Goal: Task Accomplishment & Management: Manage account settings

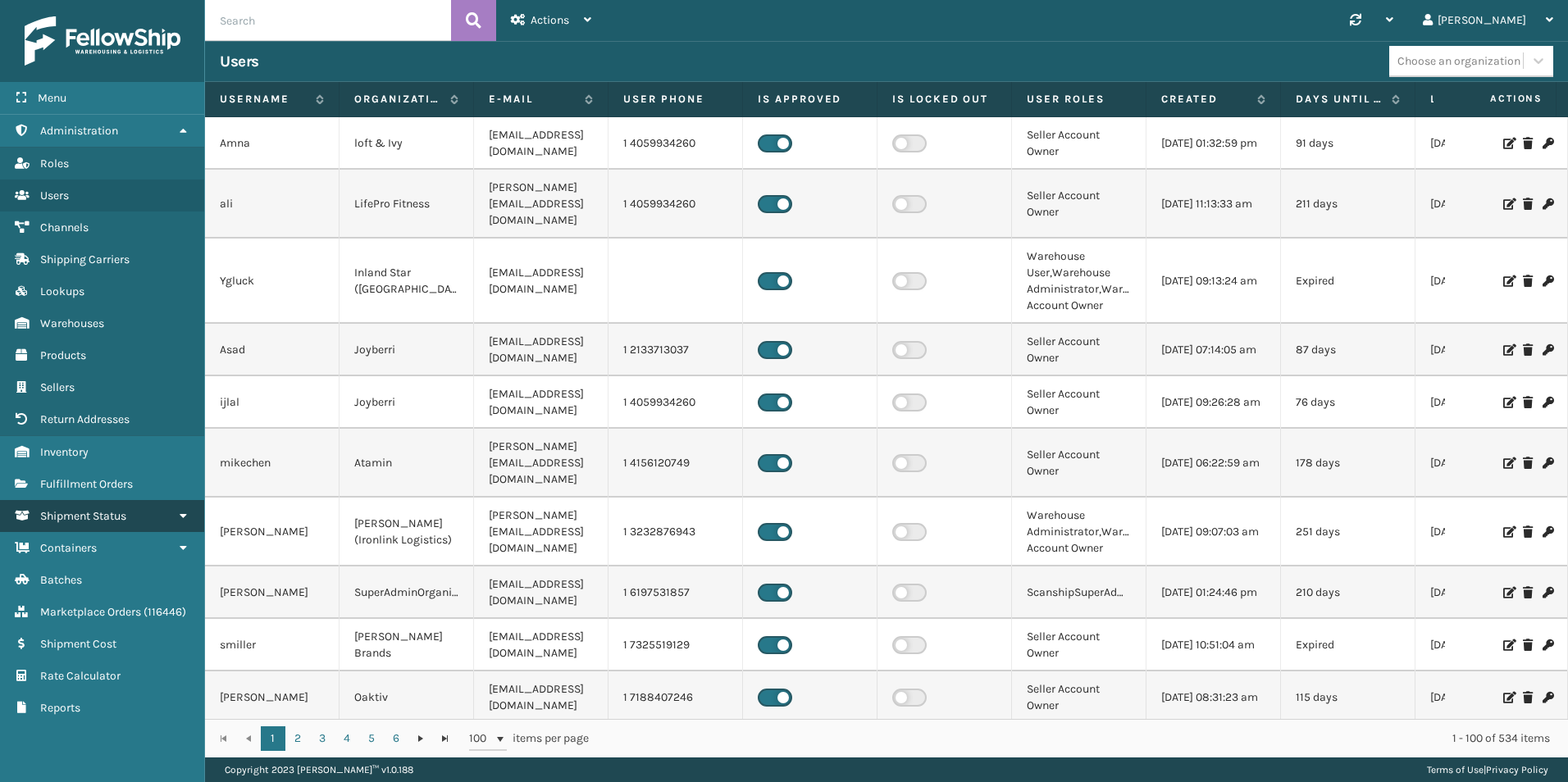
click at [103, 522] on span "Shipment Status" at bounding box center [83, 516] width 86 height 14
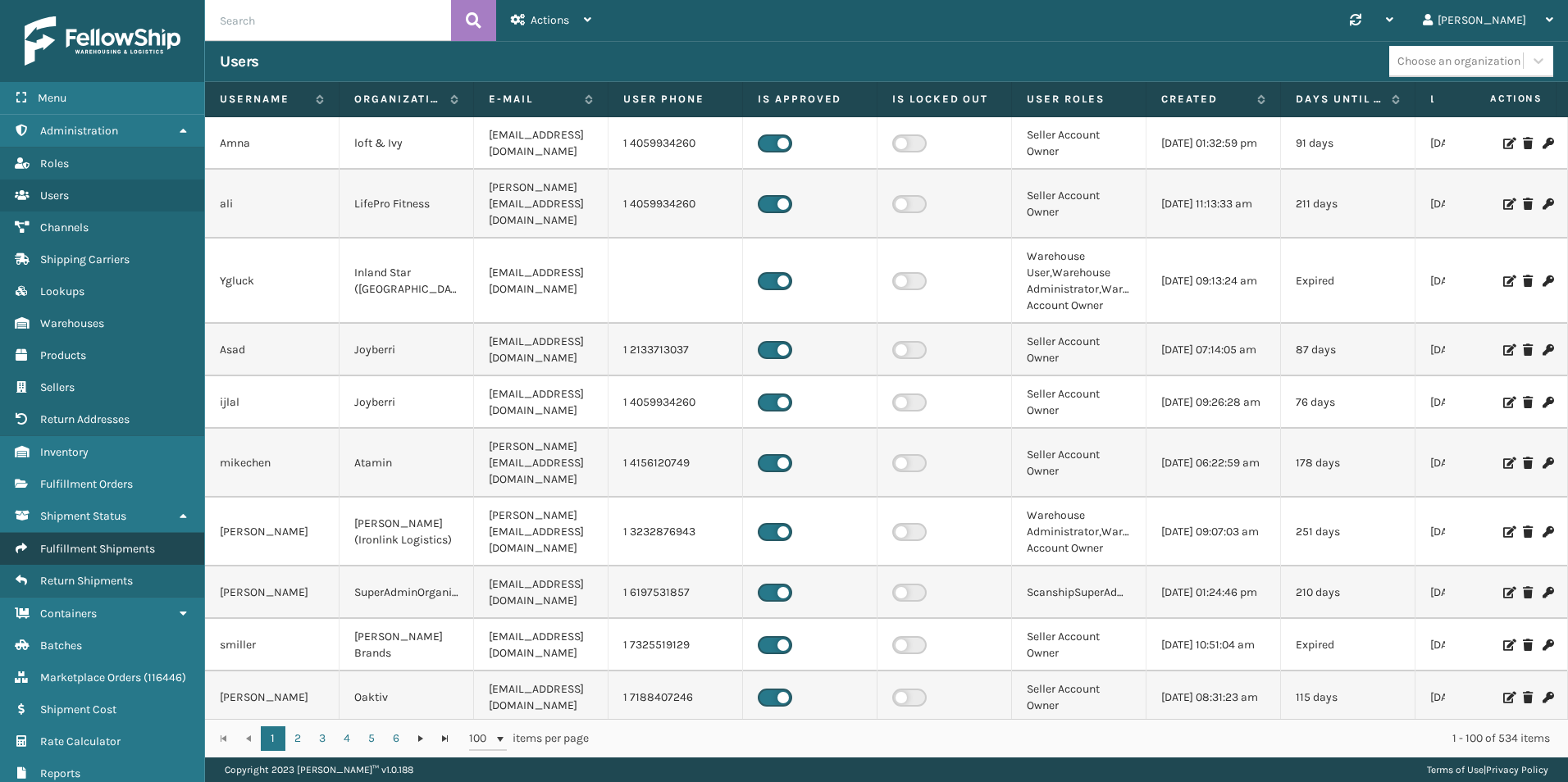
click at [121, 557] on link "Fulfillment Shipments" at bounding box center [102, 549] width 204 height 32
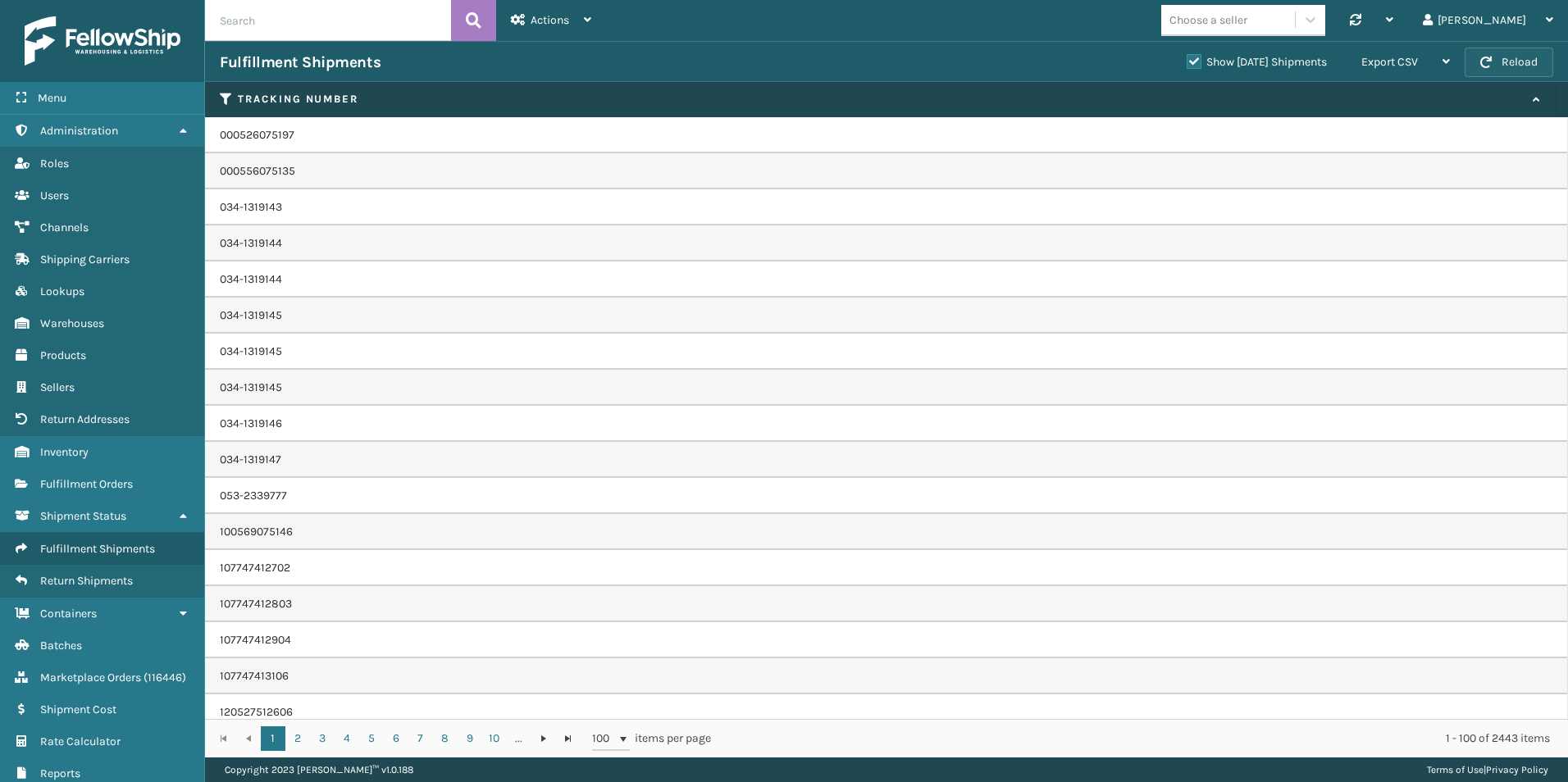
click at [1512, 62] on button "Reload" at bounding box center [1509, 63] width 89 height 30
click at [102, 547] on span "Fulfillment Shipments" at bounding box center [97, 549] width 115 height 14
click at [100, 545] on span "Fulfillment Shipments" at bounding box center [97, 549] width 115 height 14
click at [99, 475] on link "Reports Fulfillment Orders" at bounding box center [102, 484] width 204 height 32
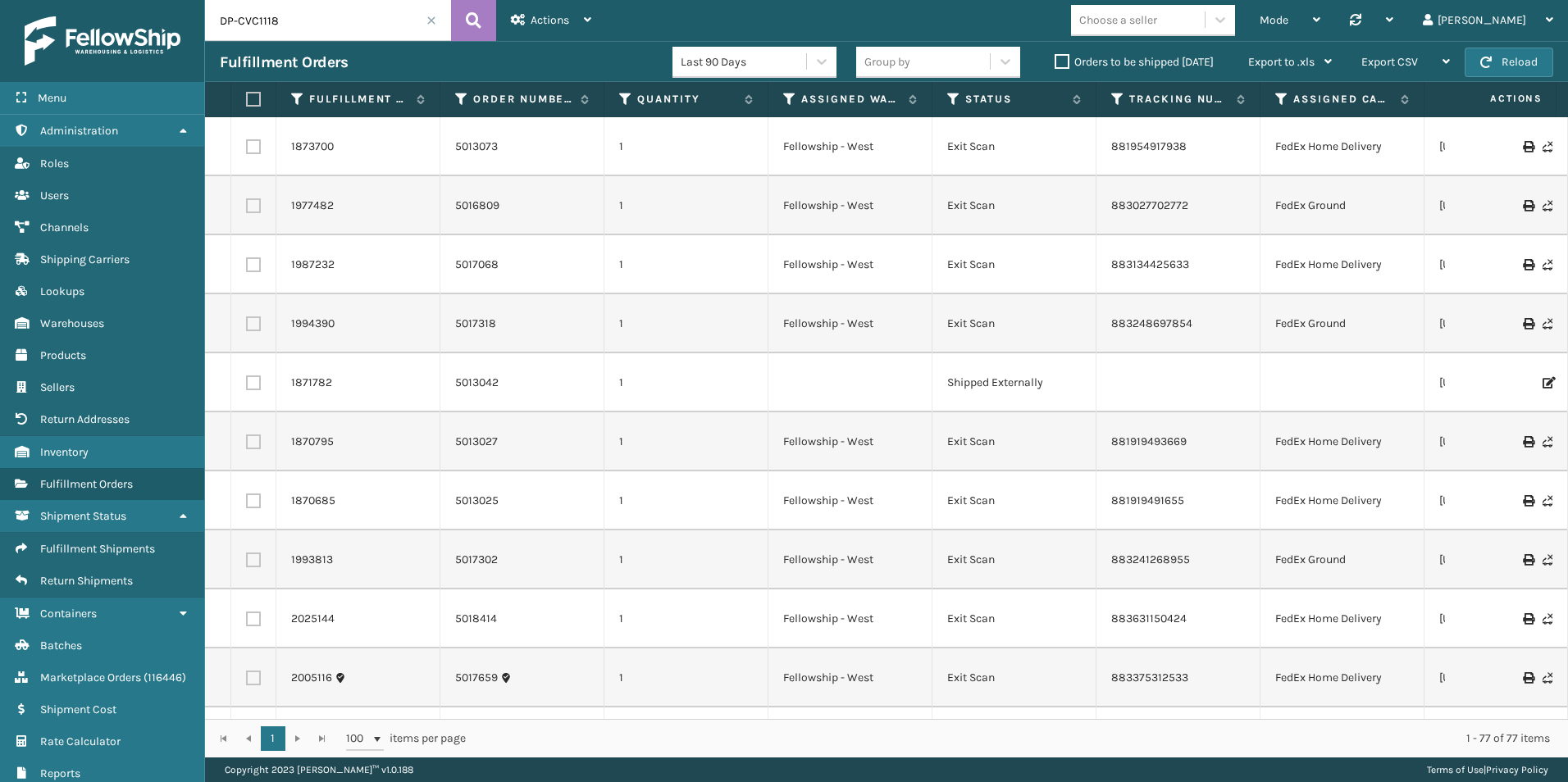
click at [1063, 57] on label "Orders to be shipped [DATE]" at bounding box center [1134, 62] width 159 height 14
click at [1056, 57] on input "Orders to be shipped [DATE]" at bounding box center [1055, 58] width 1 height 11
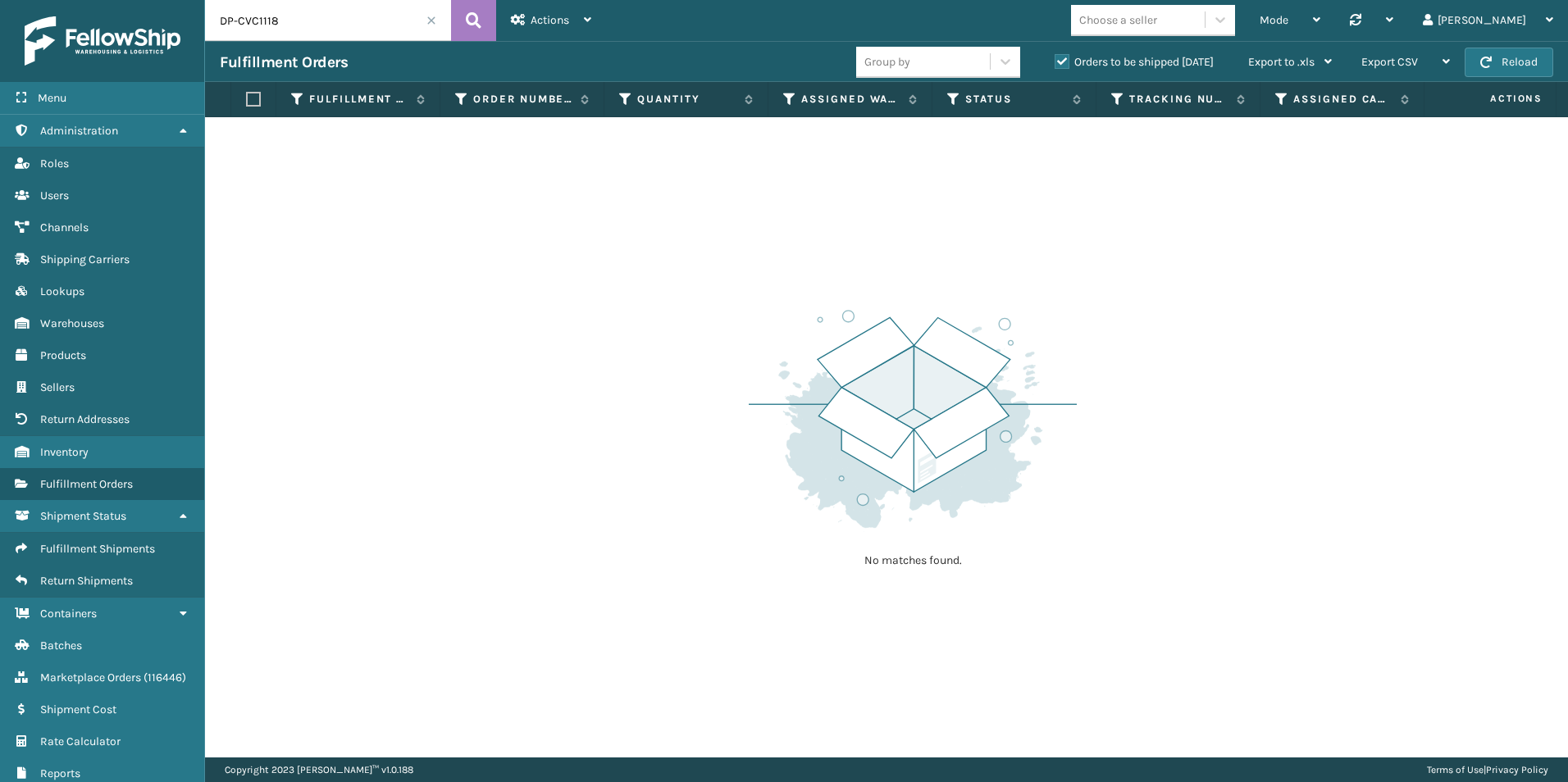
click at [431, 21] on span at bounding box center [431, 21] width 10 height 10
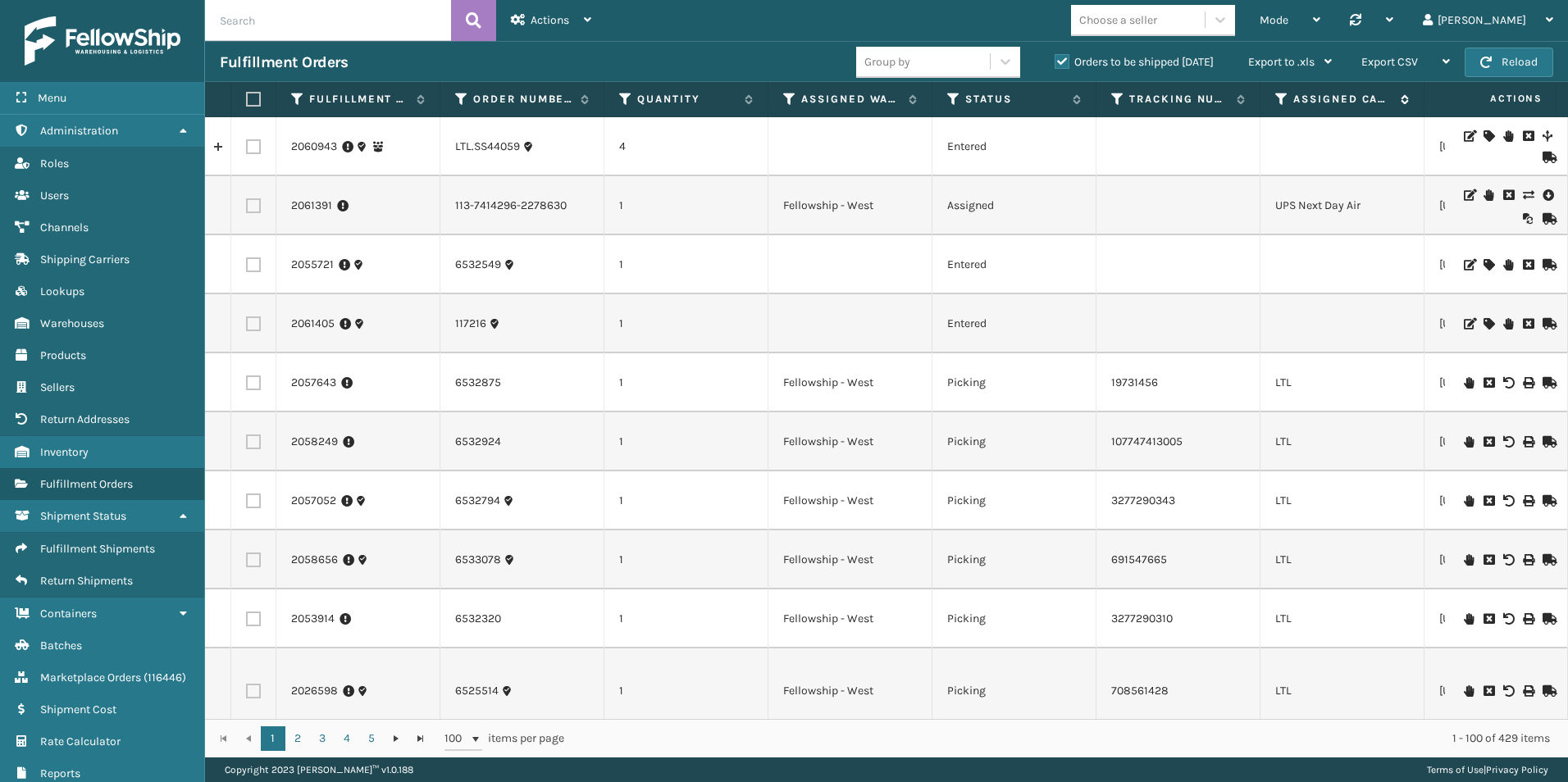
click at [1281, 99] on icon at bounding box center [1281, 99] width 13 height 15
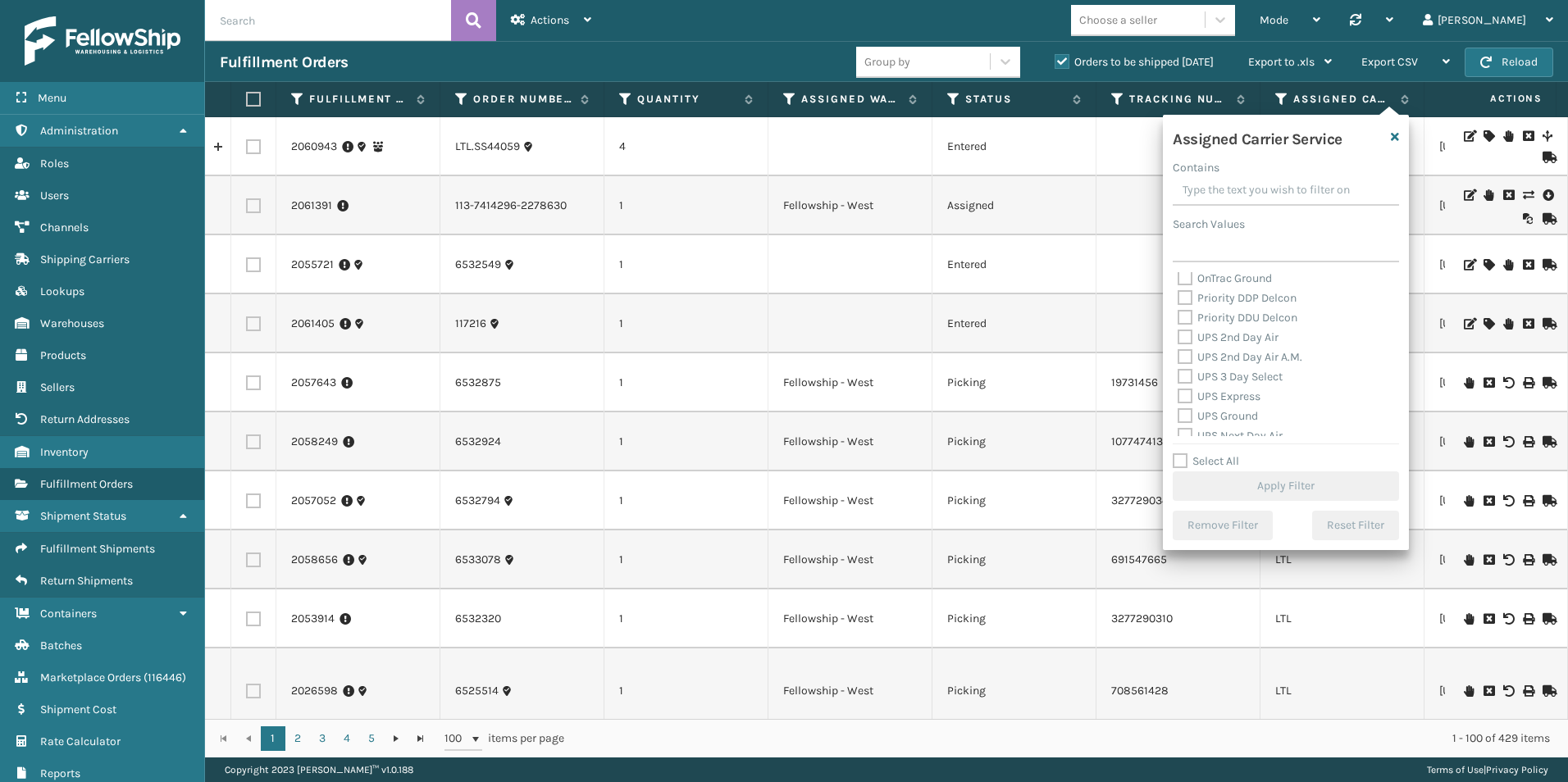
scroll to position [177, 0]
click at [1181, 461] on label "Select All" at bounding box center [1205, 461] width 67 height 14
click at [1181, 453] on input "Select All" at bounding box center [1295, 453] width 246 height 2
checkbox input "true"
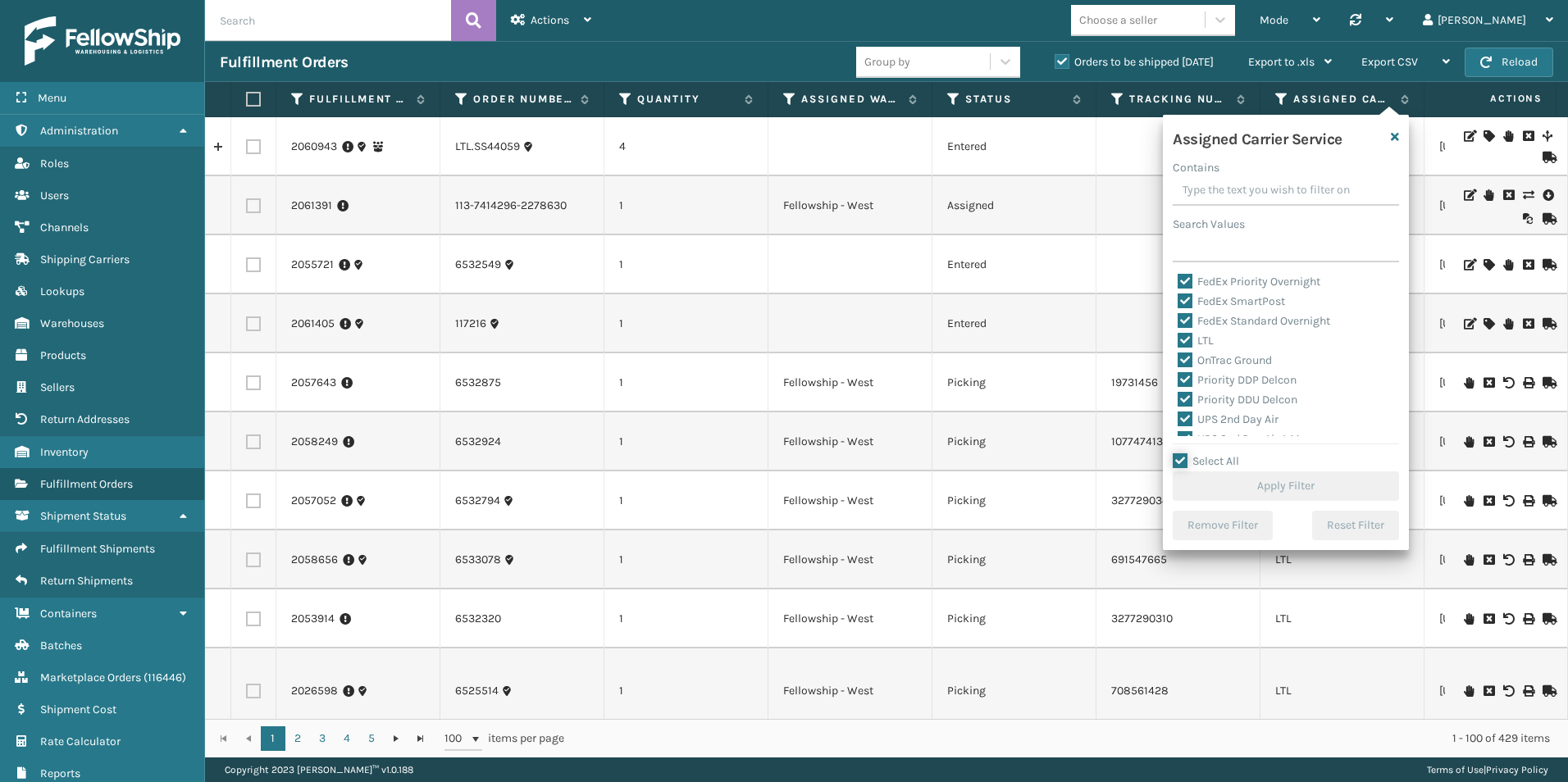
checkbox input "true"
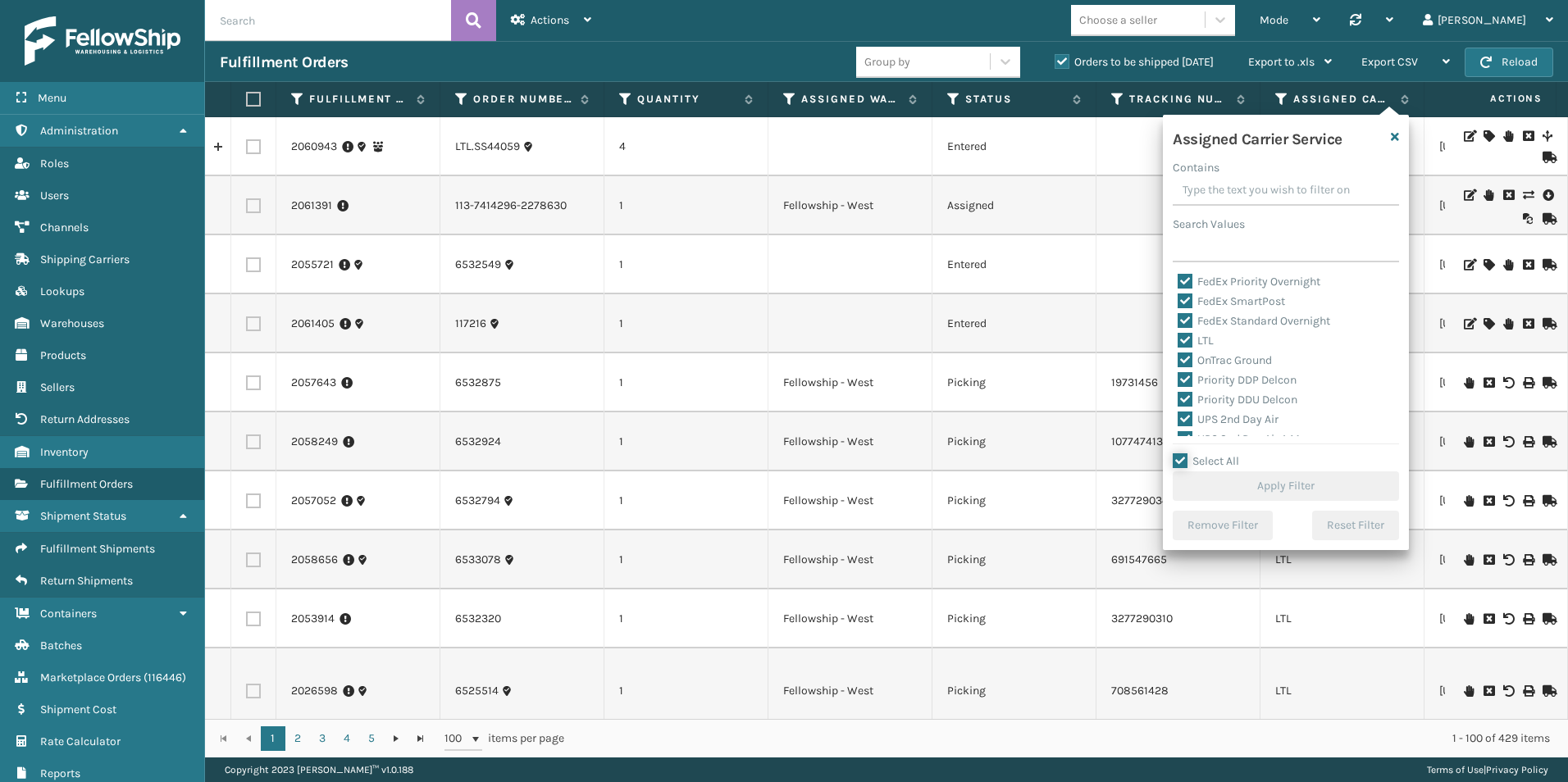
checkbox input "true"
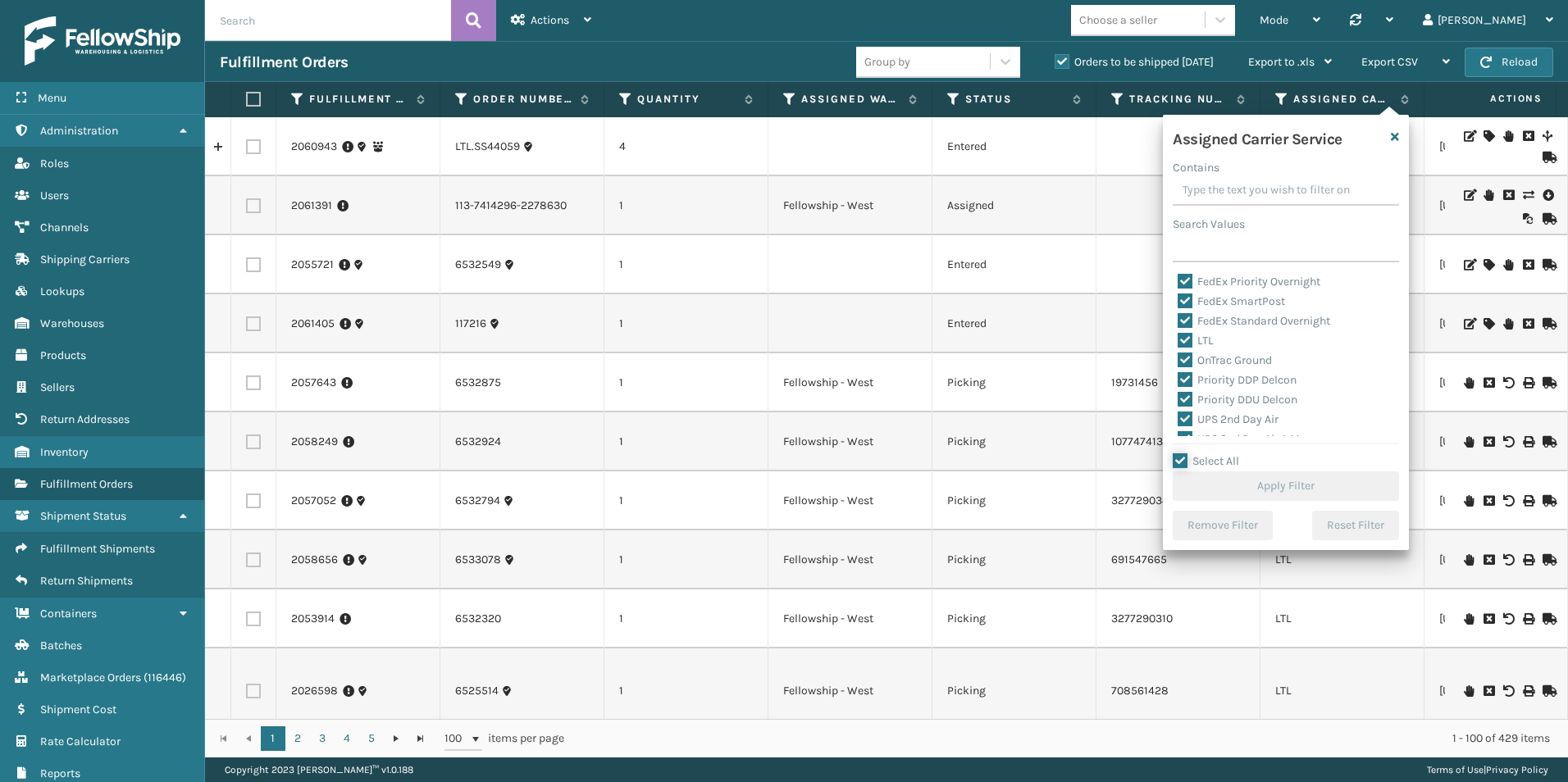
checkbox input "true"
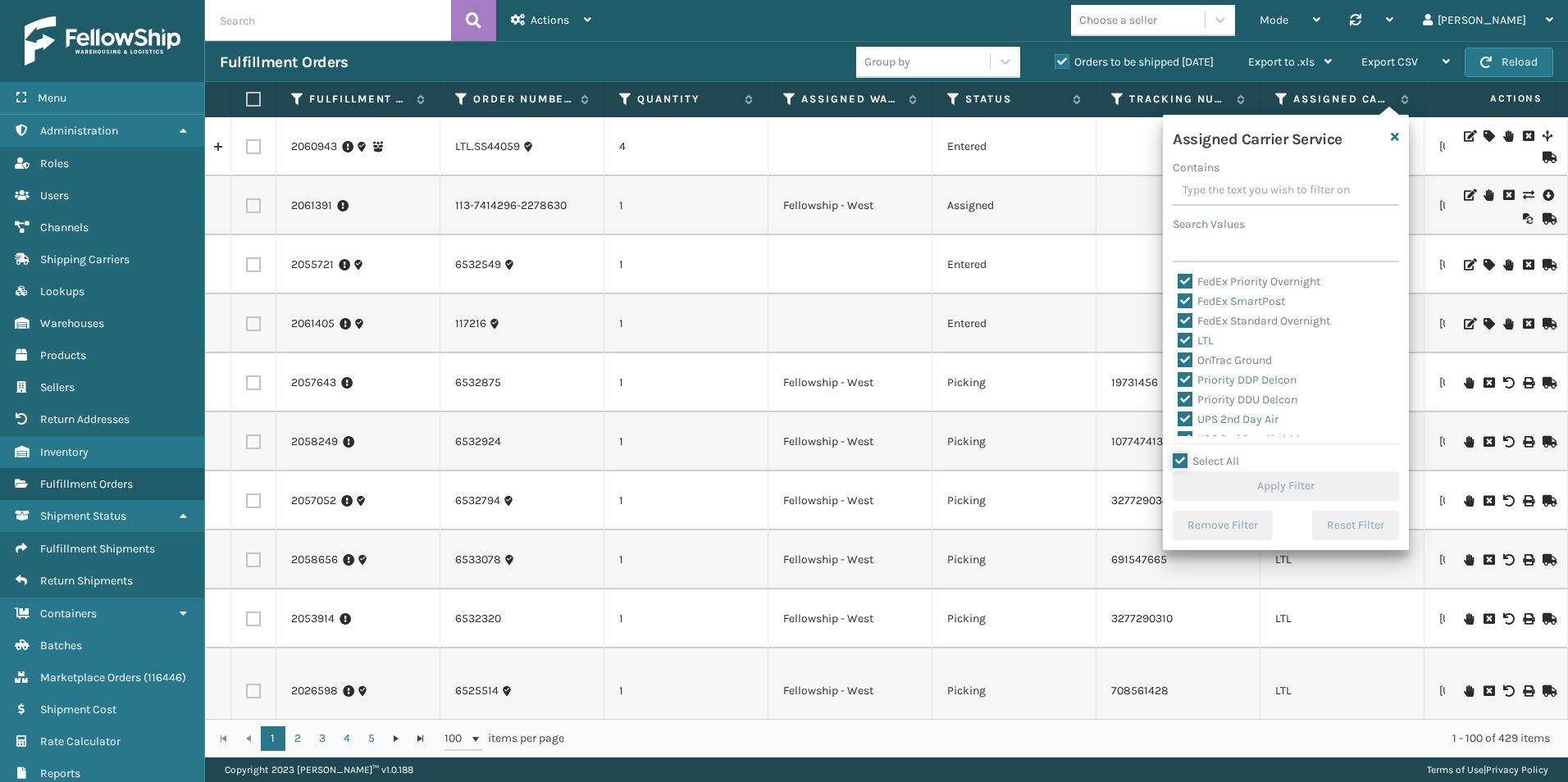
checkbox input "true"
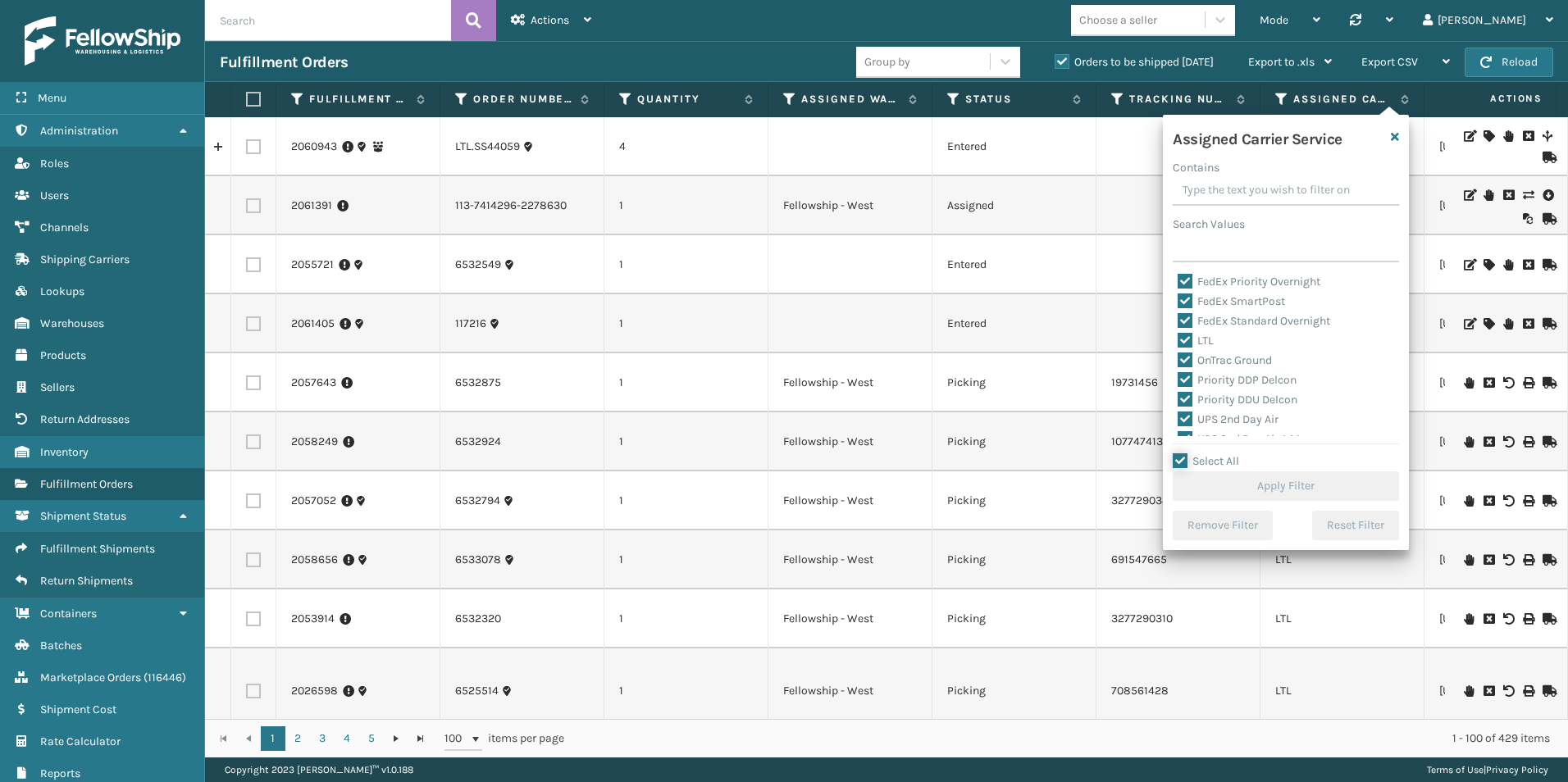
checkbox input "true"
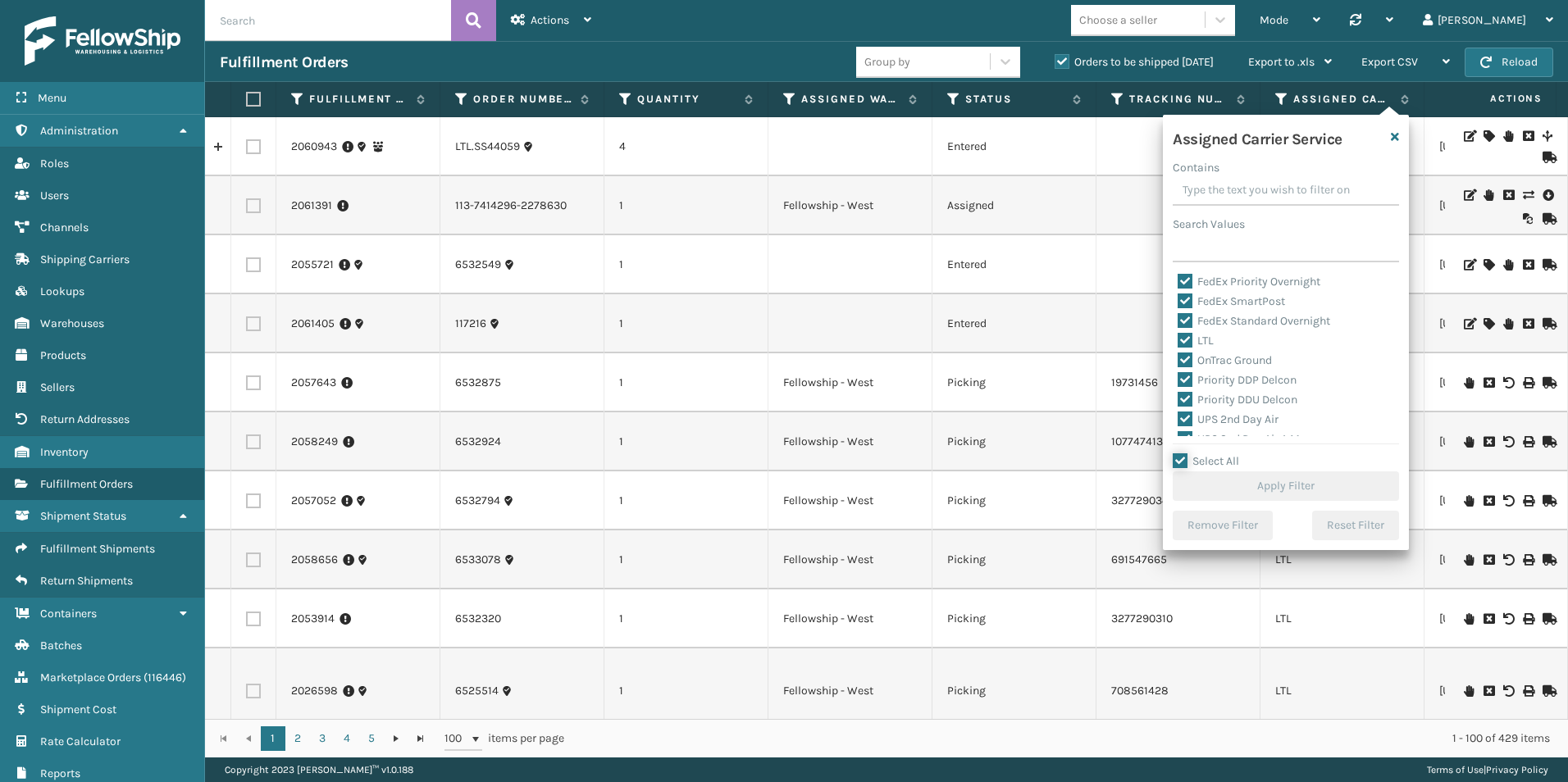
checkbox input "true"
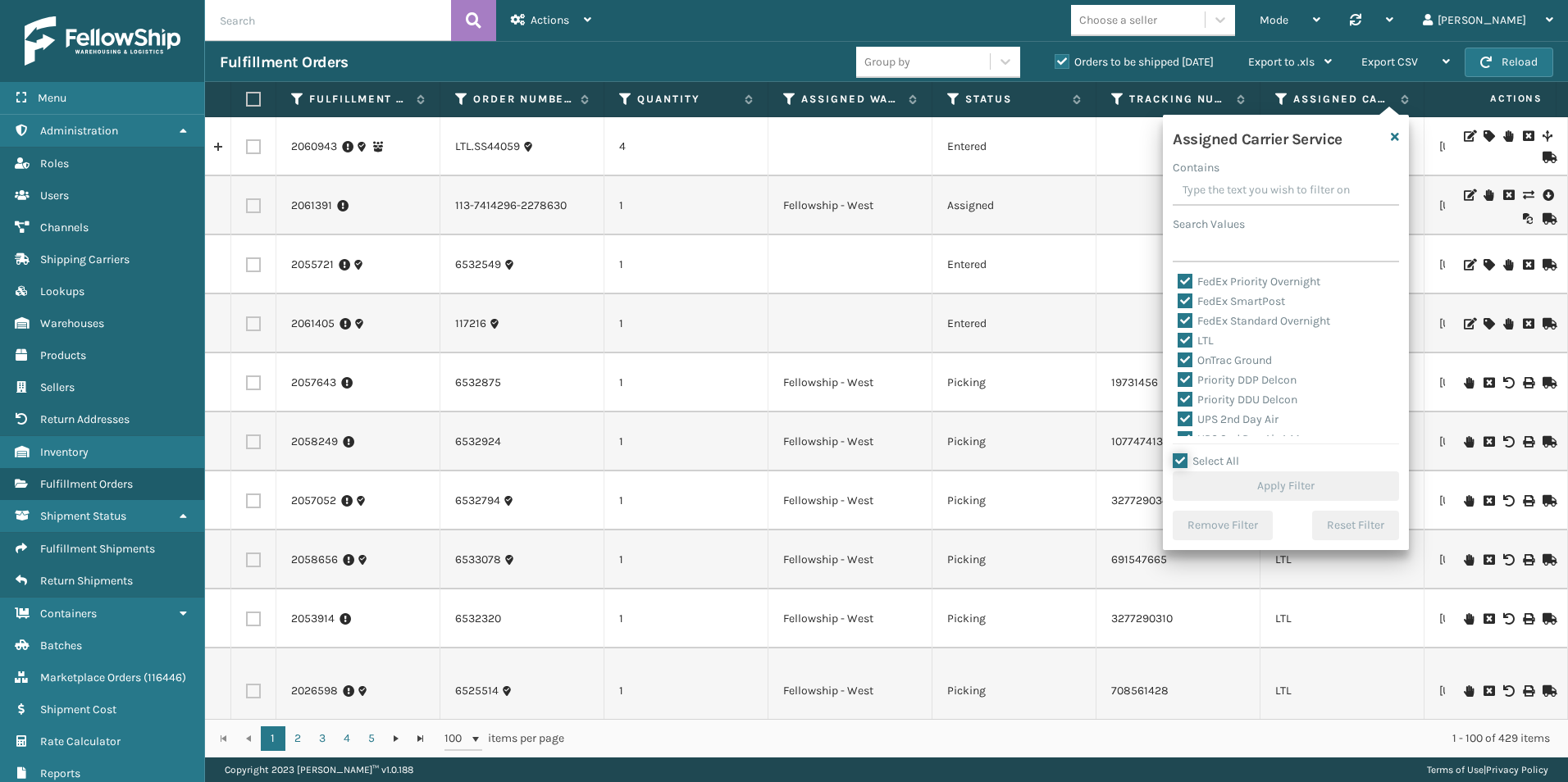
checkbox input "true"
click at [1189, 336] on label "LTL" at bounding box center [1195, 341] width 36 height 14
click at [1178, 336] on input "LTL" at bounding box center [1177, 337] width 1 height 11
checkbox input "false"
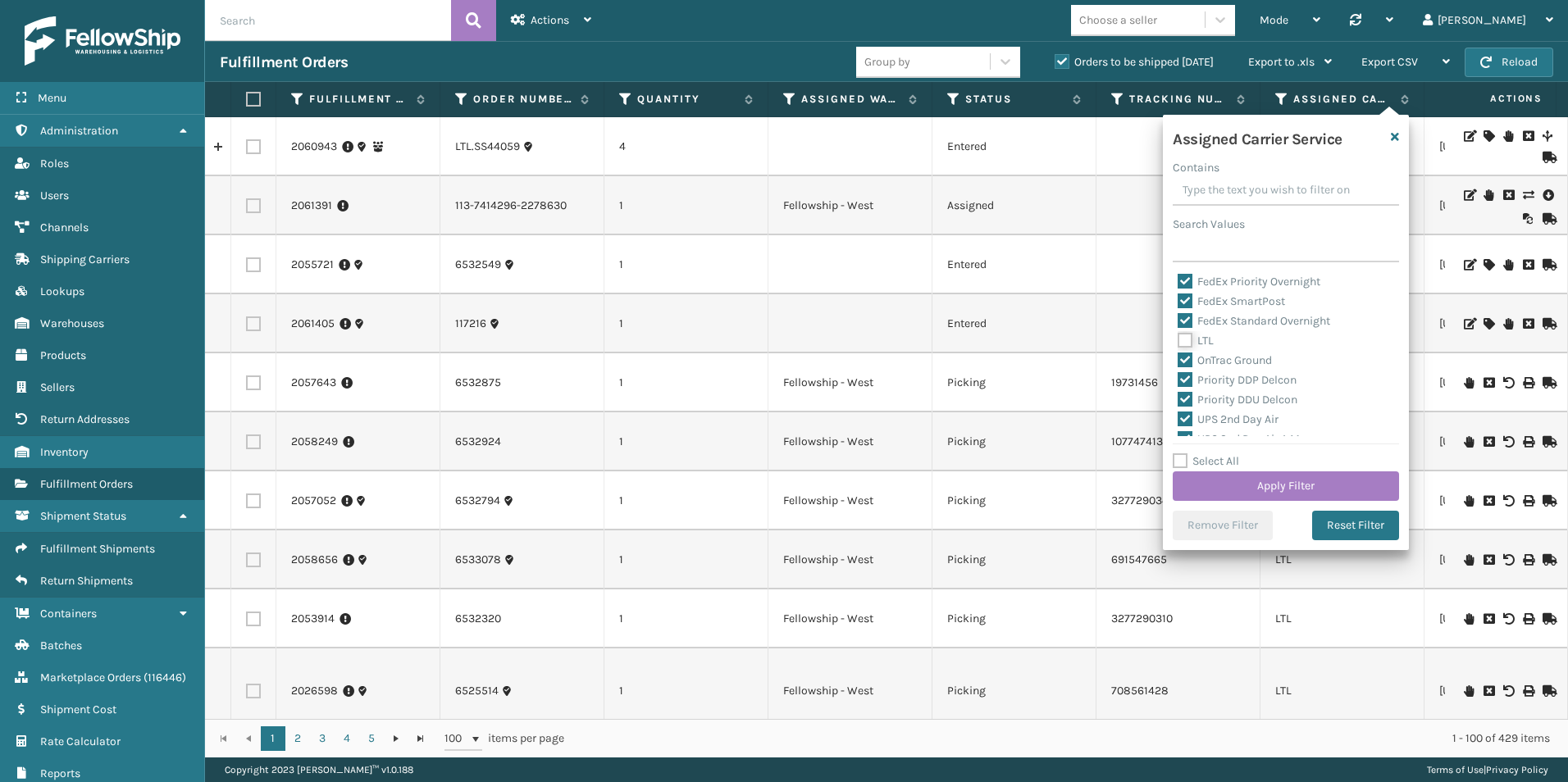
checkbox input "false"
click at [1331, 486] on button "Apply Filter" at bounding box center [1285, 486] width 227 height 30
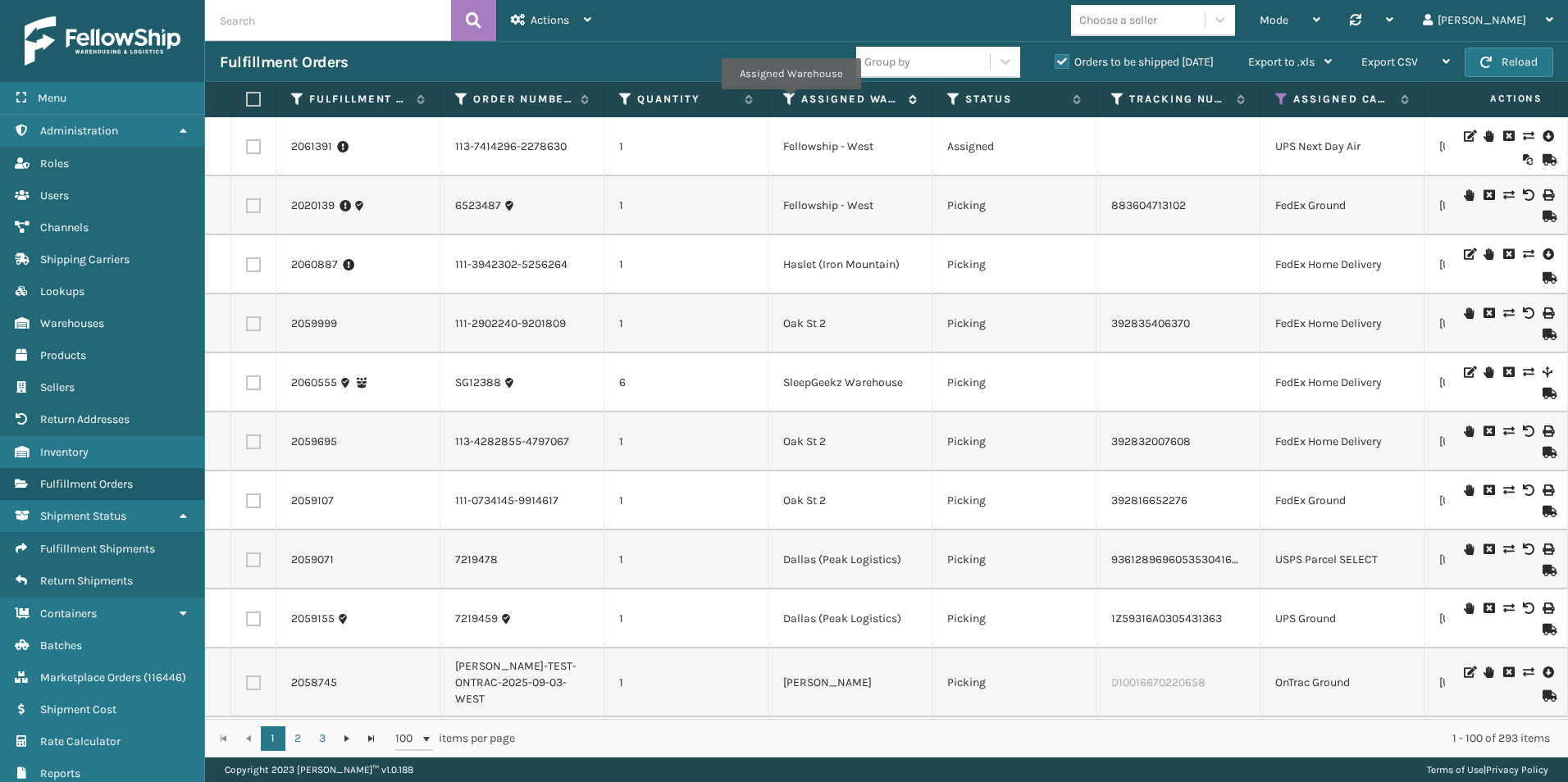
click at [790, 101] on icon at bounding box center [789, 99] width 13 height 15
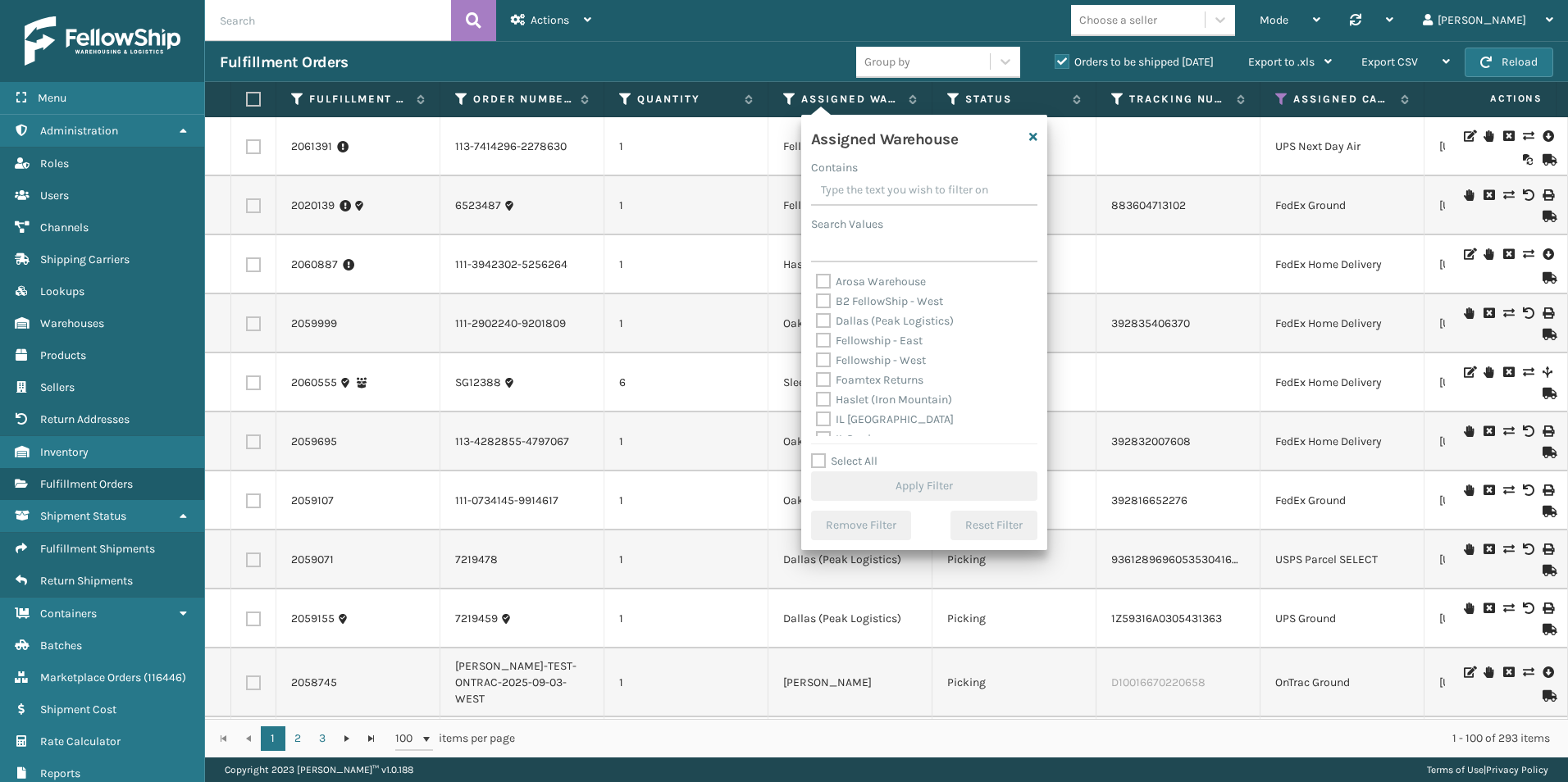
click at [828, 355] on label "Fellowship - West" at bounding box center [871, 361] width 110 height 14
click at [817, 355] on input "Fellowship - West" at bounding box center [816, 356] width 1 height 11
checkbox input "true"
click at [917, 486] on button "Apply Filter" at bounding box center [924, 486] width 227 height 30
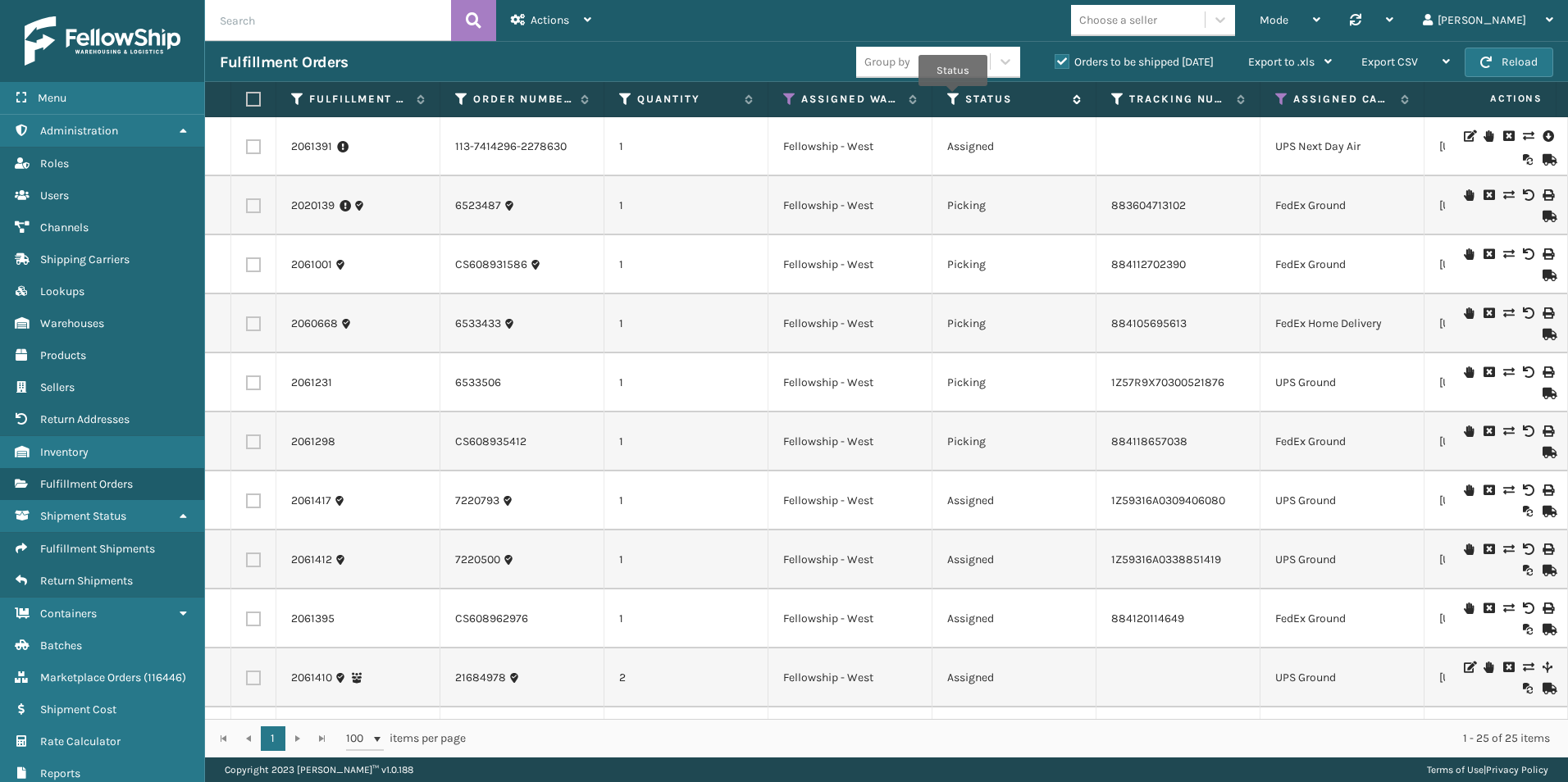
click at [953, 98] on icon at bounding box center [954, 99] width 13 height 15
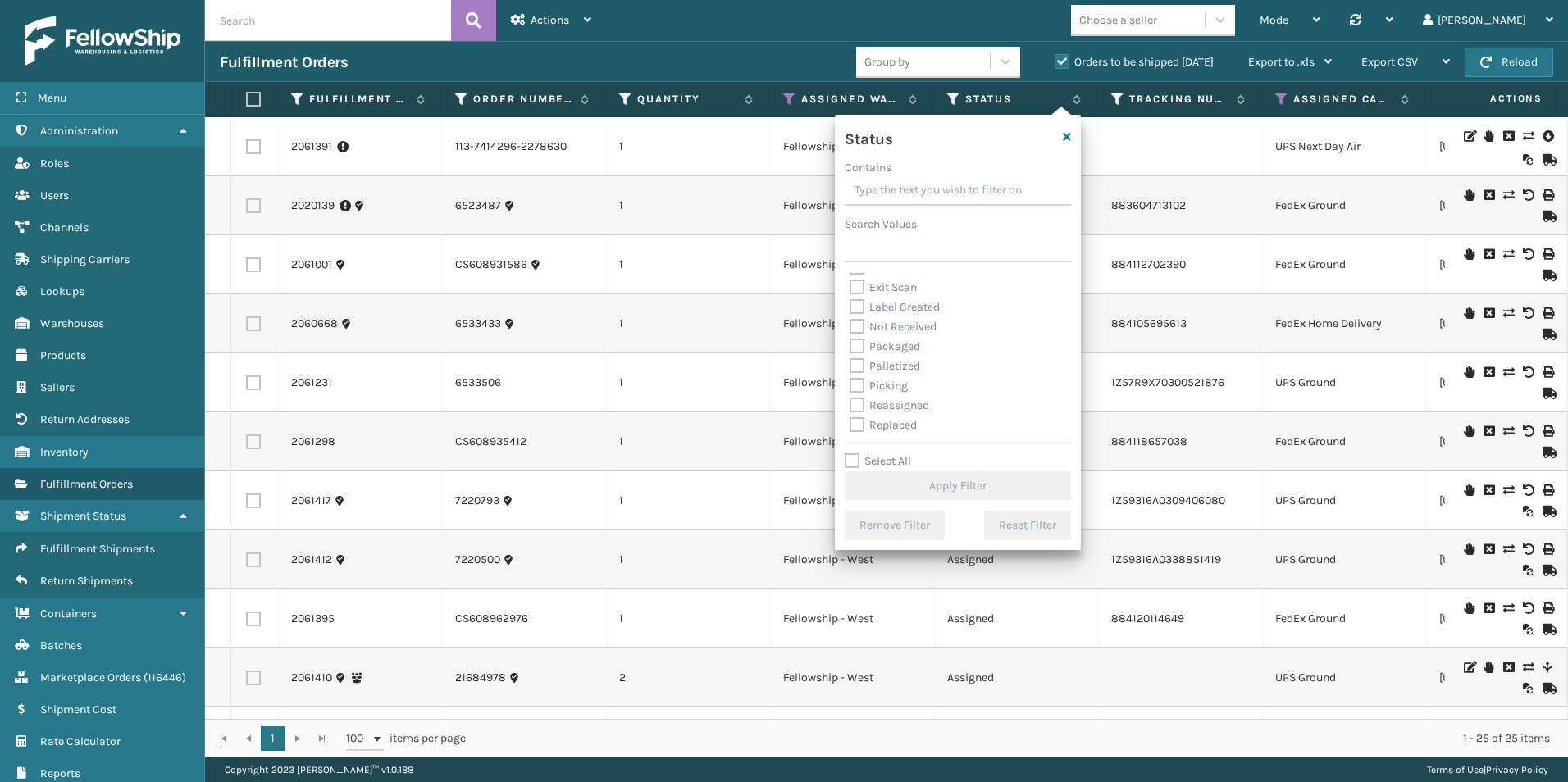
scroll to position [82, 0]
click at [852, 356] on label "Picking" at bounding box center [879, 358] width 58 height 14
click at [851, 356] on input "Picking" at bounding box center [850, 353] width 1 height 11
checkbox input "true"
click at [989, 488] on button "Apply Filter" at bounding box center [958, 486] width 227 height 30
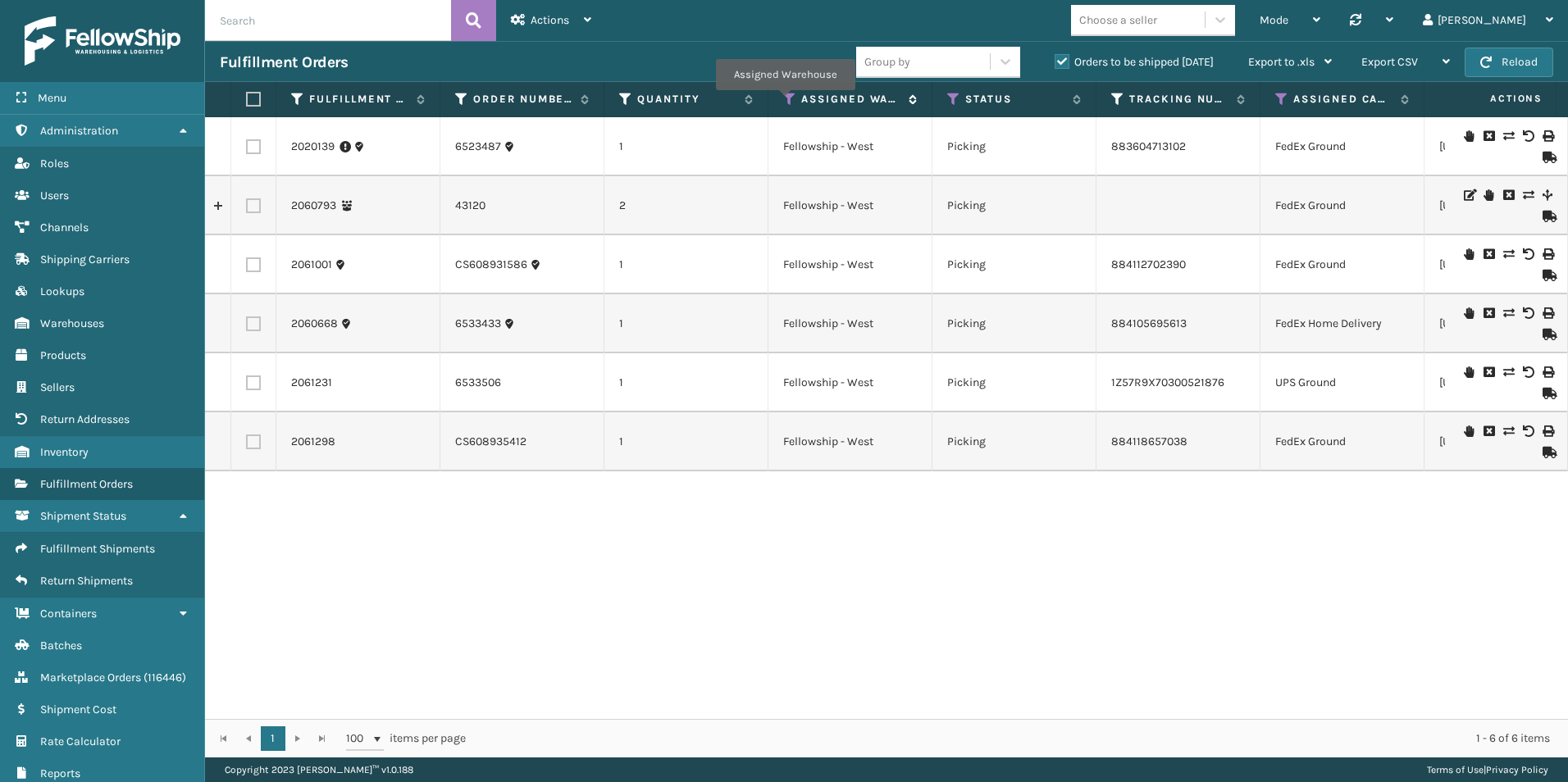
click at [785, 101] on icon at bounding box center [789, 99] width 13 height 15
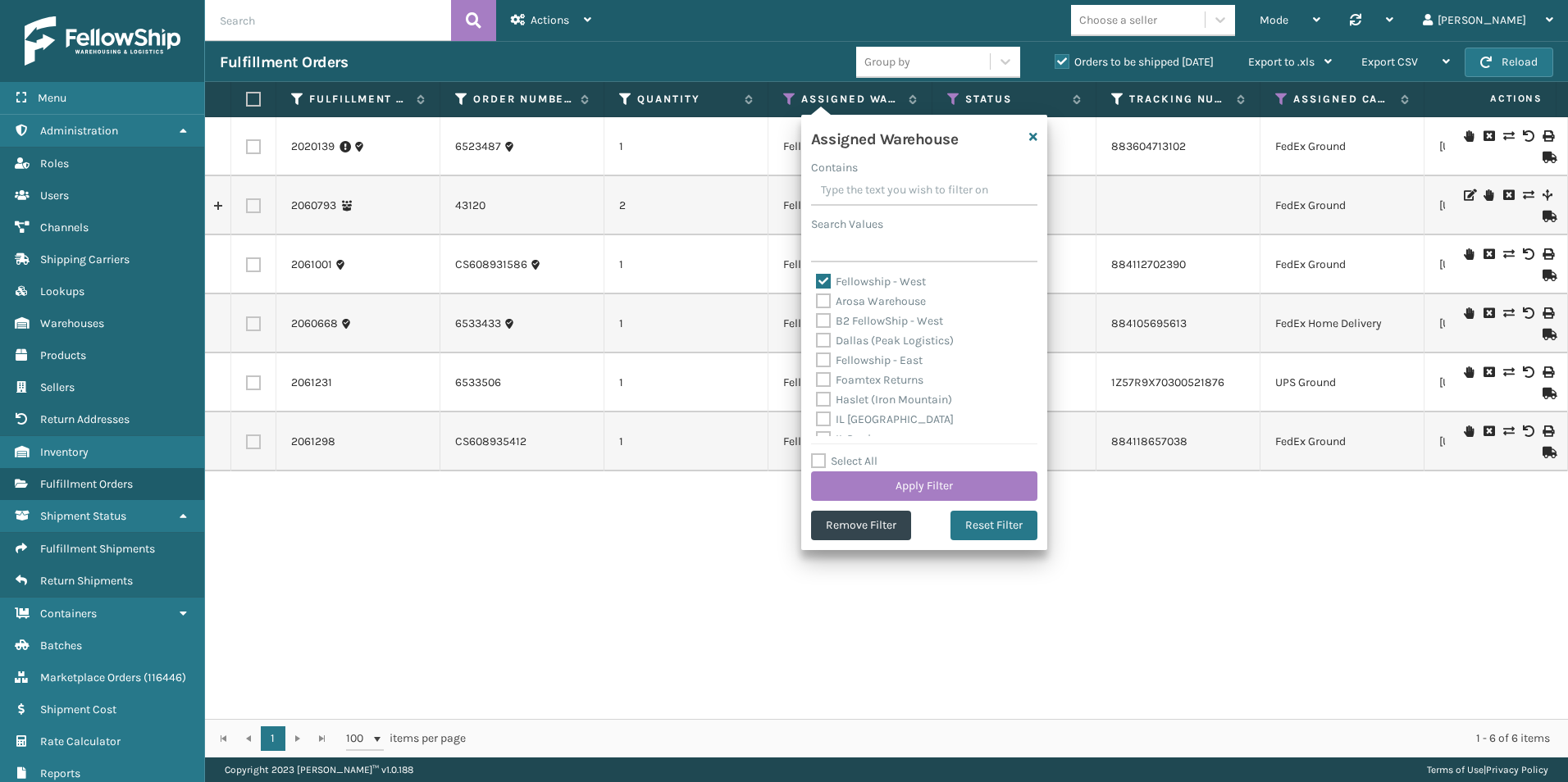
click at [820, 278] on label "Fellowship - West" at bounding box center [871, 282] width 110 height 14
click at [817, 278] on input "Fellowship - West" at bounding box center [816, 278] width 1 height 11
checkbox input "false"
click at [824, 396] on label "Haslet (Iron Mountain)" at bounding box center [884, 399] width 136 height 14
click at [817, 396] on input "Haslet (Iron Mountain)" at bounding box center [816, 395] width 1 height 11
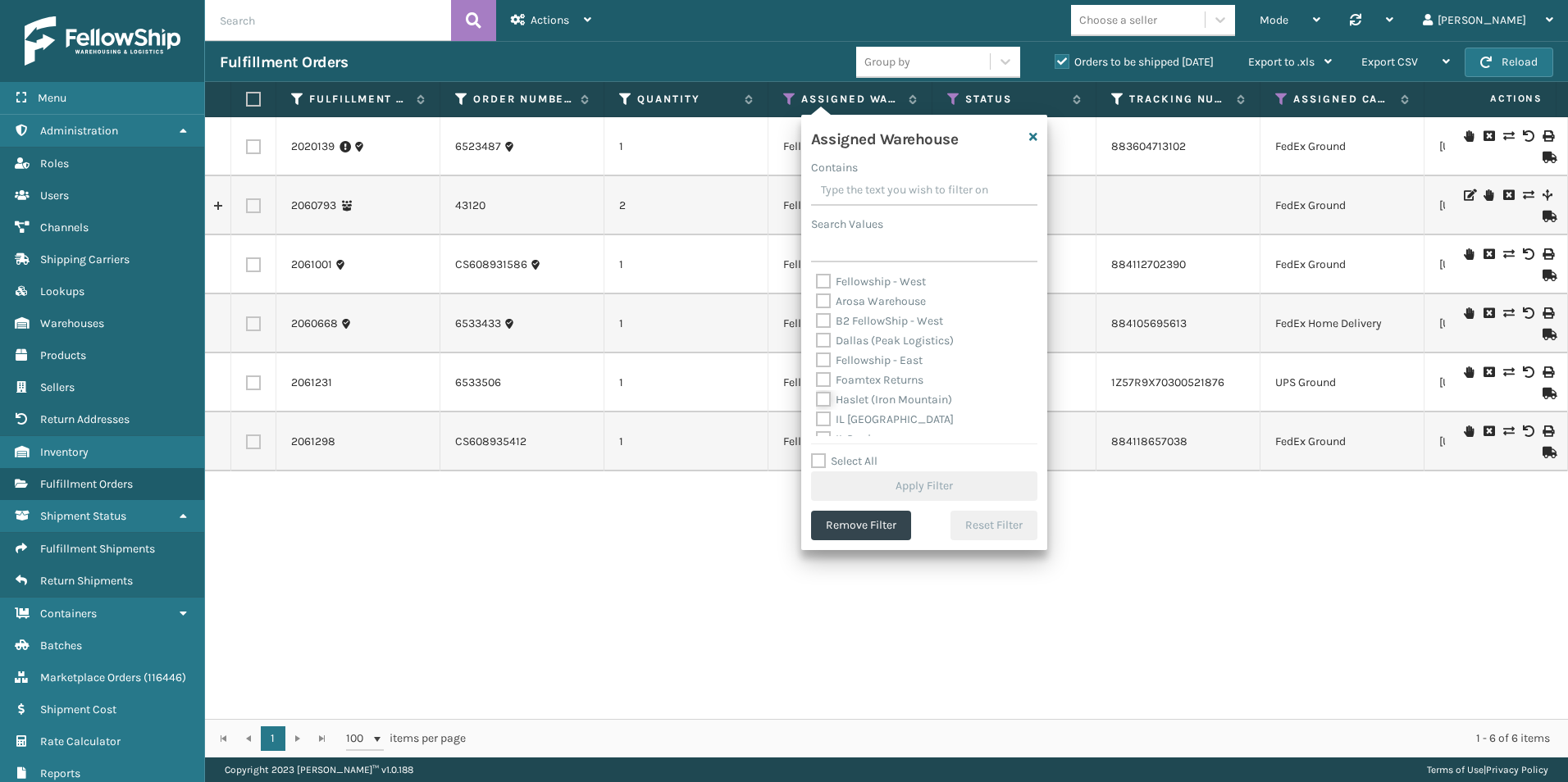
checkbox input "true"
click at [932, 480] on button "Apply Filter" at bounding box center [924, 486] width 227 height 30
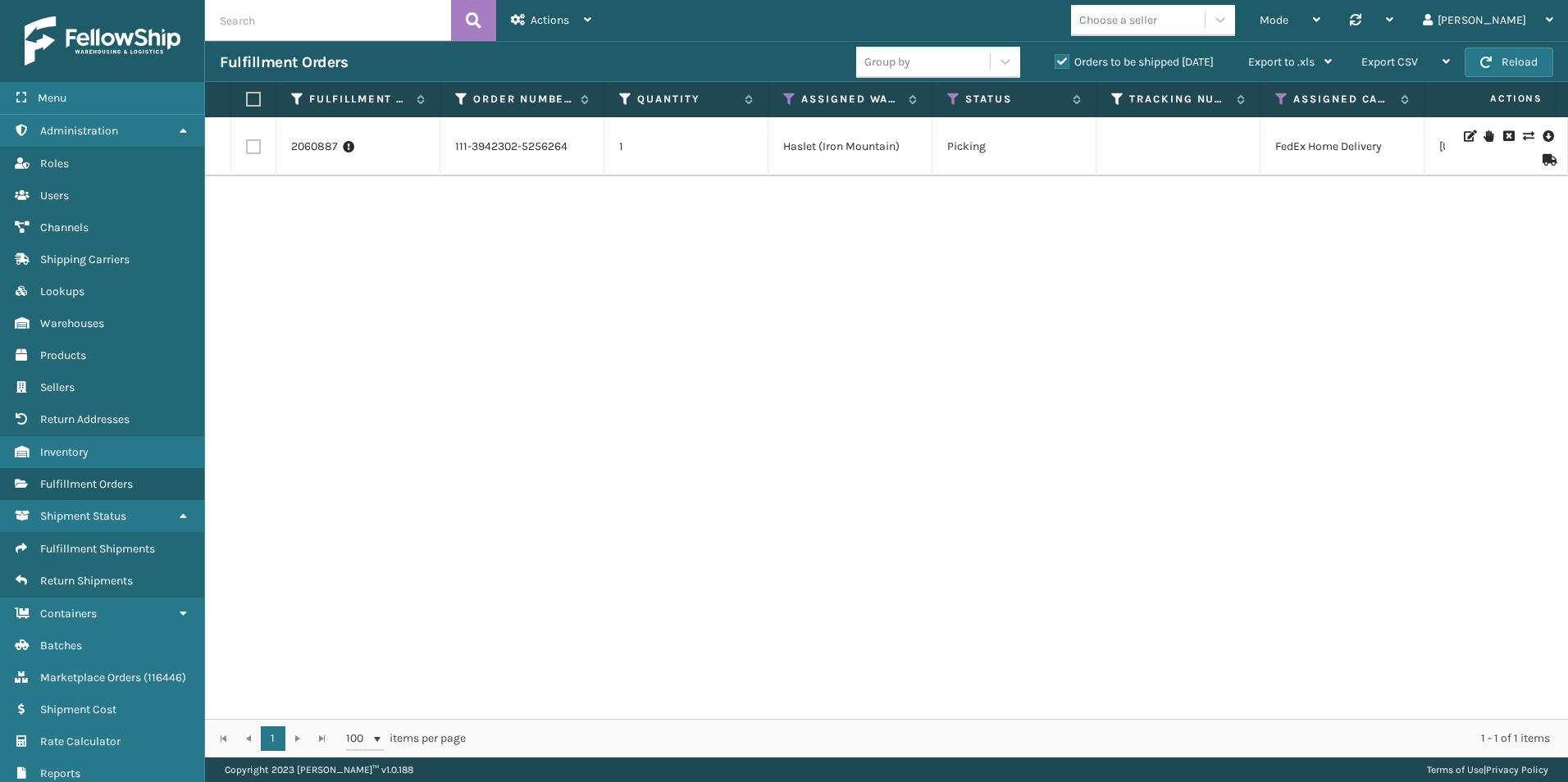
drag, startPoint x: 534, startPoint y: 719, endPoint x: 791, endPoint y: 731, distance: 257.3
click at [791, 731] on div "1 1 100 items per page 1 - 1 of 1 items" at bounding box center [886, 738] width 1363 height 39
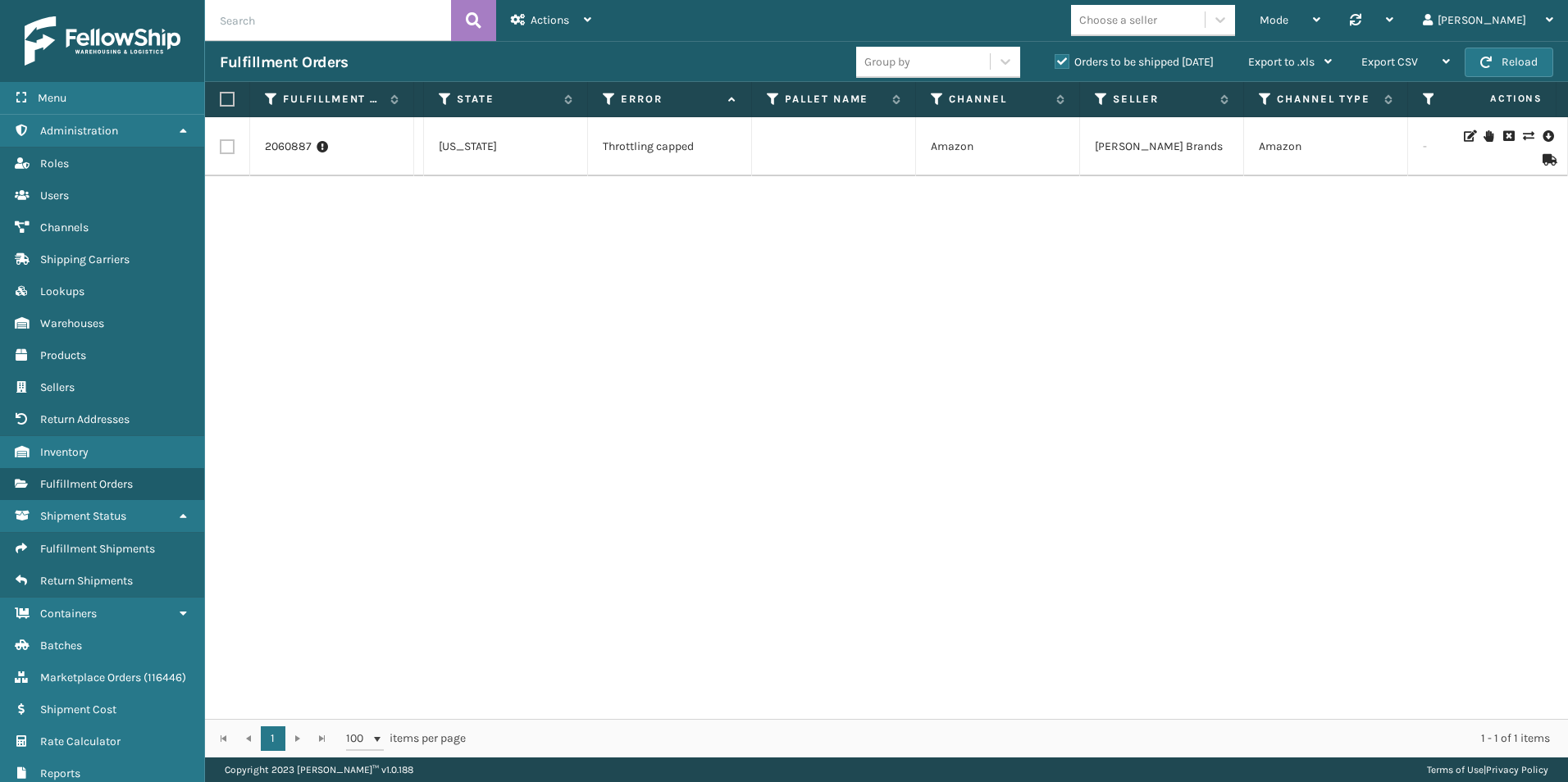
scroll to position [0, 1013]
drag, startPoint x: 1541, startPoint y: 154, endPoint x: 424, endPoint y: 374, distance: 1138.5
click at [492, 403] on div "2060887 111-3942302-5256264 1 Haslet (Iron Mountain) Picking FedEx Home Deliver…" at bounding box center [886, 417] width 1363 height 602
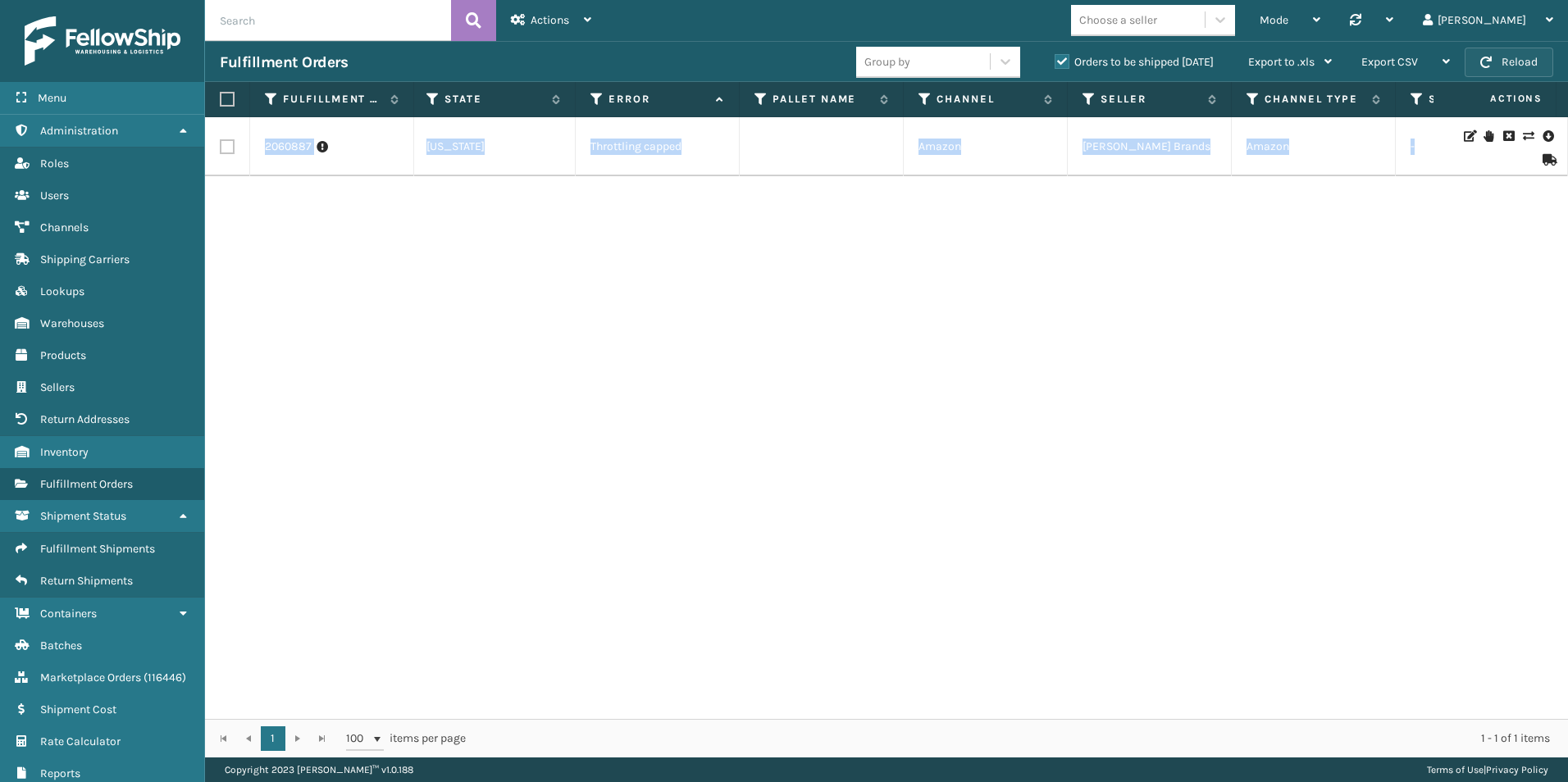
click at [1498, 58] on button "Reload" at bounding box center [1509, 63] width 89 height 30
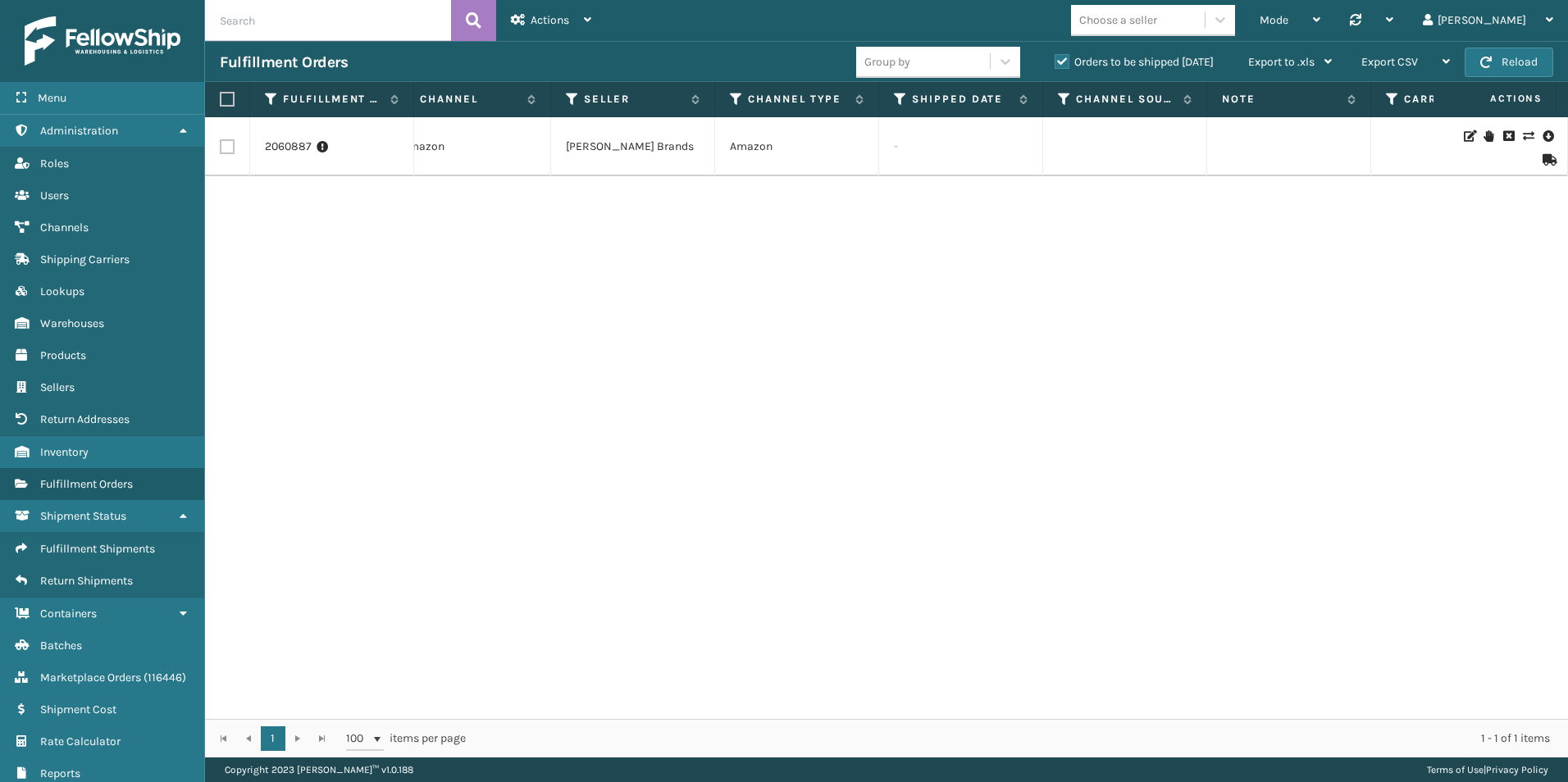
scroll to position [0, 1532]
click at [1543, 155] on icon at bounding box center [1548, 159] width 10 height 11
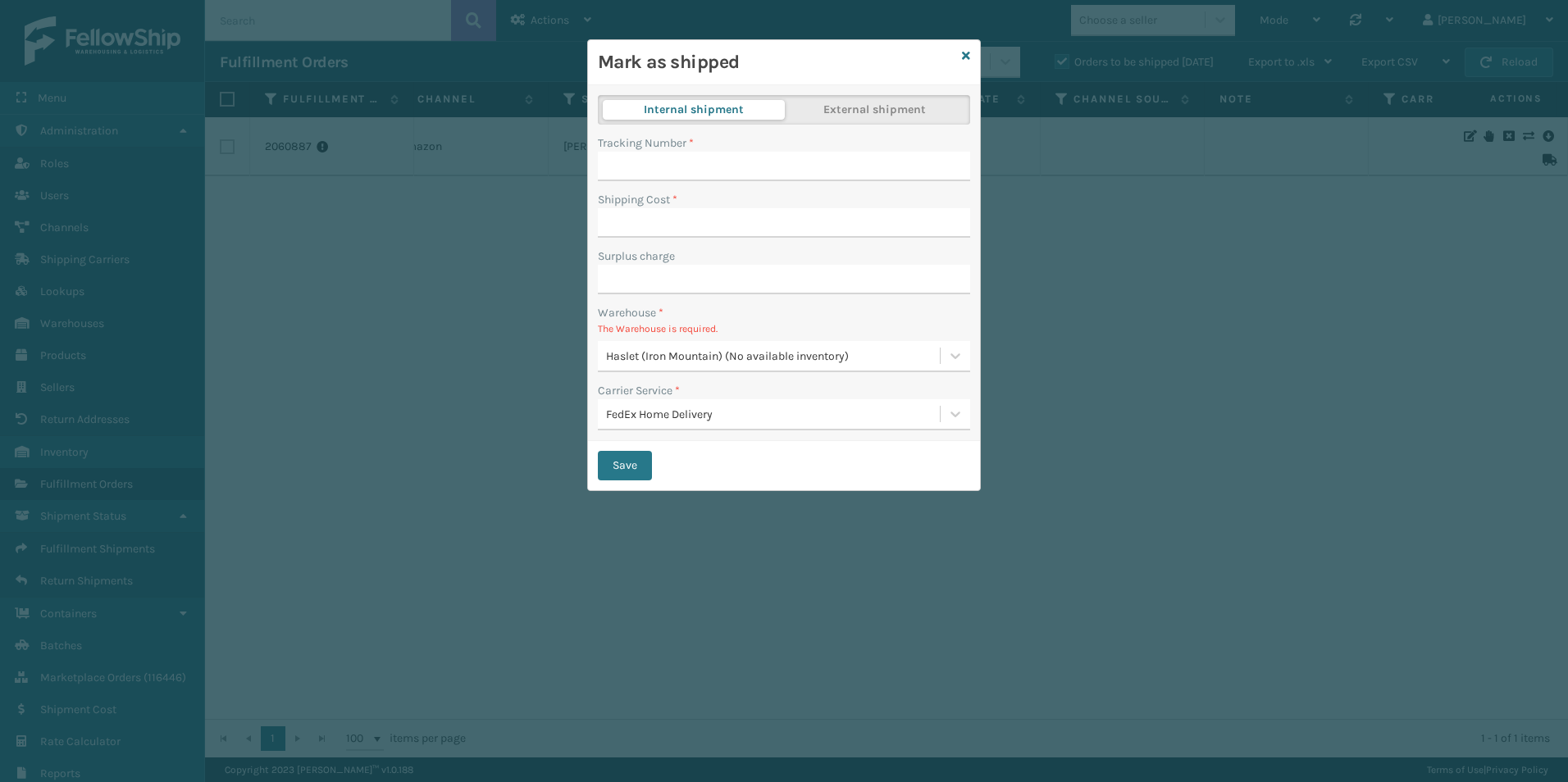
click at [1224, 433] on div "Mark as shipped Internal shipment External shipment Tracking Number * Shipping …" at bounding box center [784, 391] width 1568 height 782
click at [973, 50] on div "Mark as shipped" at bounding box center [784, 62] width 392 height 45
click at [962, 53] on icon at bounding box center [966, 55] width 8 height 11
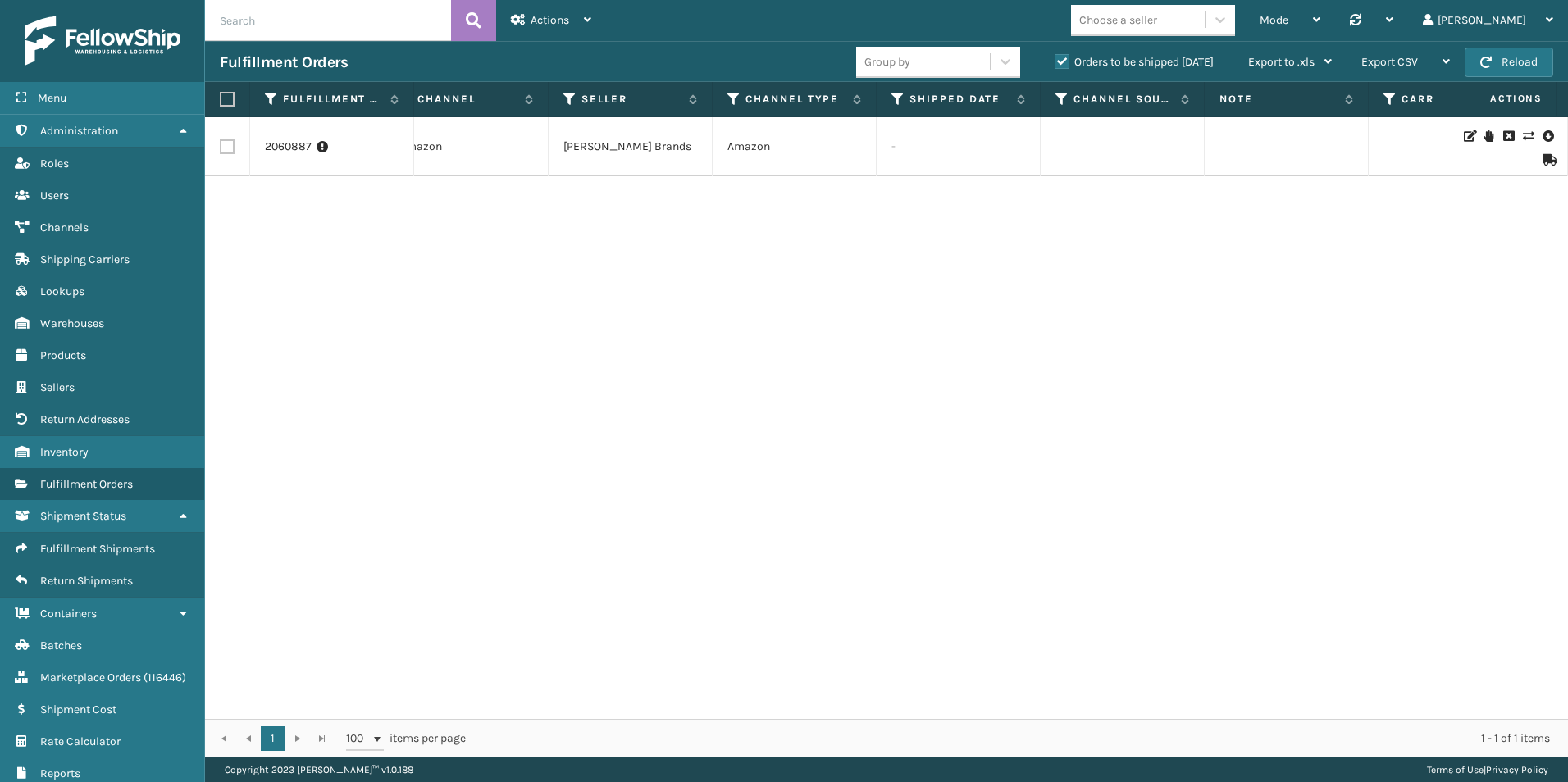
click at [278, 138] on td "2060887" at bounding box center [332, 146] width 164 height 59
click at [288, 146] on link "2060887" at bounding box center [288, 147] width 47 height 16
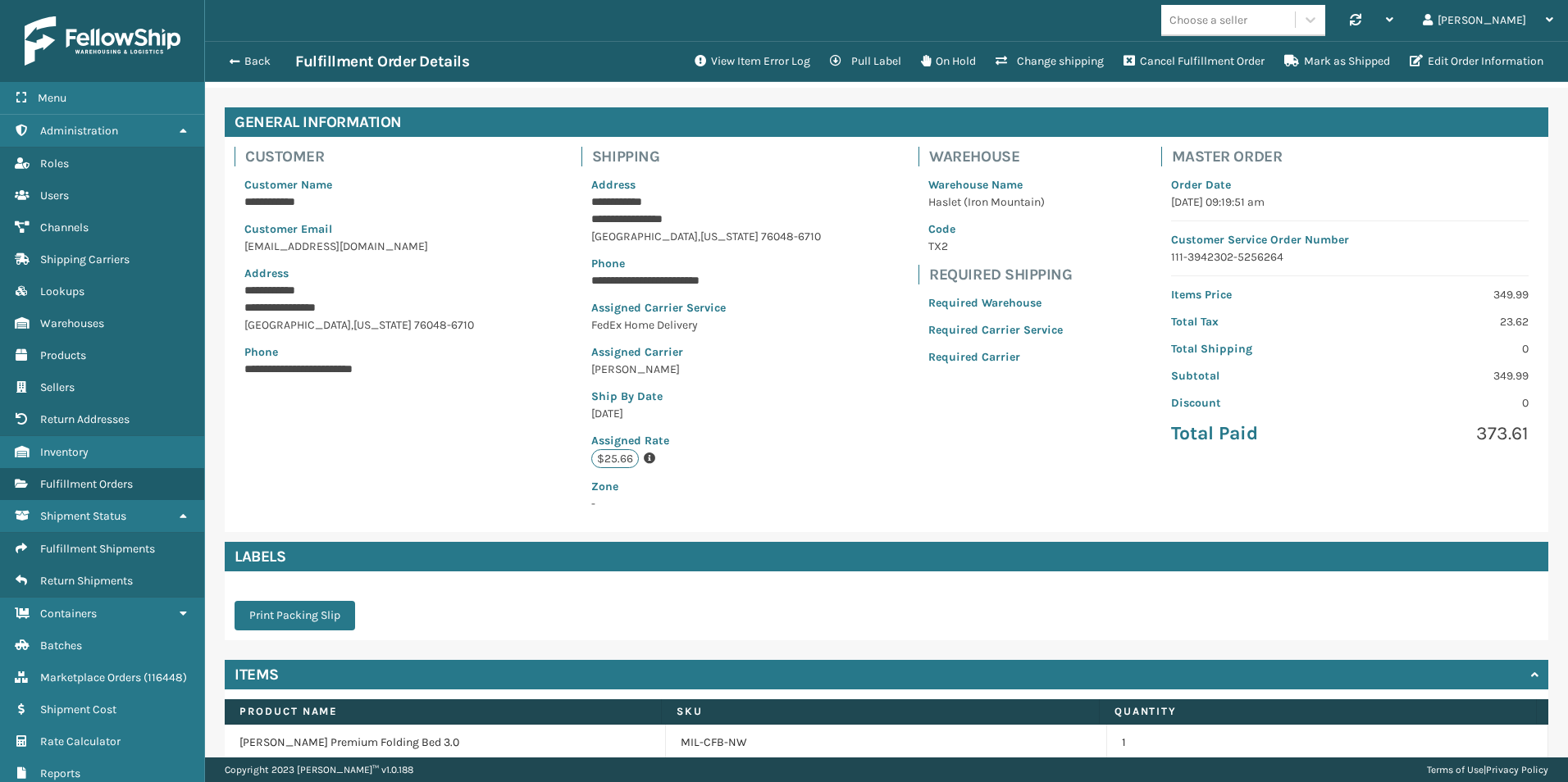
scroll to position [123, 0]
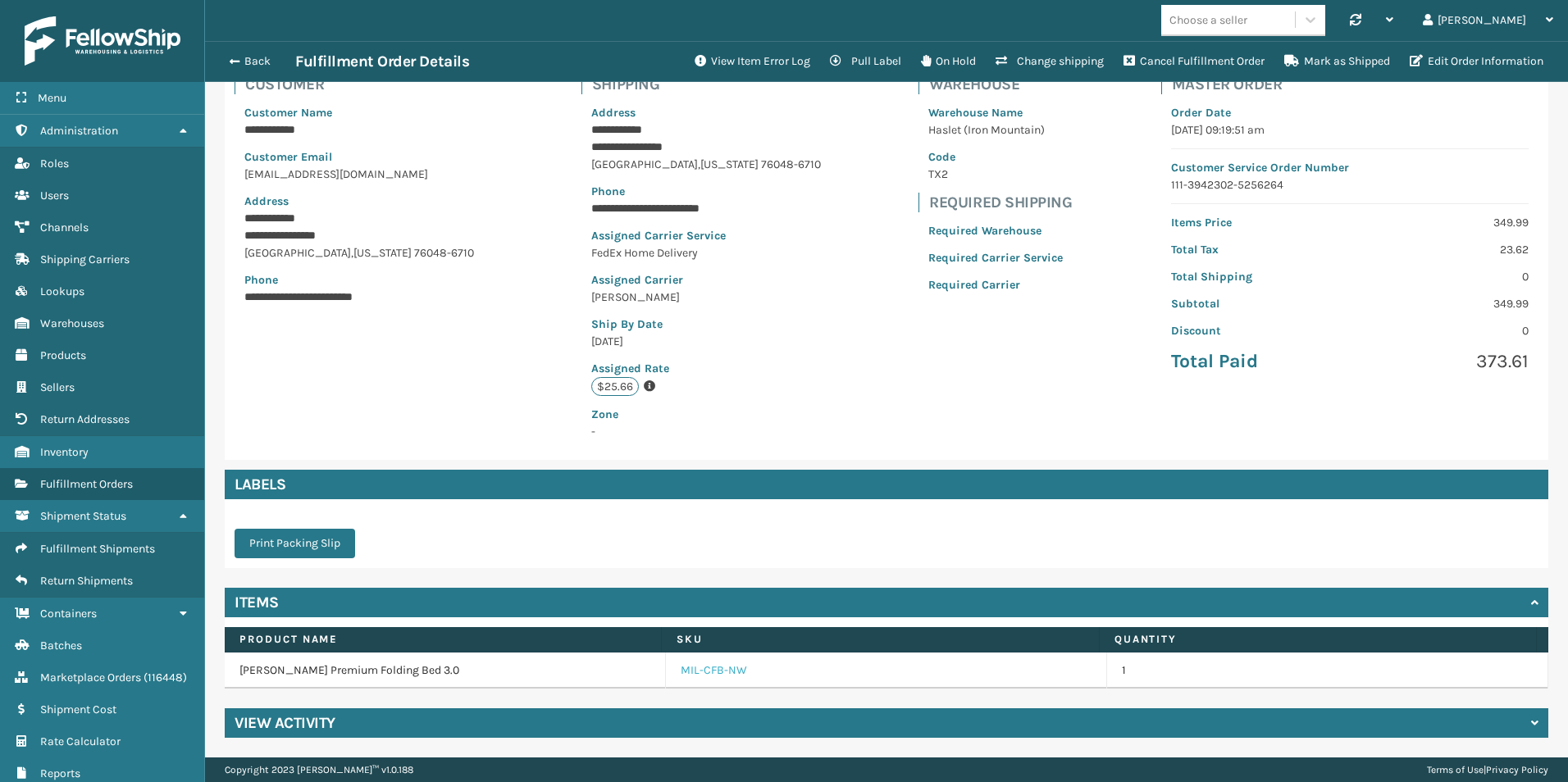
click at [702, 672] on link "MIL-CFB-NW" at bounding box center [714, 671] width 67 height 16
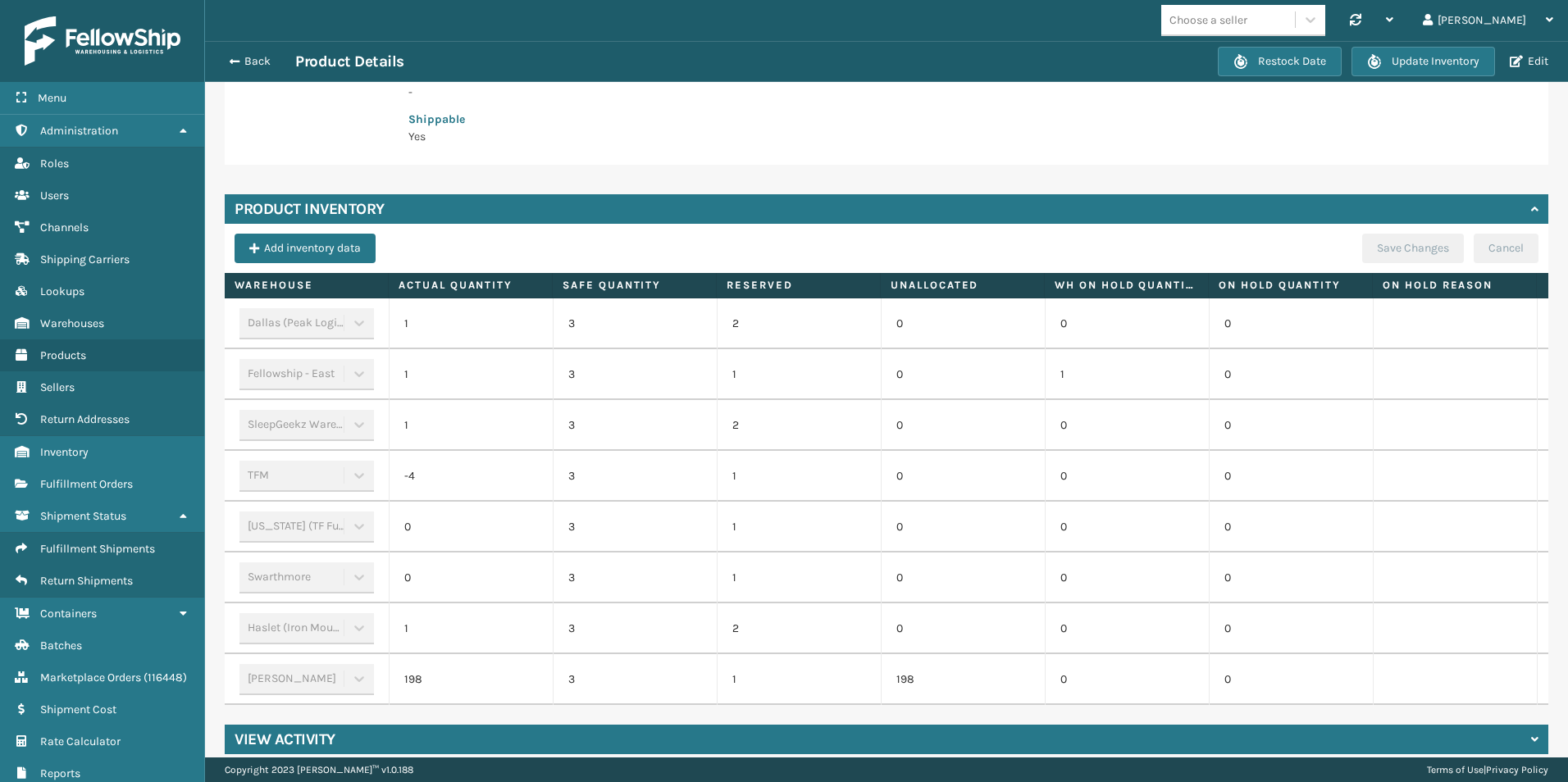
scroll to position [377, 0]
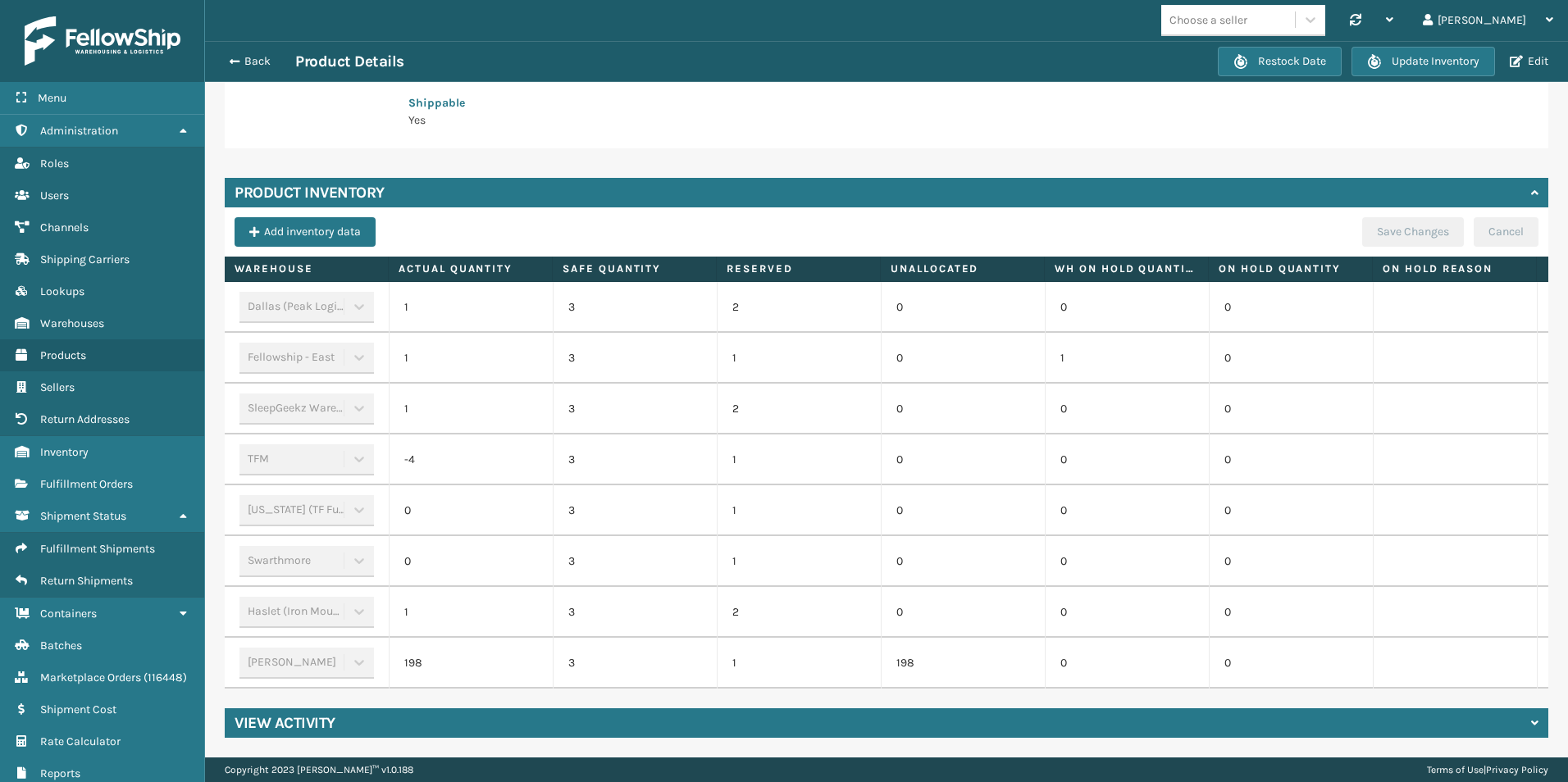
click at [356, 450] on div "TFM" at bounding box center [307, 459] width 135 height 31
click at [283, 225] on button "Add inventory data" at bounding box center [305, 233] width 141 height 30
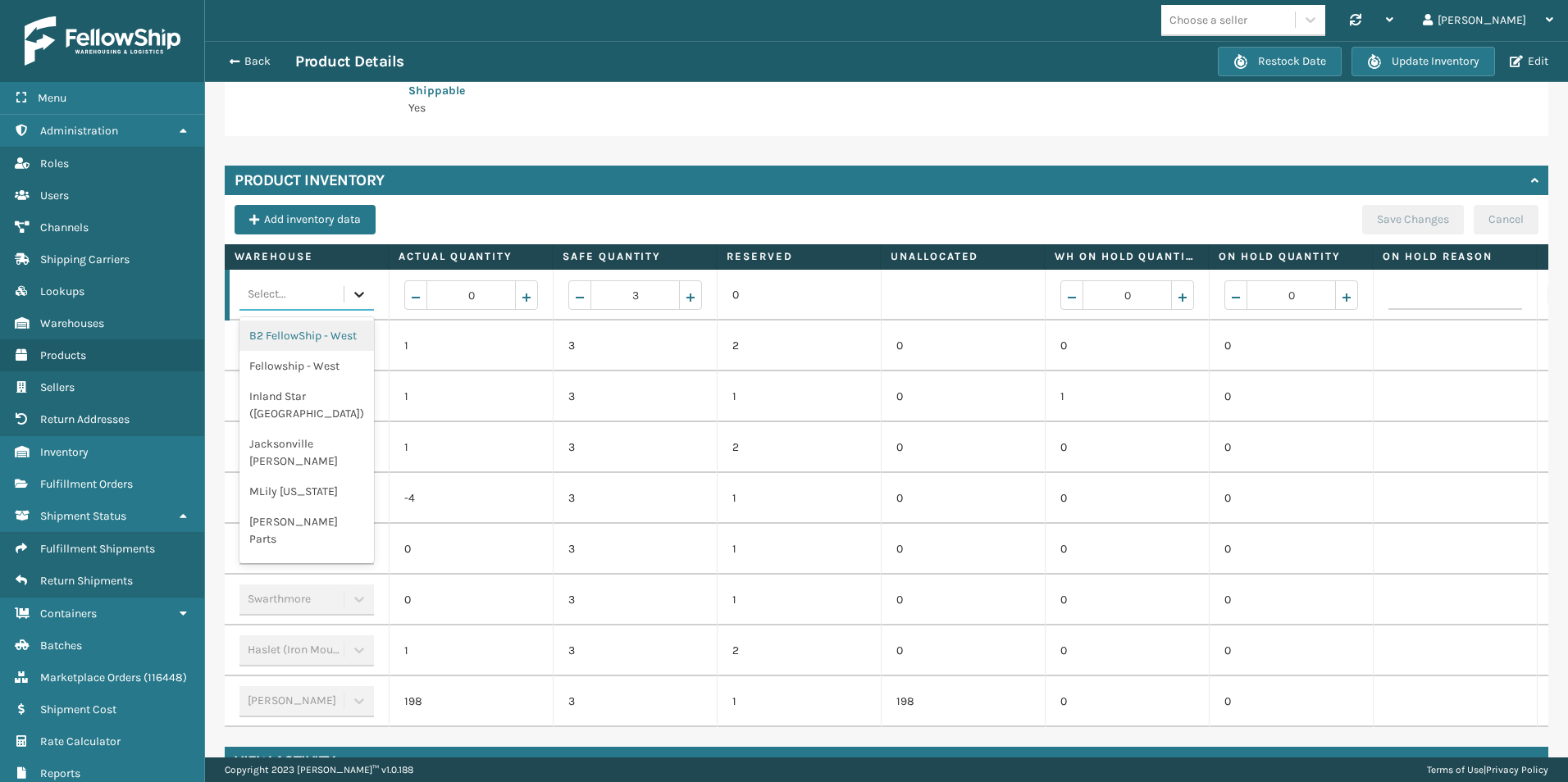
click at [361, 295] on icon at bounding box center [360, 295] width 10 height 6
type input "h"
click at [424, 222] on div "Add inventory data Save Changes Cancel" at bounding box center [887, 224] width 1304 height 39
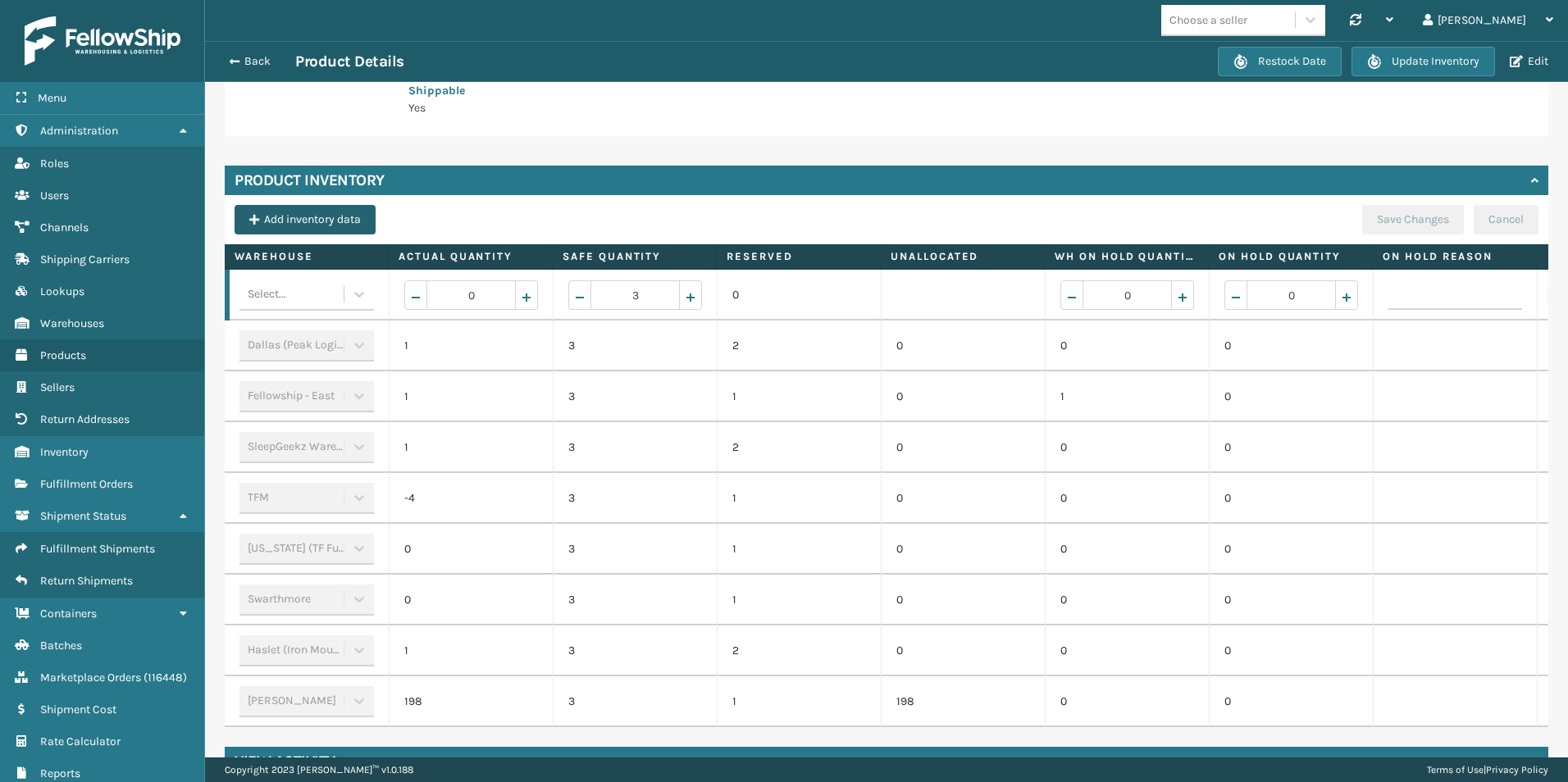
click at [311, 219] on button "Add inventory data" at bounding box center [305, 220] width 141 height 30
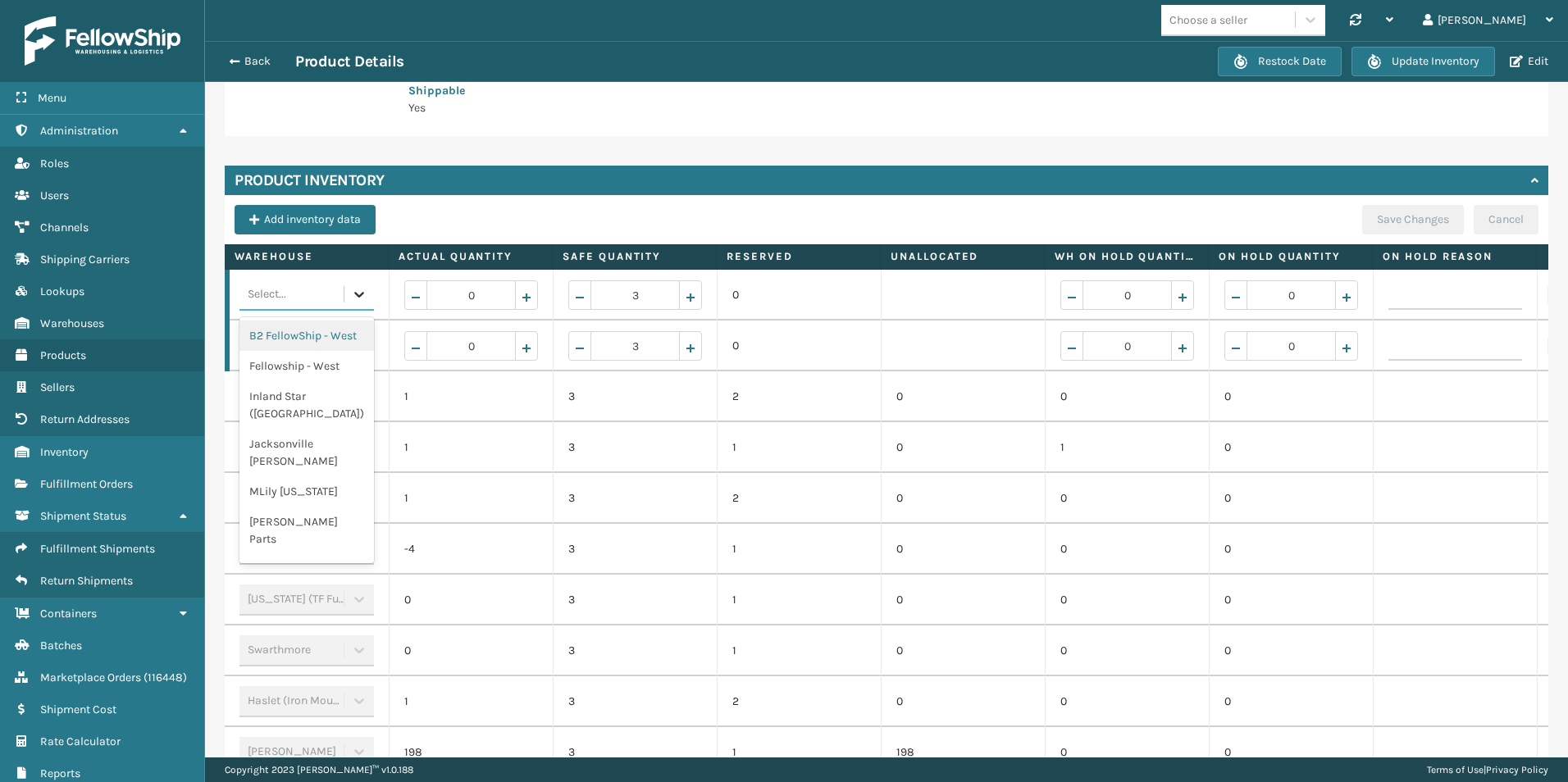
click at [360, 293] on icon at bounding box center [359, 295] width 16 height 16
click at [535, 221] on div "Add inventory data Save Changes Cancel" at bounding box center [887, 224] width 1304 height 39
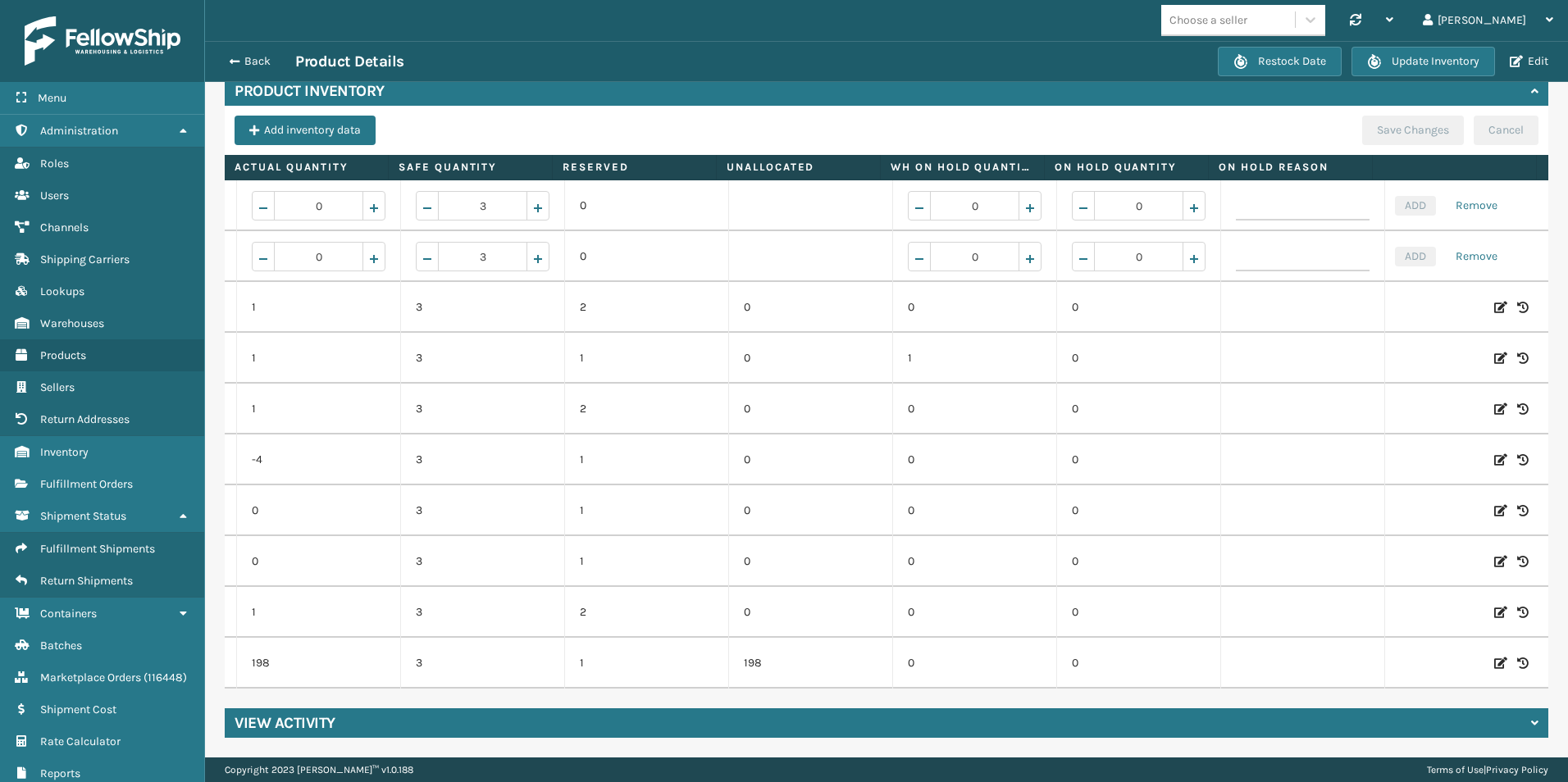
scroll to position [0, 177]
click at [1494, 604] on icon at bounding box center [1500, 612] width 13 height 16
click at [368, 608] on span "Increase value" at bounding box center [374, 614] width 13 height 13
type input "2"
click at [1395, 603] on button "ADD" at bounding box center [1415, 613] width 41 height 20
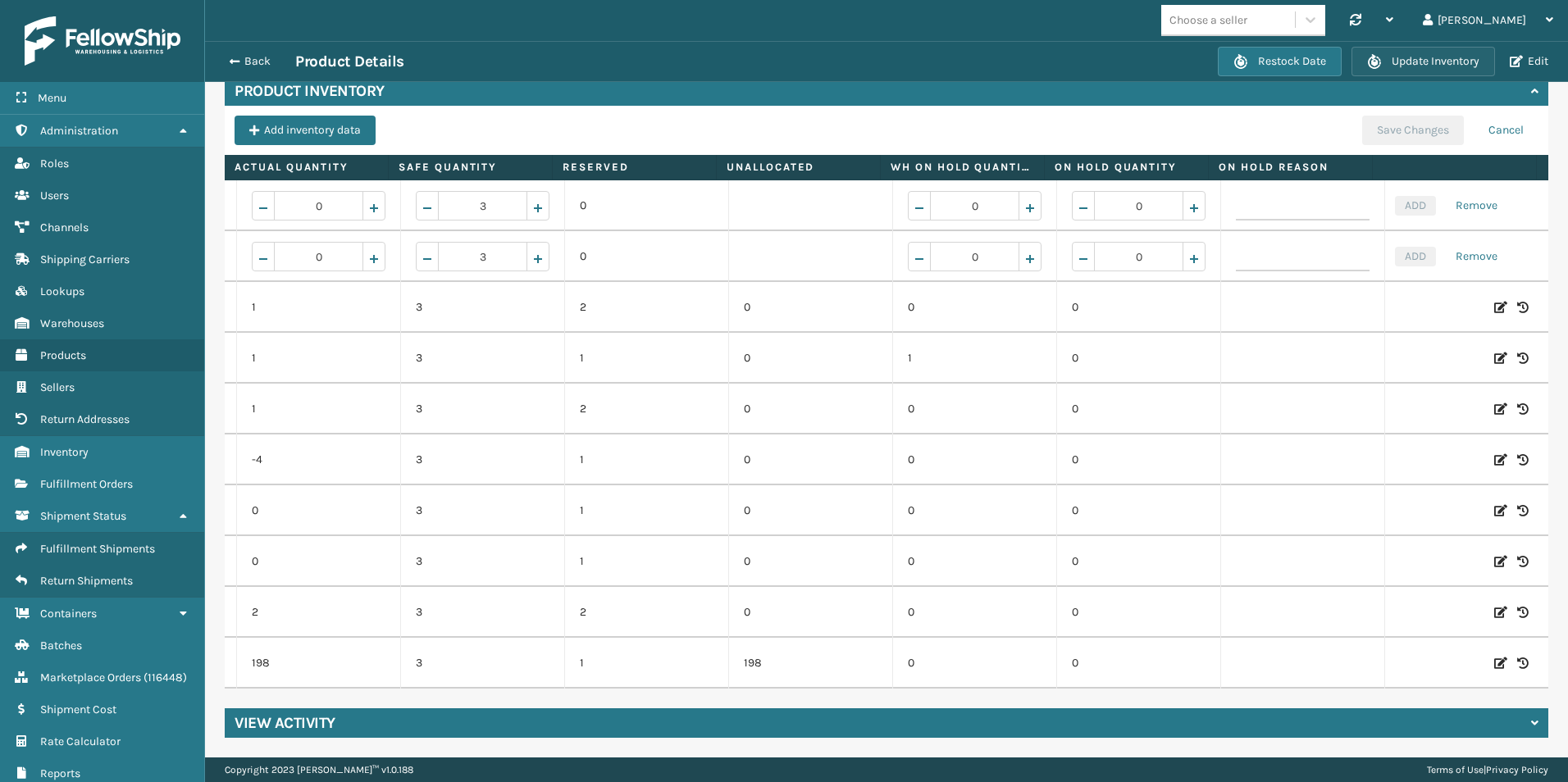
click at [1438, 57] on button "Update Inventory" at bounding box center [1423, 62] width 144 height 30
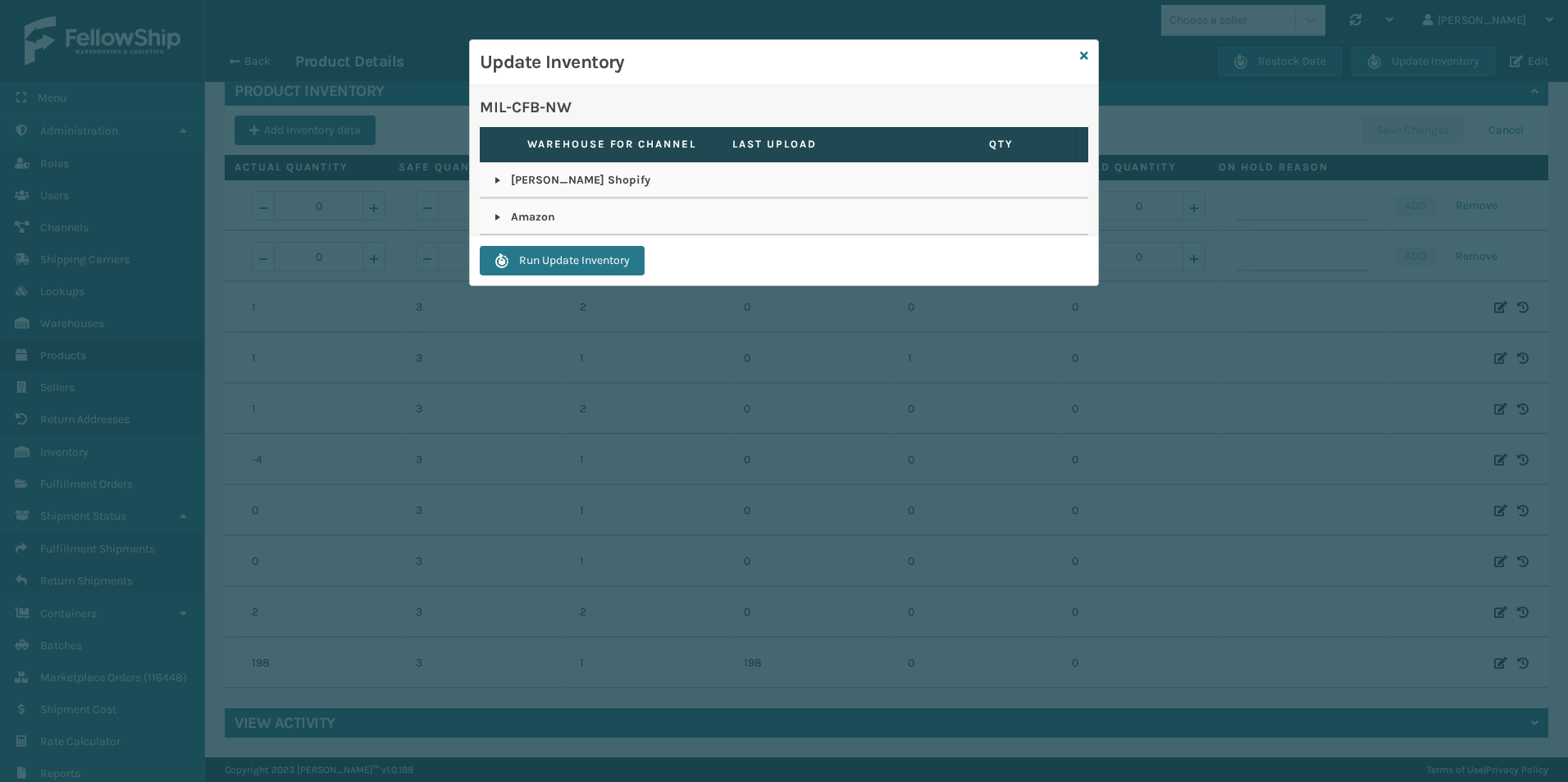
click at [497, 214] on link at bounding box center [497, 217] width 13 height 13
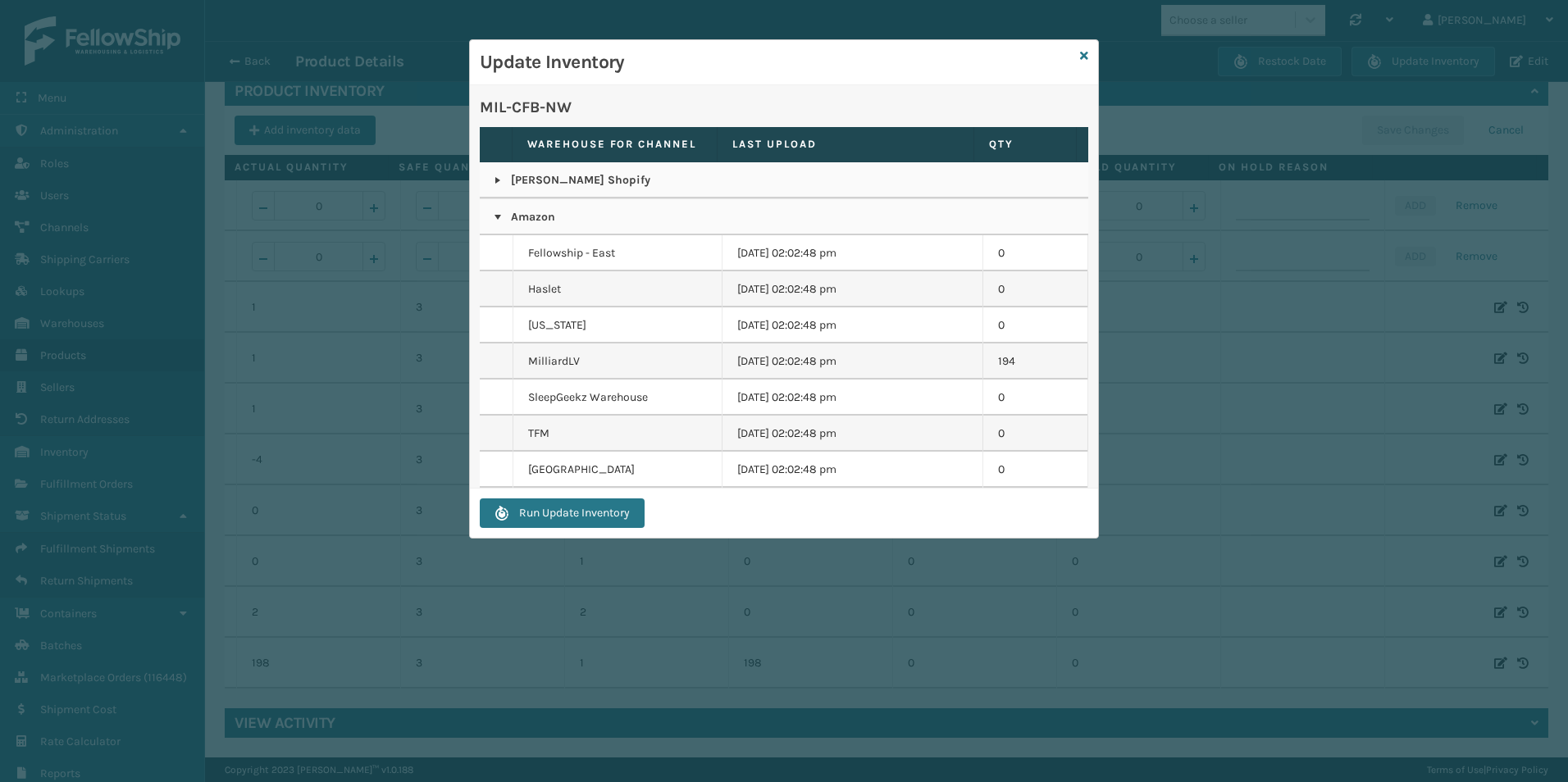
click at [496, 177] on link at bounding box center [497, 180] width 13 height 13
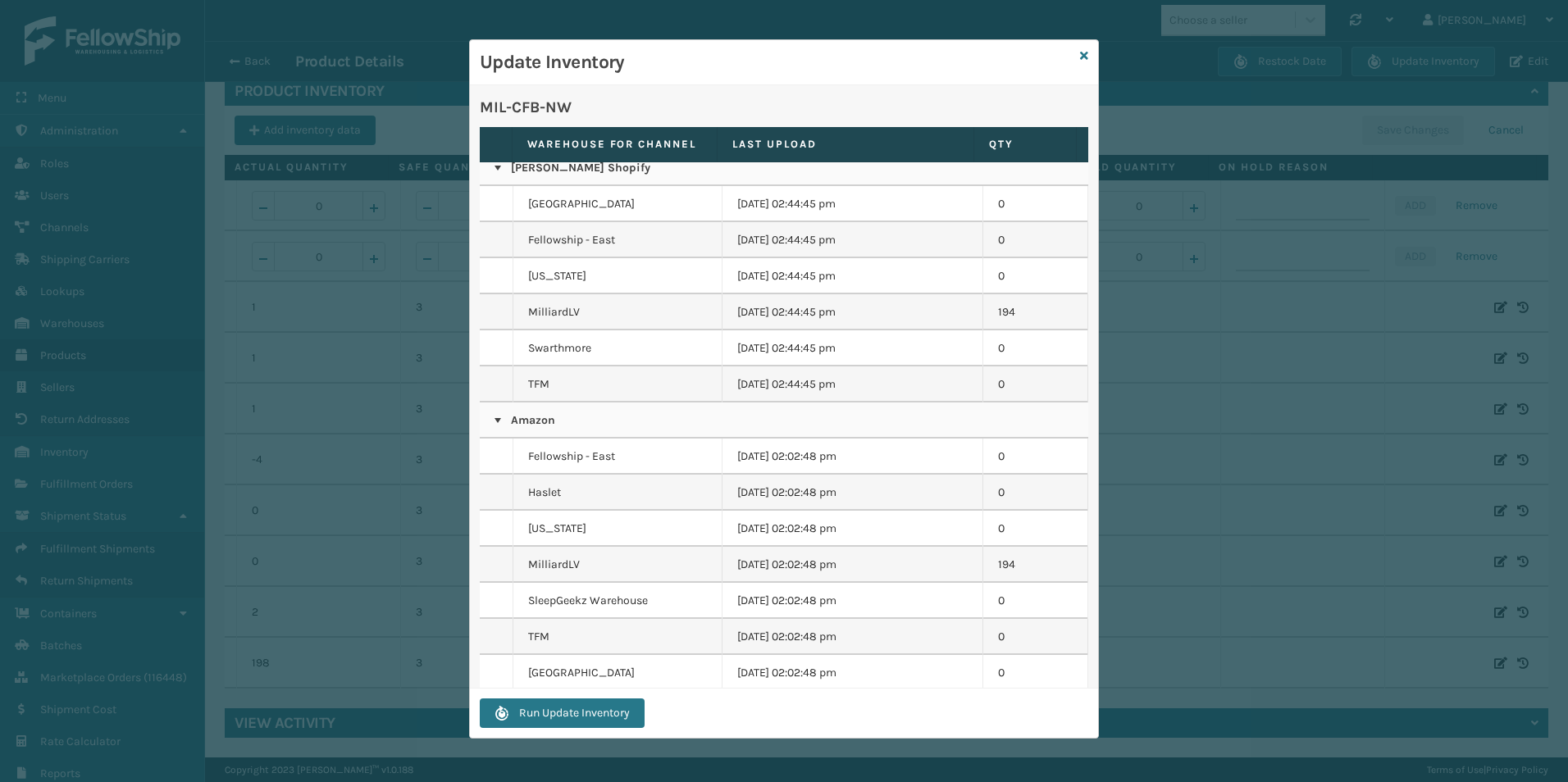
scroll to position [16, 0]
click at [1084, 60] on icon at bounding box center [1085, 55] width 8 height 11
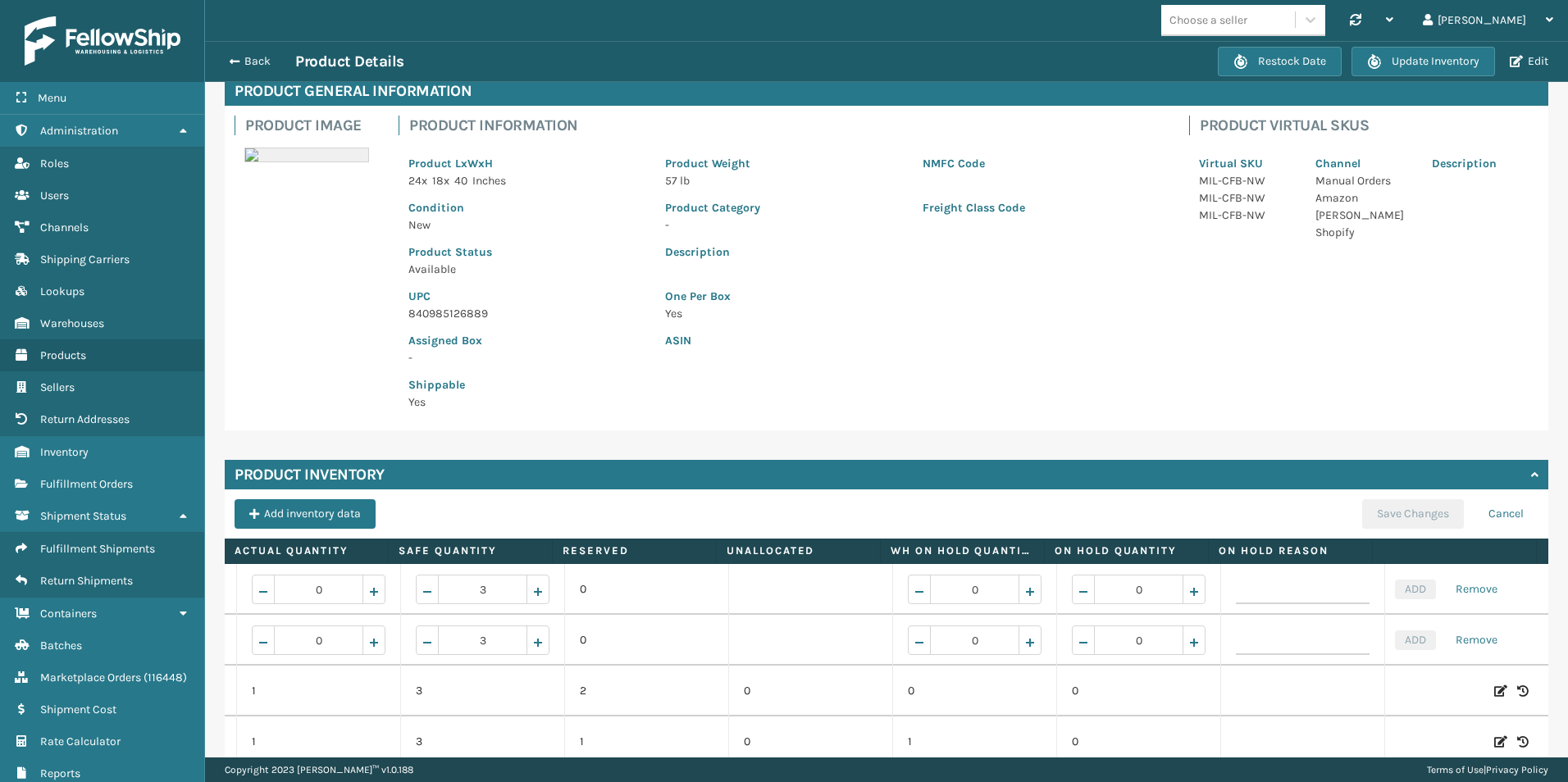
scroll to position [0, 0]
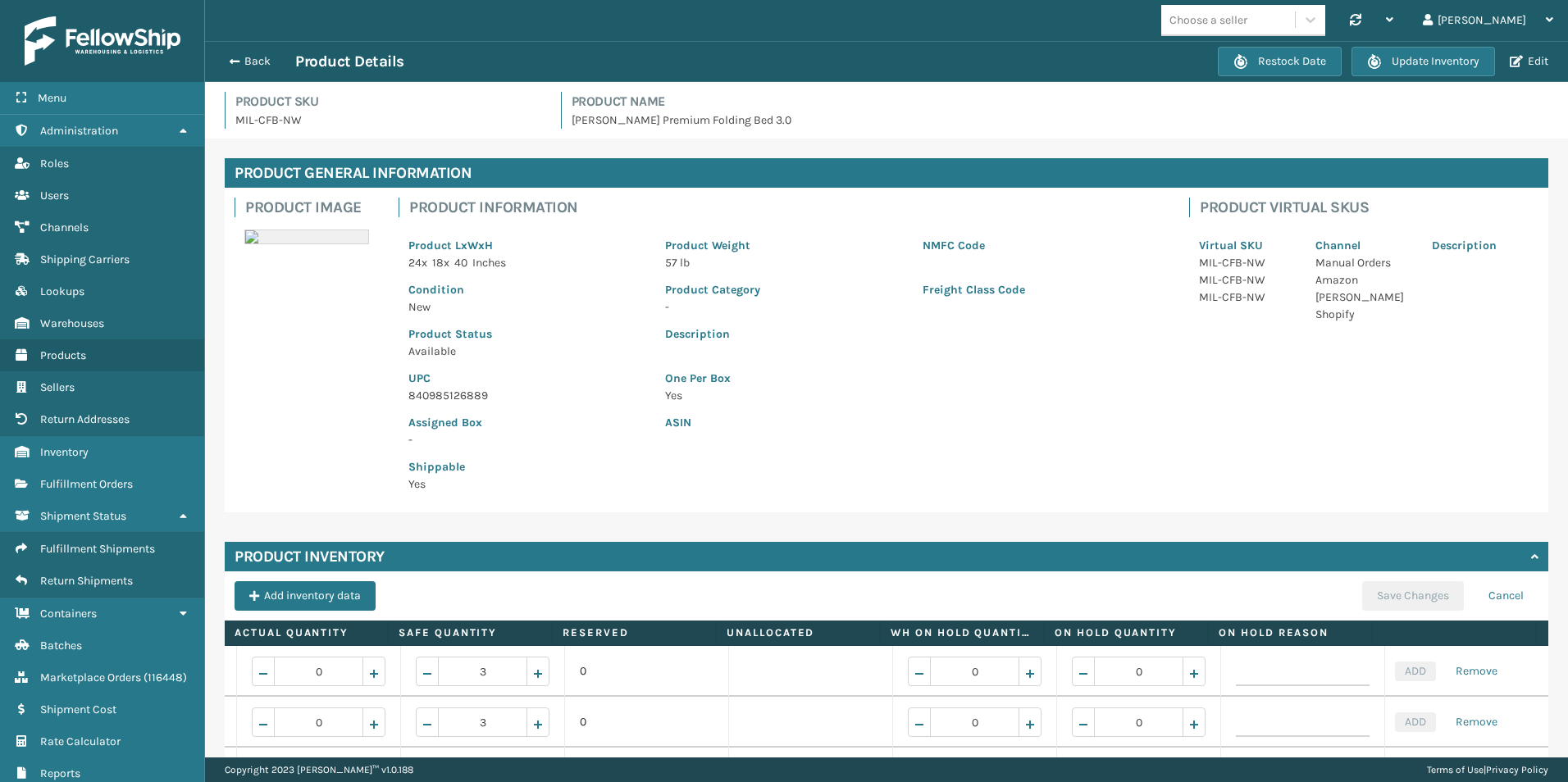
click at [1555, 69] on div "Back Product Details Restock Date Update Inventory Edit" at bounding box center [886, 61] width 1363 height 41
click at [1547, 58] on button "Edit" at bounding box center [1529, 61] width 48 height 15
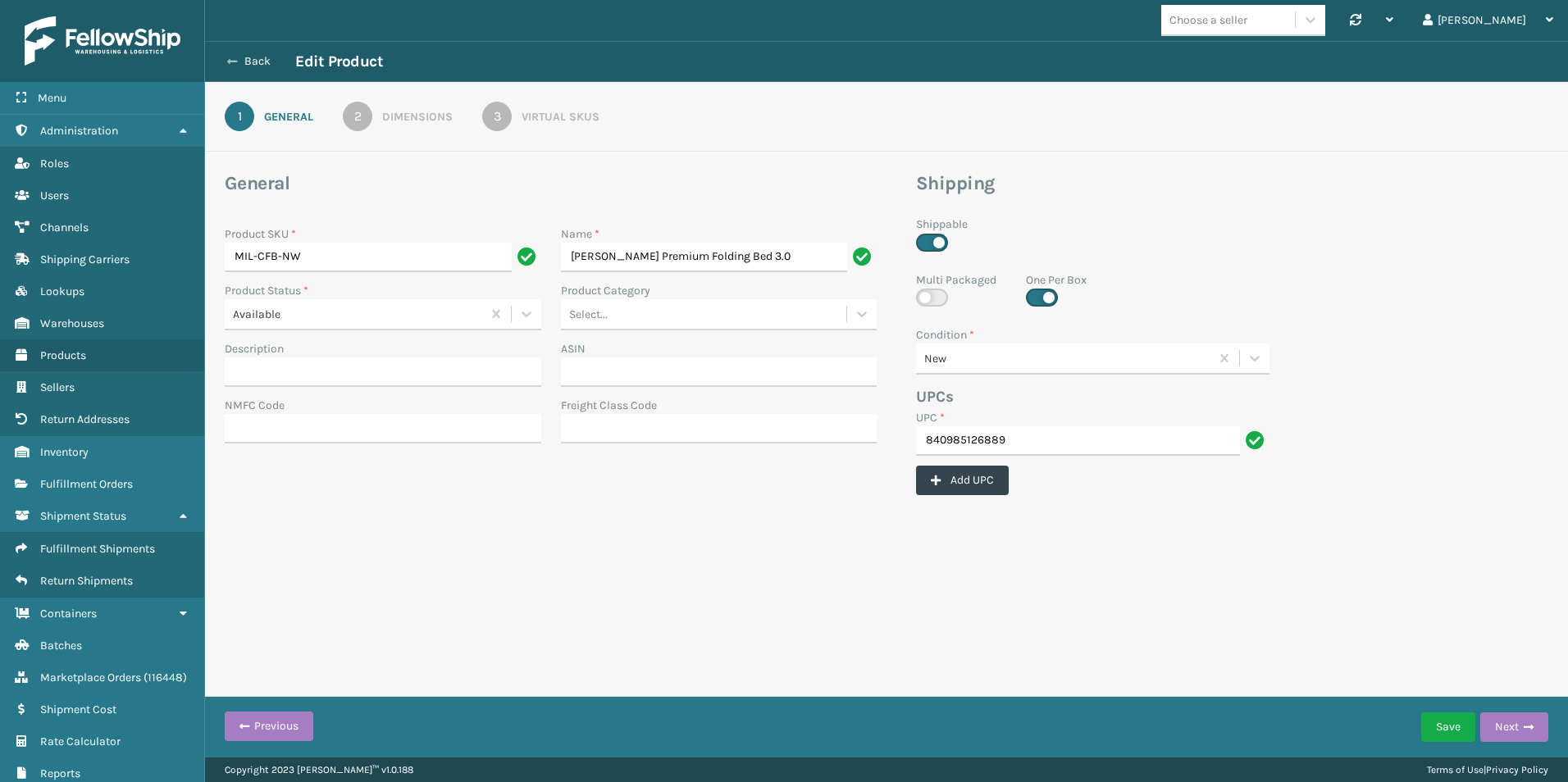
click at [237, 58] on icon at bounding box center [232, 61] width 10 height 11
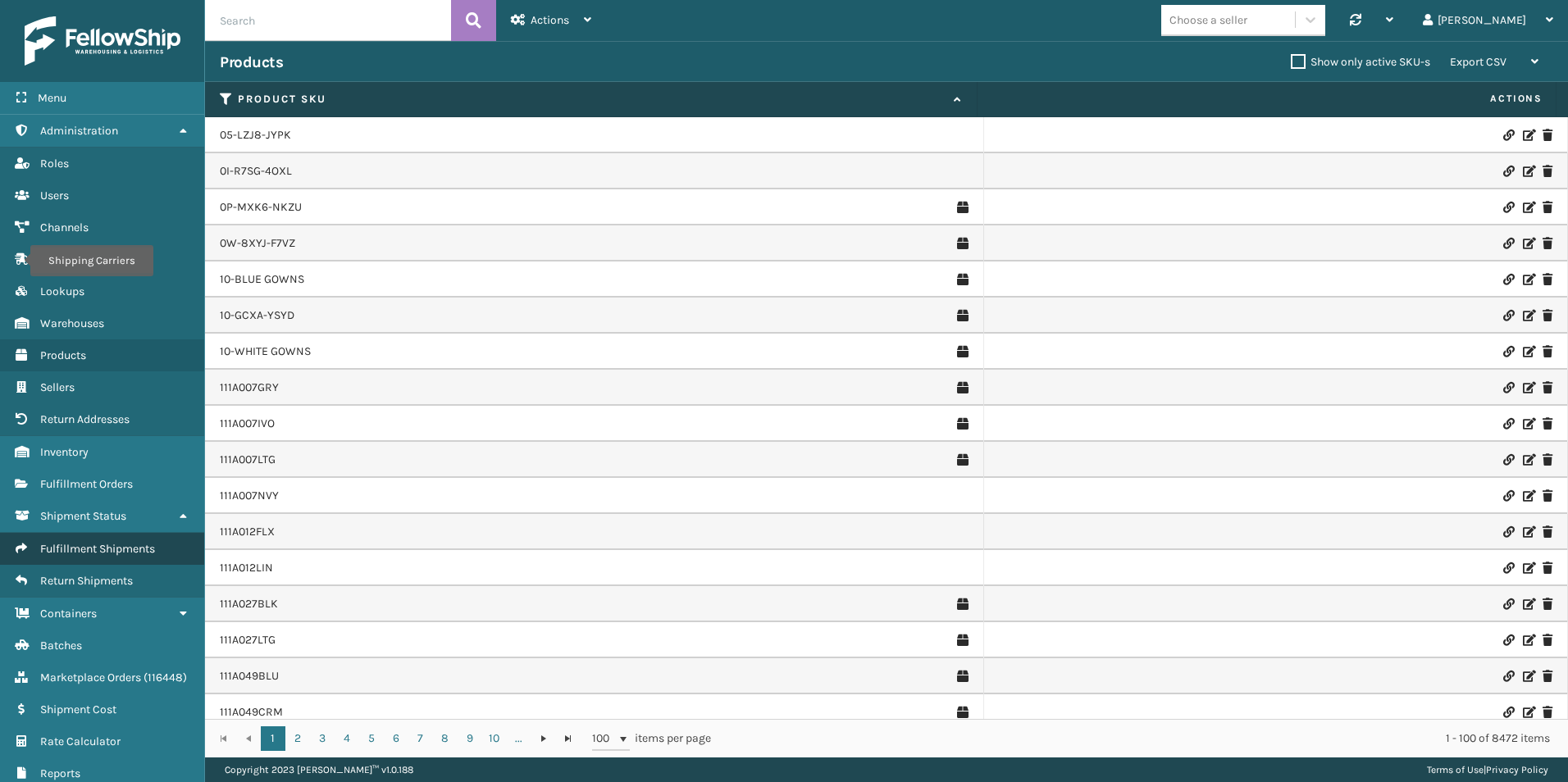
click at [111, 552] on span "Fulfillment Shipments" at bounding box center [97, 549] width 115 height 14
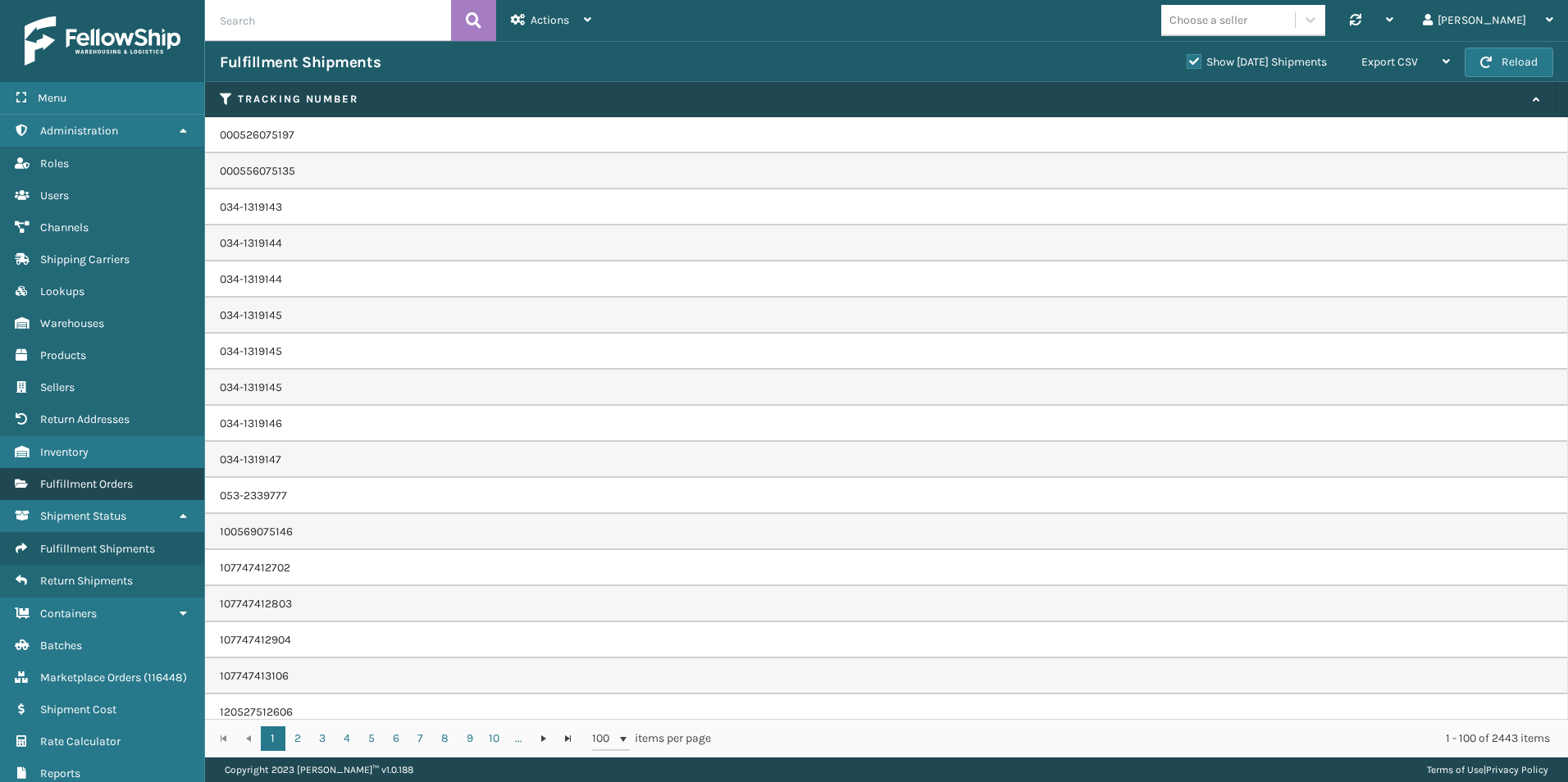
click at [84, 488] on span "Fulfillment Orders" at bounding box center [86, 484] width 93 height 14
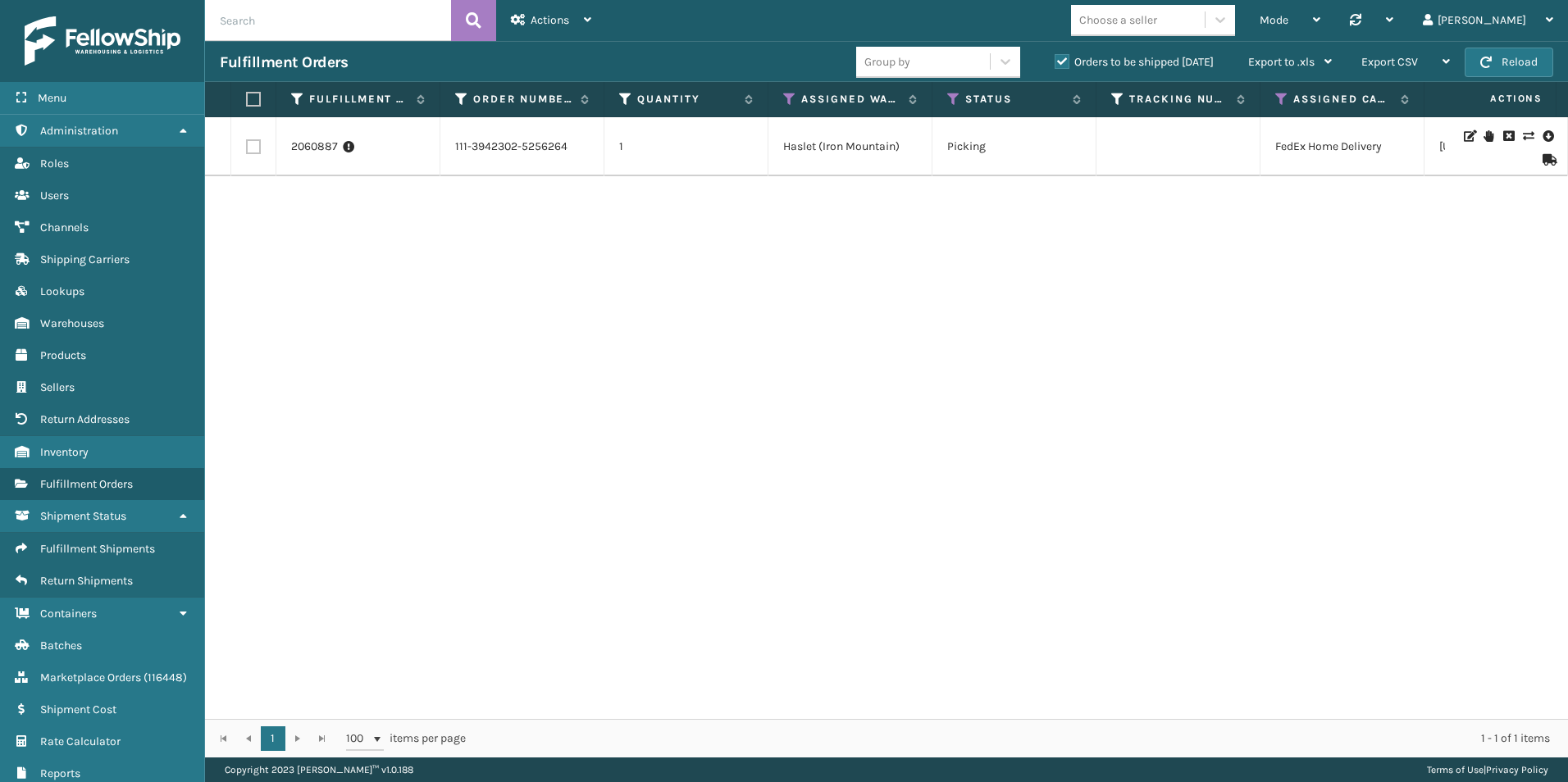
click at [1543, 157] on icon at bounding box center [1548, 159] width 10 height 11
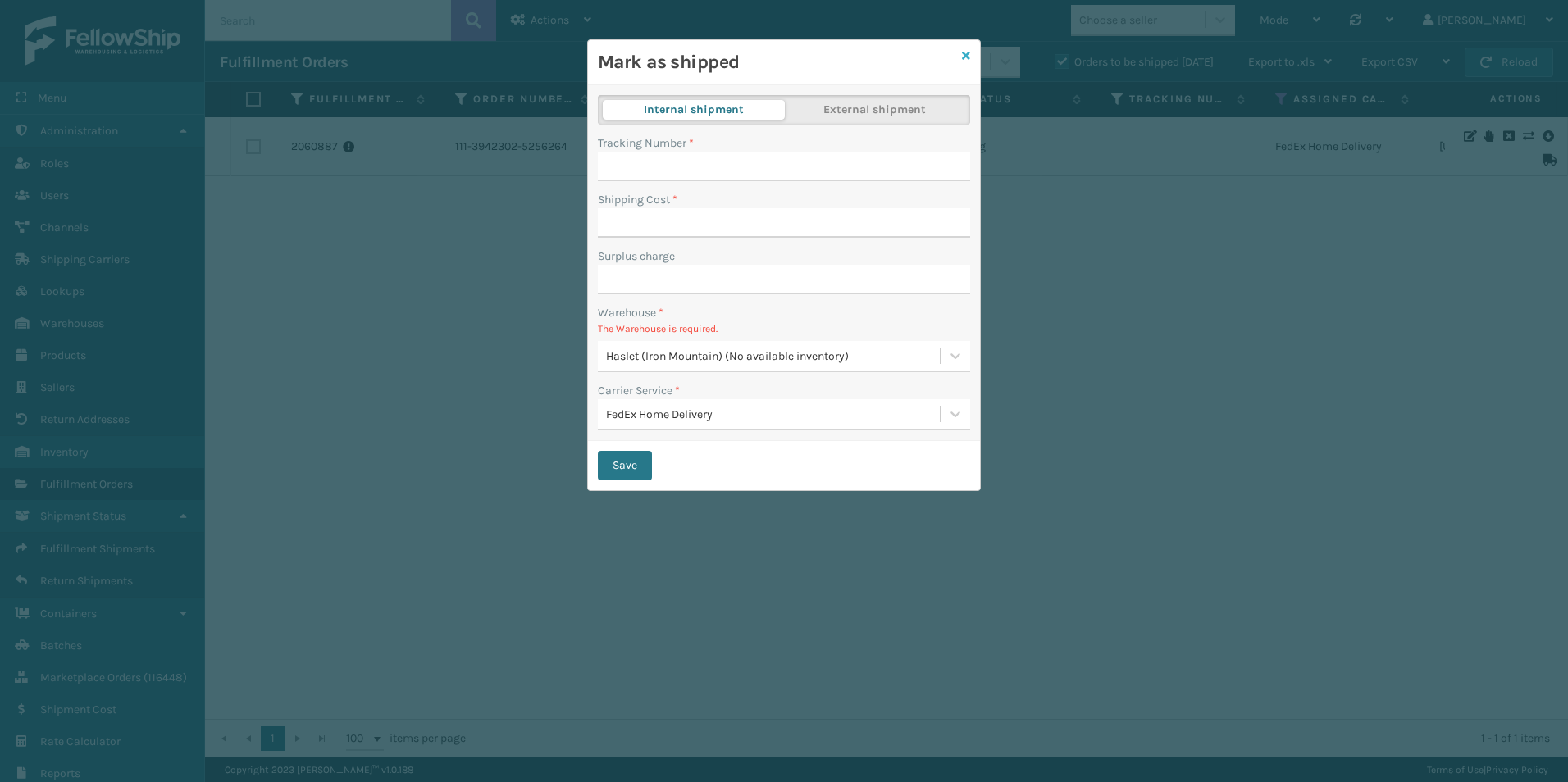
click at [970, 51] on icon at bounding box center [966, 55] width 8 height 11
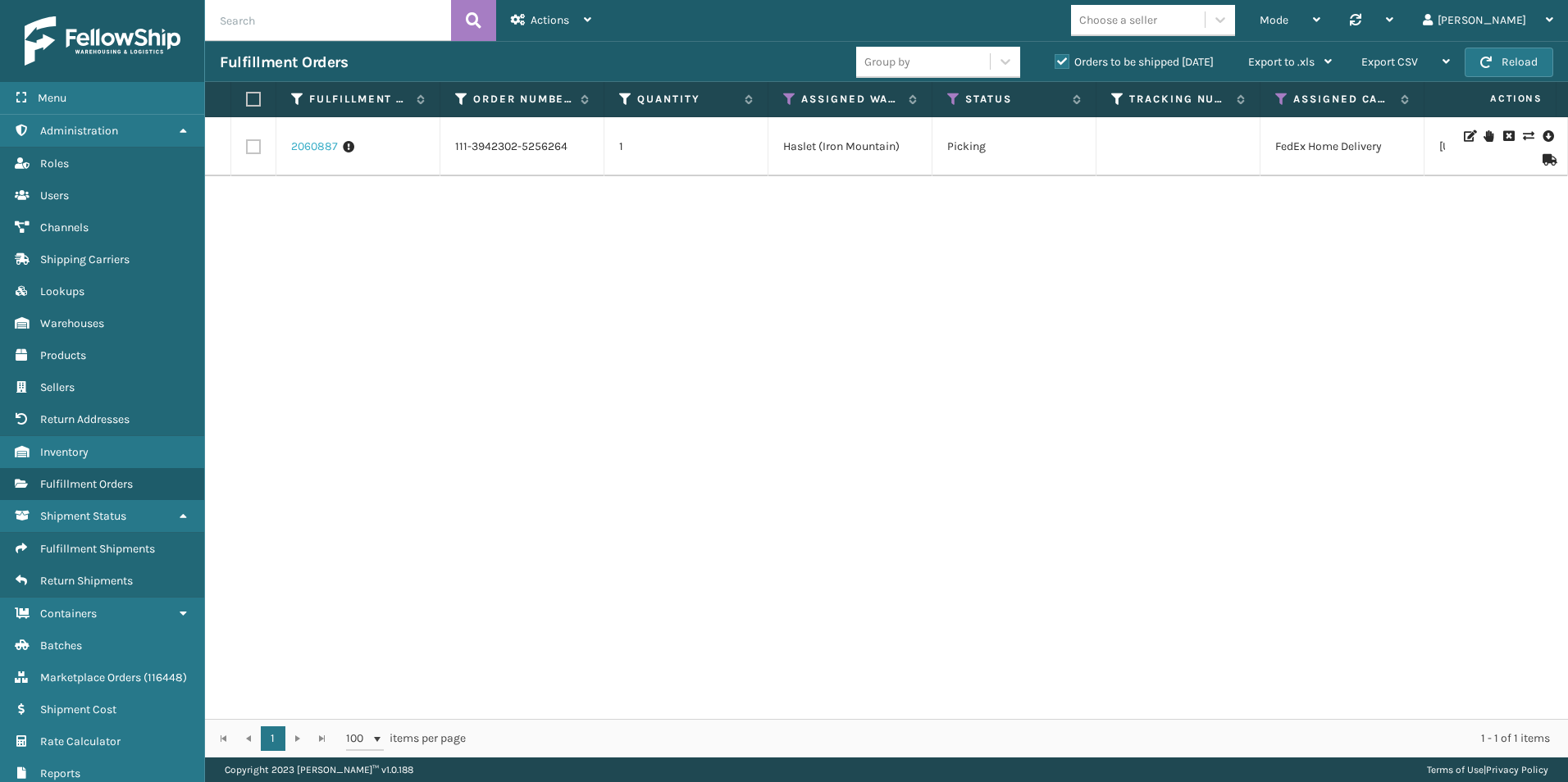
click at [318, 146] on link "2060887" at bounding box center [315, 147] width 47 height 16
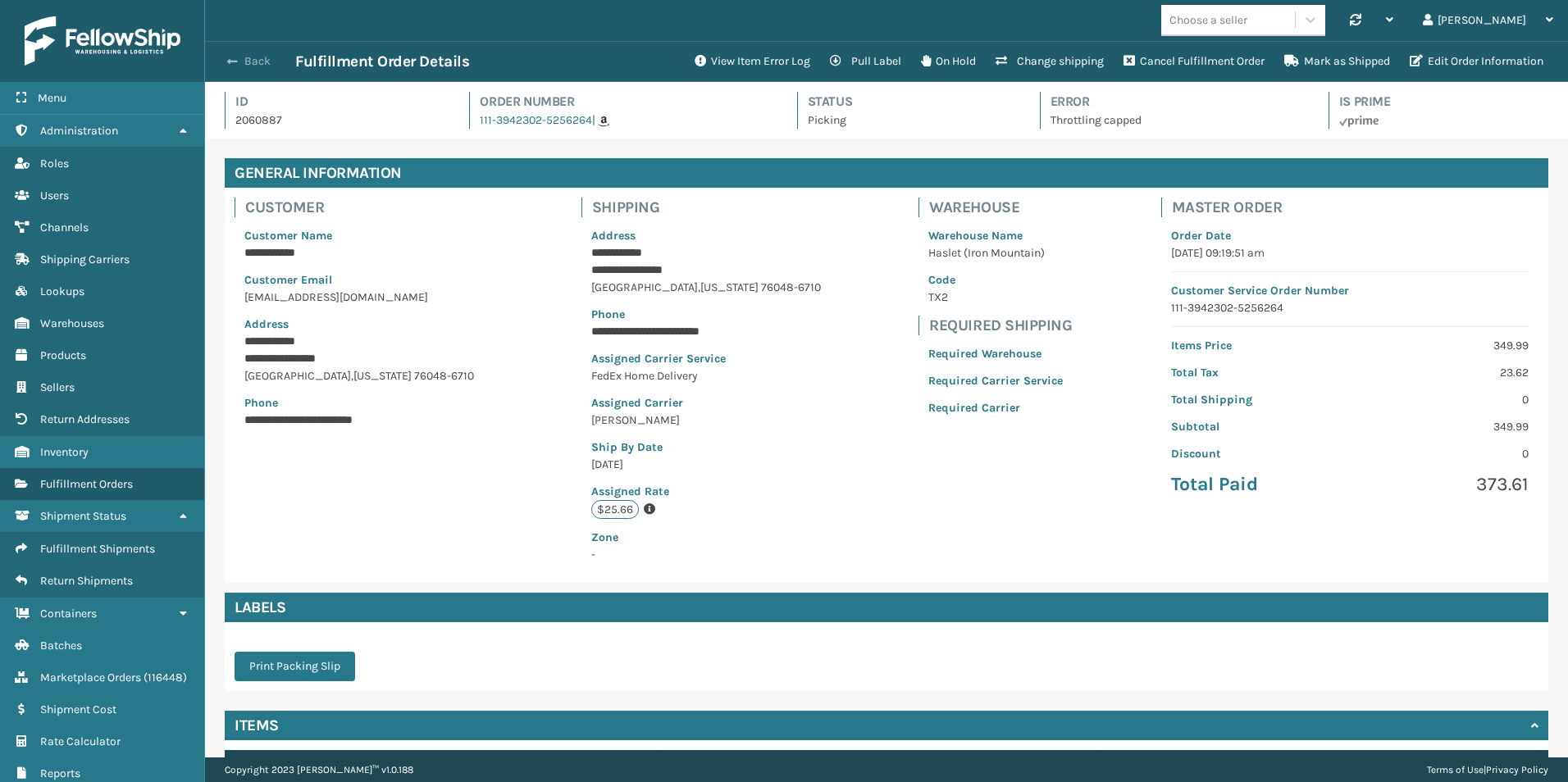
click at [237, 61] on span "button" at bounding box center [232, 61] width 10 height 11
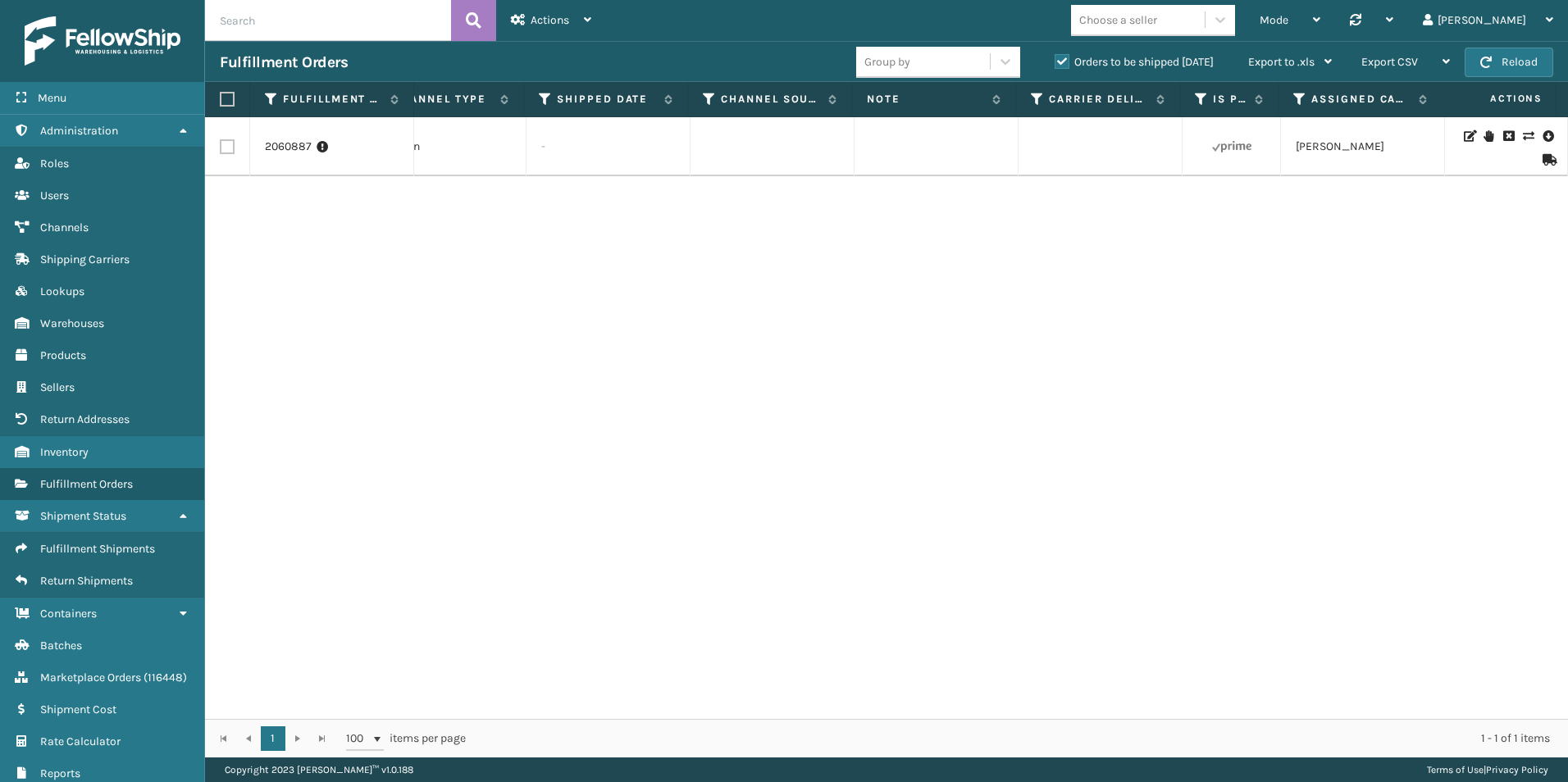
scroll to position [0, 1894]
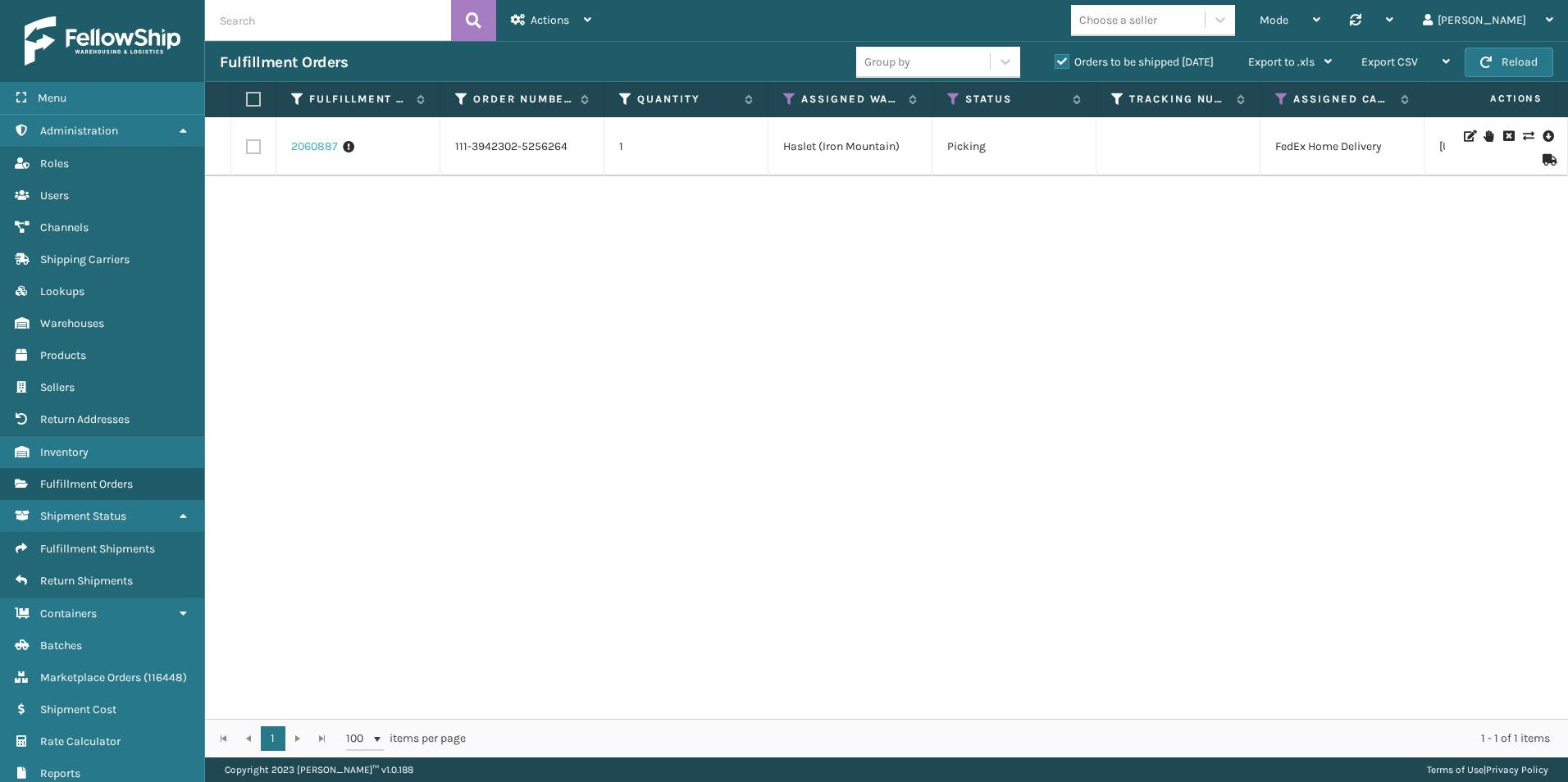
click at [298, 144] on link "2060887" at bounding box center [315, 147] width 47 height 16
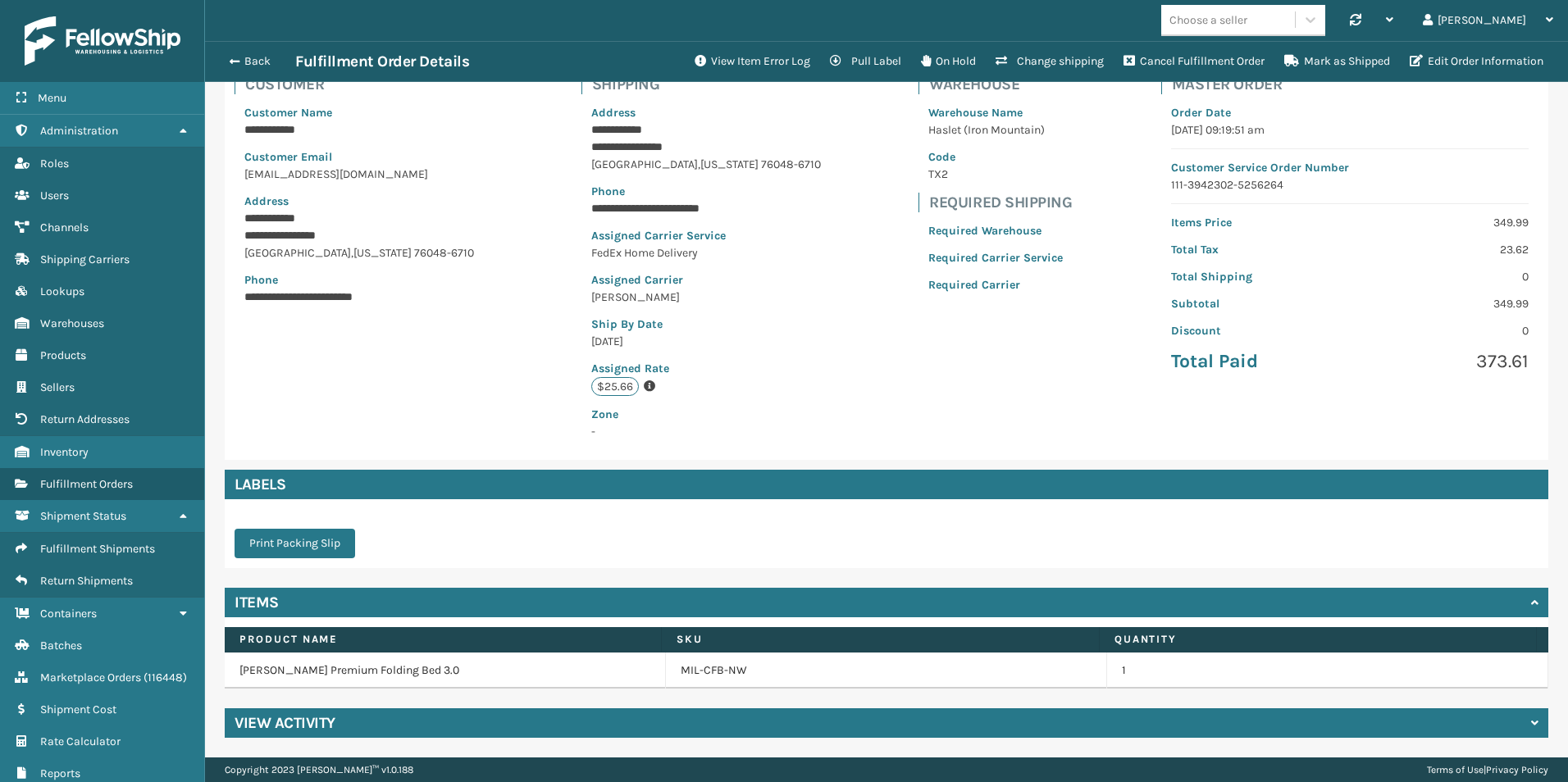
click at [281, 714] on h4 "View Activity" at bounding box center [285, 723] width 101 height 20
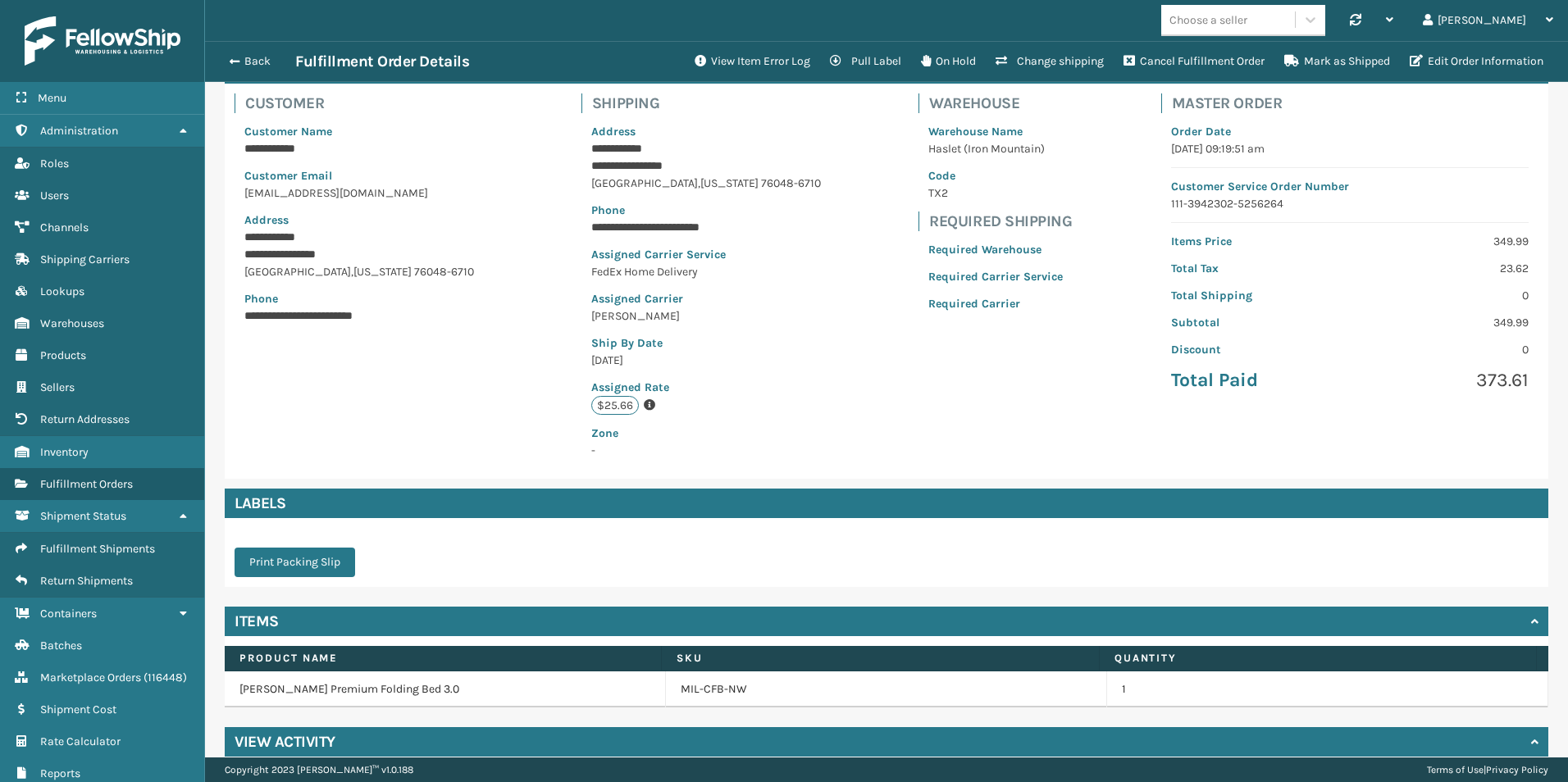
scroll to position [246, 0]
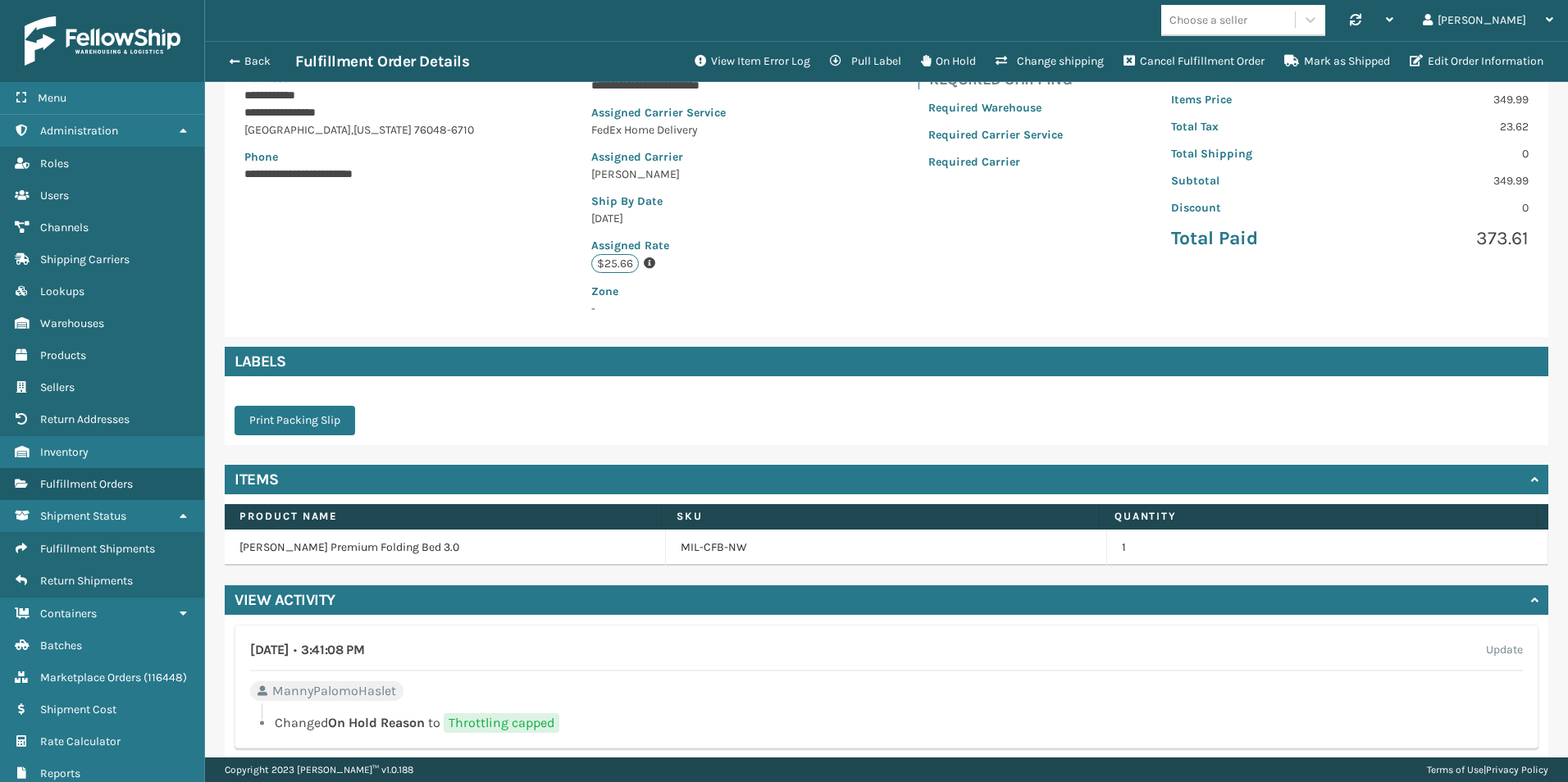
drag, startPoint x: 238, startPoint y: 54, endPoint x: 1190, endPoint y: 284, distance: 979.4
click at [238, 54] on button "Back" at bounding box center [258, 61] width 76 height 15
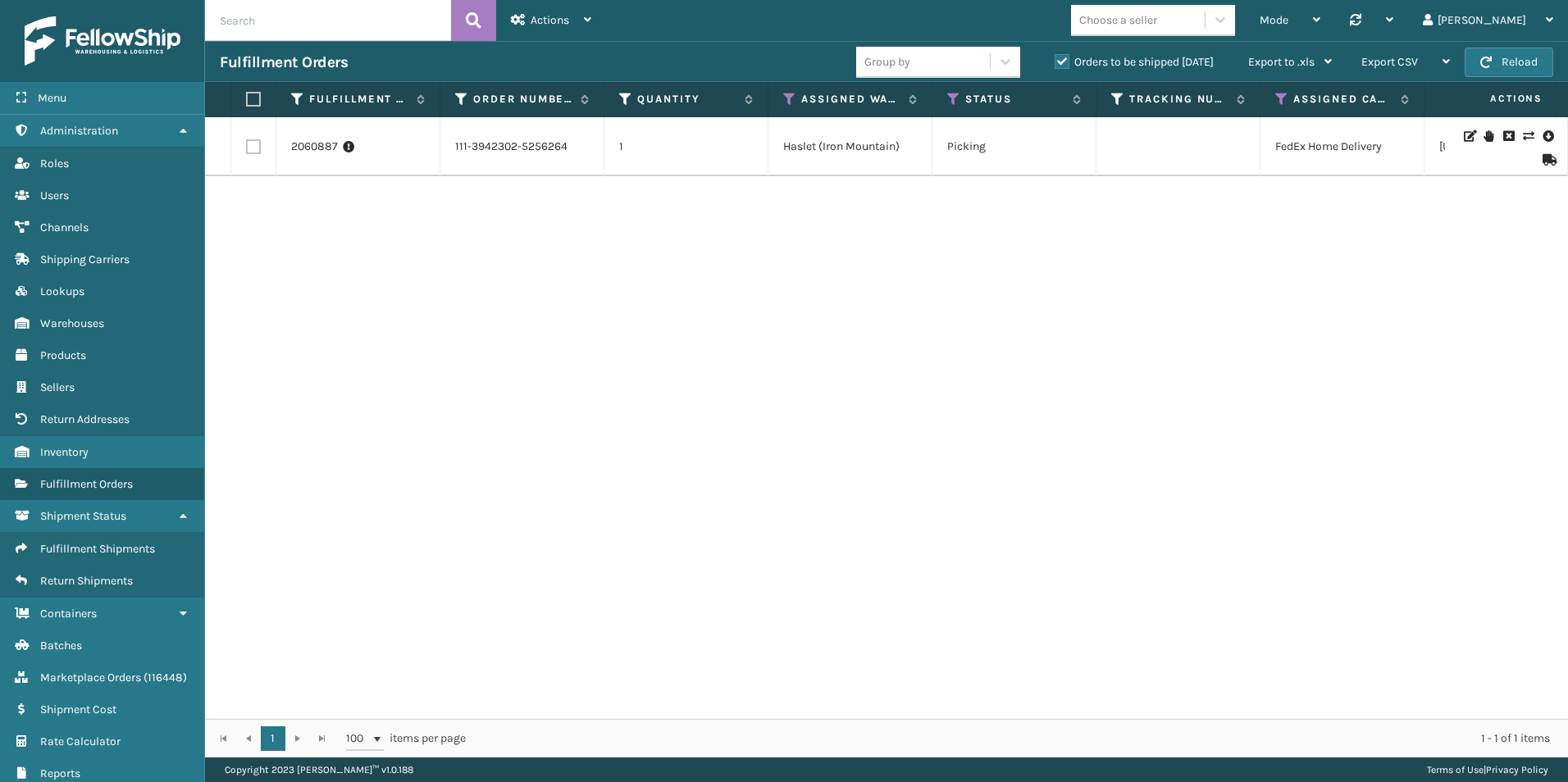
click at [1543, 159] on icon at bounding box center [1548, 159] width 10 height 11
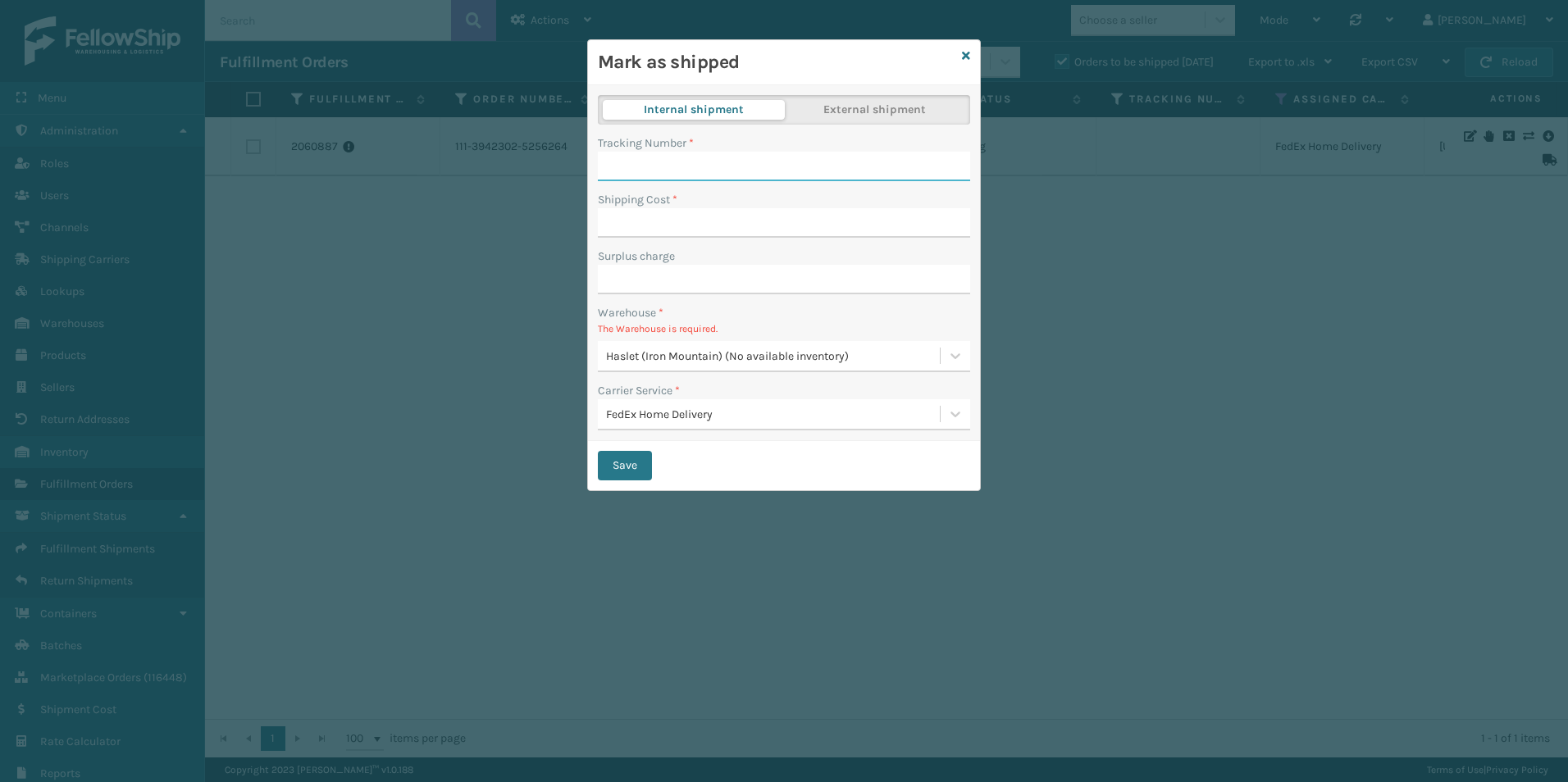
click at [651, 161] on input "Tracking Number *" at bounding box center [784, 167] width 373 height 30
click at [640, 163] on input "Tracking Number *" at bounding box center [784, 167] width 373 height 30
type input "392860546609"
click at [665, 215] on input "Shipping Cost *" at bounding box center [784, 224] width 373 height 30
click at [935, 251] on div "Surplus charge" at bounding box center [784, 256] width 373 height 17
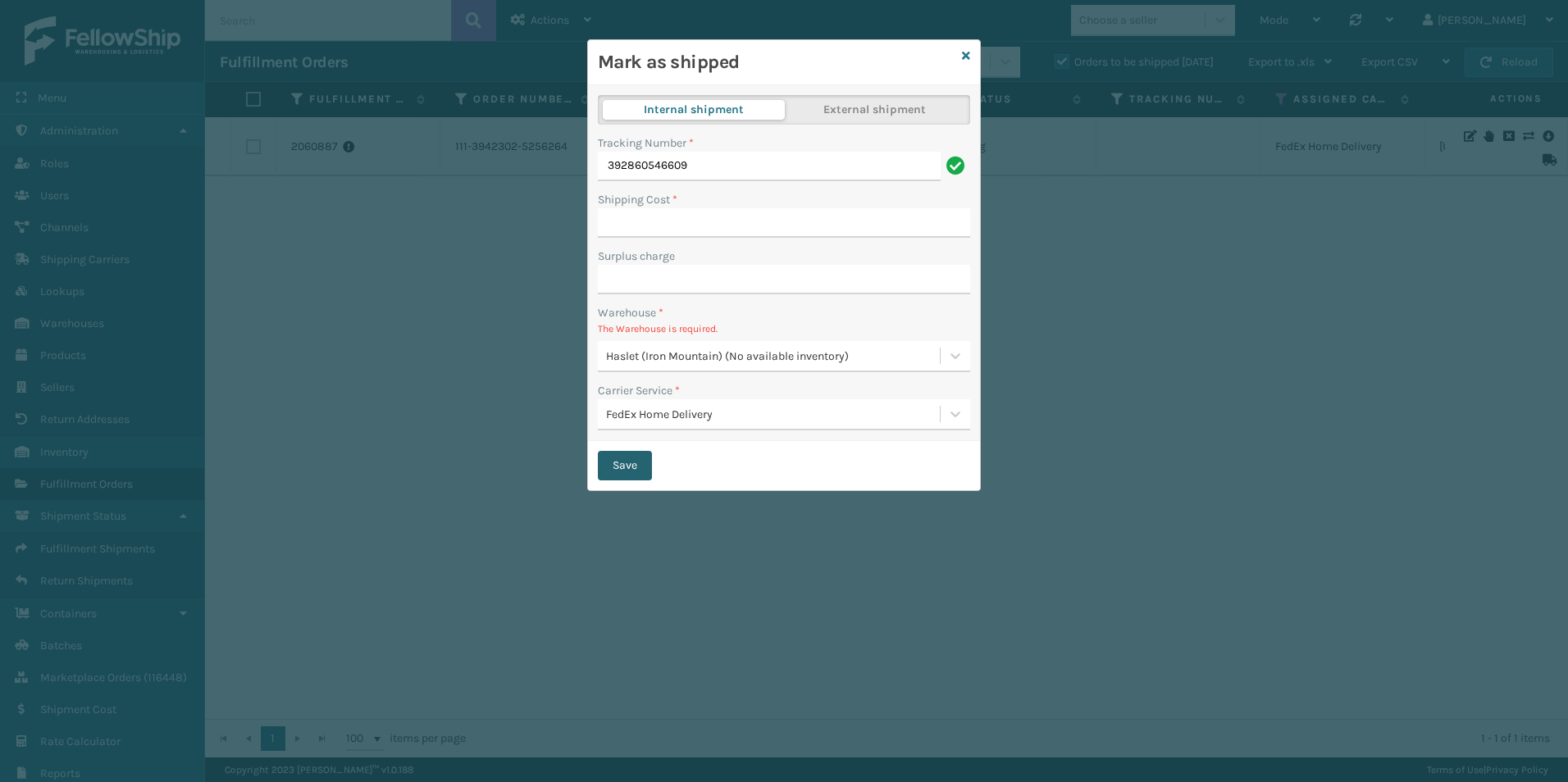
click at [631, 465] on button "Save" at bounding box center [625, 466] width 54 height 30
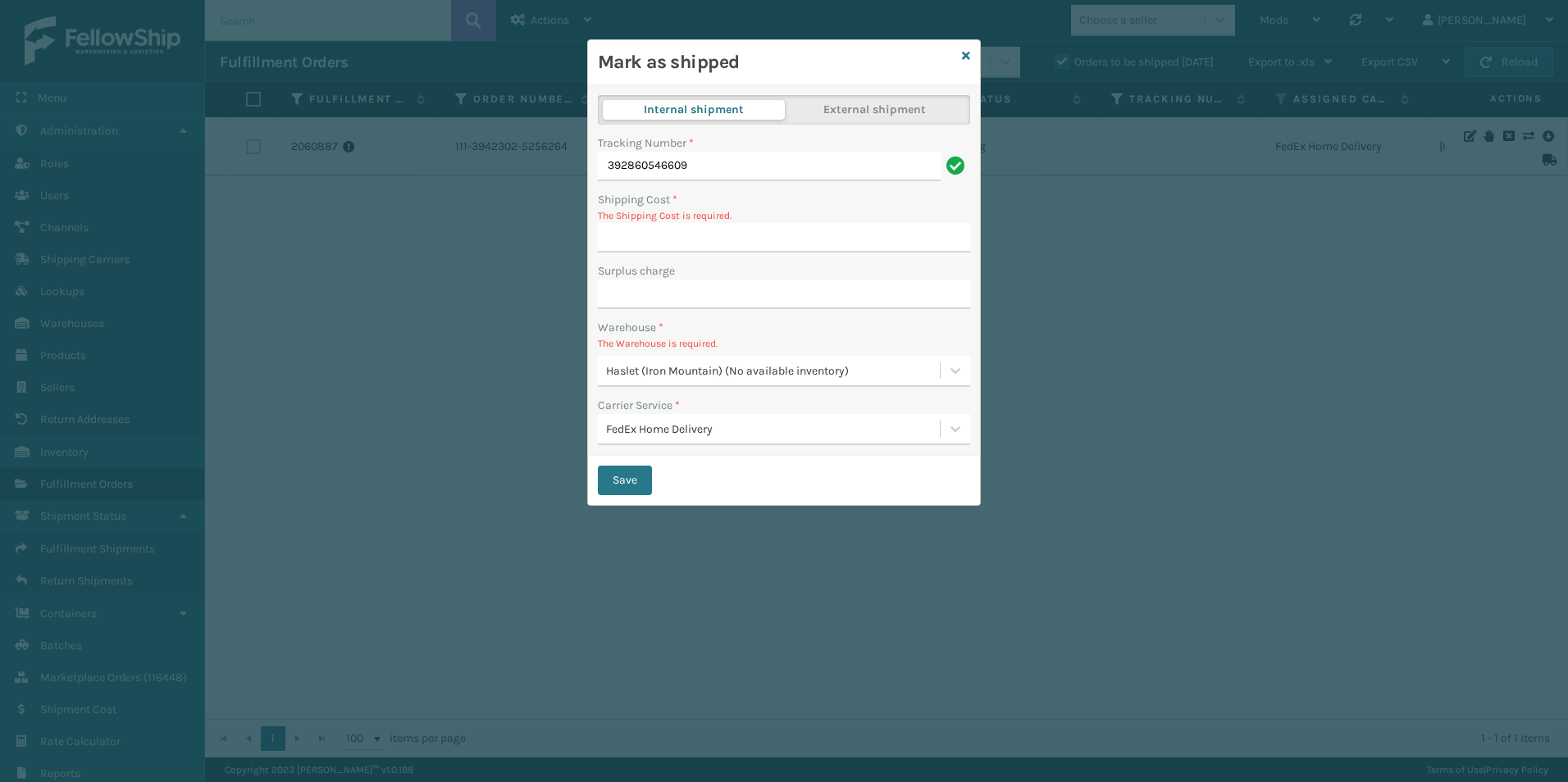
click at [971, 53] on div "Mark as shipped" at bounding box center [784, 62] width 392 height 45
click at [966, 51] on icon at bounding box center [966, 55] width 8 height 11
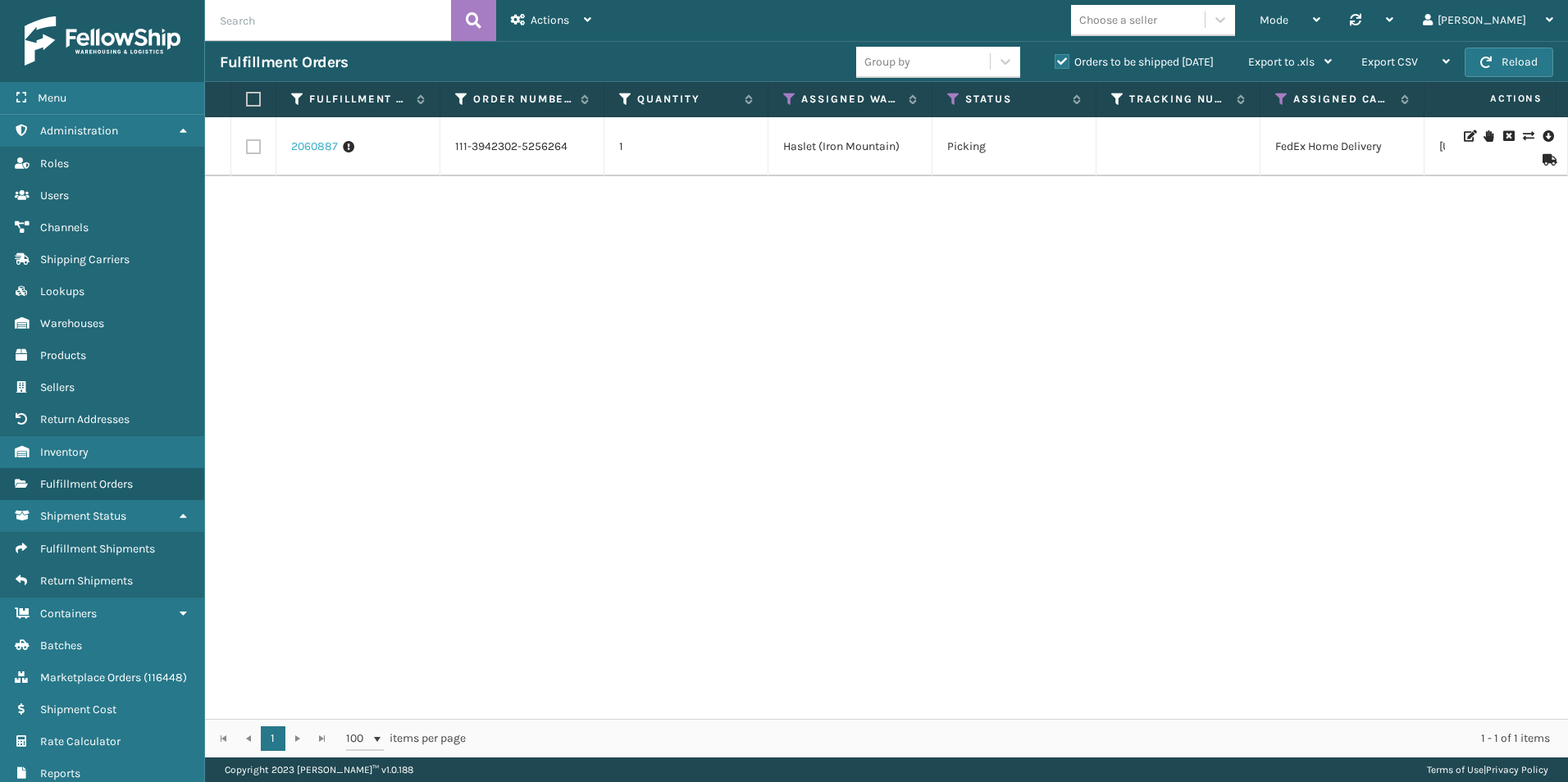
click at [297, 145] on link "2060887" at bounding box center [315, 147] width 47 height 16
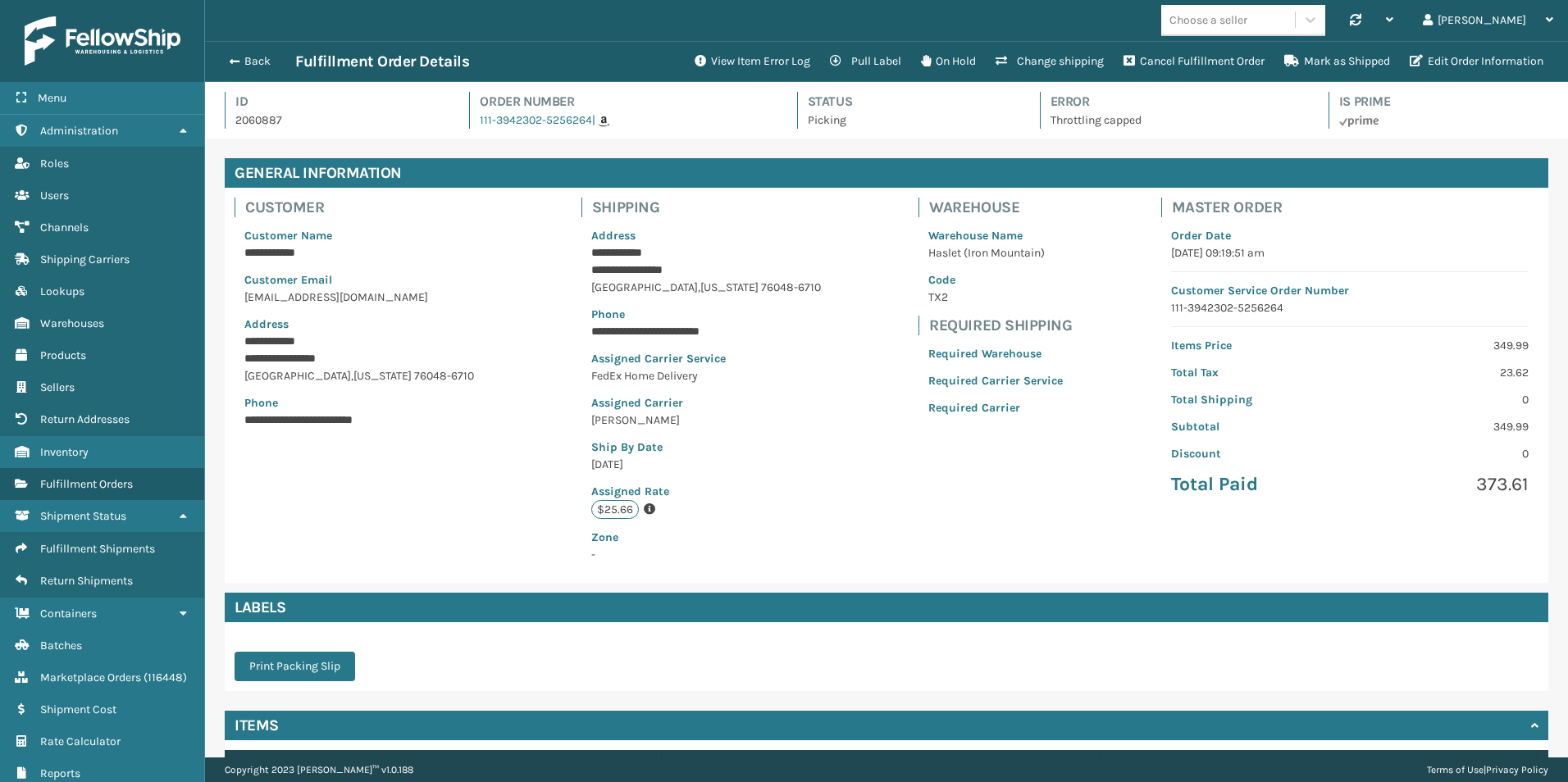
scroll to position [39, 1363]
click at [1333, 59] on button "Mark as Shipped" at bounding box center [1337, 61] width 126 height 33
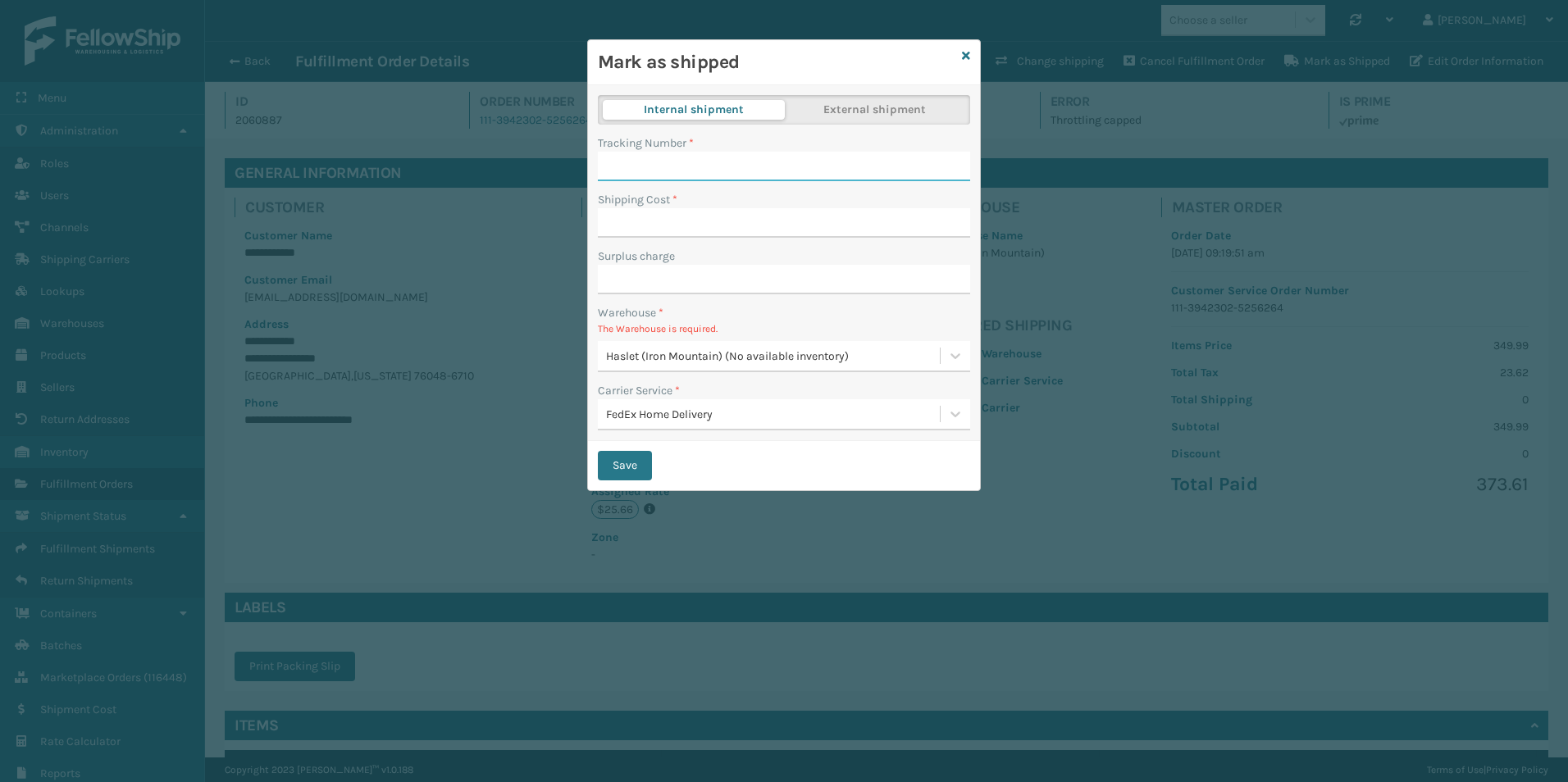
click at [639, 155] on input "Tracking Number *" at bounding box center [784, 167] width 373 height 30
type input "840985126889"
click at [645, 214] on input "Shipping Cost *" at bounding box center [784, 224] width 373 height 30
type input "25.66"
click at [787, 464] on div "Save" at bounding box center [784, 465] width 392 height 49
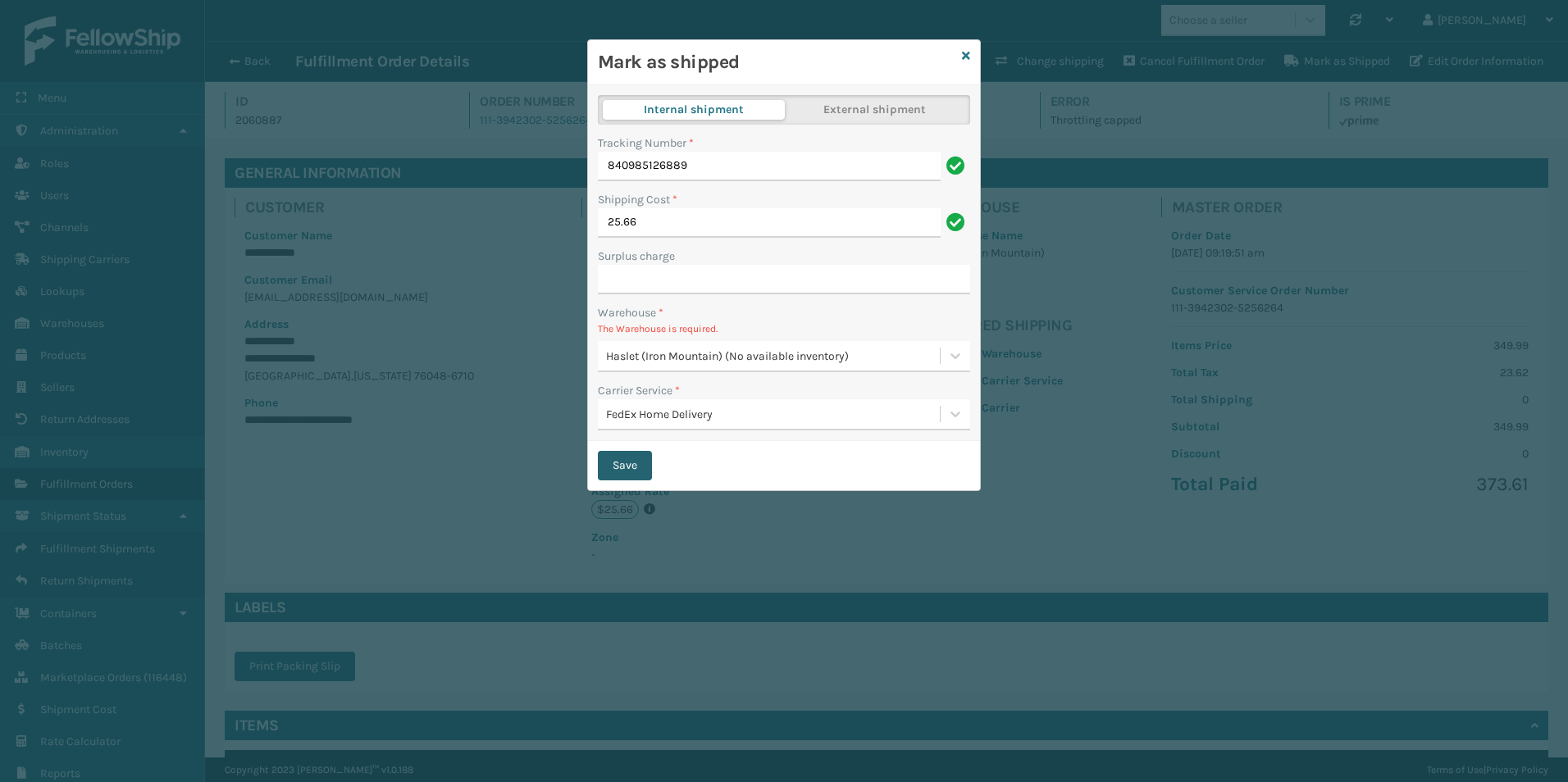
click at [630, 465] on button "Save" at bounding box center [625, 466] width 54 height 30
click at [954, 360] on icon at bounding box center [956, 356] width 16 height 16
click at [966, 54] on icon at bounding box center [966, 55] width 8 height 11
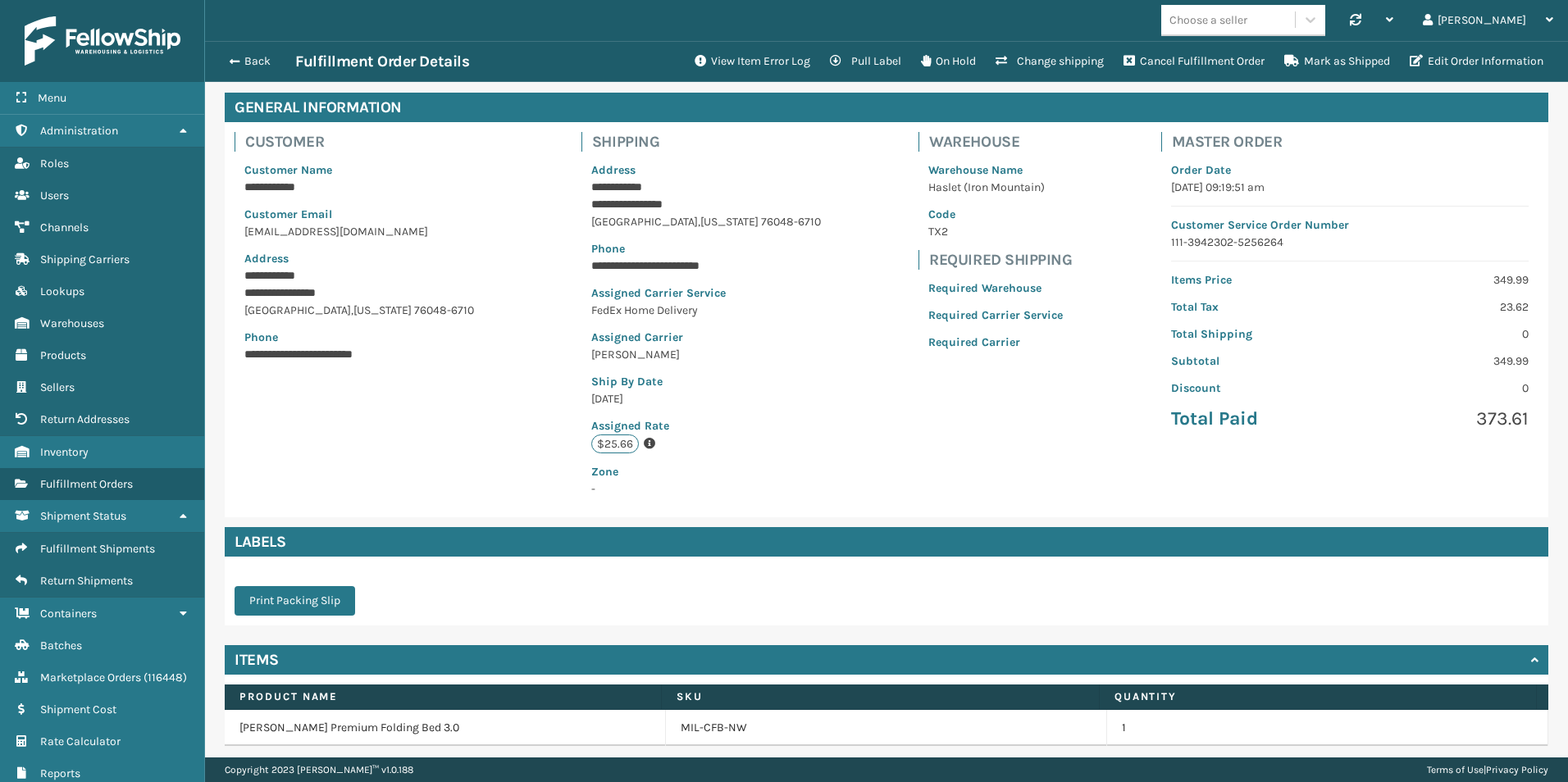
scroll to position [123, 0]
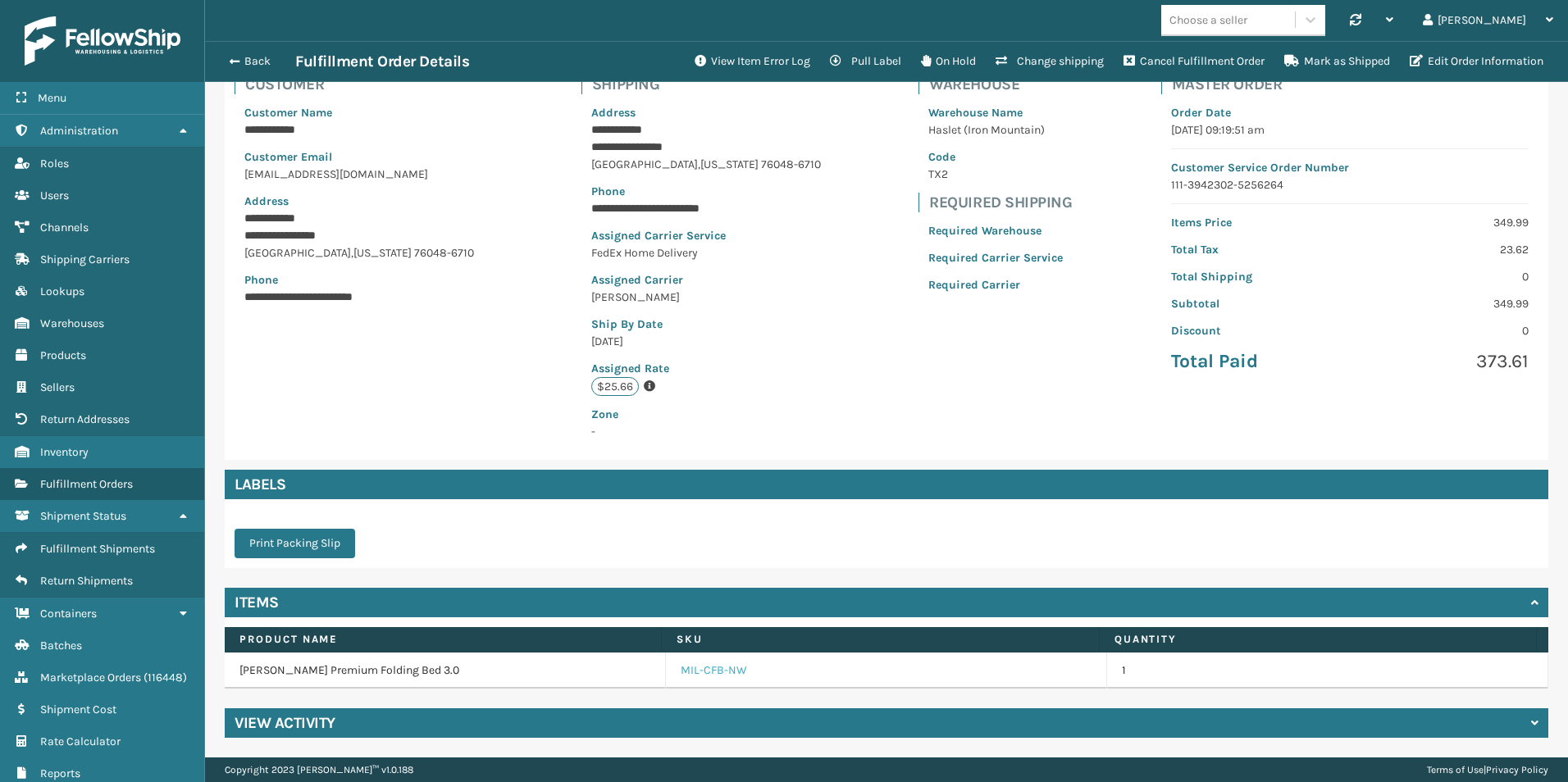
click at [715, 672] on link "MIL-CFB-NW" at bounding box center [714, 671] width 67 height 16
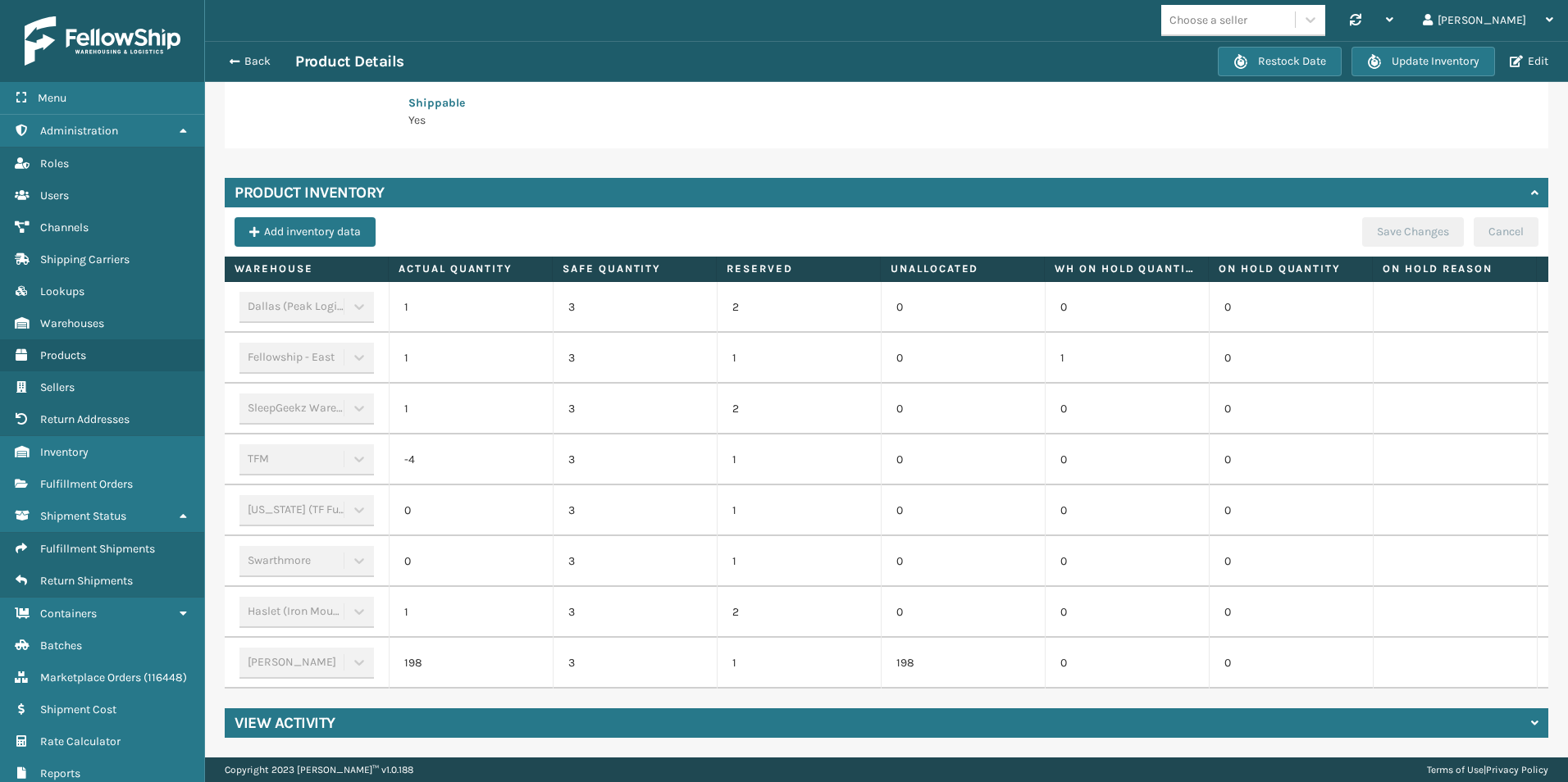
scroll to position [377, 0]
click at [1442, 62] on button "Update Inventory" at bounding box center [1423, 62] width 144 height 30
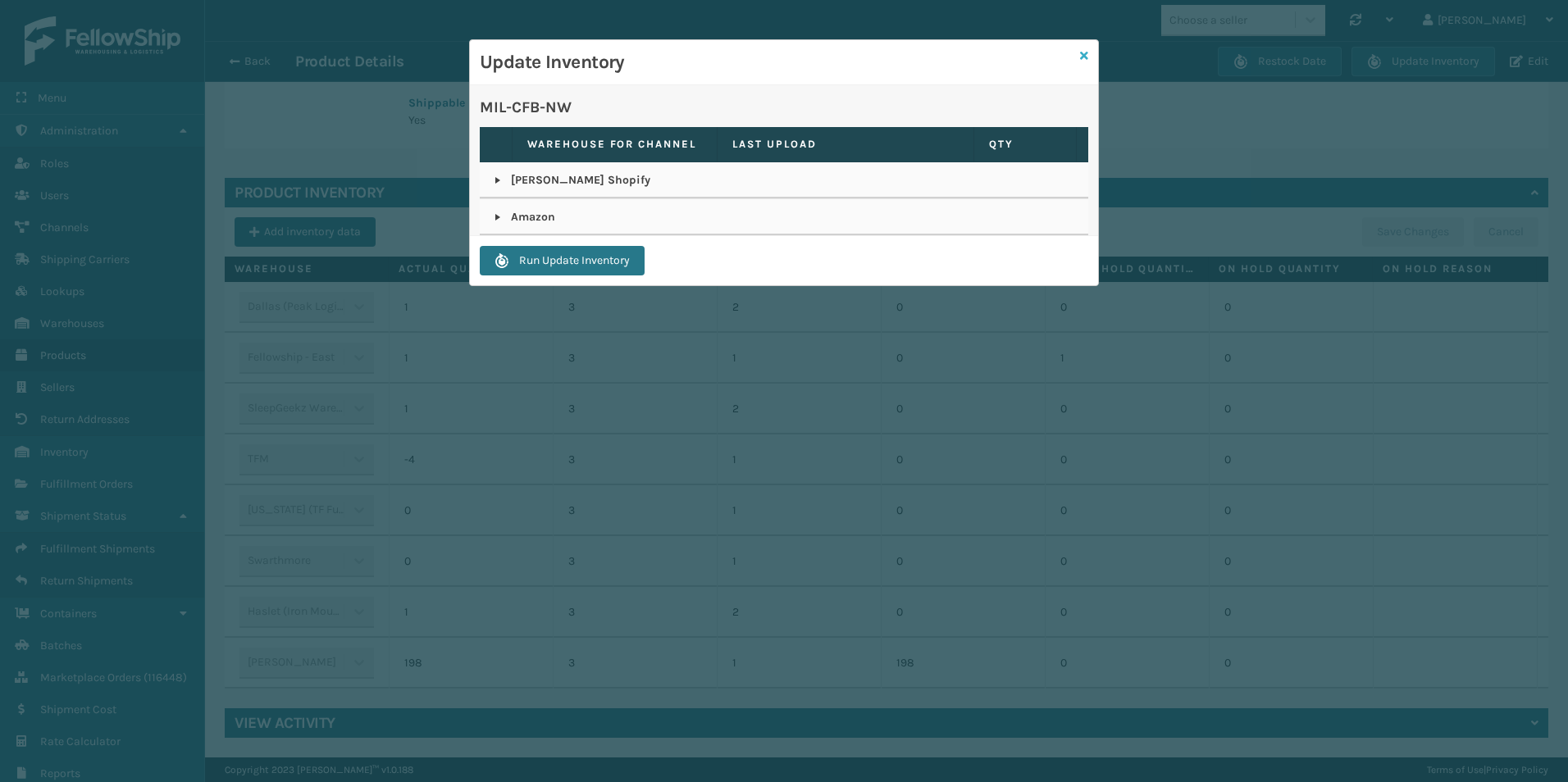
click at [1086, 58] on icon at bounding box center [1085, 55] width 8 height 11
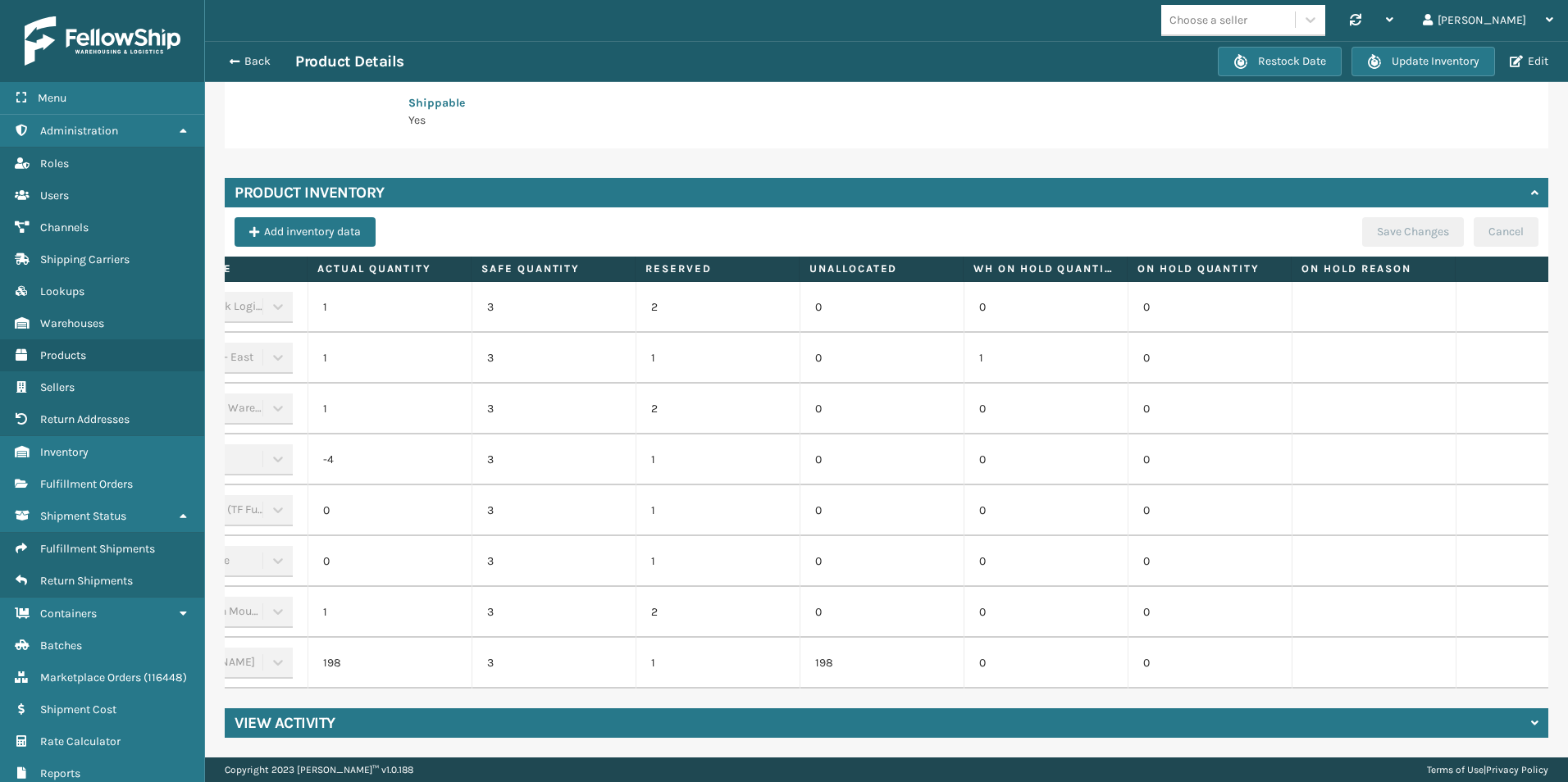
scroll to position [0, 177]
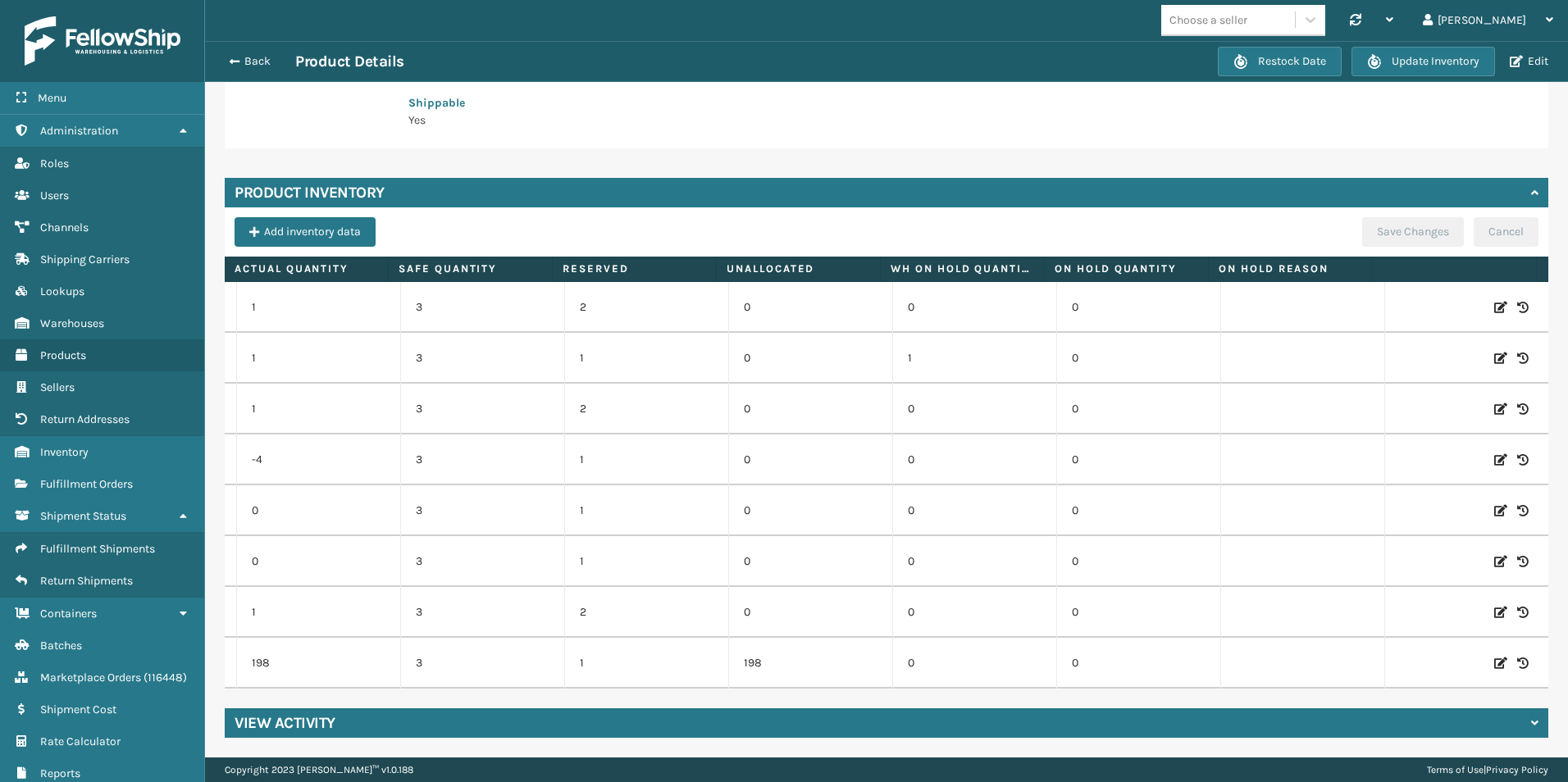
click at [1494, 604] on icon at bounding box center [1500, 612] width 13 height 16
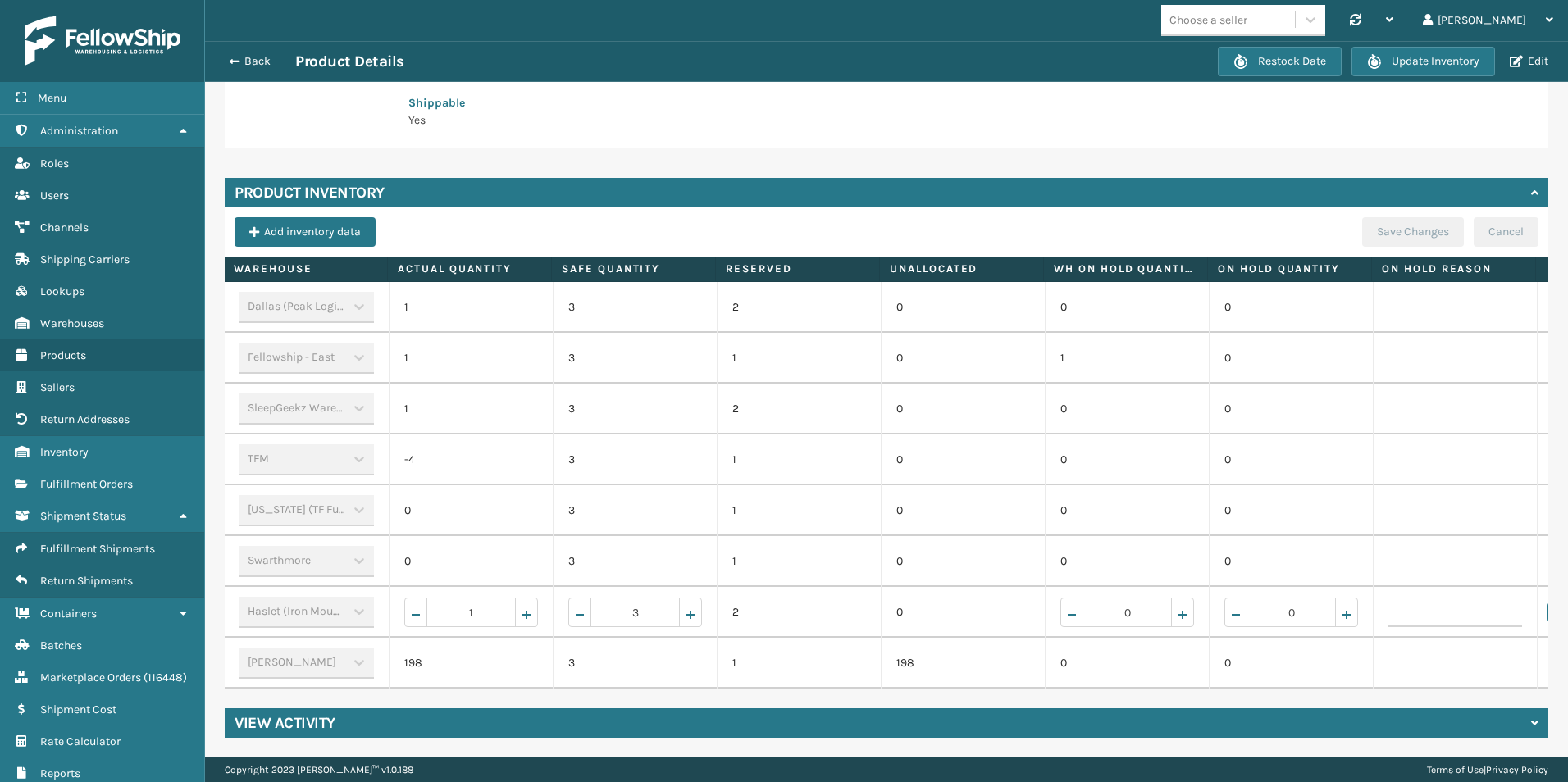
scroll to position [0, 0]
click at [521, 608] on span "Increase value" at bounding box center [526, 614] width 13 height 13
type input "2"
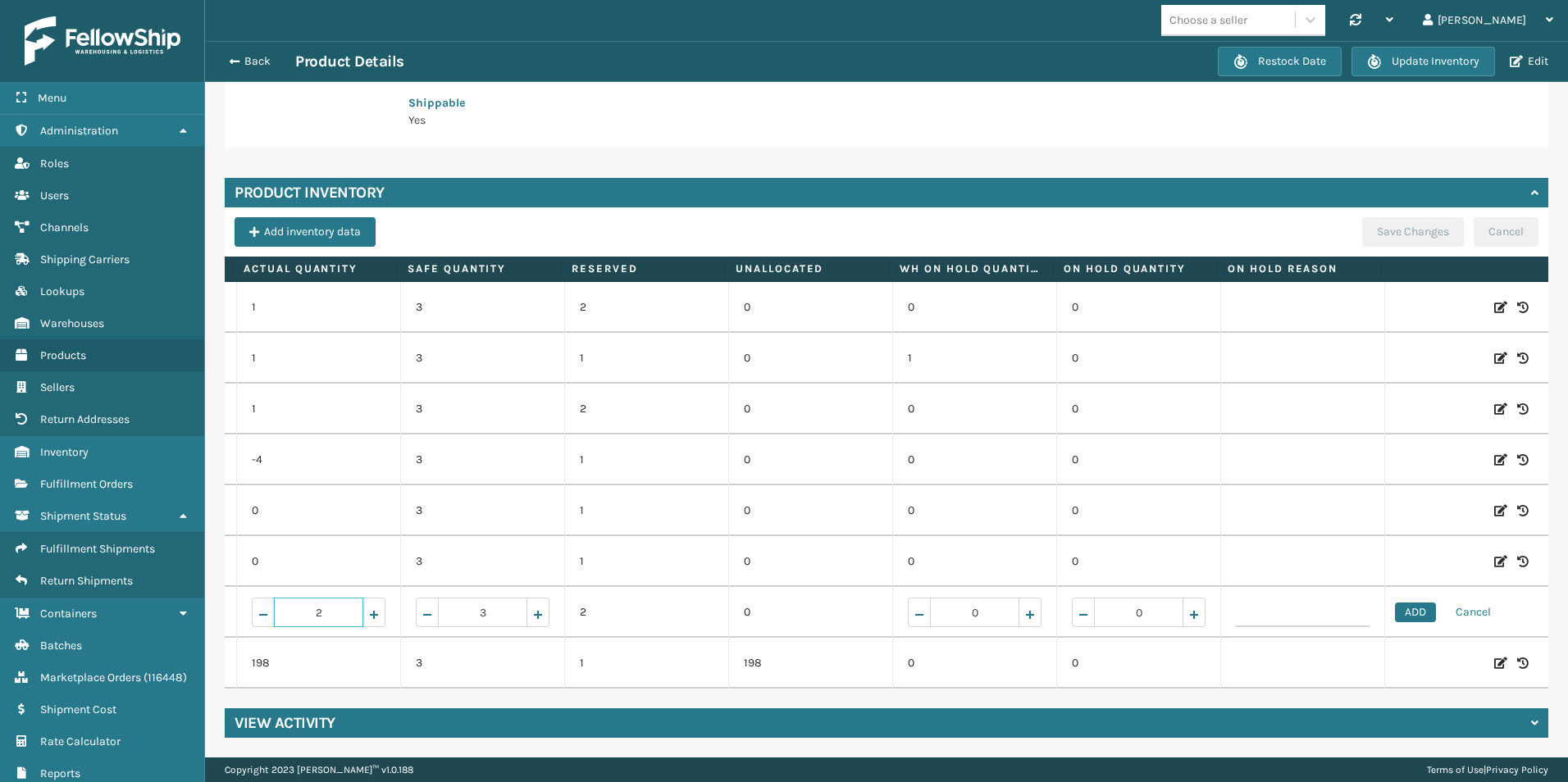
scroll to position [0, 177]
click at [1395, 604] on button "ADD" at bounding box center [1415, 613] width 41 height 20
click at [1399, 218] on button "Save Changes" at bounding box center [1413, 233] width 102 height 30
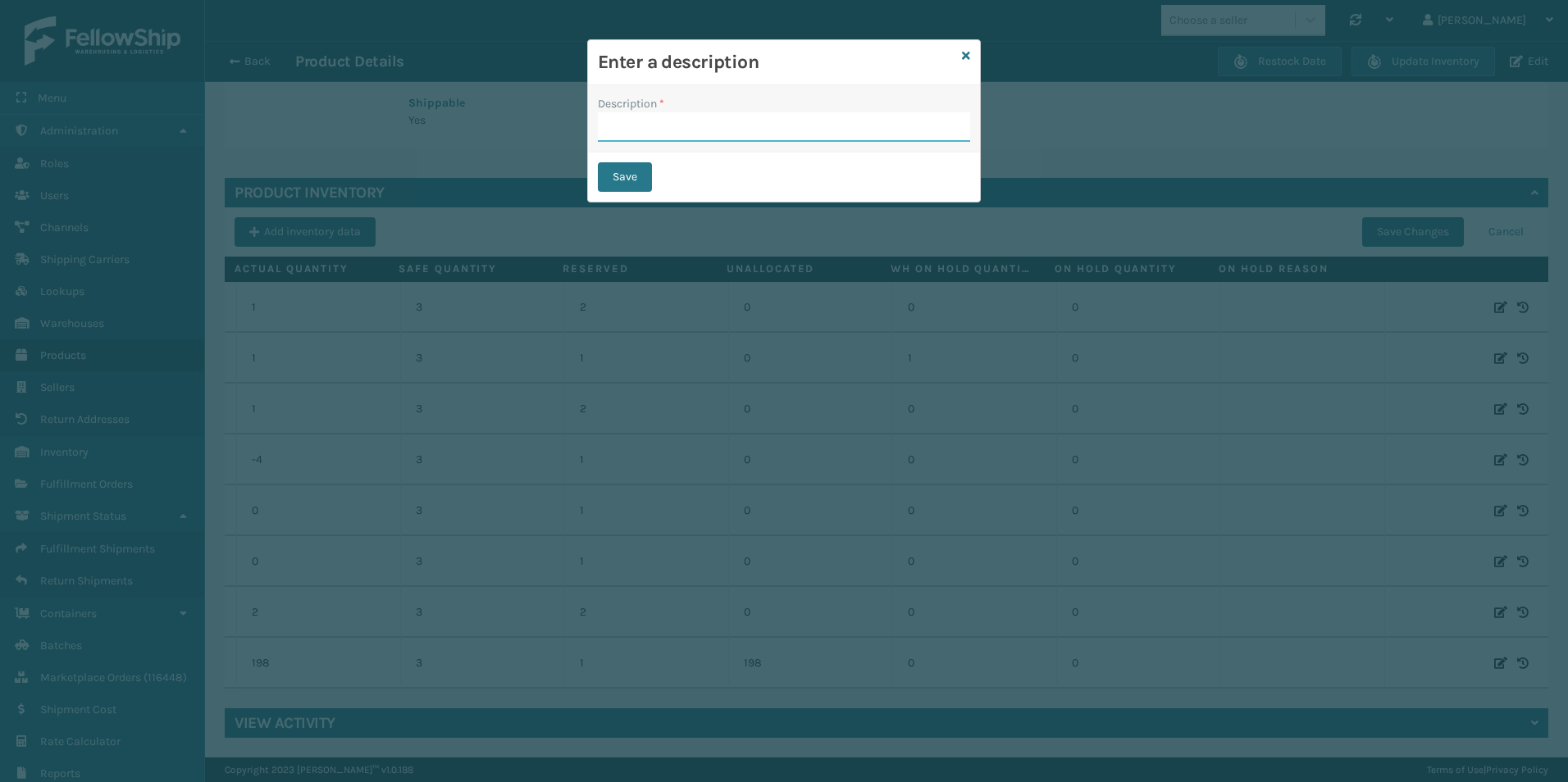
click at [693, 124] on input "Description *" at bounding box center [784, 128] width 373 height 30
type input "add"
click at [617, 172] on button "Save" at bounding box center [625, 178] width 54 height 30
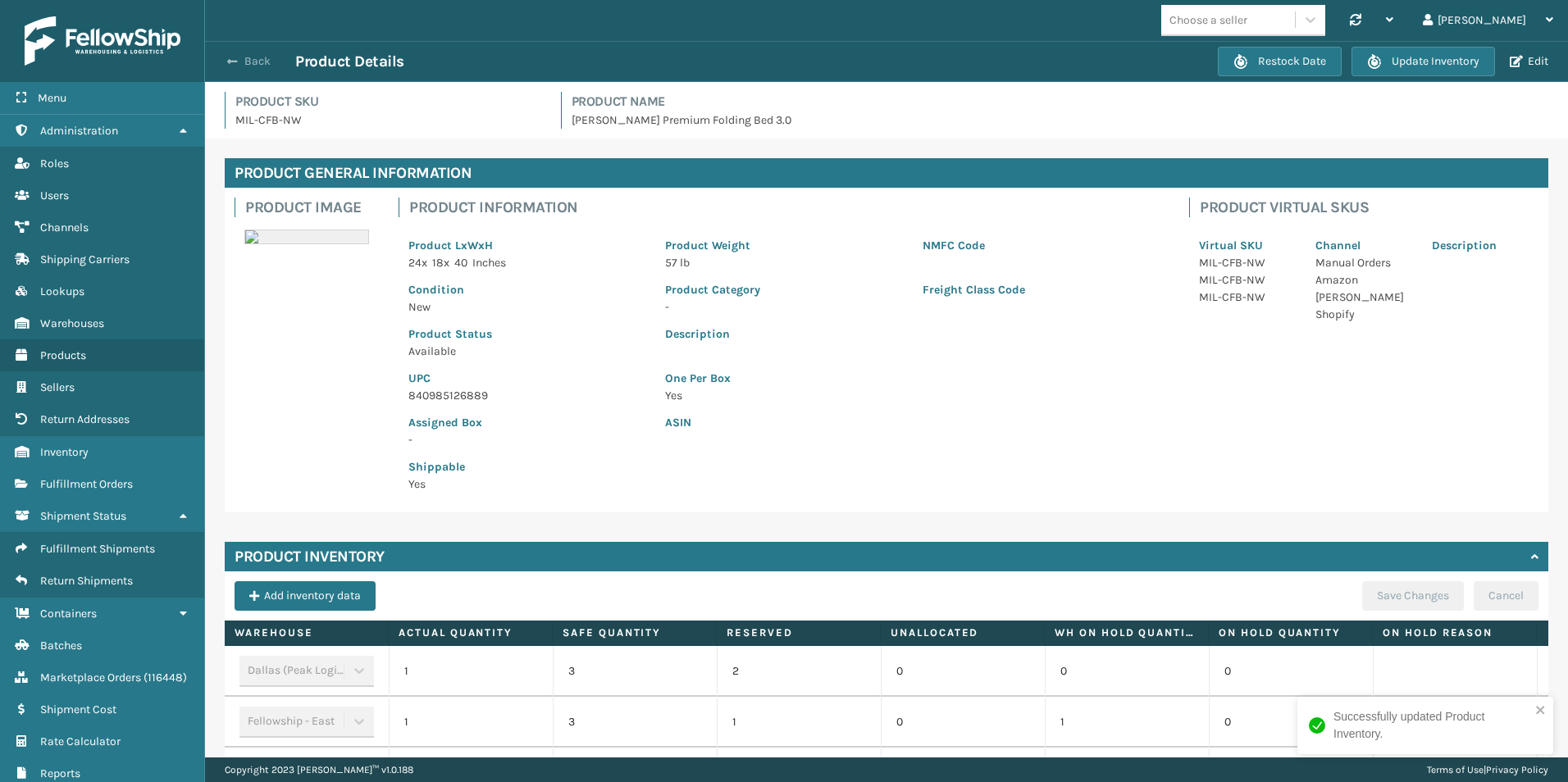
click at [231, 58] on span "button" at bounding box center [232, 61] width 10 height 11
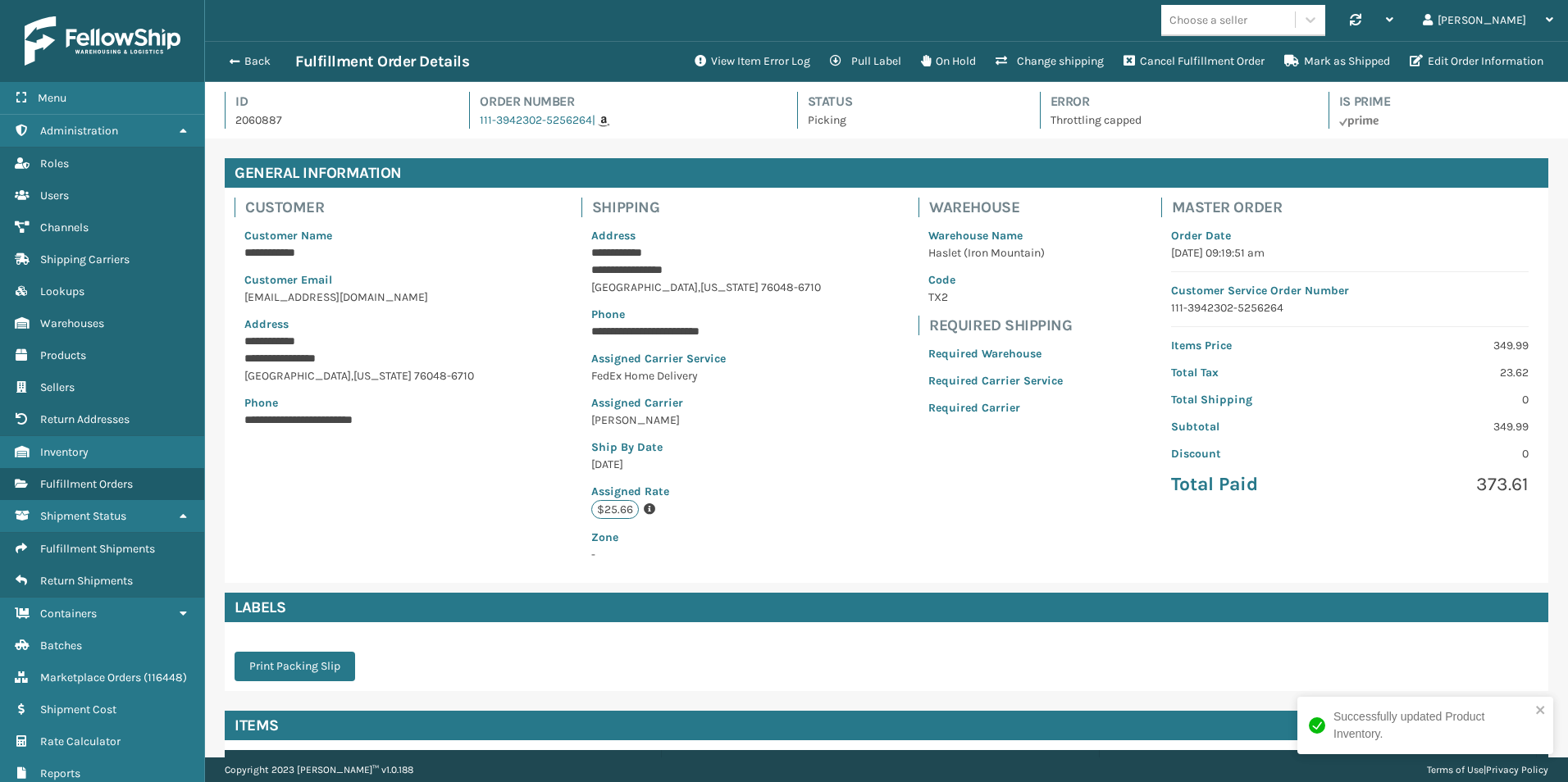
scroll to position [39, 1363]
click at [1329, 60] on button "Mark as Shipped" at bounding box center [1337, 61] width 126 height 33
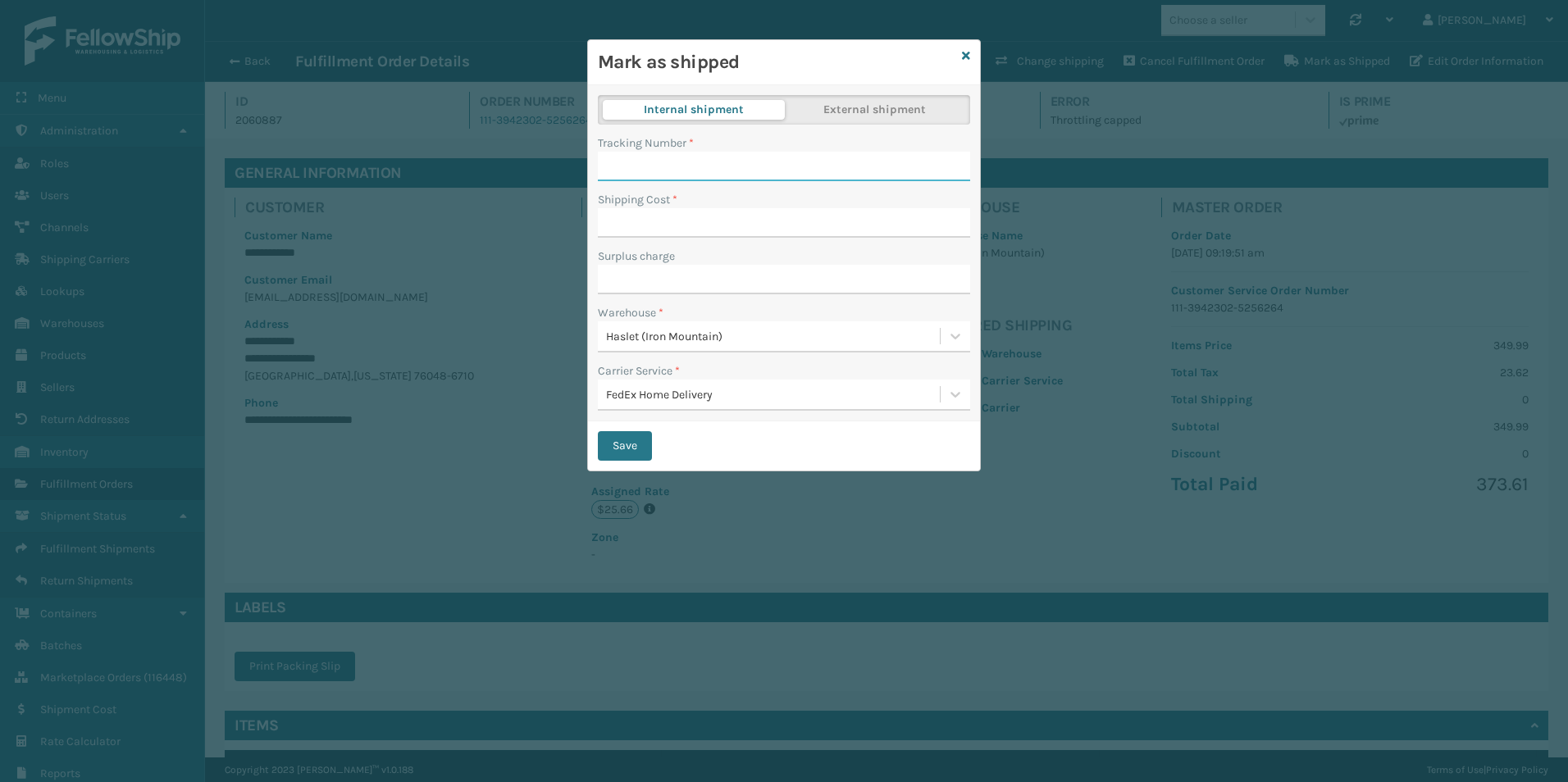
click at [670, 171] on input "Tracking Number *" at bounding box center [784, 167] width 373 height 30
type input "840985126889"
click at [687, 216] on input "Shipping Cost *" at bounding box center [784, 224] width 373 height 30
type input "25.66"
click at [778, 465] on div "Save" at bounding box center [784, 445] width 392 height 49
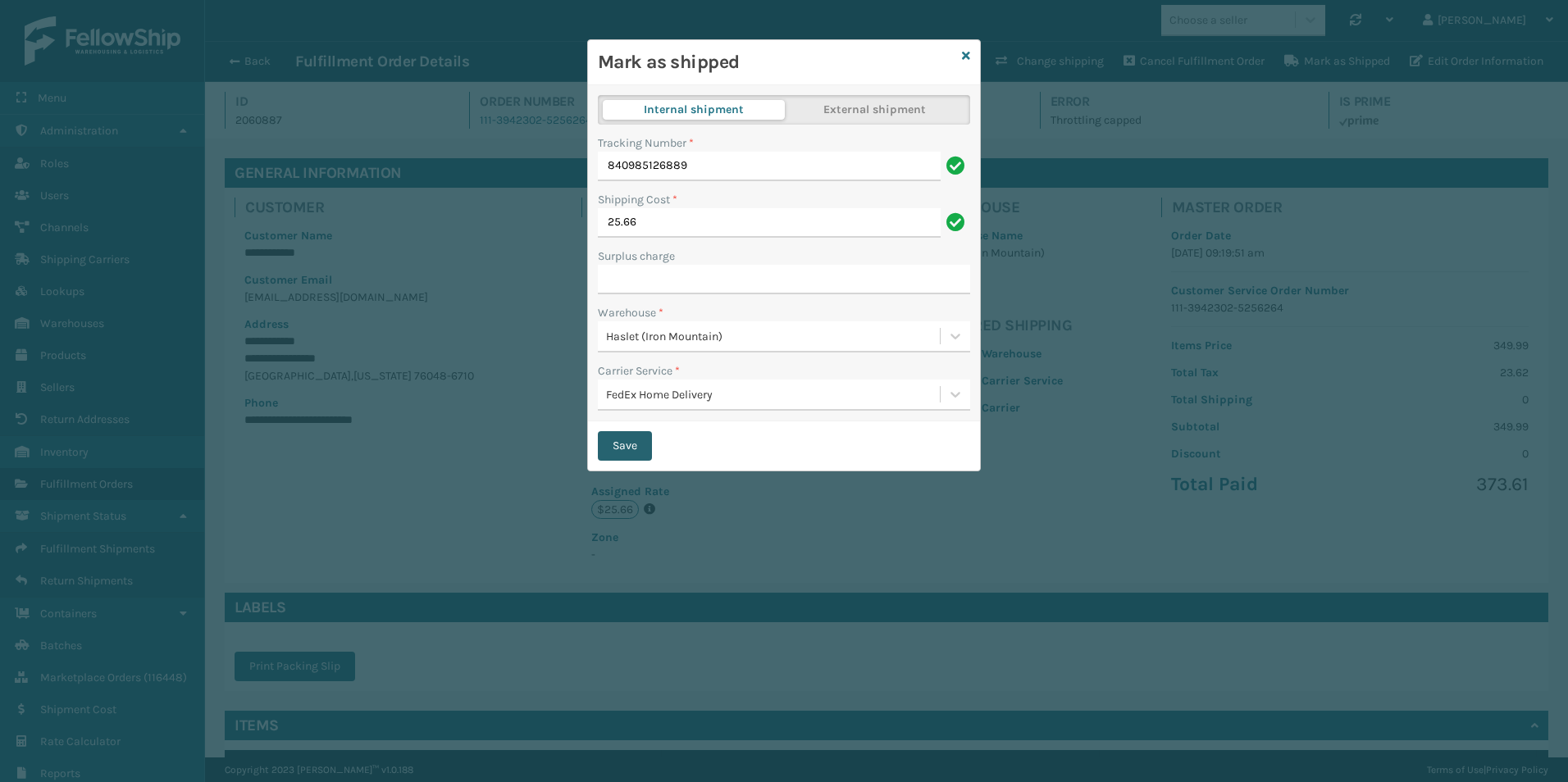
click at [624, 447] on button "Save" at bounding box center [625, 446] width 54 height 30
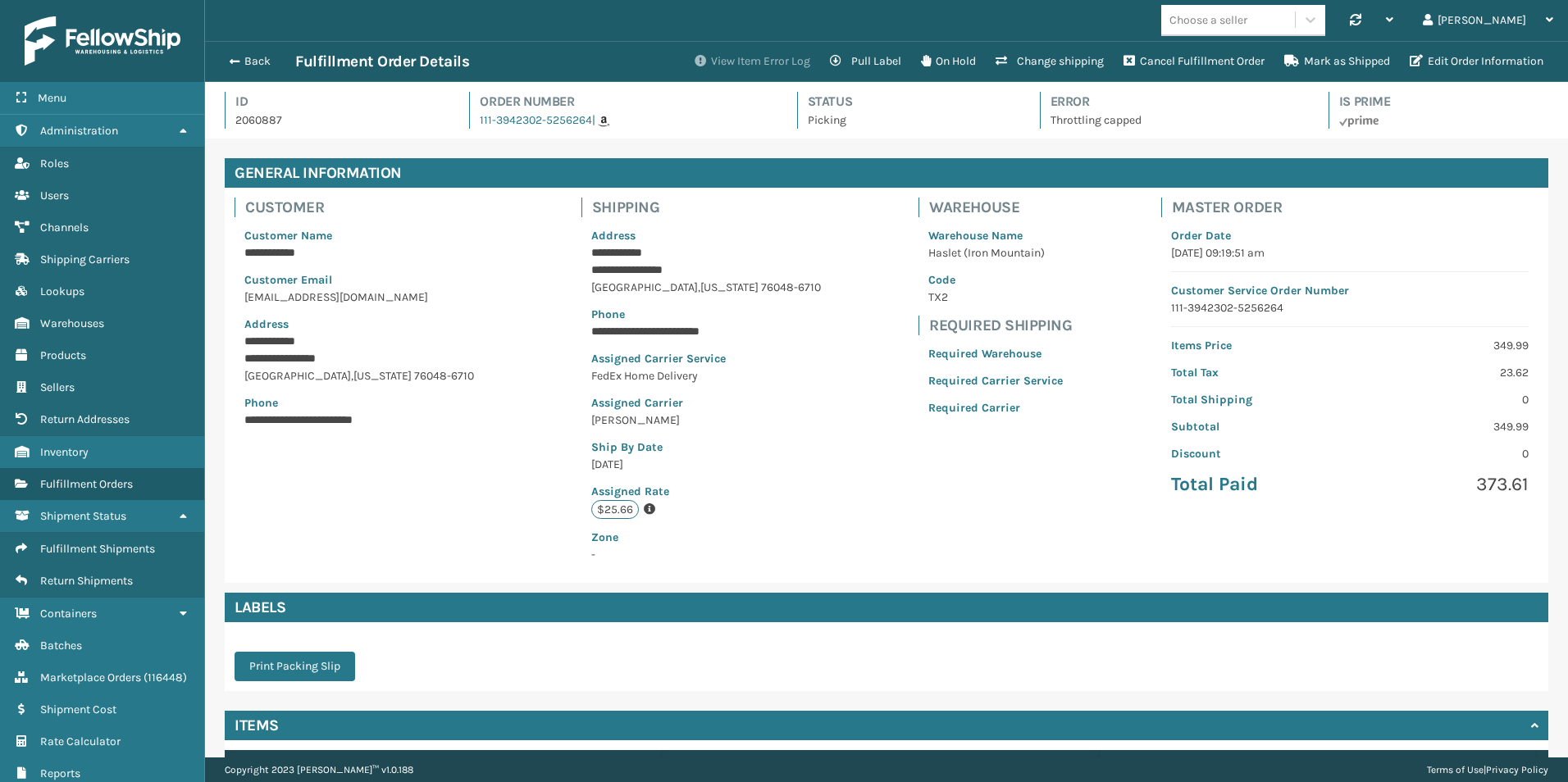
click at [701, 59] on button "View Item Error Log" at bounding box center [753, 61] width 136 height 33
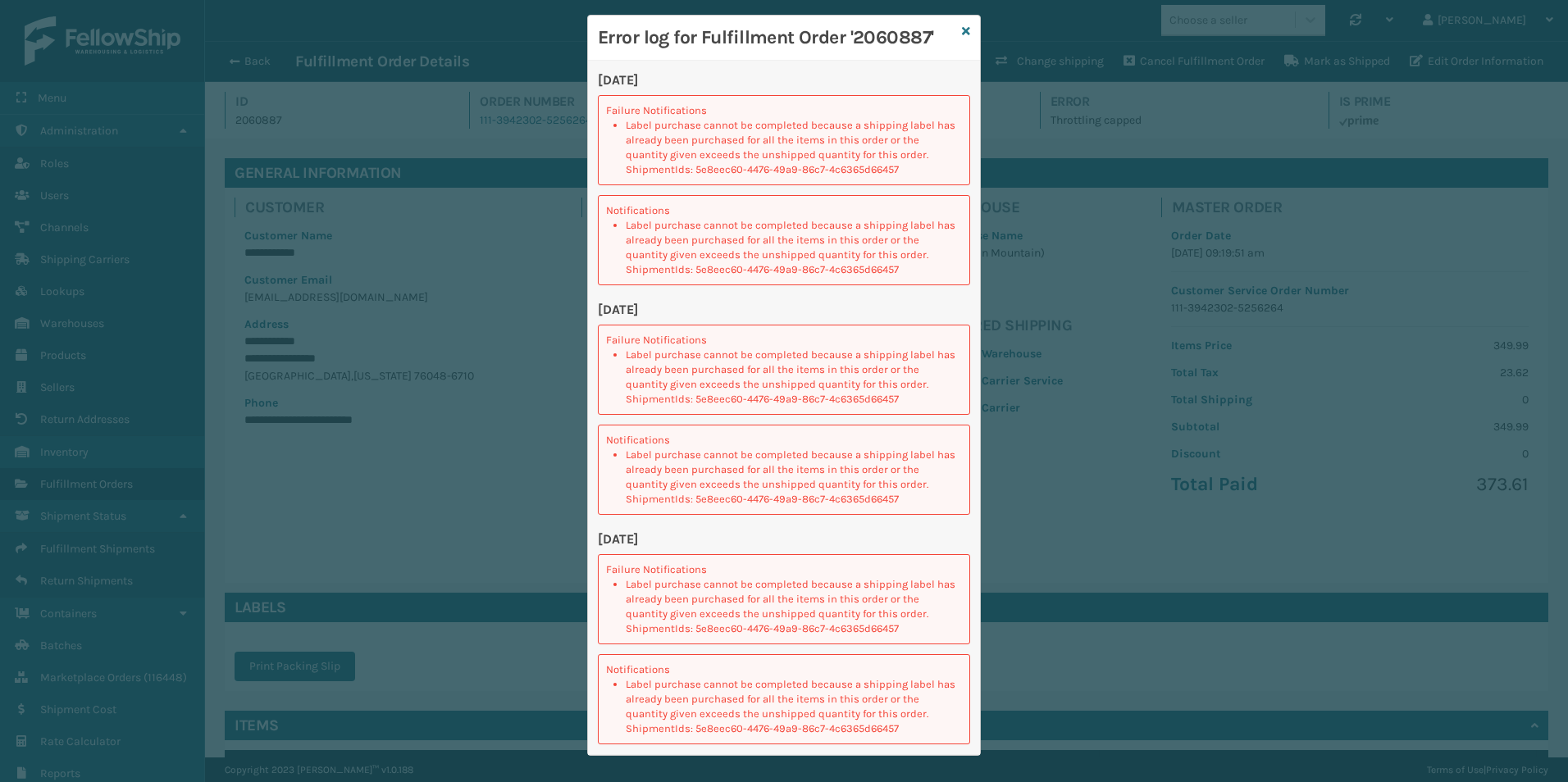
scroll to position [38, 0]
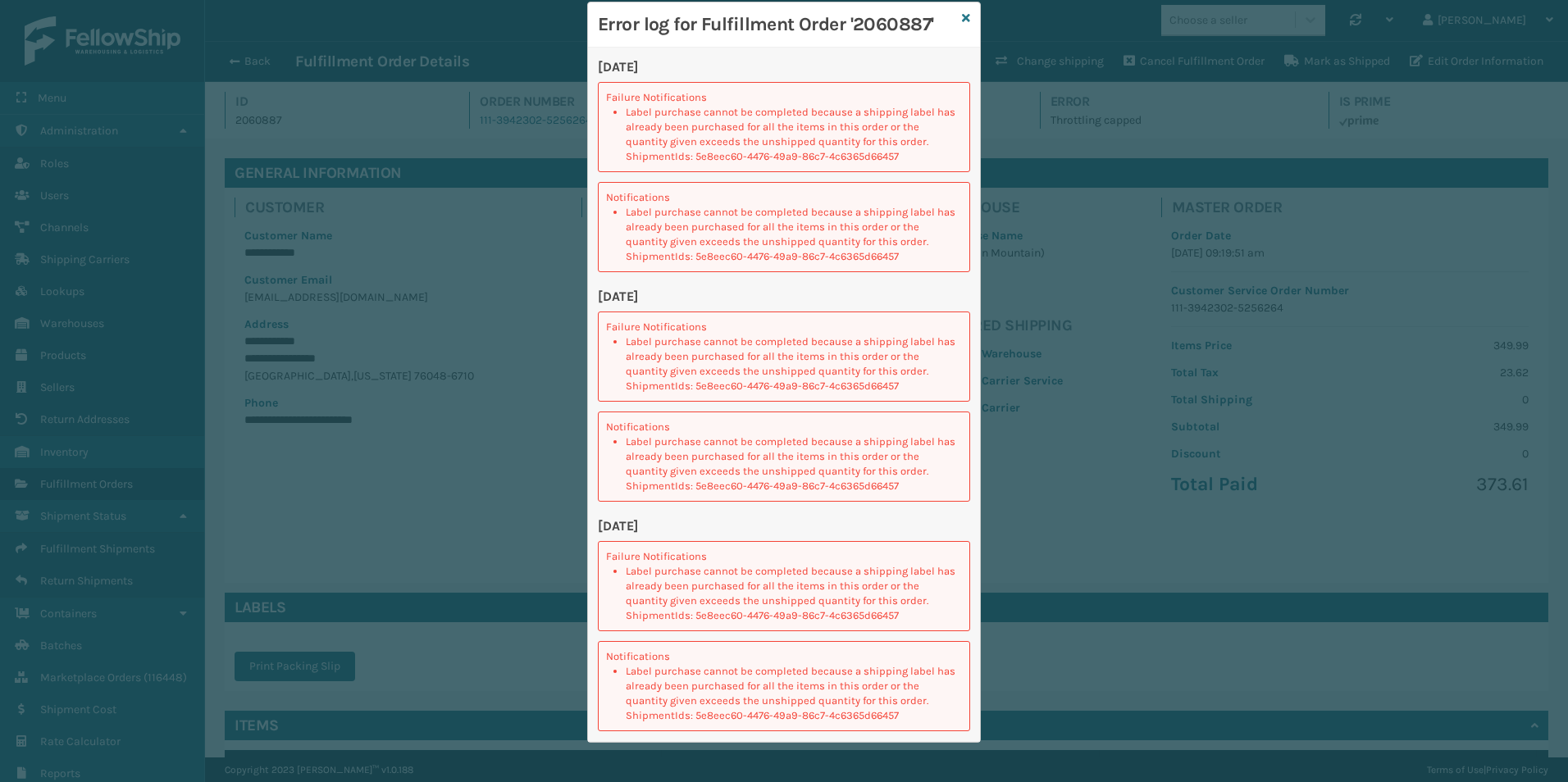
drag, startPoint x: 961, startPoint y: 18, endPoint x: 855, endPoint y: 81, distance: 123.3
click at [962, 18] on icon at bounding box center [966, 17] width 8 height 11
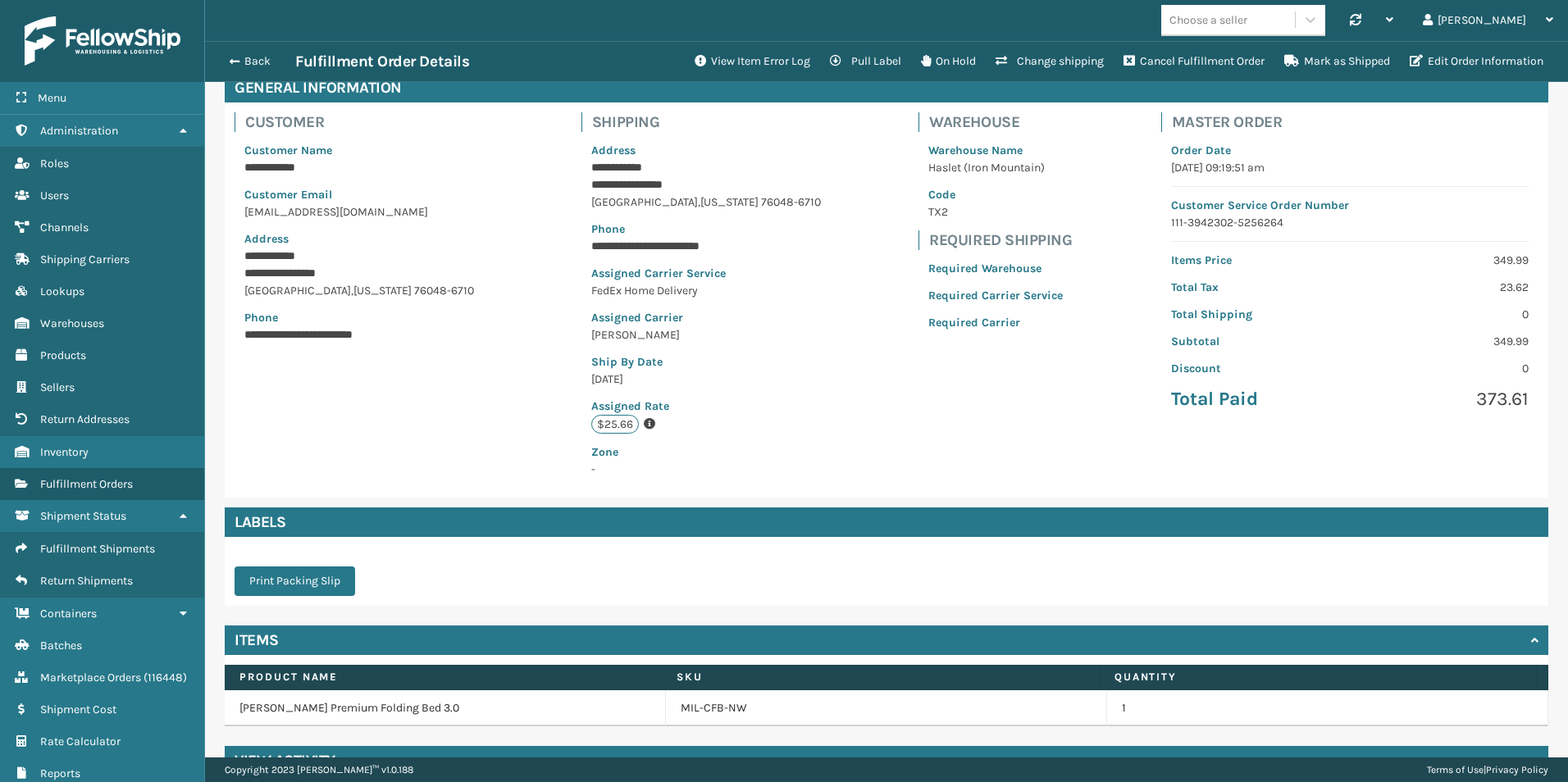
scroll to position [123, 0]
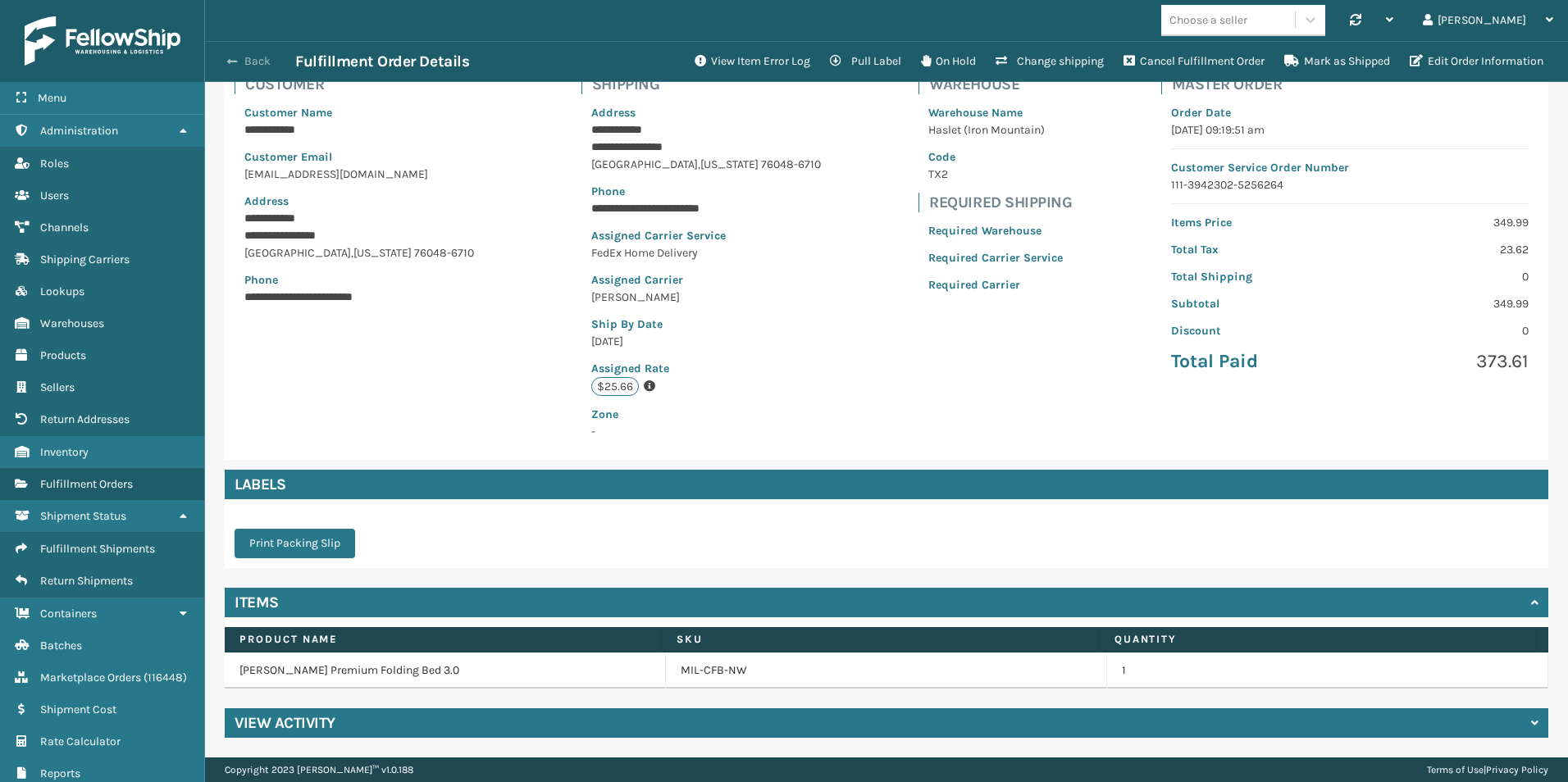
click at [232, 62] on span "button" at bounding box center [232, 61] width 10 height 11
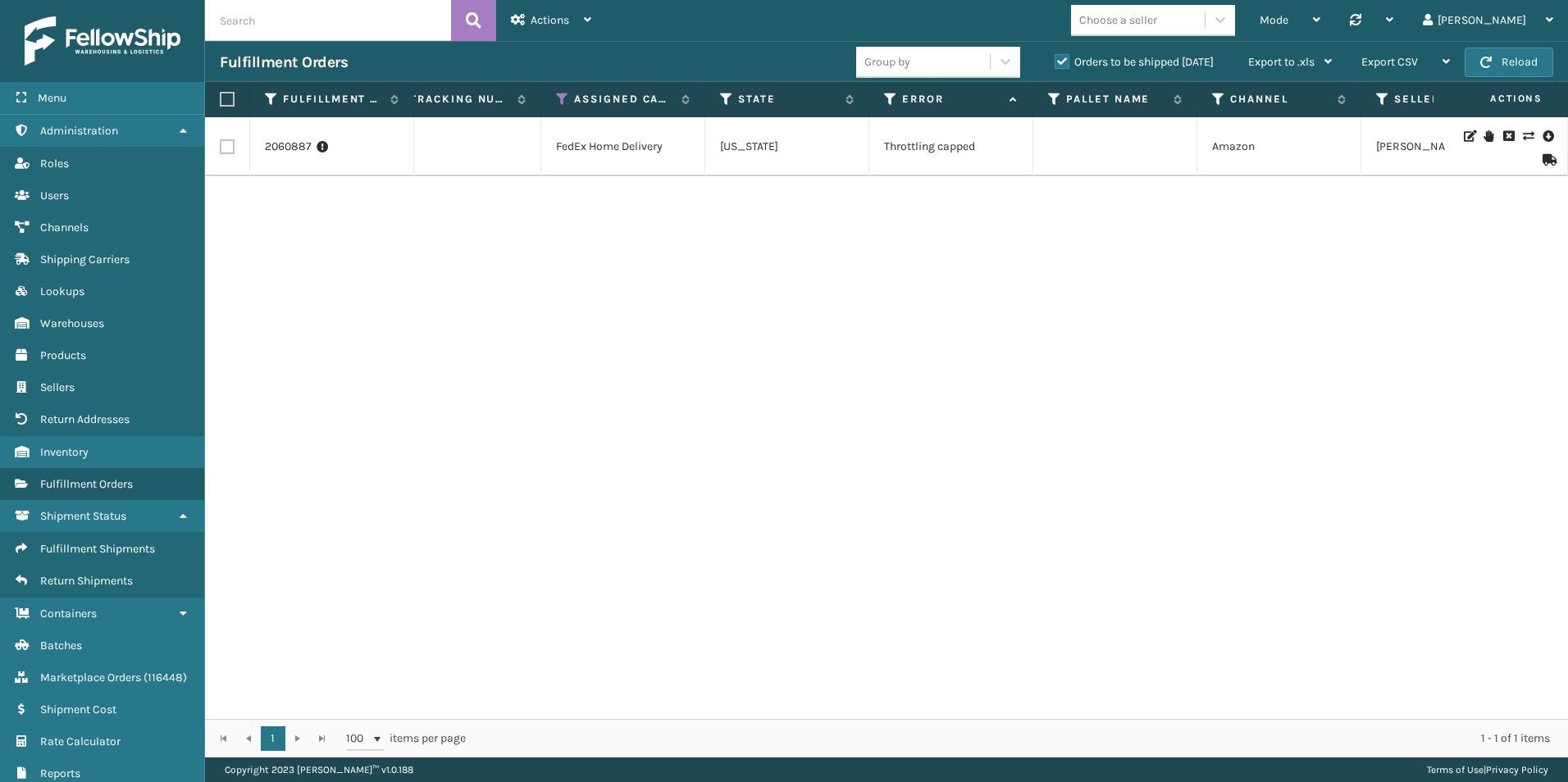
scroll to position [0, 902]
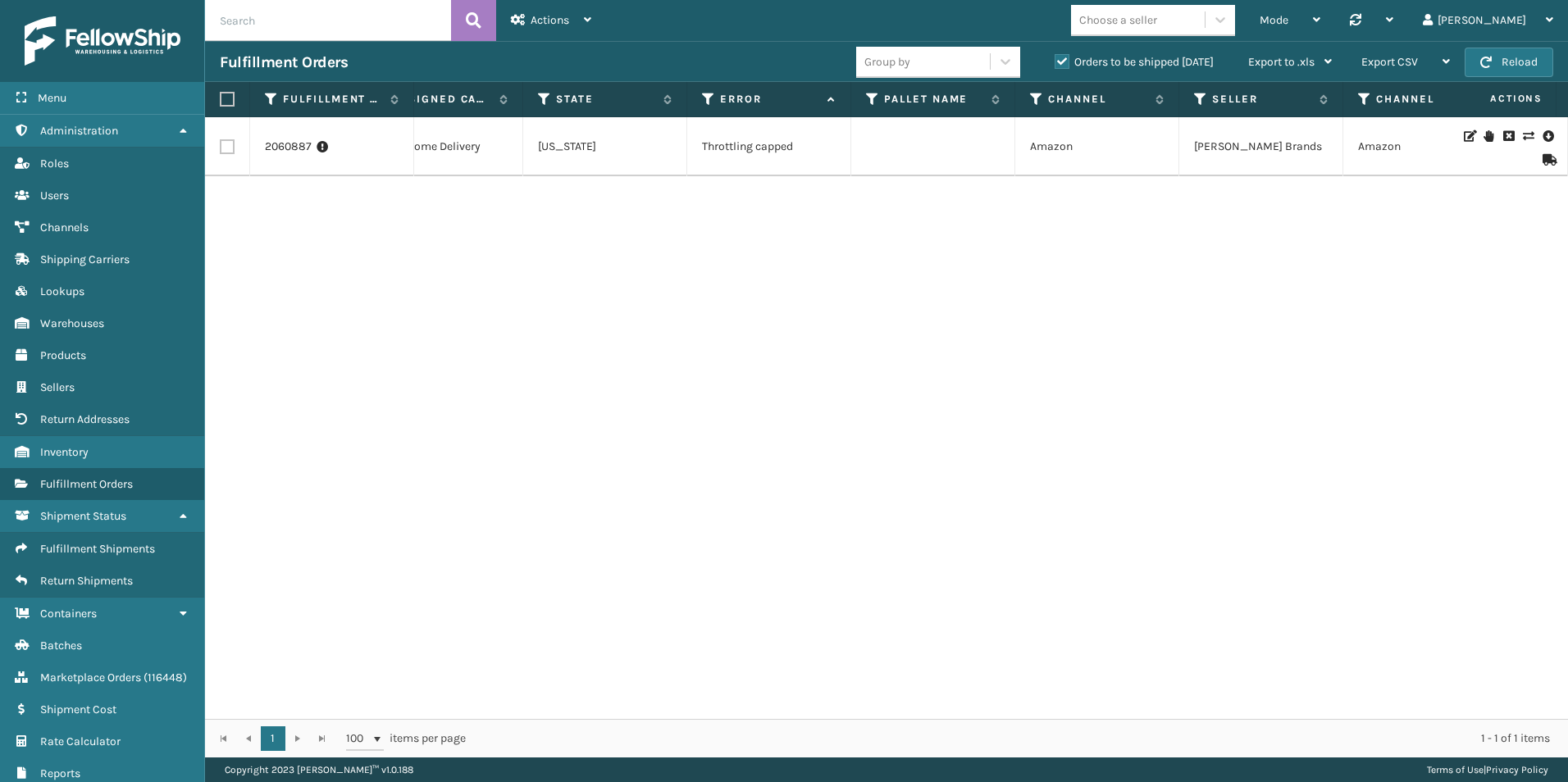
click at [1484, 136] on icon at bounding box center [1489, 136] width 10 height 11
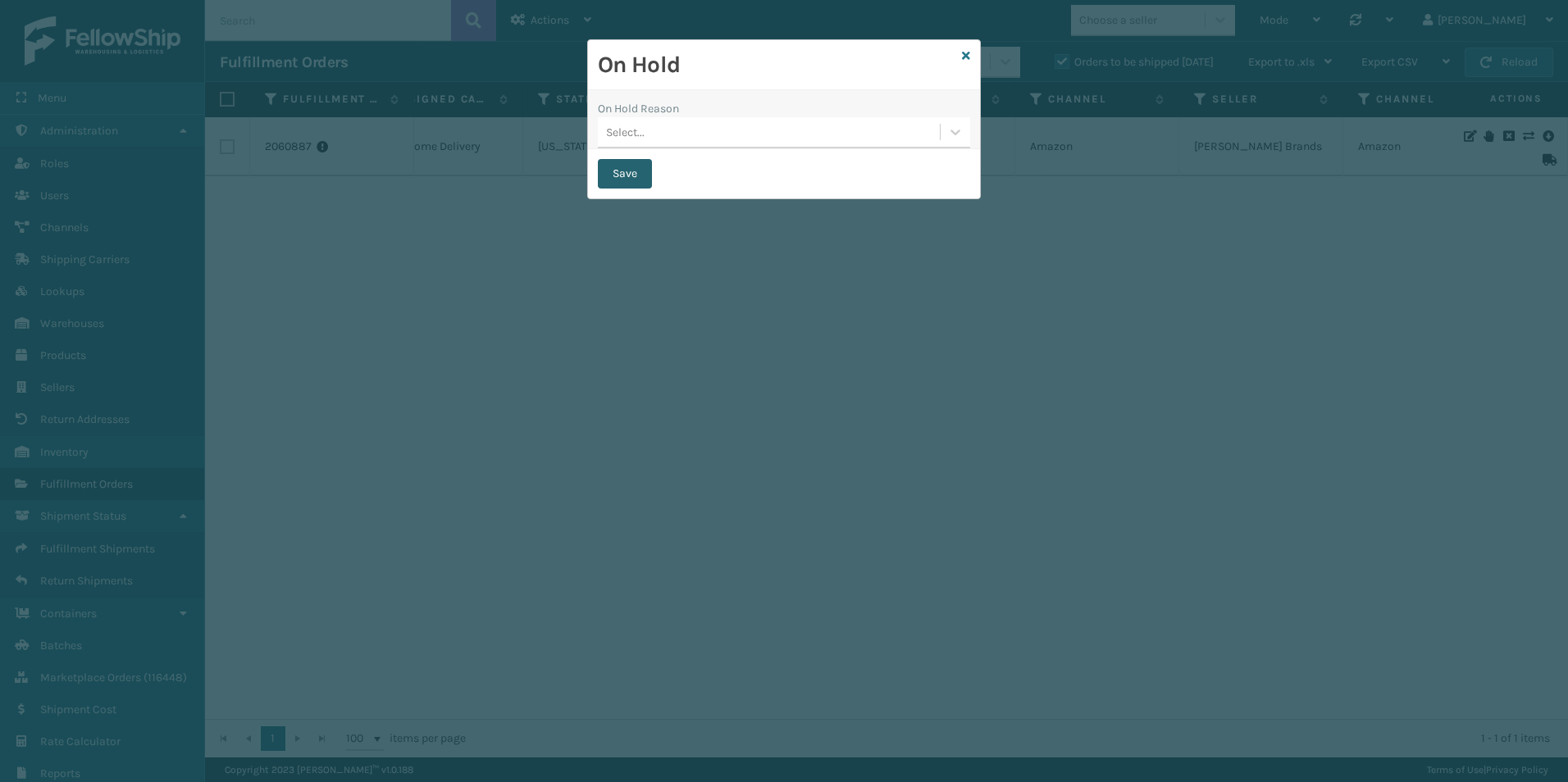
click at [604, 177] on button "Save" at bounding box center [625, 174] width 54 height 30
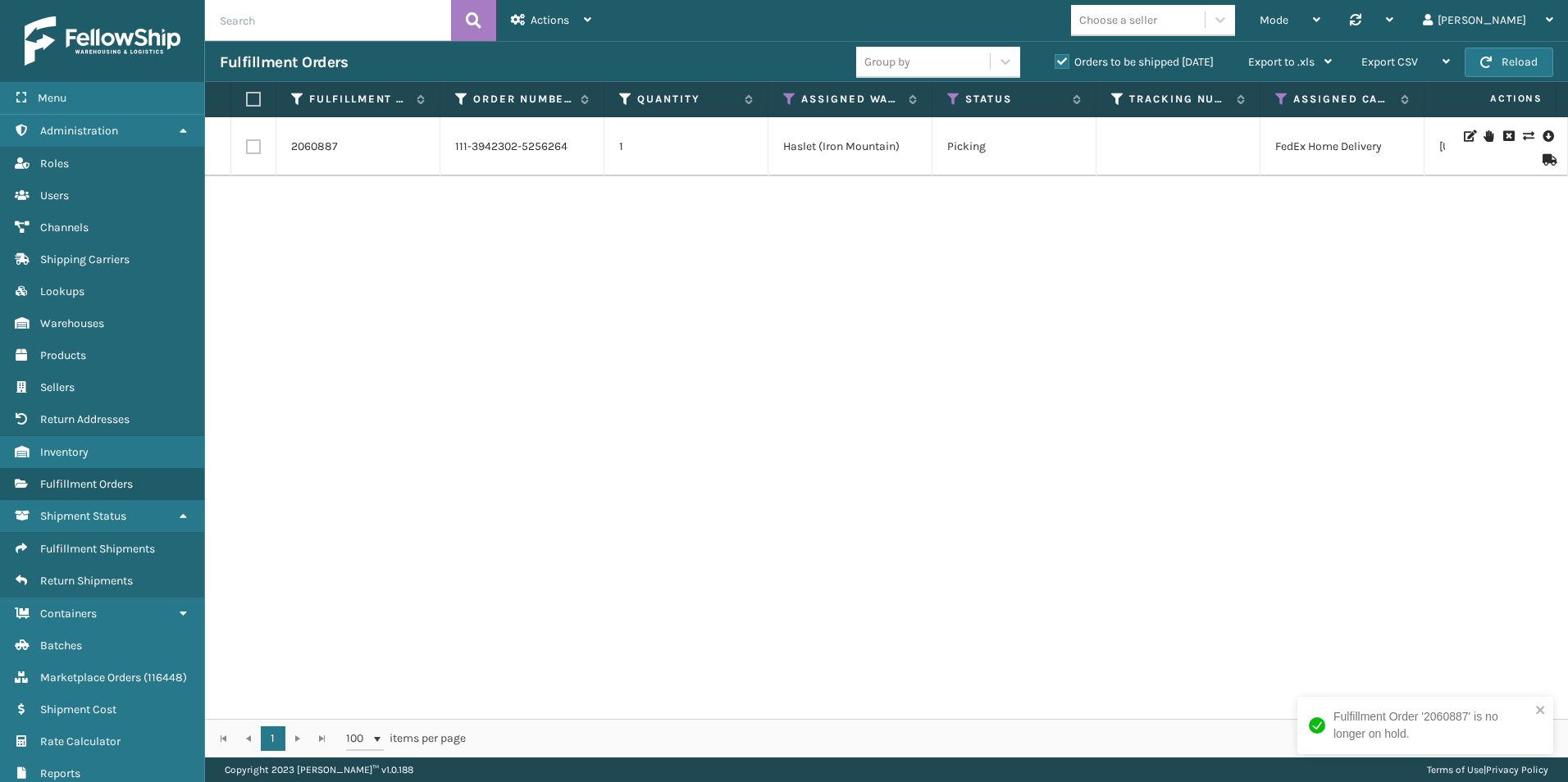
click at [1543, 162] on icon at bounding box center [1548, 159] width 10 height 11
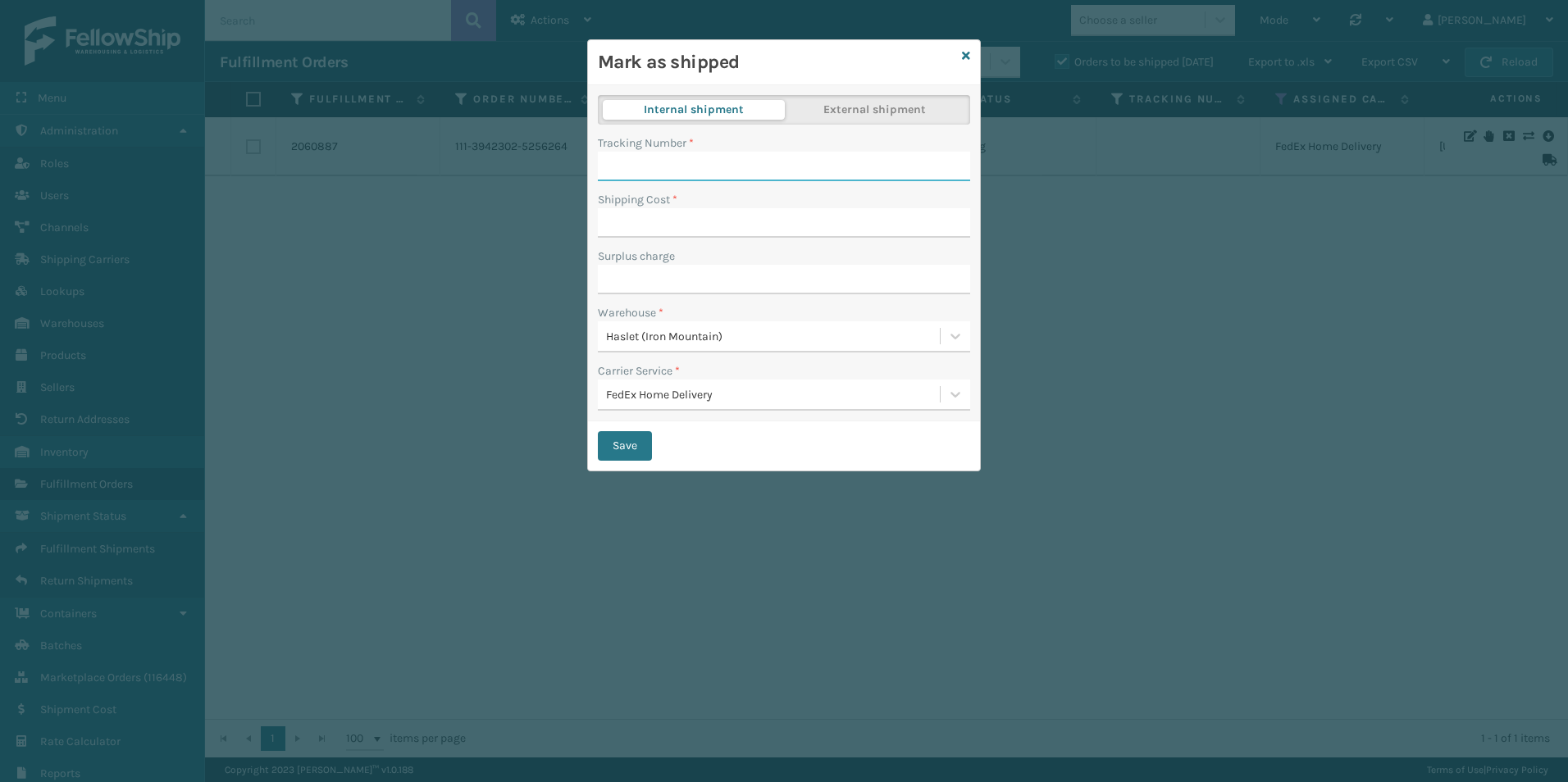
click at [653, 164] on input "Tracking Number *" at bounding box center [784, 167] width 373 height 30
type input "840985126889"
type input "25.66"
click at [615, 439] on button "Save" at bounding box center [625, 446] width 54 height 30
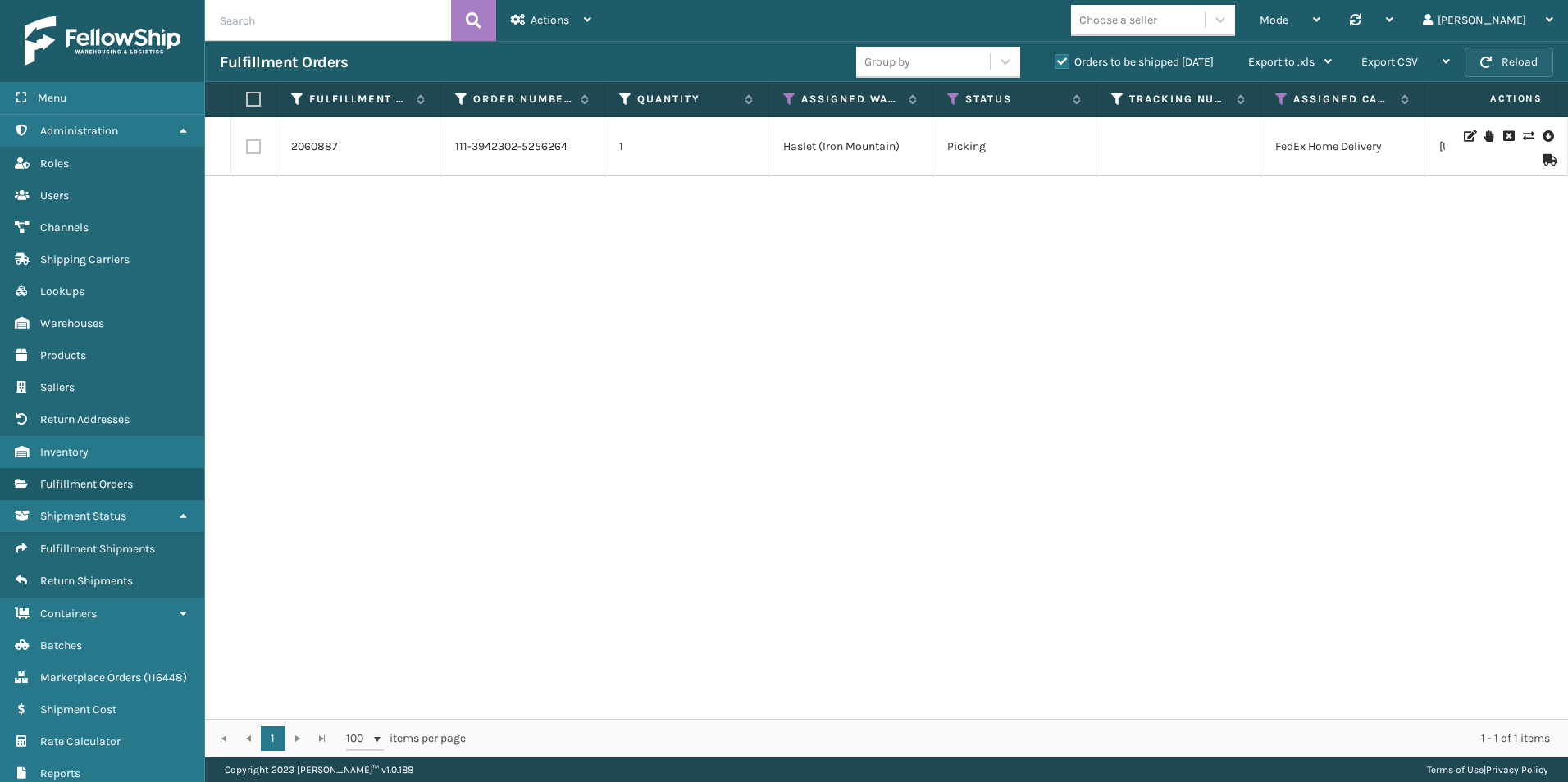
click at [1520, 68] on button "Reload" at bounding box center [1509, 63] width 89 height 30
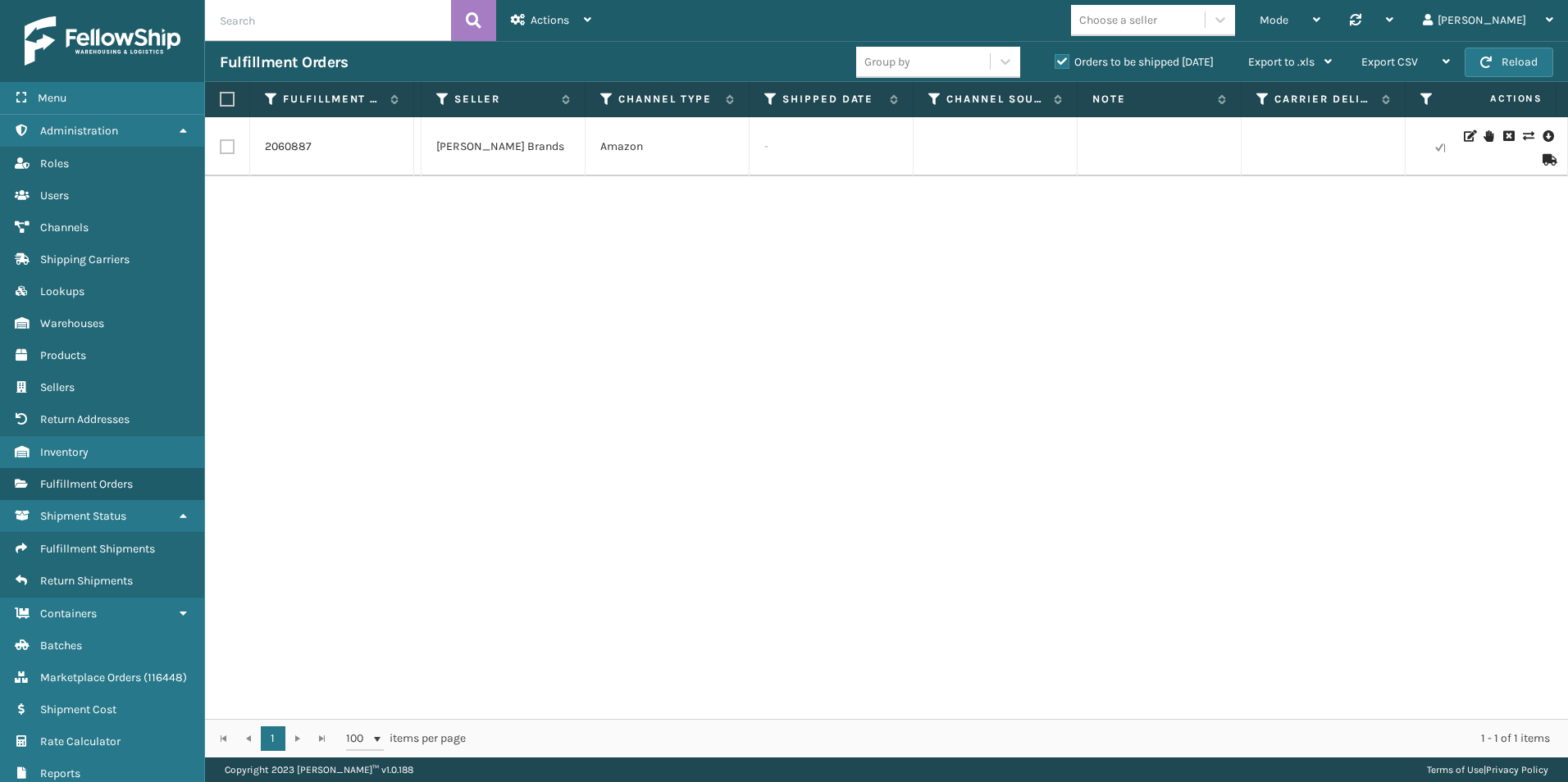
scroll to position [0, 1894]
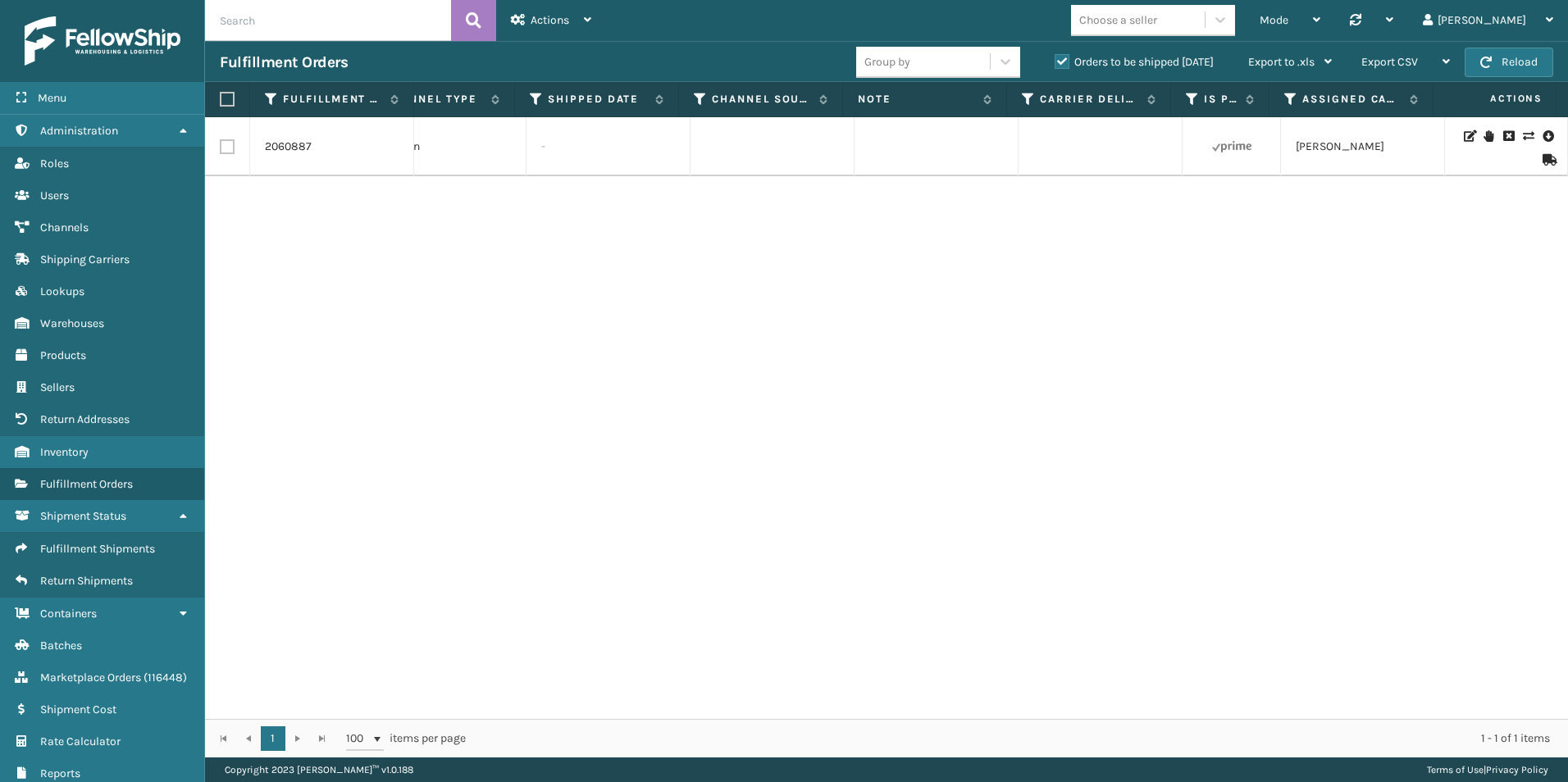
click at [1543, 159] on icon at bounding box center [1548, 159] width 10 height 11
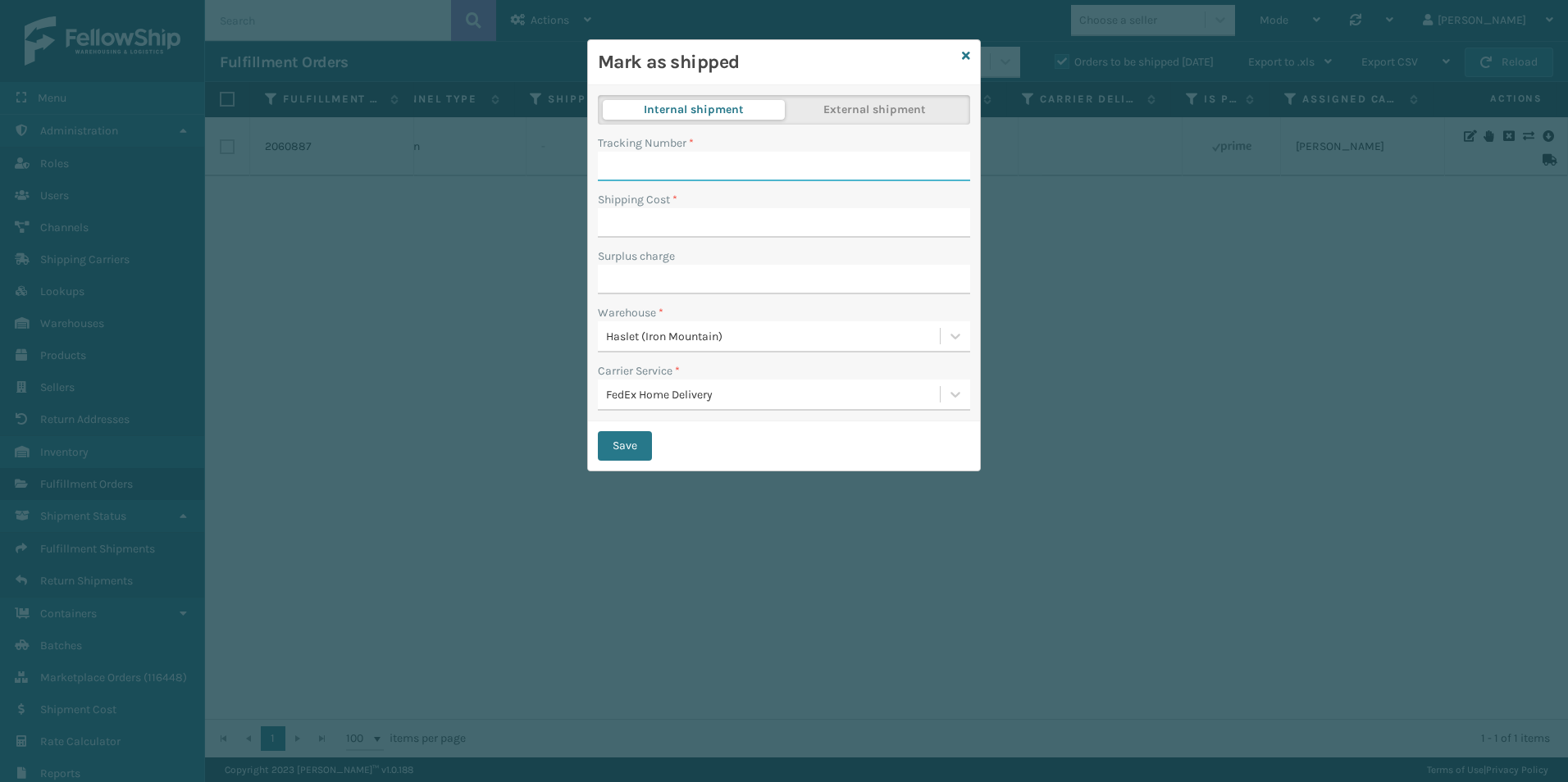
click at [637, 154] on input "Tracking Number *" at bounding box center [784, 167] width 373 height 30
type input "840985126889"
type input "25.66"
click at [632, 447] on button "Save" at bounding box center [625, 446] width 54 height 30
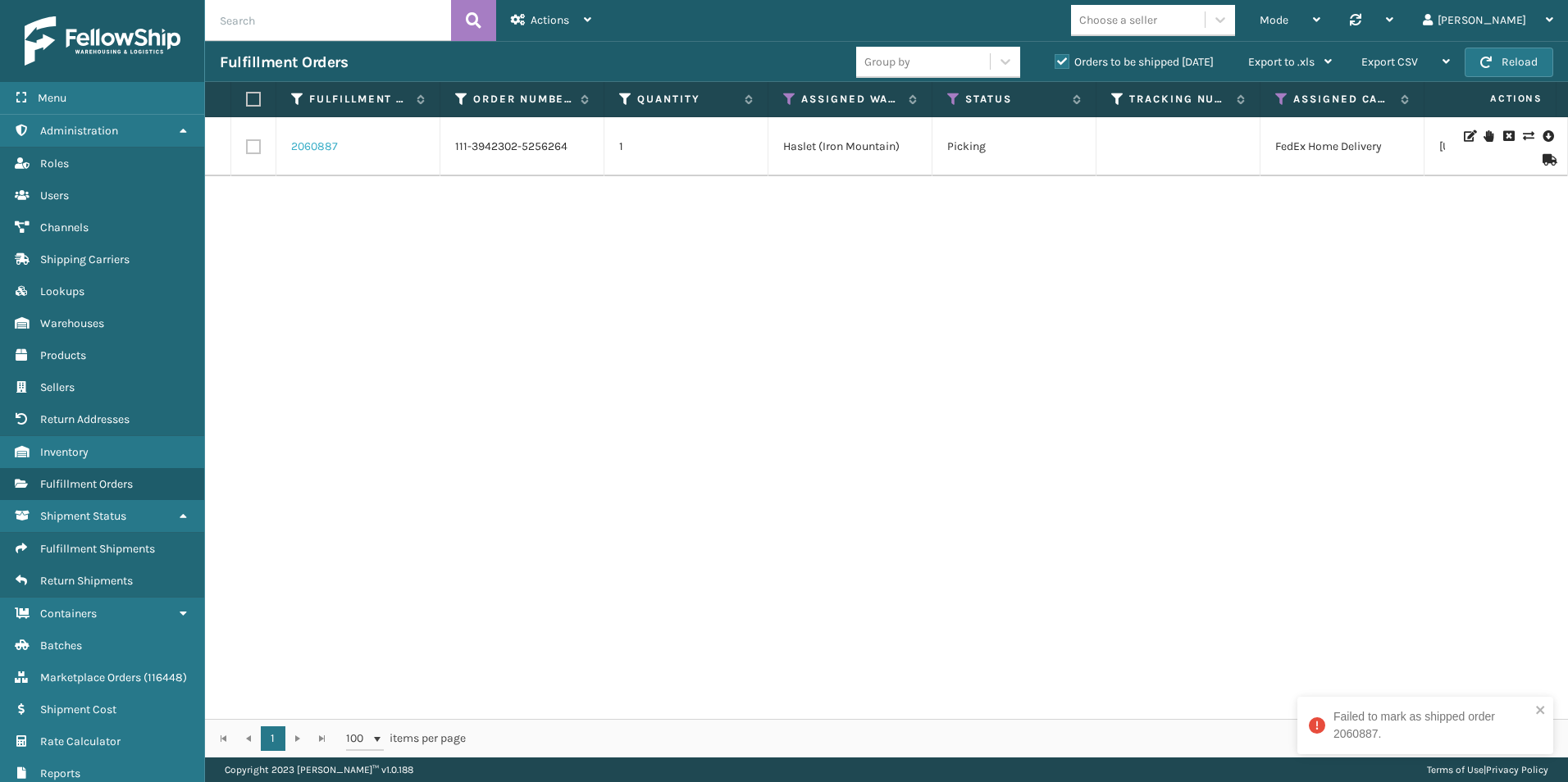
click at [324, 145] on link "2060887" at bounding box center [315, 147] width 47 height 16
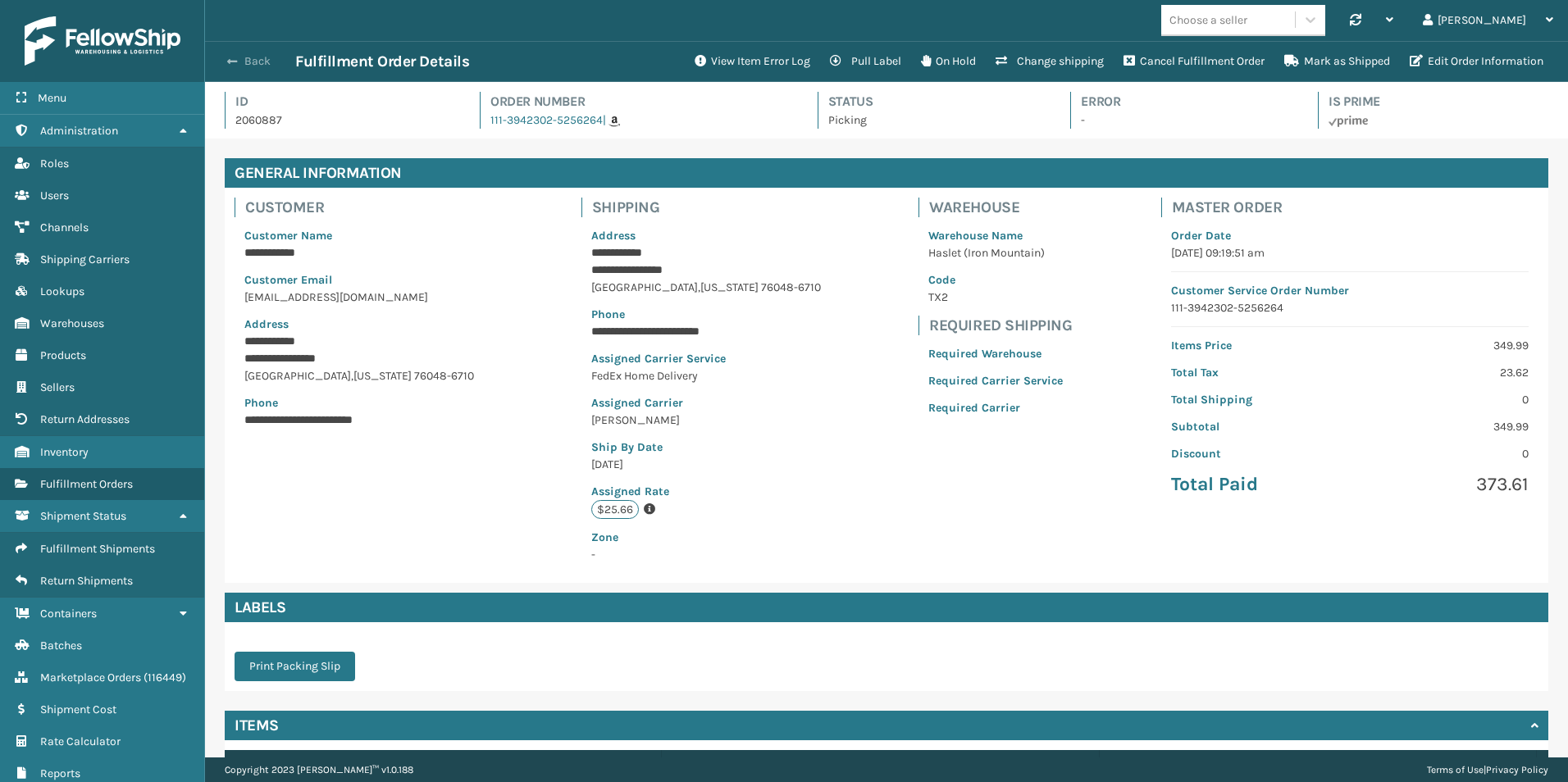
click at [233, 61] on span "button" at bounding box center [232, 61] width 10 height 11
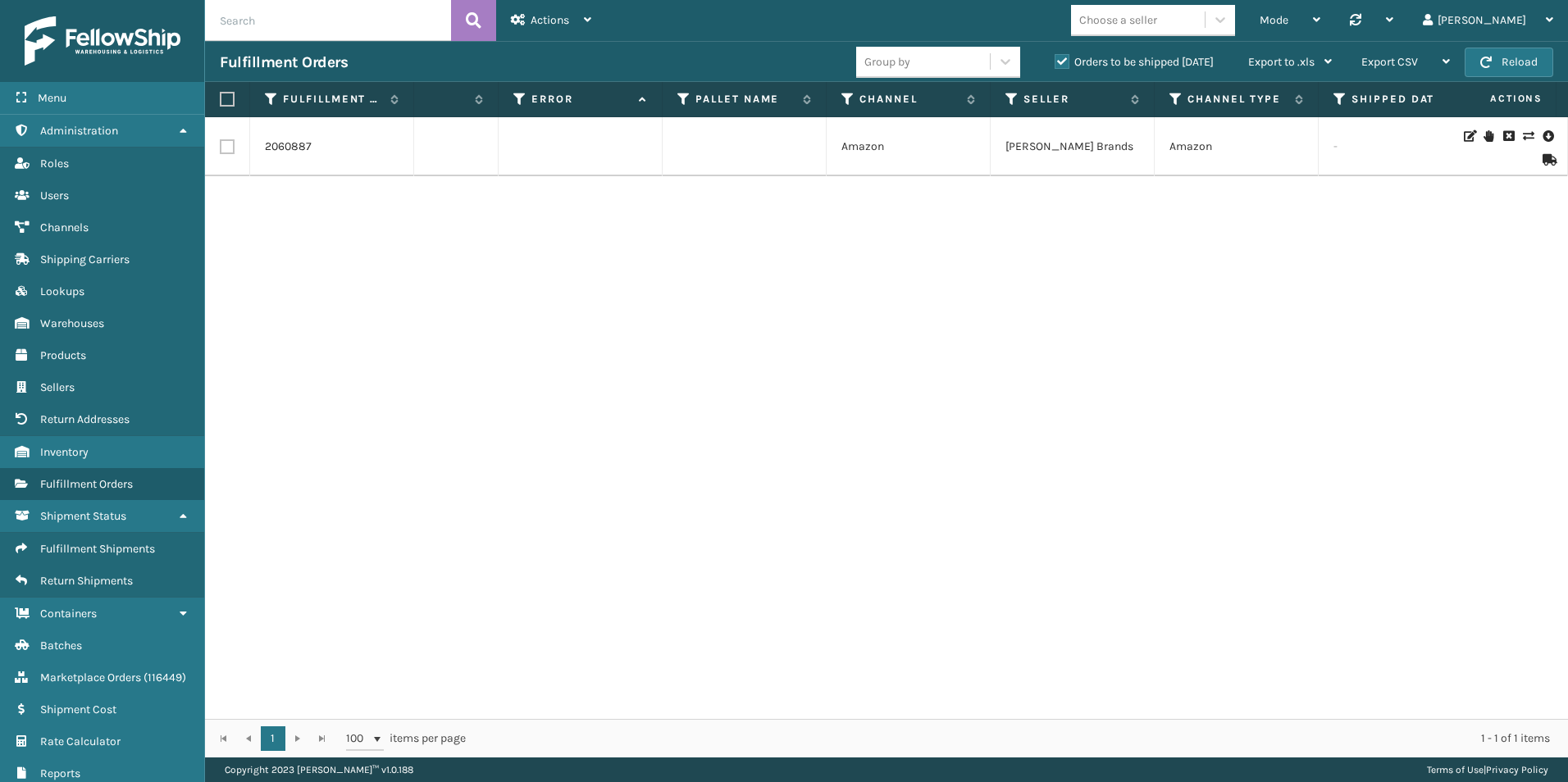
scroll to position [0, 1107]
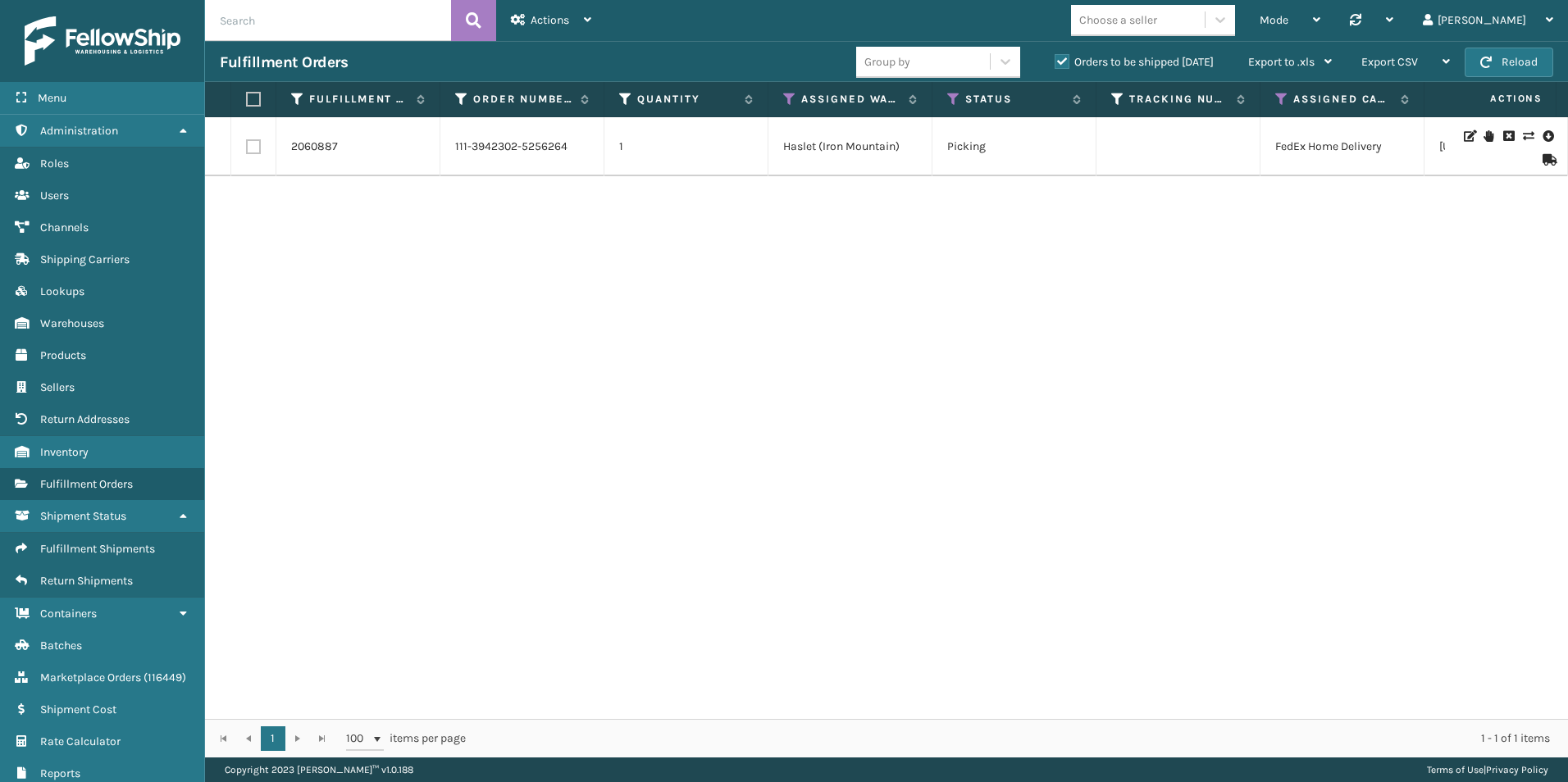
click at [404, 562] on div "2060887 111-3942302-5256264 1 Haslet (Iron Mountain) Picking FedEx Home Deliver…" at bounding box center [886, 417] width 1363 height 602
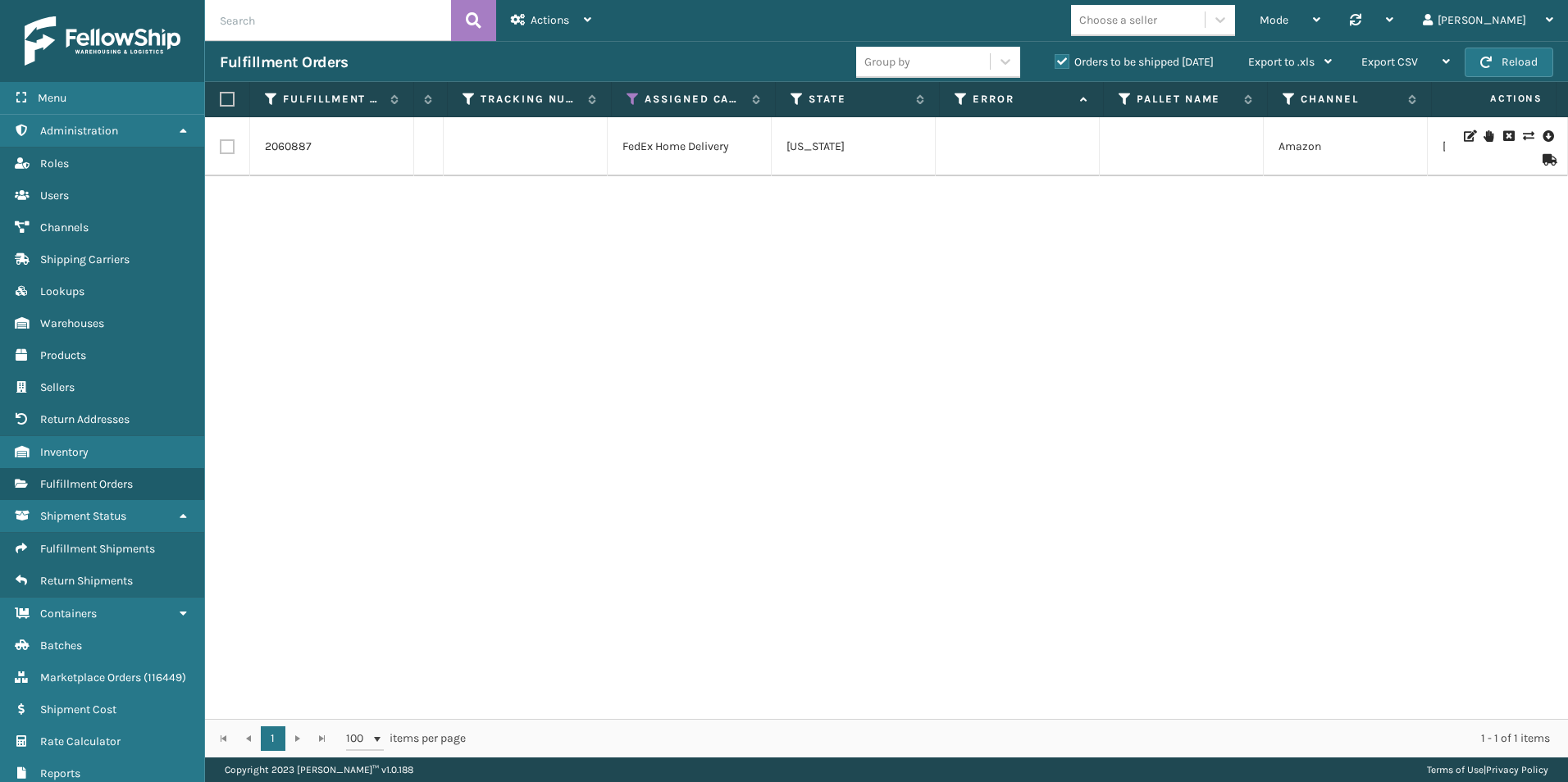
scroll to position [0, 653]
click at [1484, 136] on icon at bounding box center [1489, 136] width 10 height 11
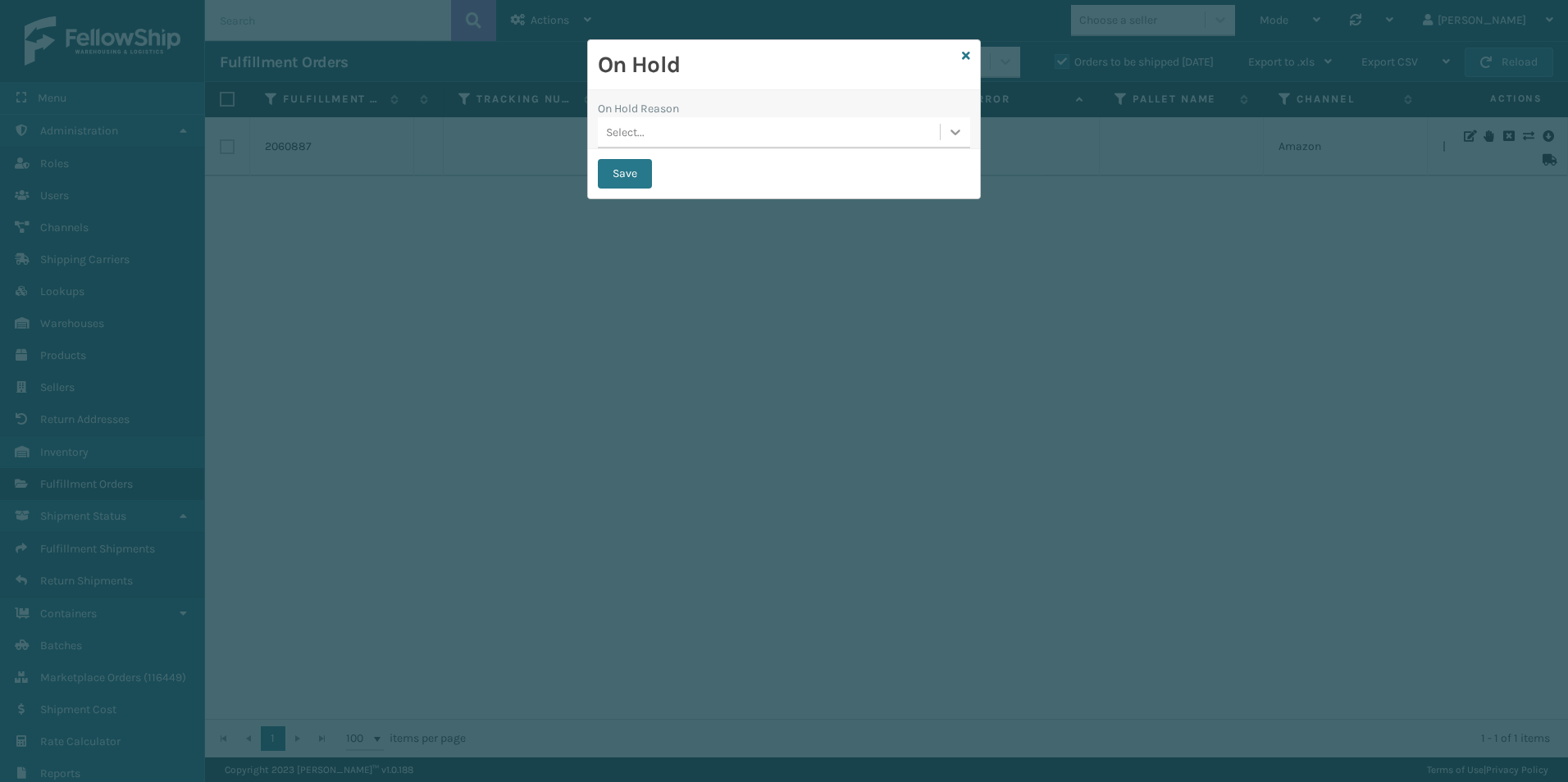
click at [950, 129] on icon at bounding box center [956, 132] width 16 height 16
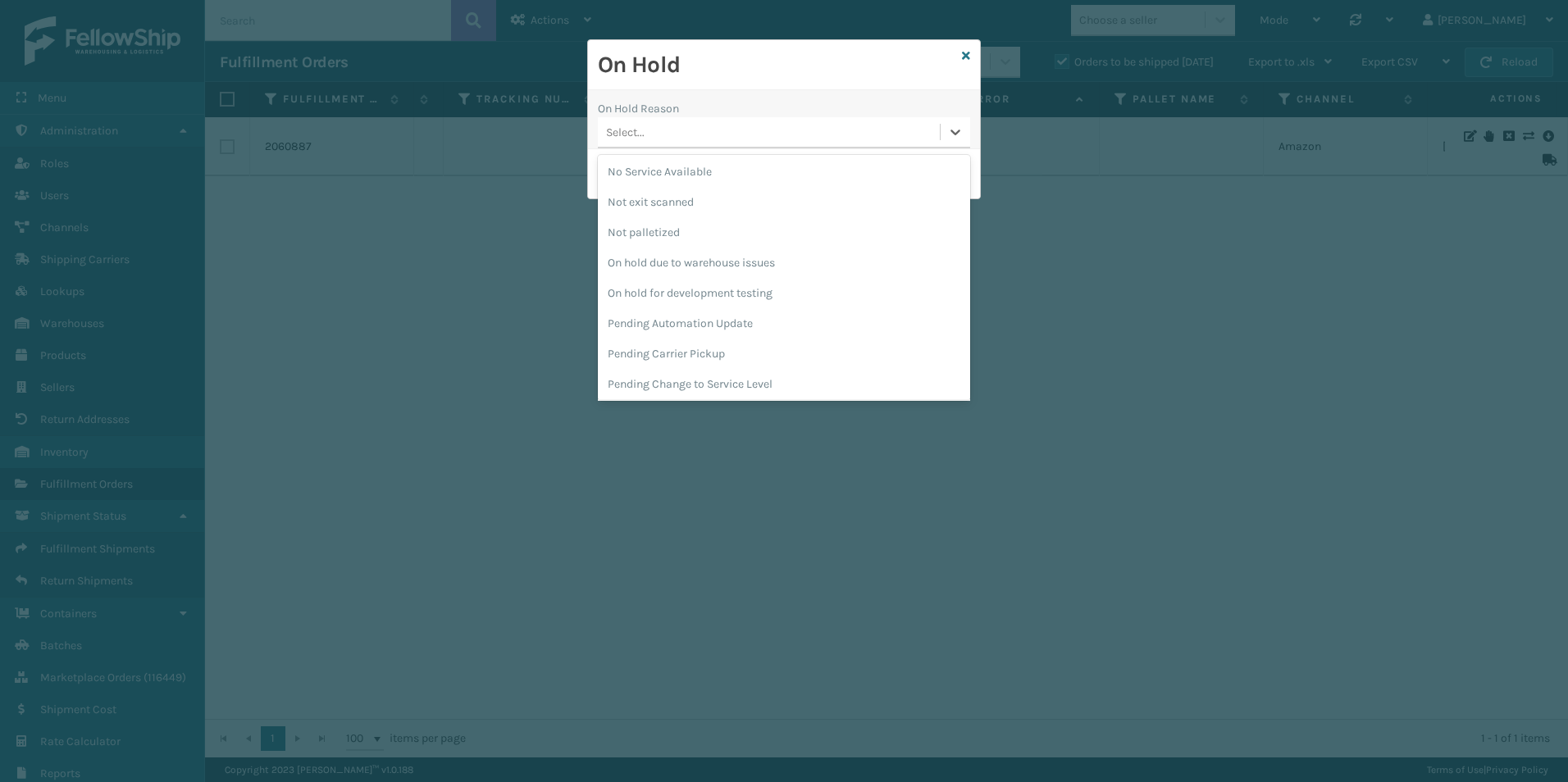
scroll to position [400, 0]
click at [1268, 273] on div "On Hold On Hold Reason option Not palletized focused, 17 of 40. 40 results avai…" at bounding box center [784, 391] width 1568 height 782
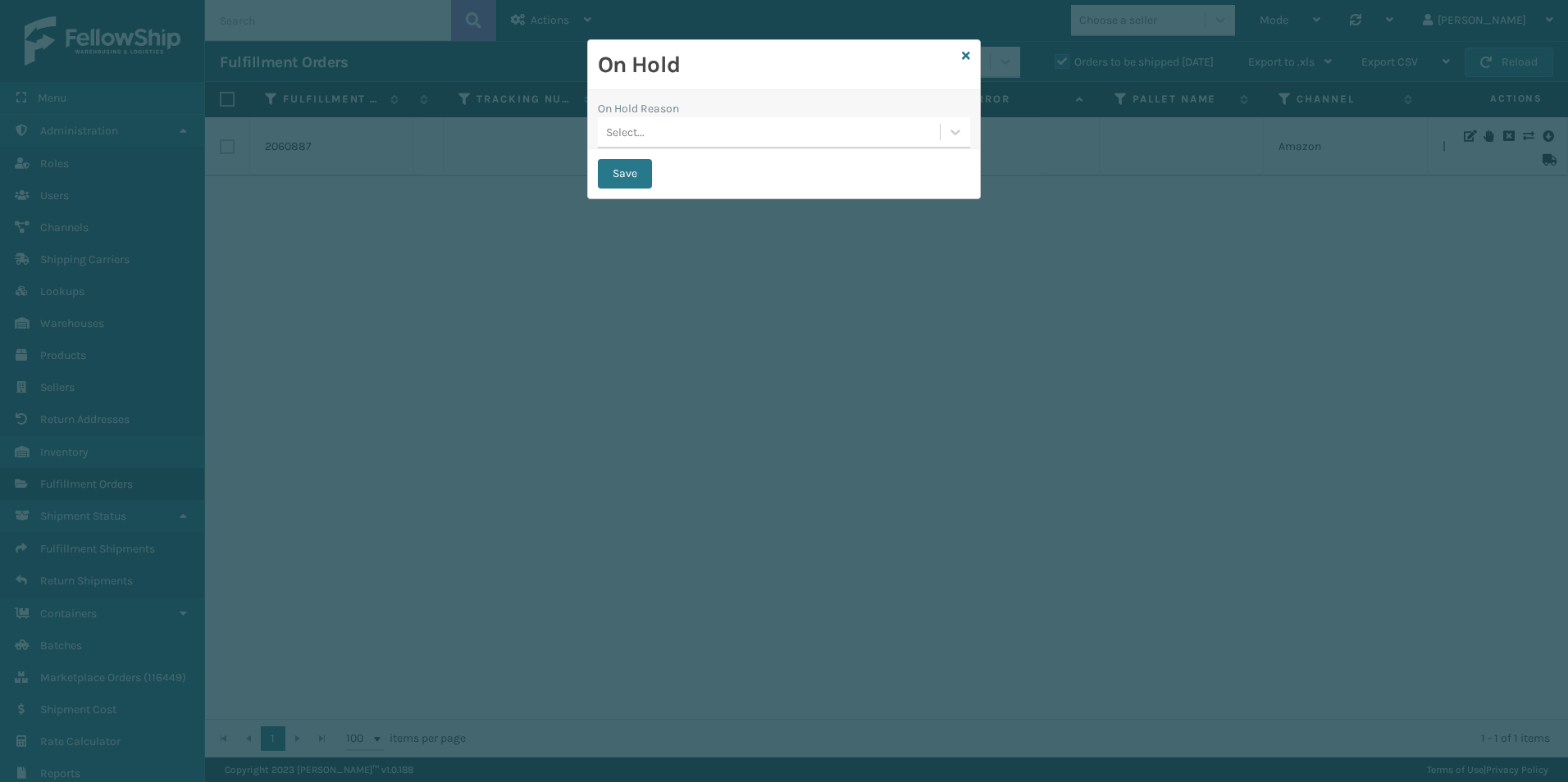
click at [962, 57] on div "On Hold" at bounding box center [784, 65] width 392 height 50
click at [966, 54] on icon at bounding box center [966, 55] width 8 height 11
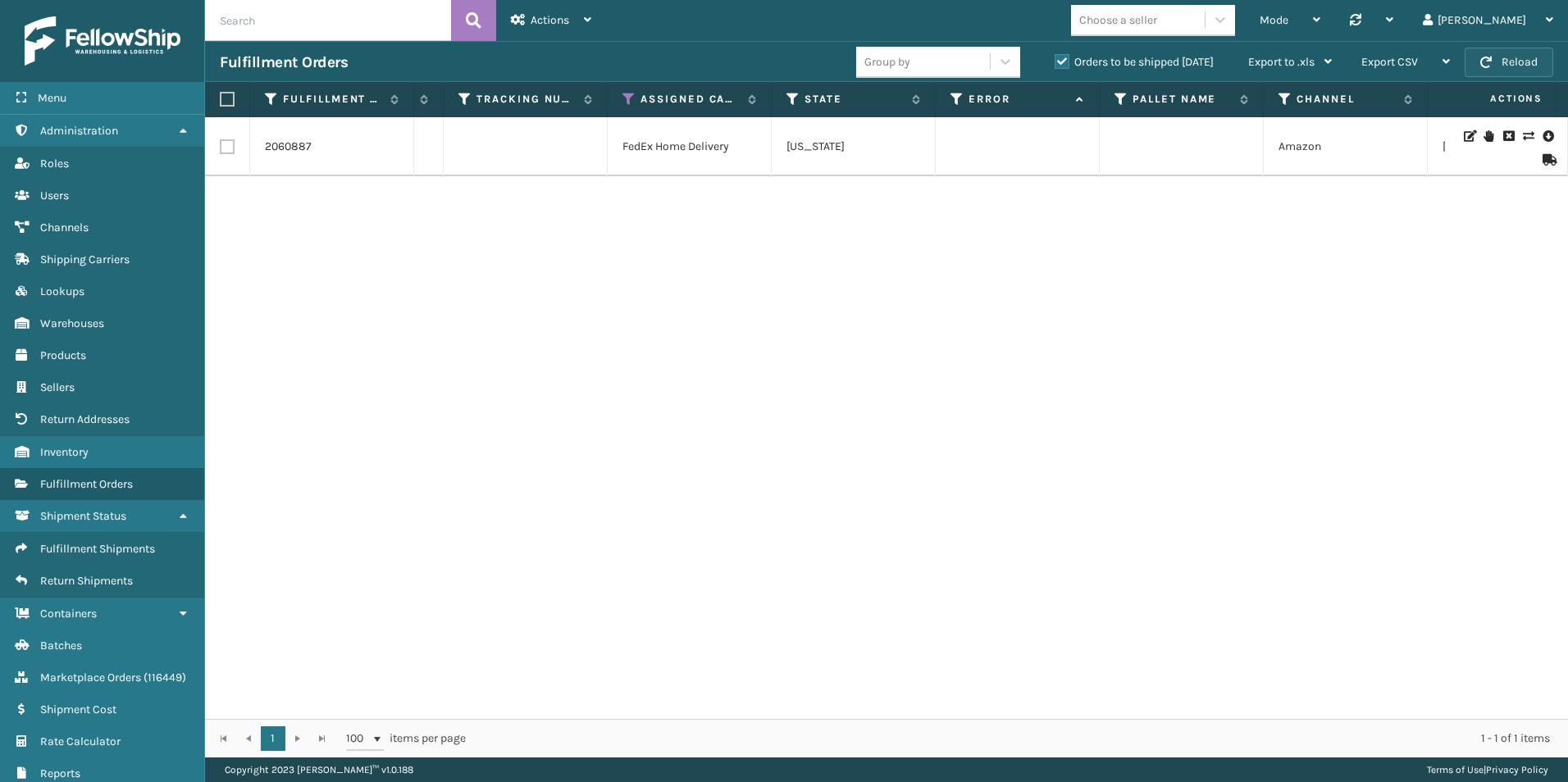
click at [1503, 56] on button "Reload" at bounding box center [1509, 63] width 89 height 30
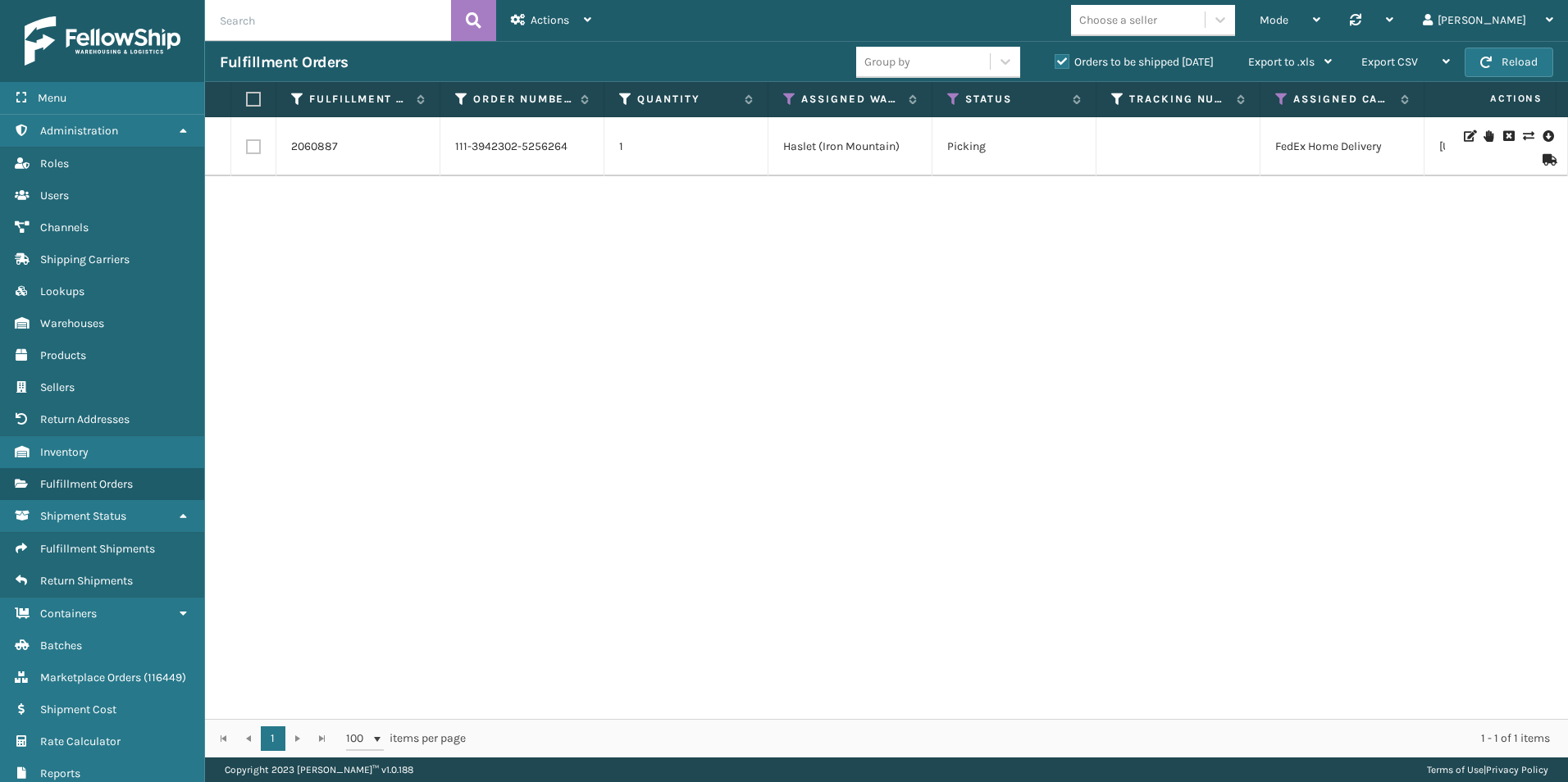
drag, startPoint x: 227, startPoint y: 11, endPoint x: 233, endPoint y: 22, distance: 12.5
click at [227, 11] on input "text" at bounding box center [328, 20] width 246 height 41
paste input "RBJ-S-20744-40"
type input "RBJ-S-20744-40"
click at [474, 25] on icon at bounding box center [473, 20] width 16 height 25
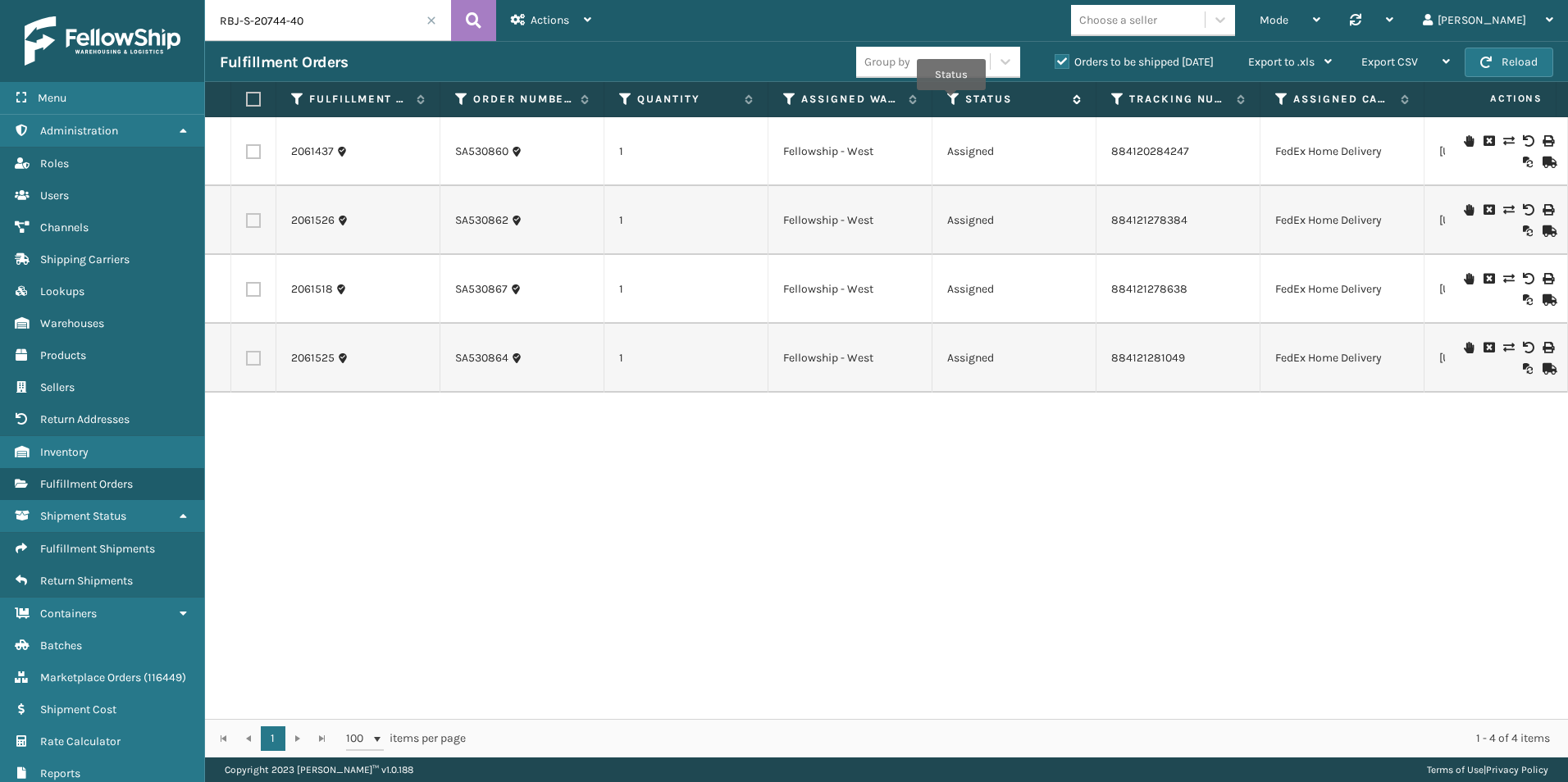
click at [952, 102] on icon at bounding box center [954, 99] width 13 height 15
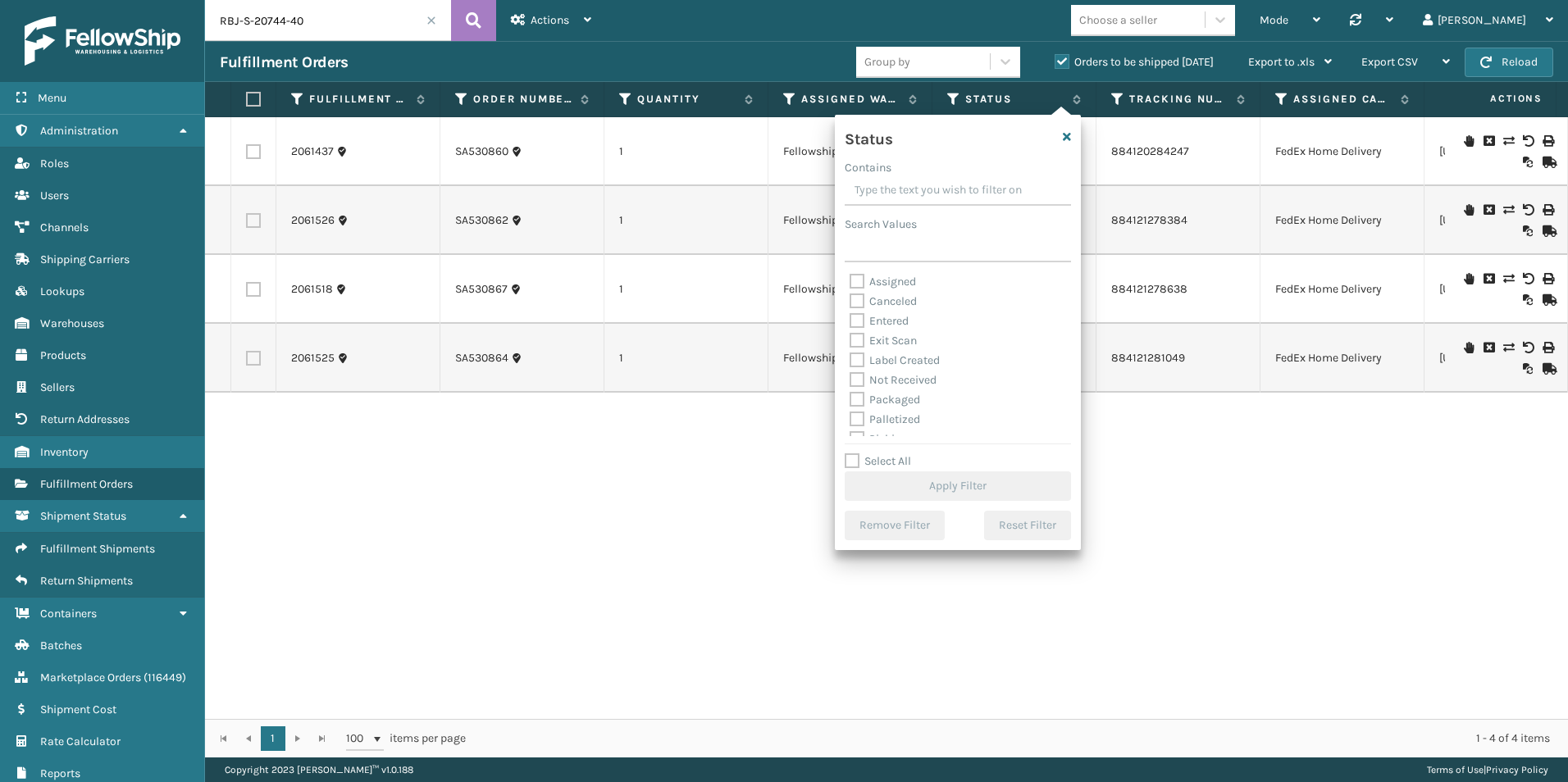
click at [856, 342] on label "Exit Scan" at bounding box center [883, 341] width 67 height 14
click at [851, 342] on input "Exit Scan" at bounding box center [850, 337] width 1 height 11
checkbox input "true"
click at [957, 484] on button "Apply Filter" at bounding box center [958, 486] width 227 height 30
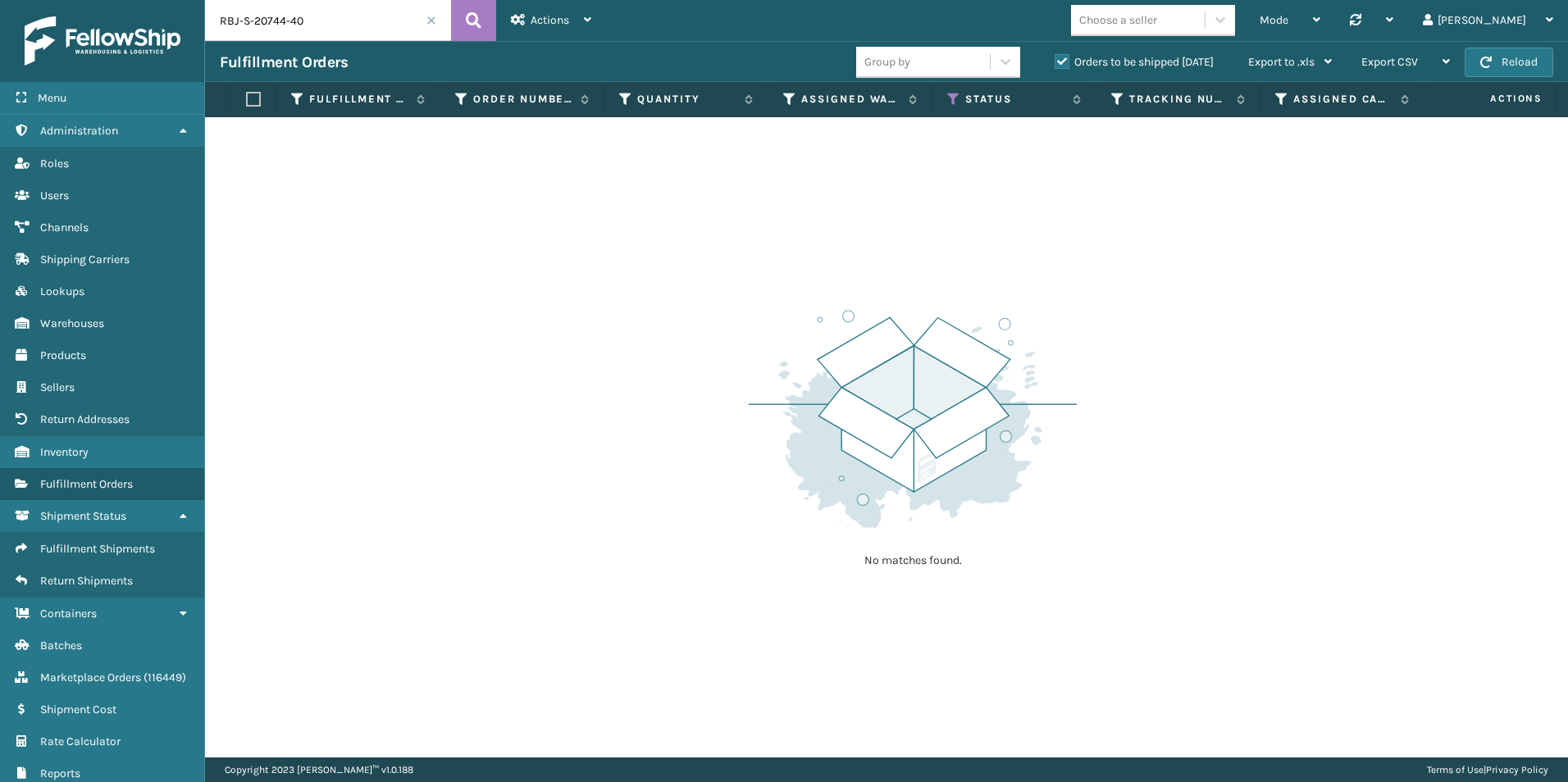
click at [1063, 62] on label "Orders to be shipped [DATE]" at bounding box center [1134, 62] width 159 height 14
click at [1056, 62] on input "Orders to be shipped [DATE]" at bounding box center [1055, 58] width 1 height 11
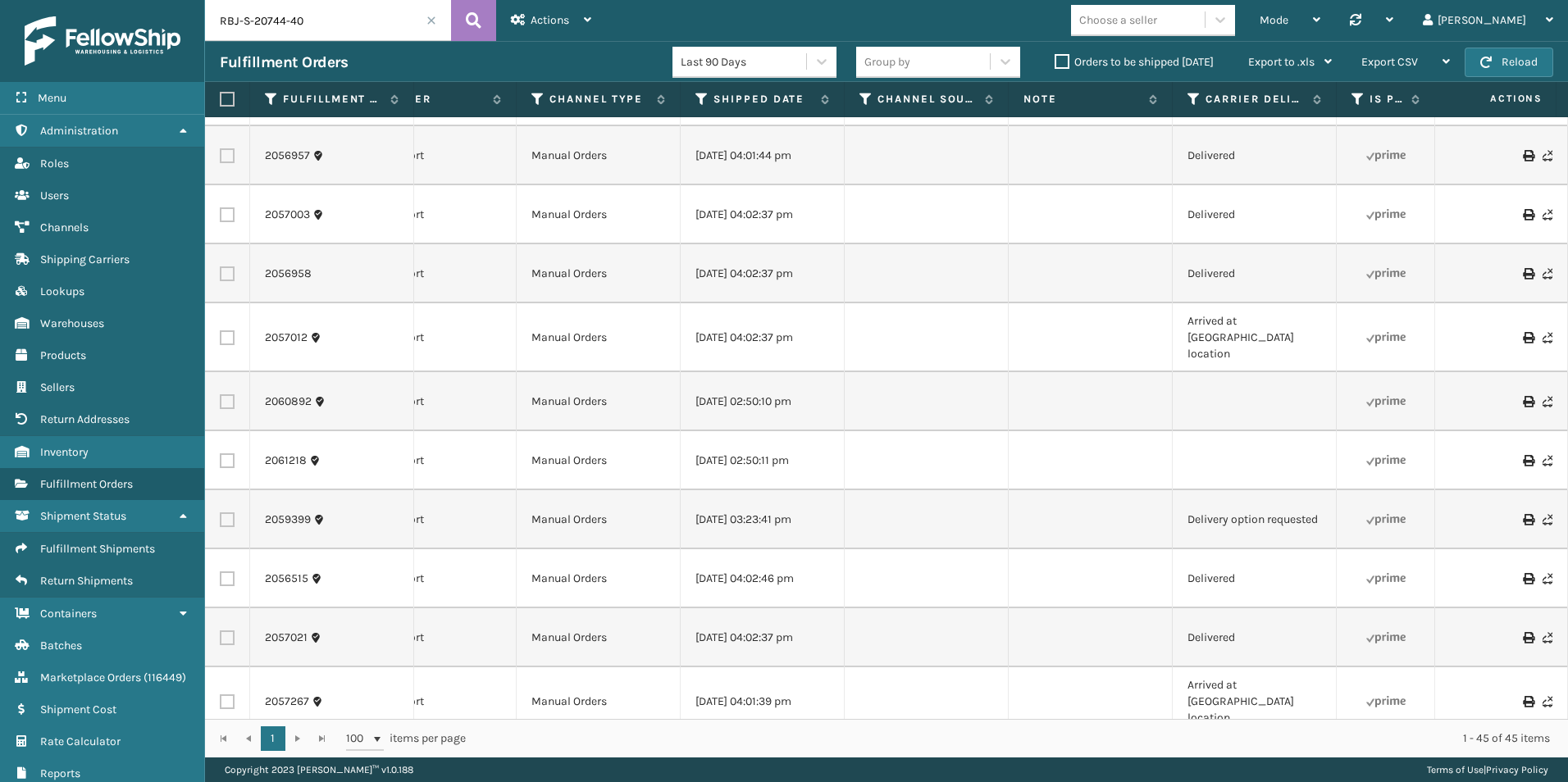
scroll to position [2067, 1329]
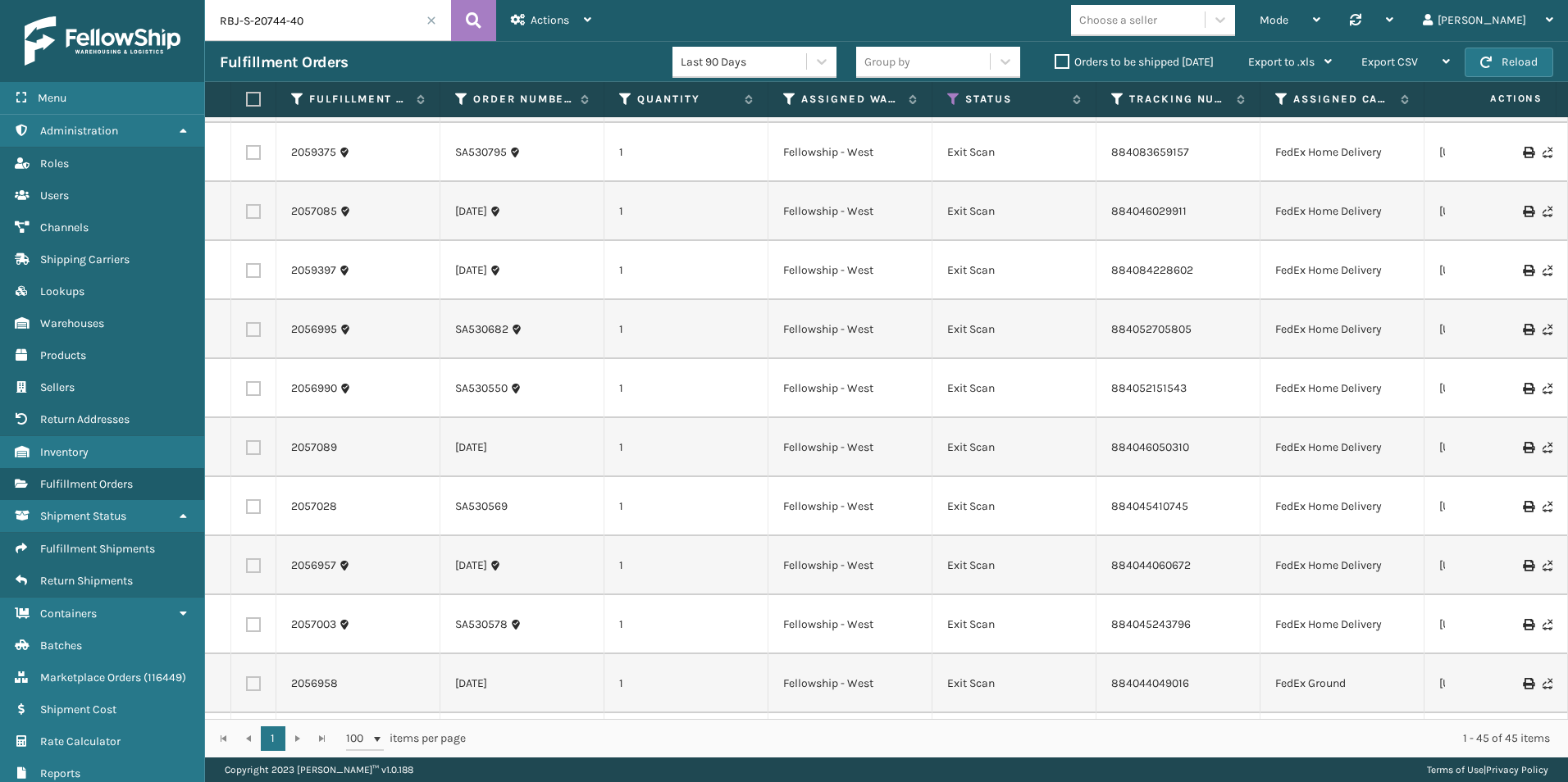
click at [251, 382] on label at bounding box center [253, 389] width 15 height 15
click at [247, 382] on input "checkbox" at bounding box center [246, 387] width 1 height 11
checkbox input "true"
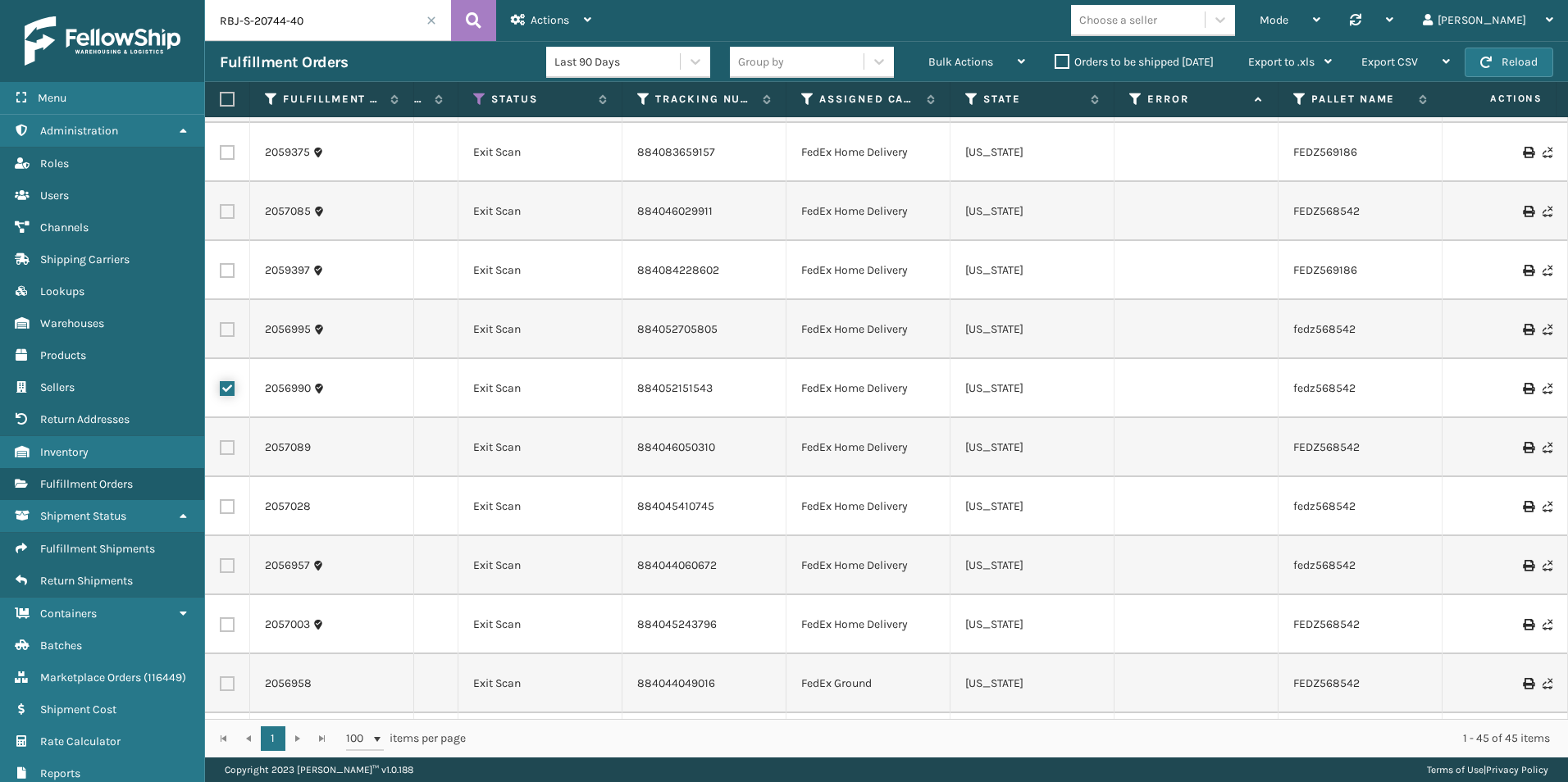
scroll to position [1658, 529]
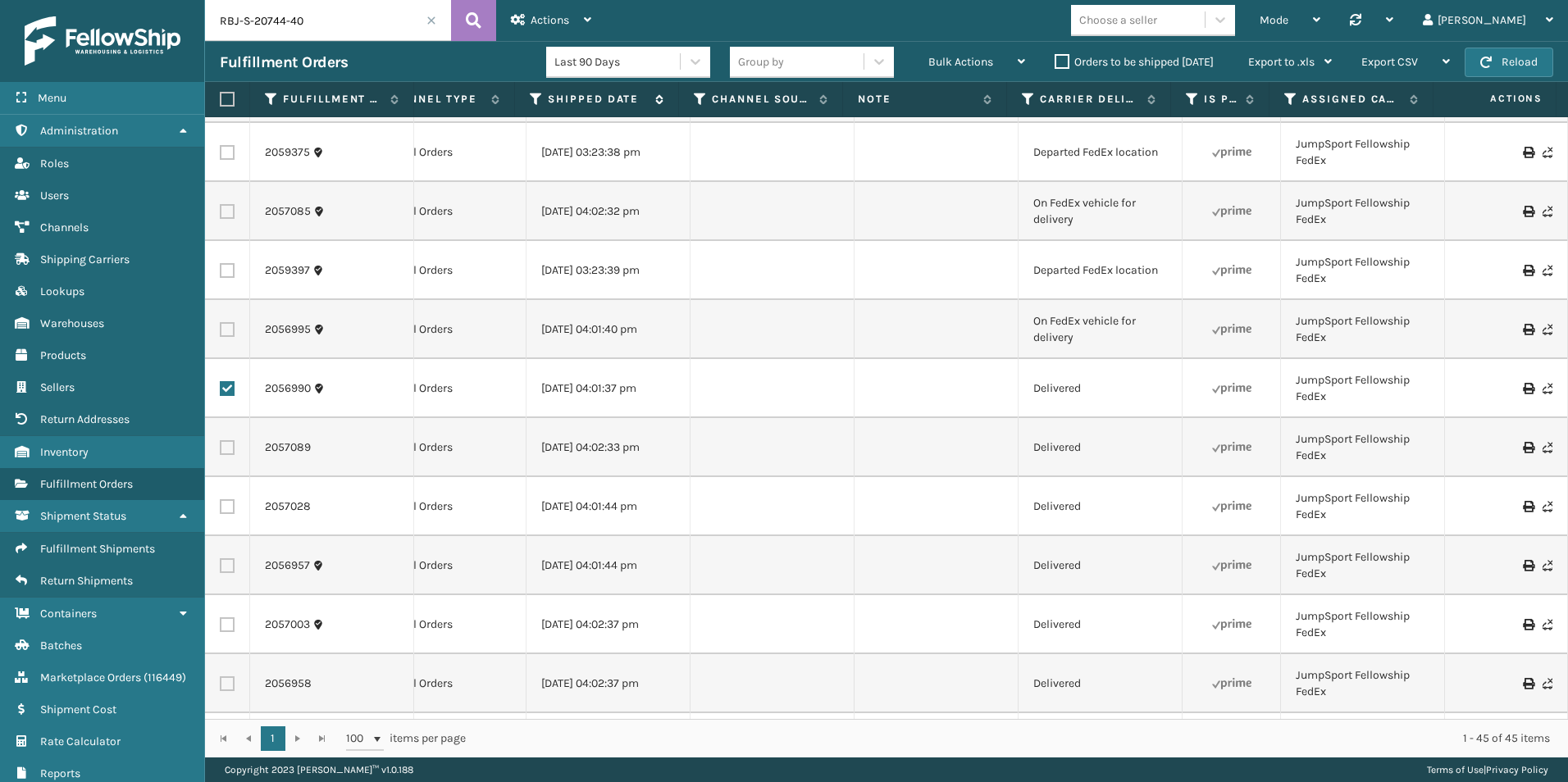
click at [536, 99] on icon at bounding box center [536, 99] width 13 height 15
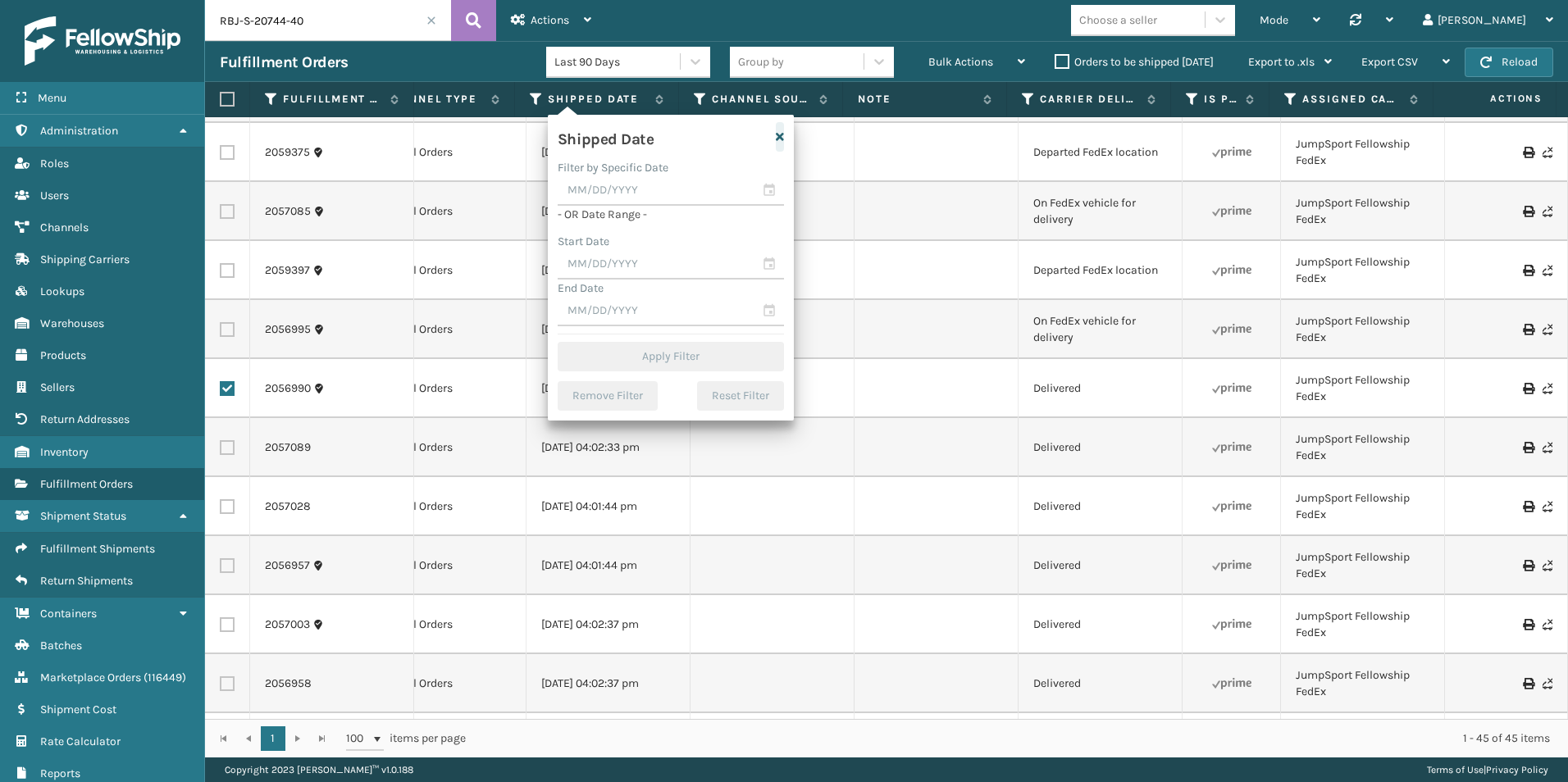
click at [778, 136] on icon "button" at bounding box center [780, 136] width 8 height 11
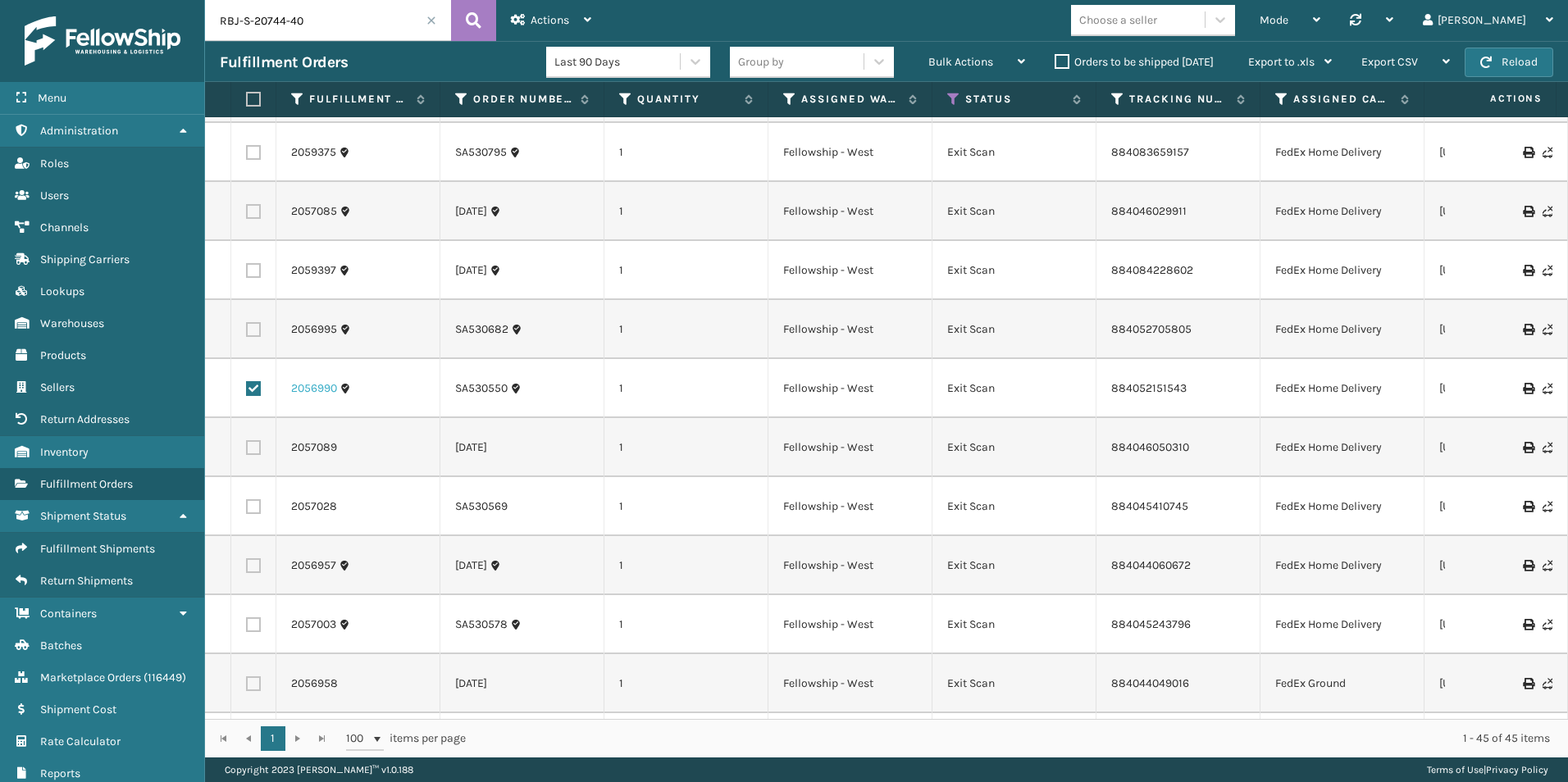
click at [327, 381] on link "2056990" at bounding box center [315, 389] width 46 height 16
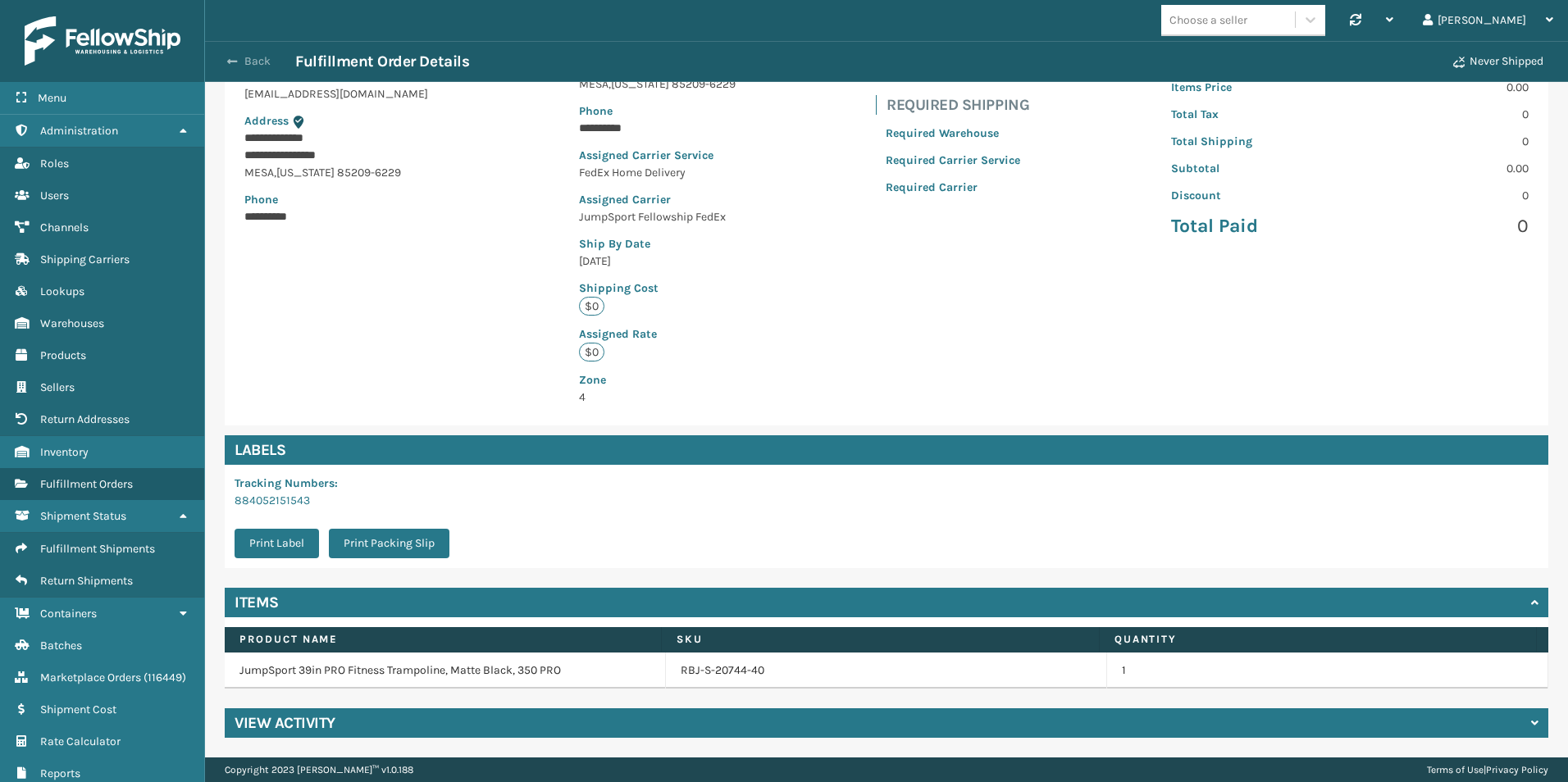
click at [232, 62] on span "button" at bounding box center [232, 61] width 10 height 11
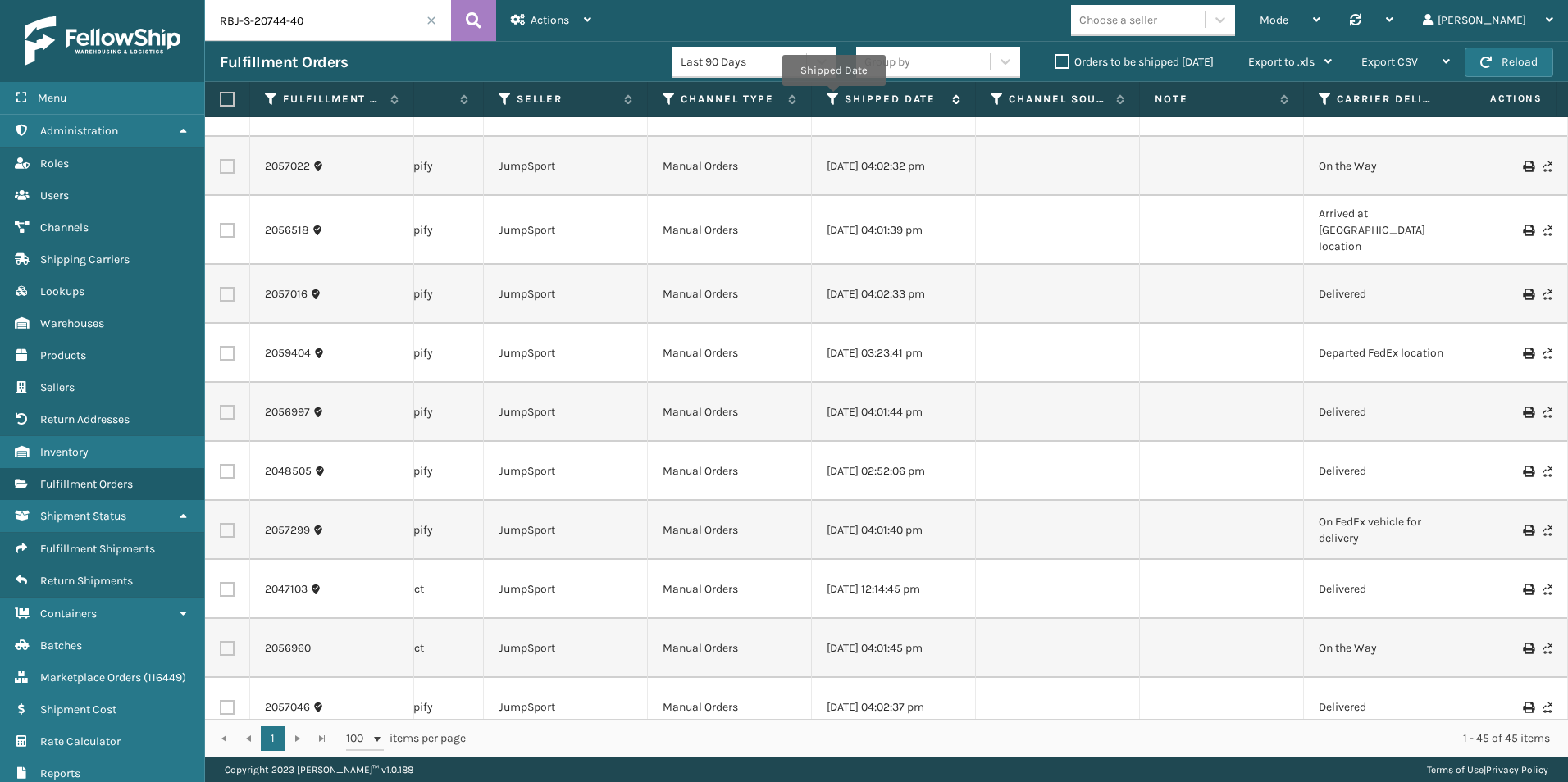
click at [833, 97] on icon at bounding box center [833, 99] width 13 height 15
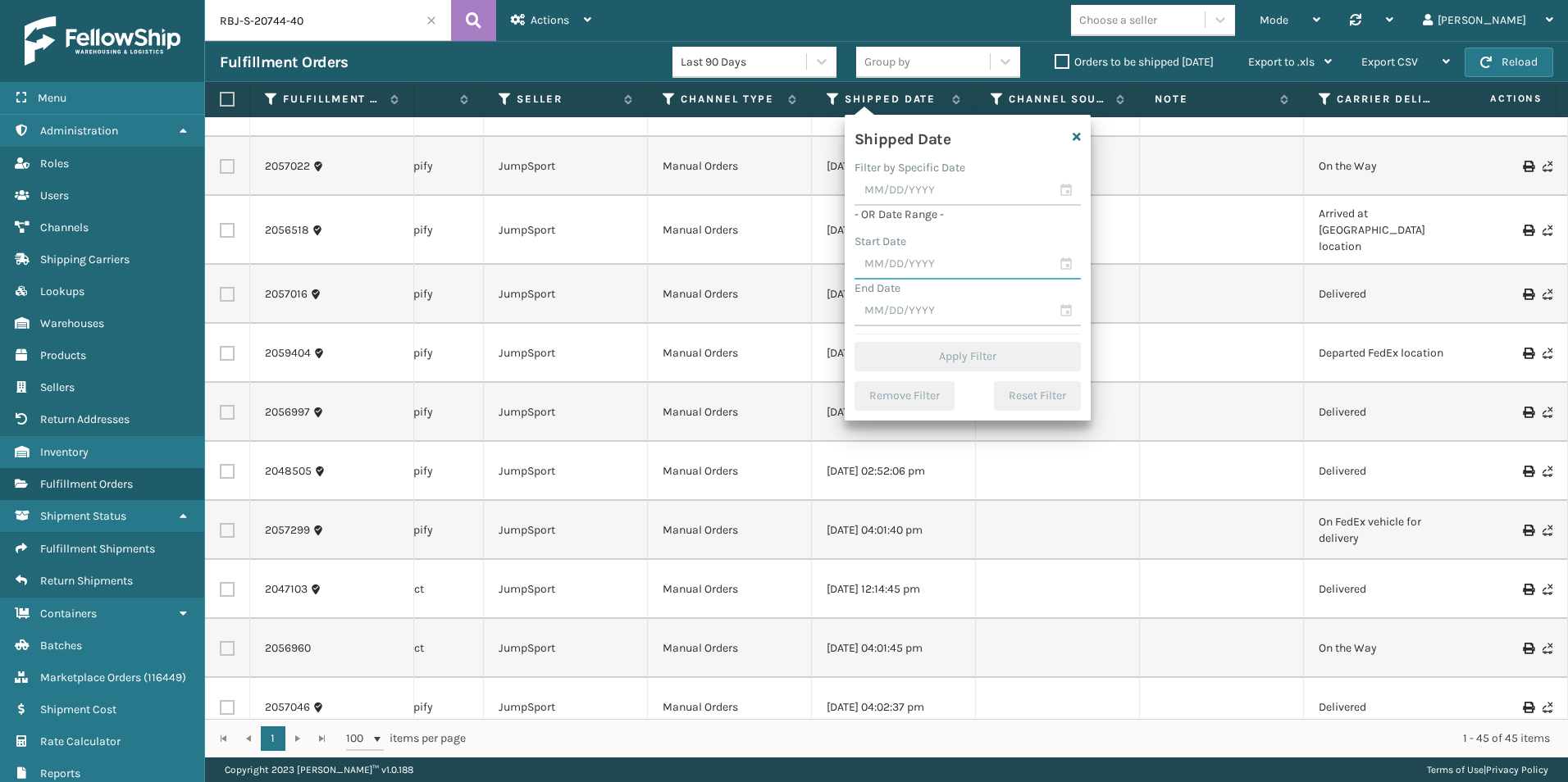
click at [1063, 265] on input "text" at bounding box center [968, 265] width 227 height 30
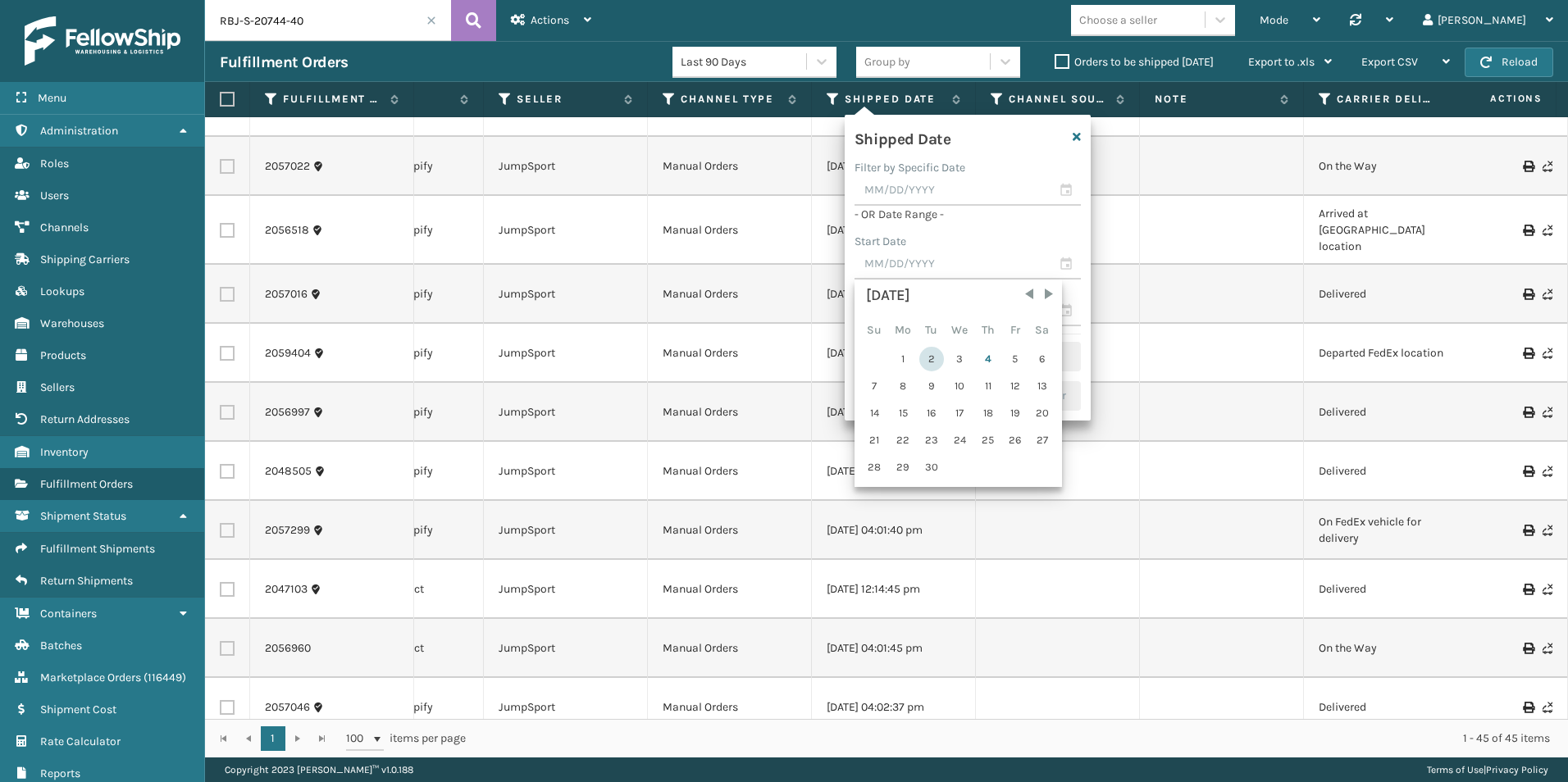
click at [931, 359] on div "2" at bounding box center [932, 359] width 25 height 25
type input "[DATE]"
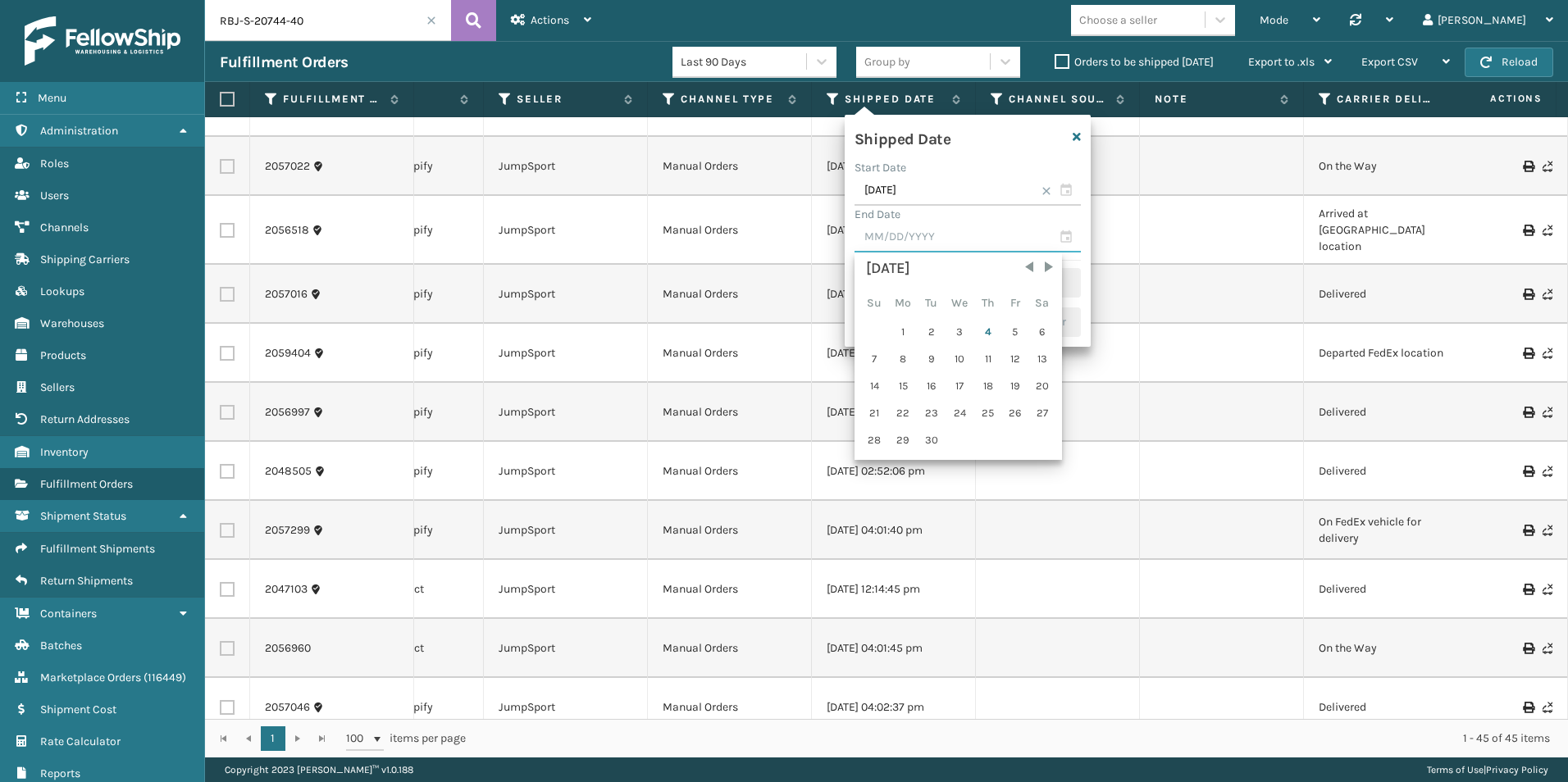
click at [1067, 235] on input "text" at bounding box center [968, 238] width 227 height 30
click at [930, 333] on div "2" at bounding box center [932, 332] width 25 height 25
type input "[DATE]"
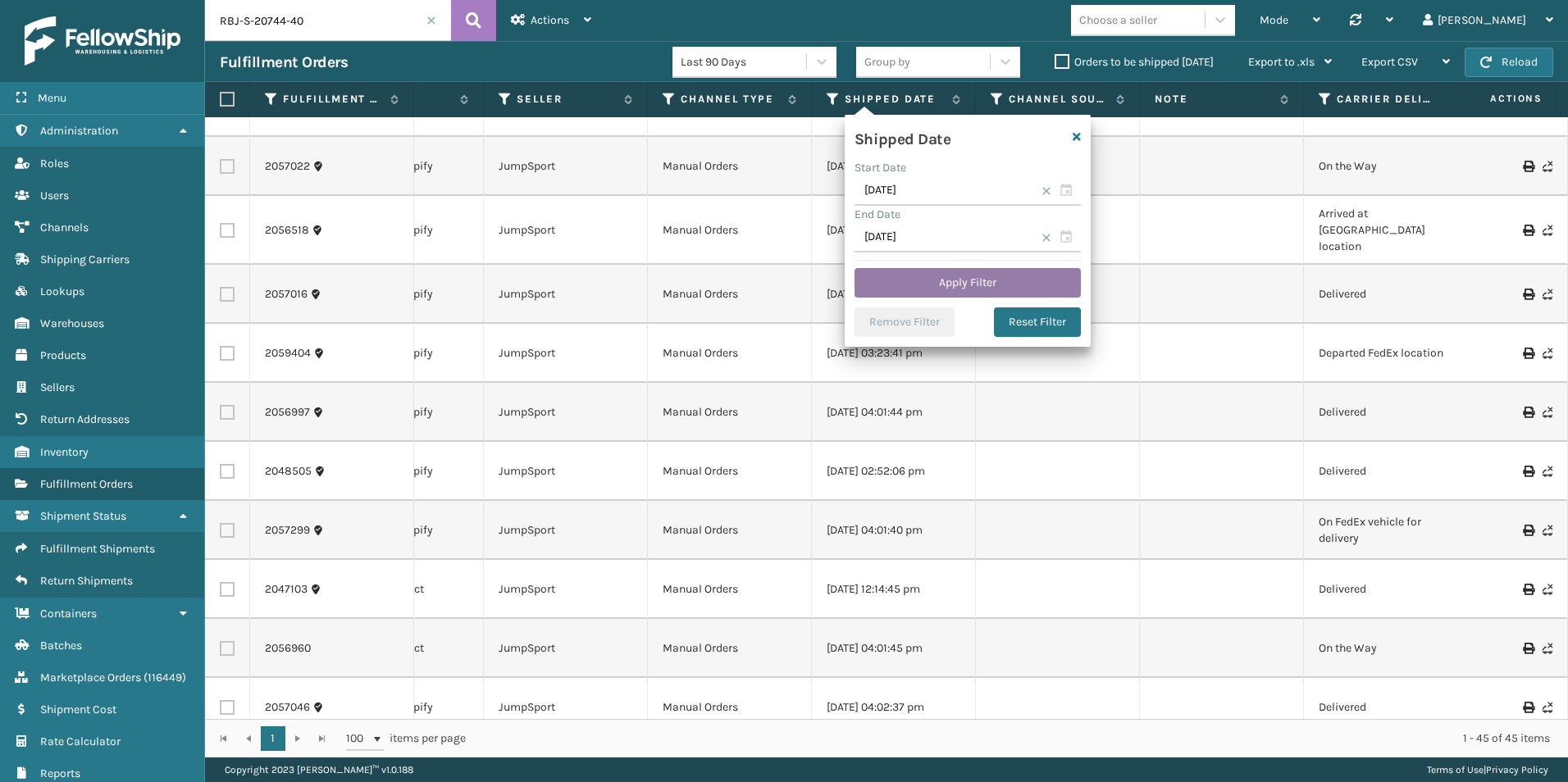
click at [980, 287] on button "Apply Filter" at bounding box center [968, 284] width 227 height 30
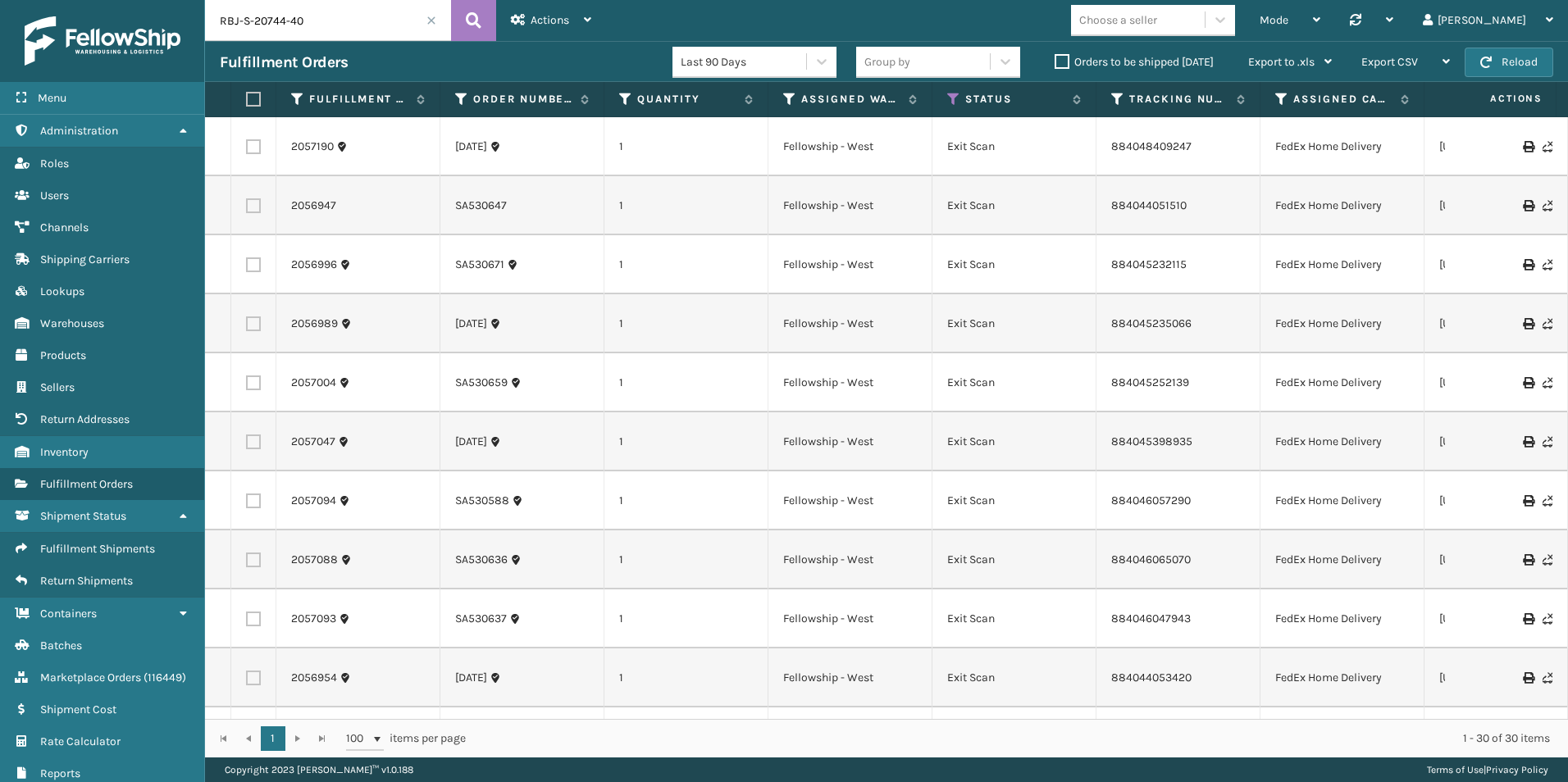
scroll to position [0, 177]
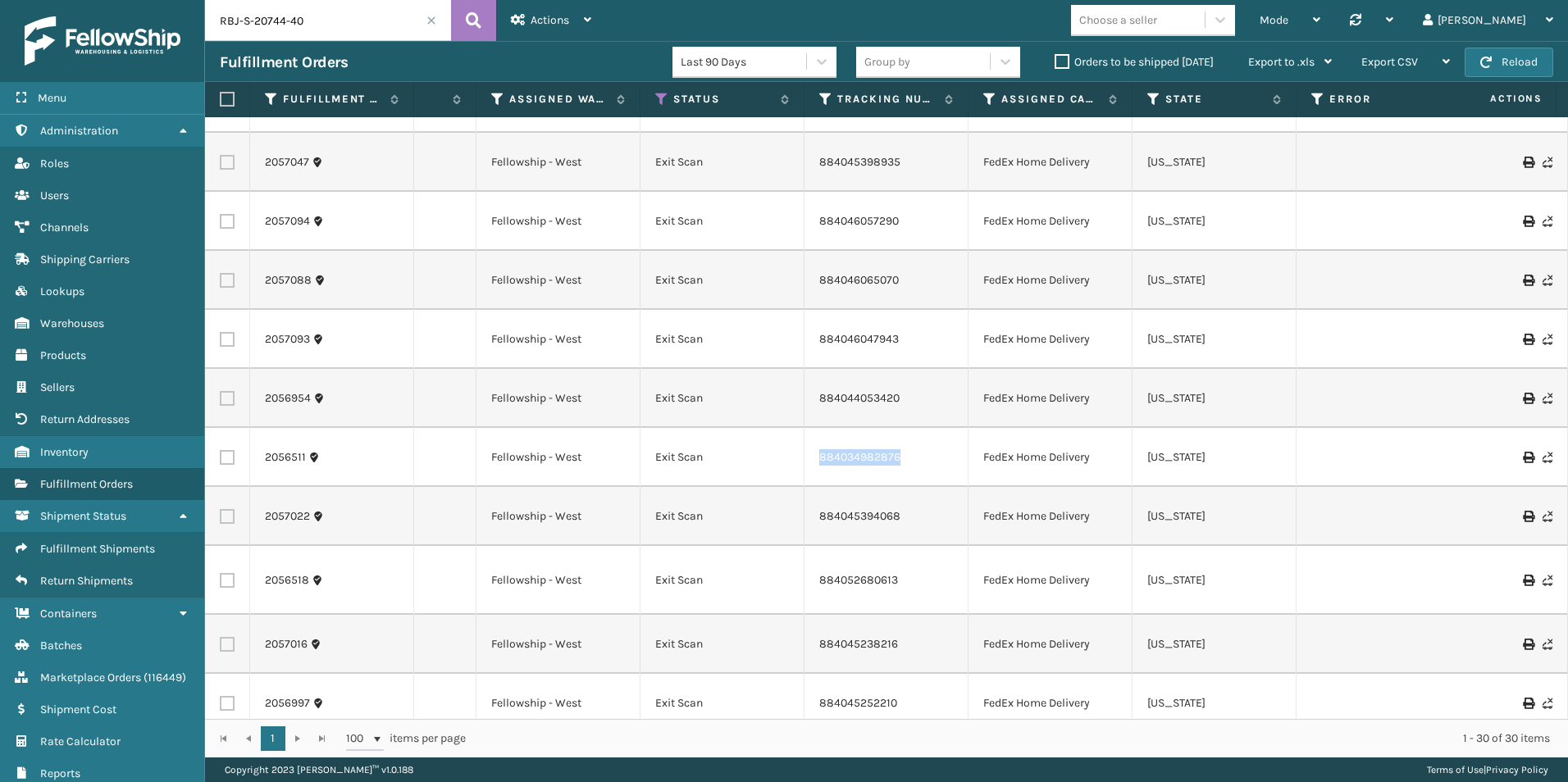
drag, startPoint x: 817, startPoint y: 458, endPoint x: 902, endPoint y: 459, distance: 85.0
click at [902, 459] on td "884034982876" at bounding box center [887, 457] width 164 height 59
drag, startPoint x: 902, startPoint y: 459, endPoint x: 865, endPoint y: 457, distance: 37.1
copy link "884034982876"
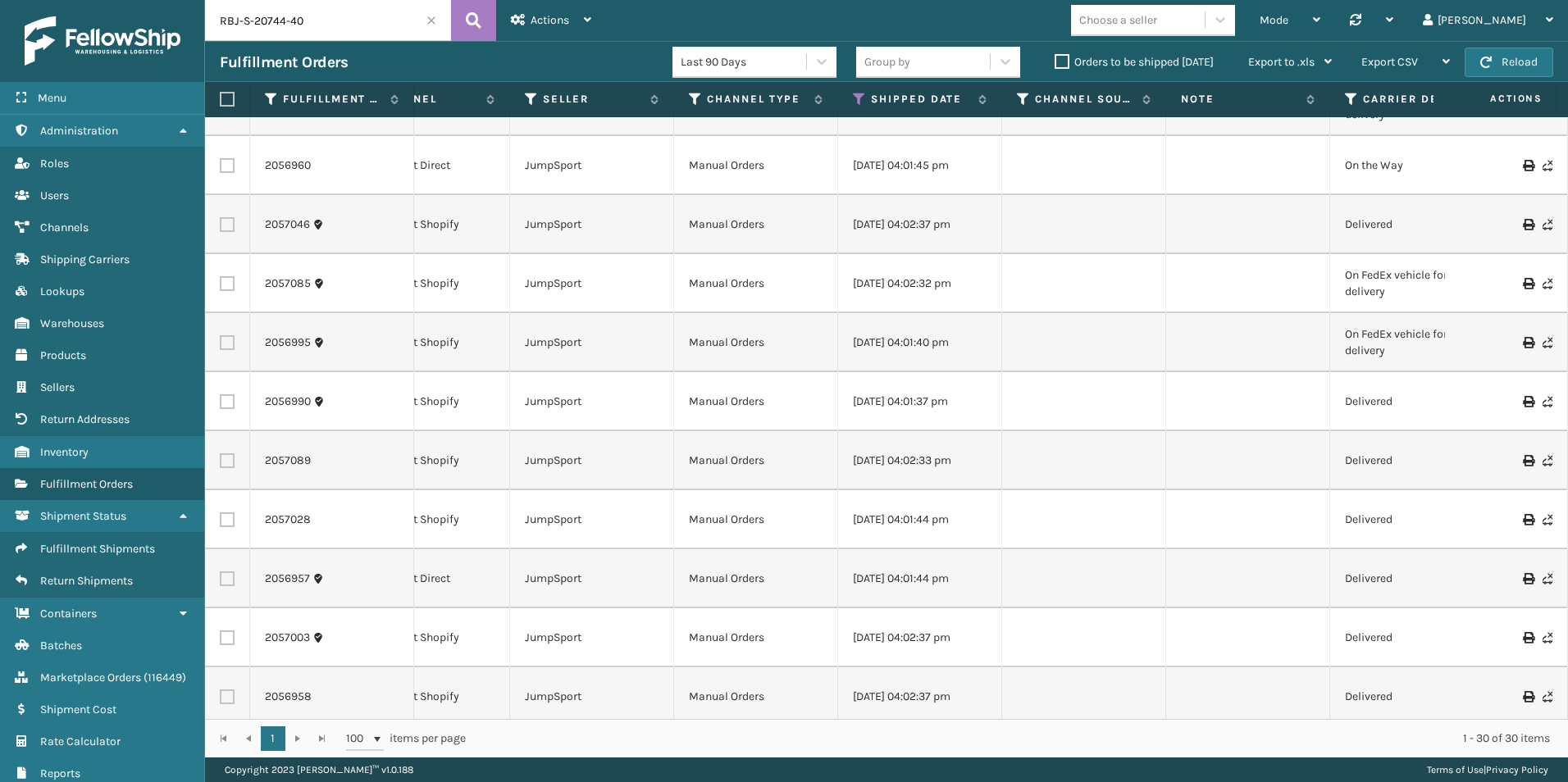
scroll to position [0, 1343]
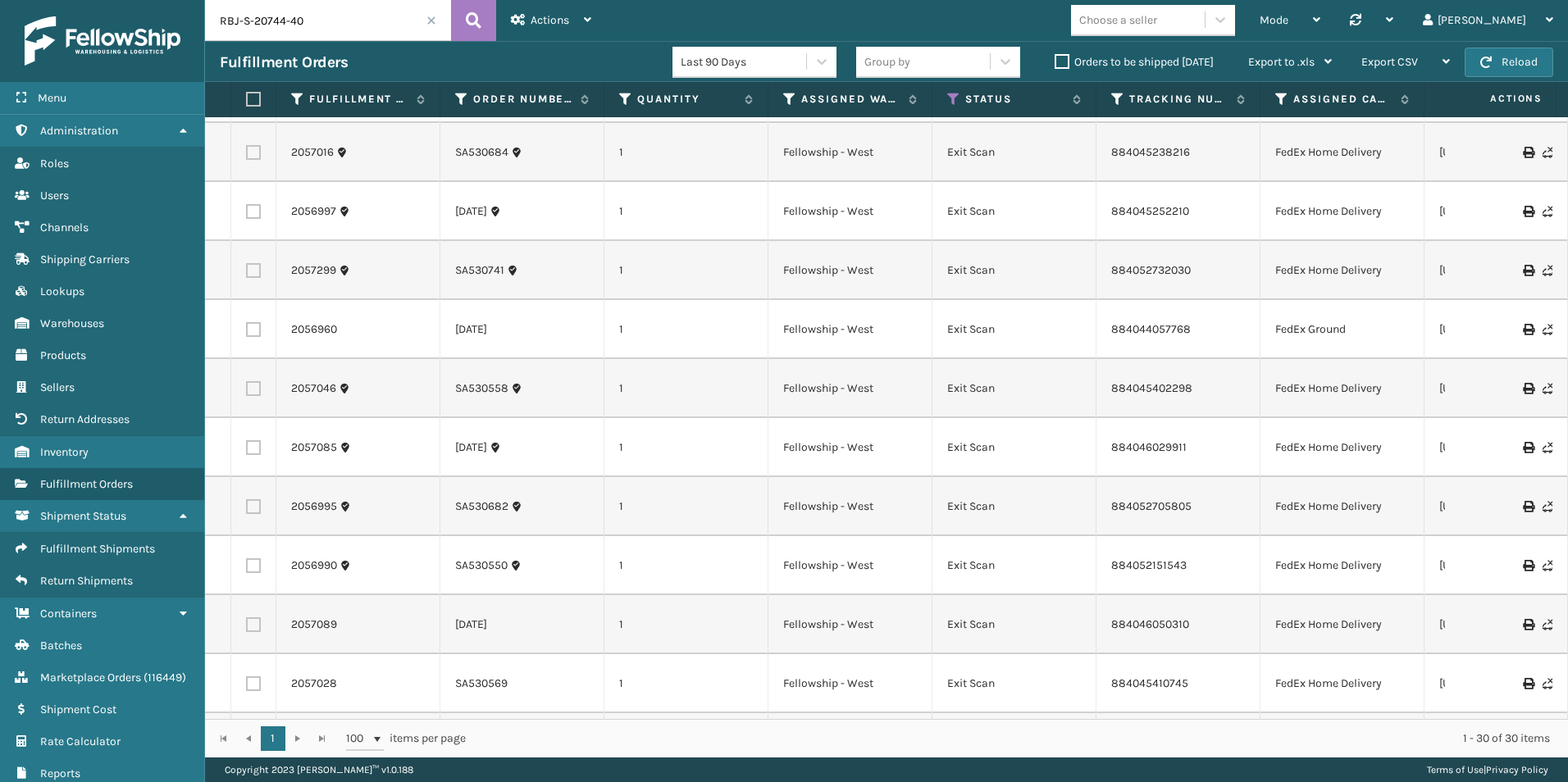
click at [1128, 558] on td "884052151543" at bounding box center [1178, 565] width 164 height 59
drag, startPoint x: 1111, startPoint y: 556, endPoint x: 1152, endPoint y: 557, distance: 41.0
click at [1152, 558] on link "884052151543" at bounding box center [1150, 565] width 76 height 14
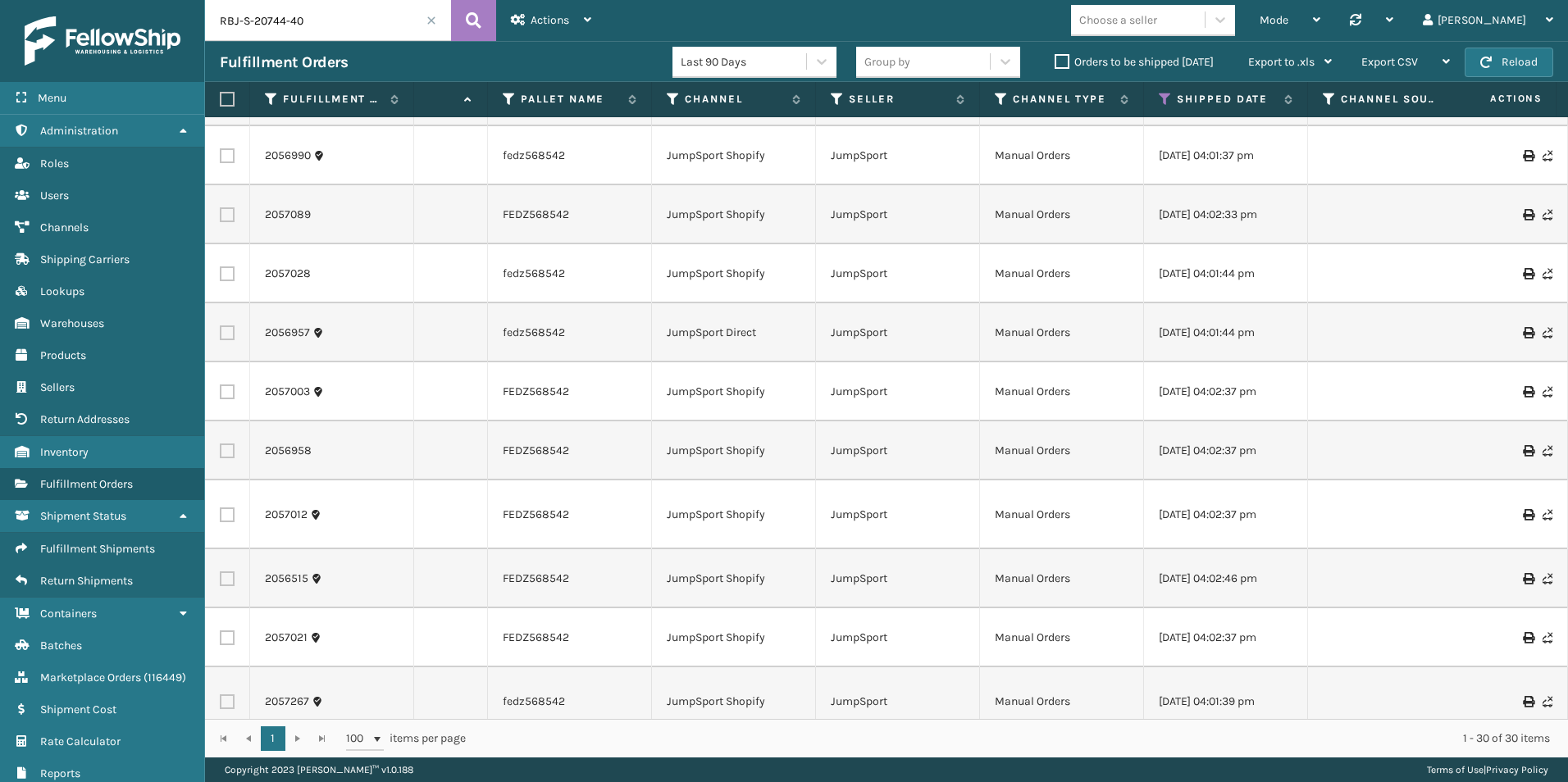
scroll to position [0, 936]
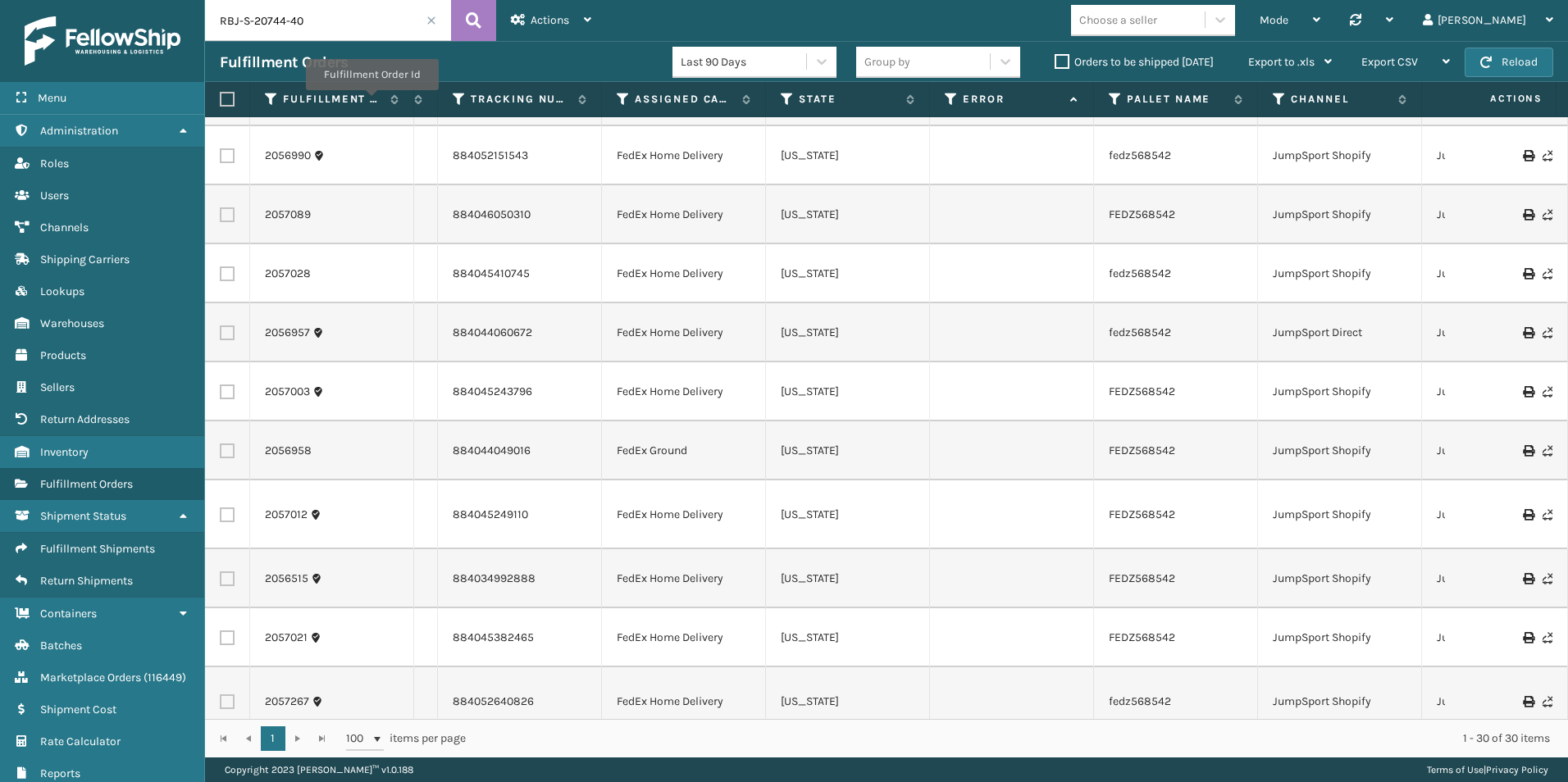
drag, startPoint x: 324, startPoint y: 24, endPoint x: 378, endPoint y: 27, distance: 54.1
click at [324, 24] on input "RBJ-S-20744-40" at bounding box center [328, 20] width 246 height 41
drag, startPoint x: 331, startPoint y: 21, endPoint x: 154, endPoint y: 21, distance: 177.0
click at [139, 0] on div "Menu Administration Roles Users Channels Shipping Carriers Lookups Warehouses P…" at bounding box center [784, 0] width 1568 height 0
paste input "[PERSON_NAME]"
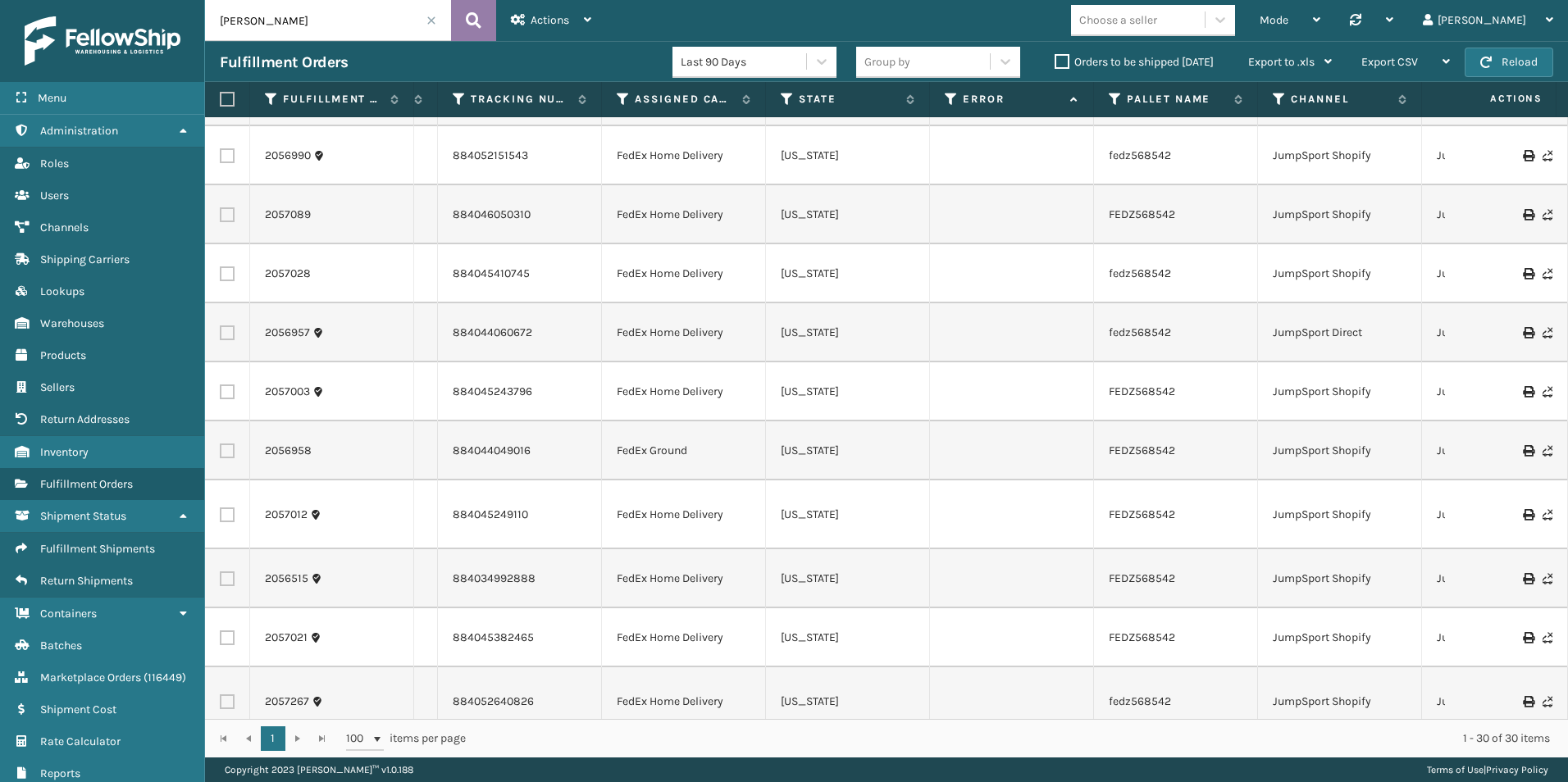
click at [477, 26] on icon at bounding box center [473, 20] width 16 height 25
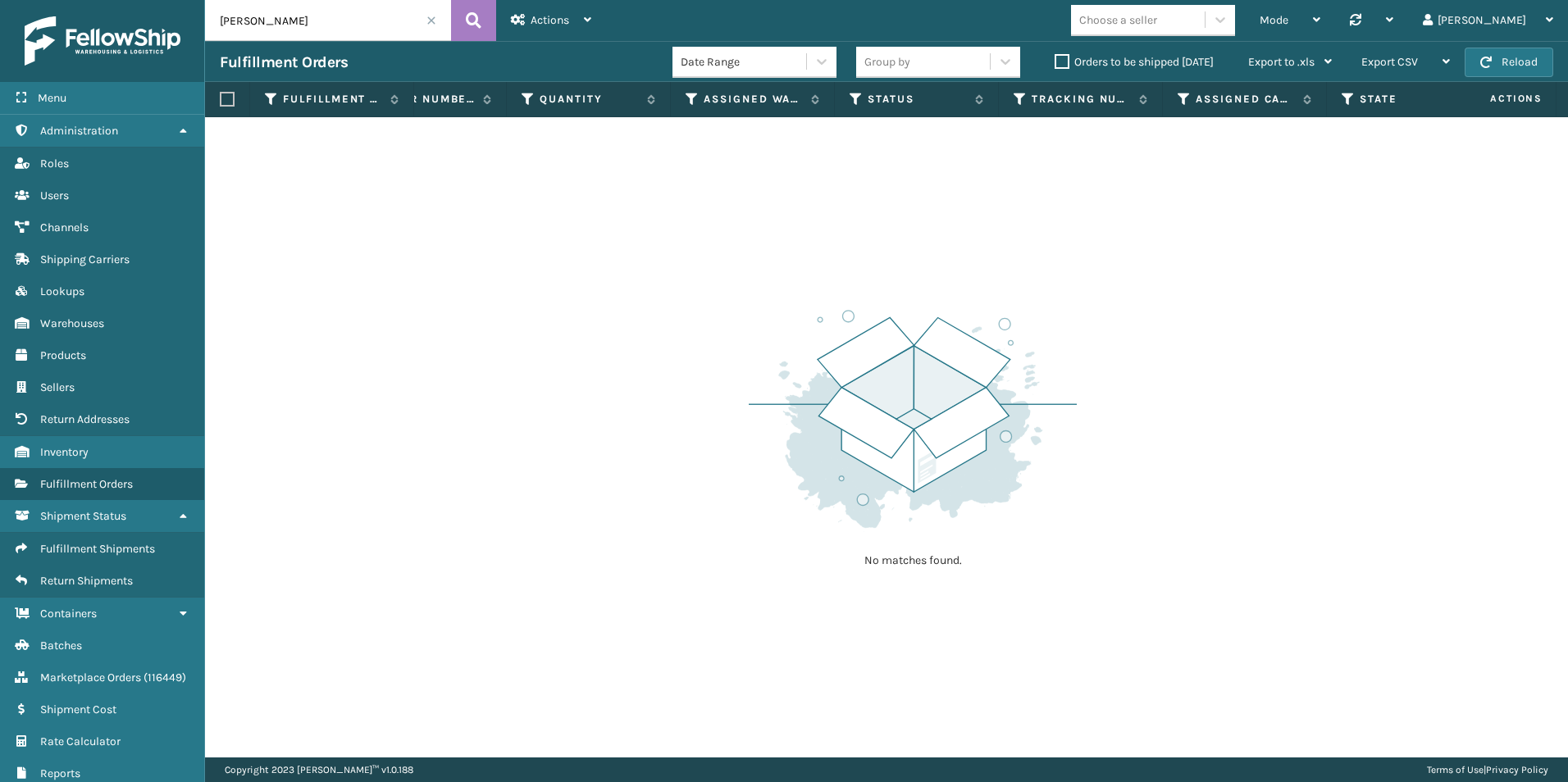
scroll to position [0, 316]
click at [328, 23] on input "[PERSON_NAME]" at bounding box center [328, 20] width 246 height 41
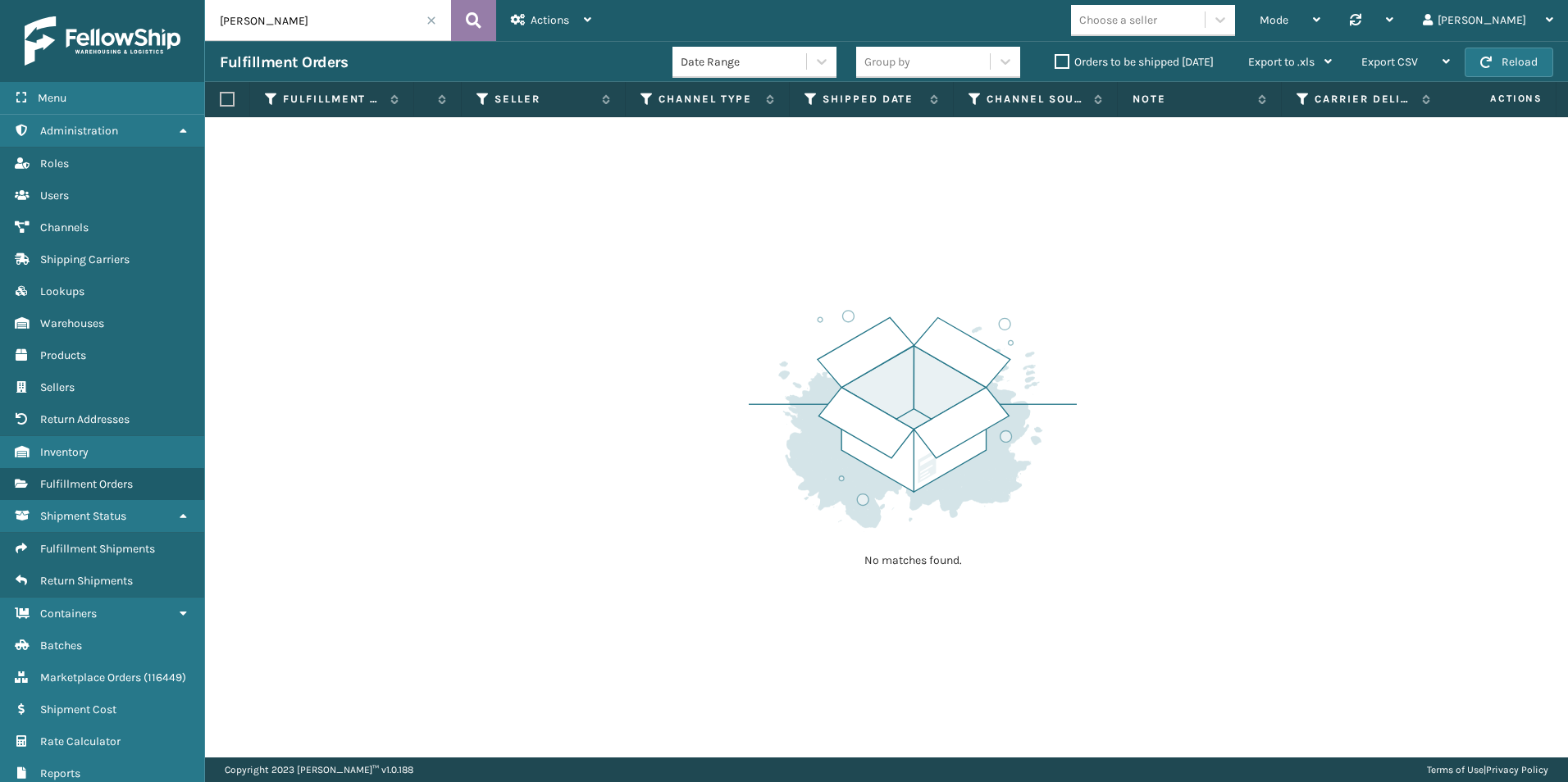
click at [488, 17] on button at bounding box center [473, 20] width 45 height 41
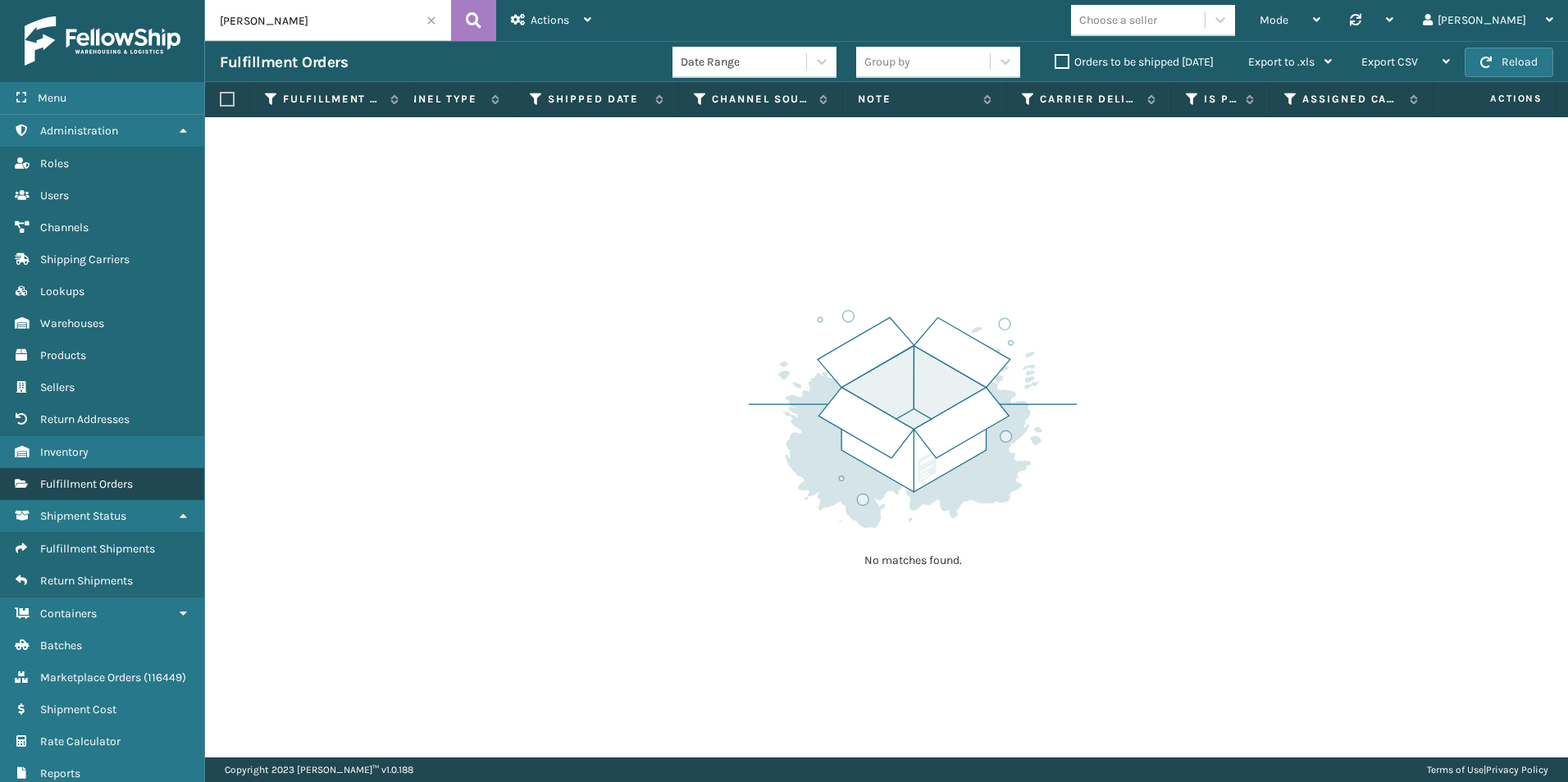
click at [113, 486] on span "Fulfillment Orders" at bounding box center [86, 484] width 93 height 14
drag, startPoint x: 255, startPoint y: 25, endPoint x: 173, endPoint y: 25, distance: 82.0
click at [174, 0] on div "Menu Administration Roles Users Channels Shipping Carriers Lookups Warehouses P…" at bounding box center [784, 0] width 1568 height 0
paste input "SA530550"
type input "SA530550"
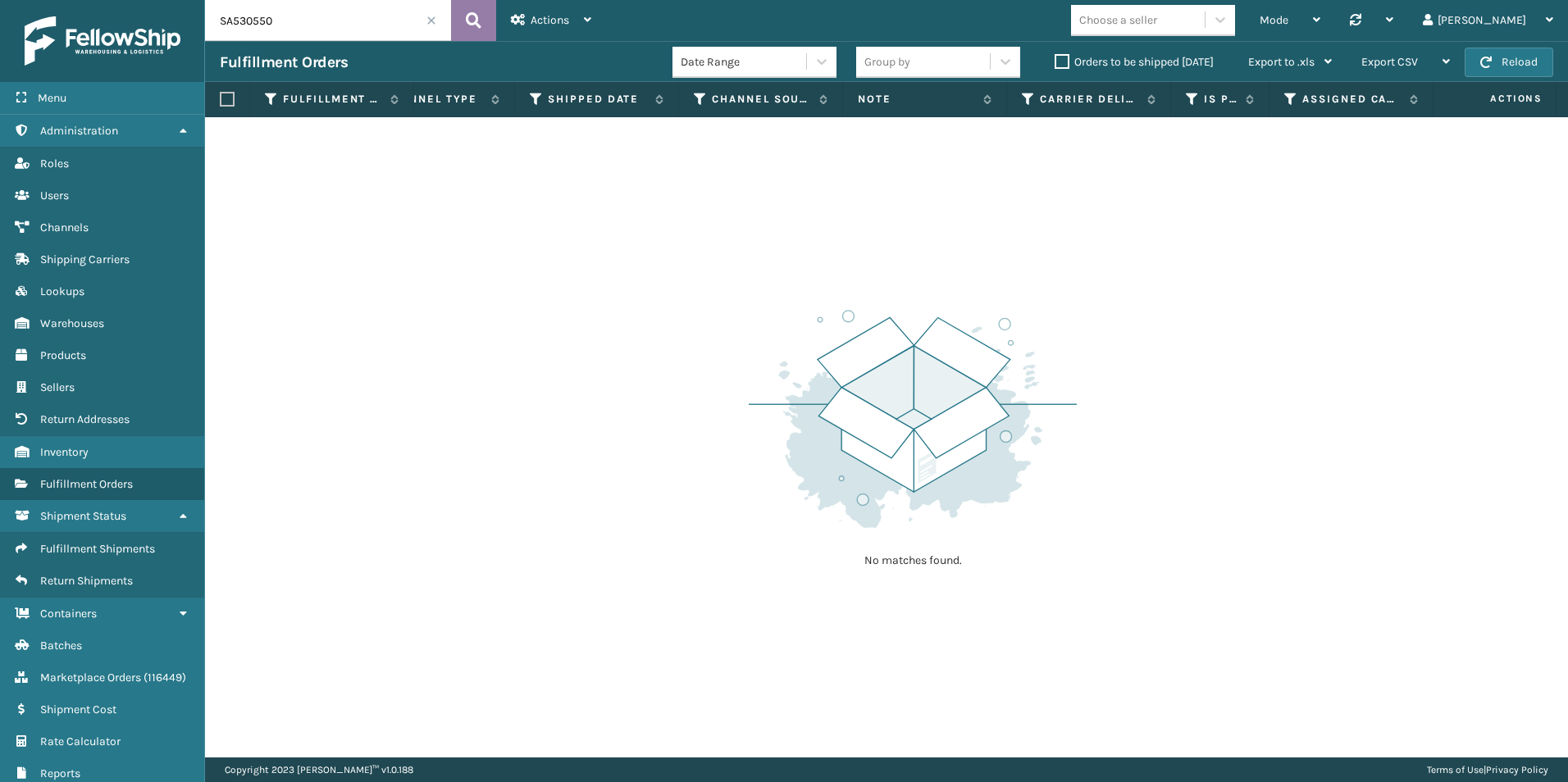
click at [467, 13] on icon at bounding box center [473, 20] width 16 height 25
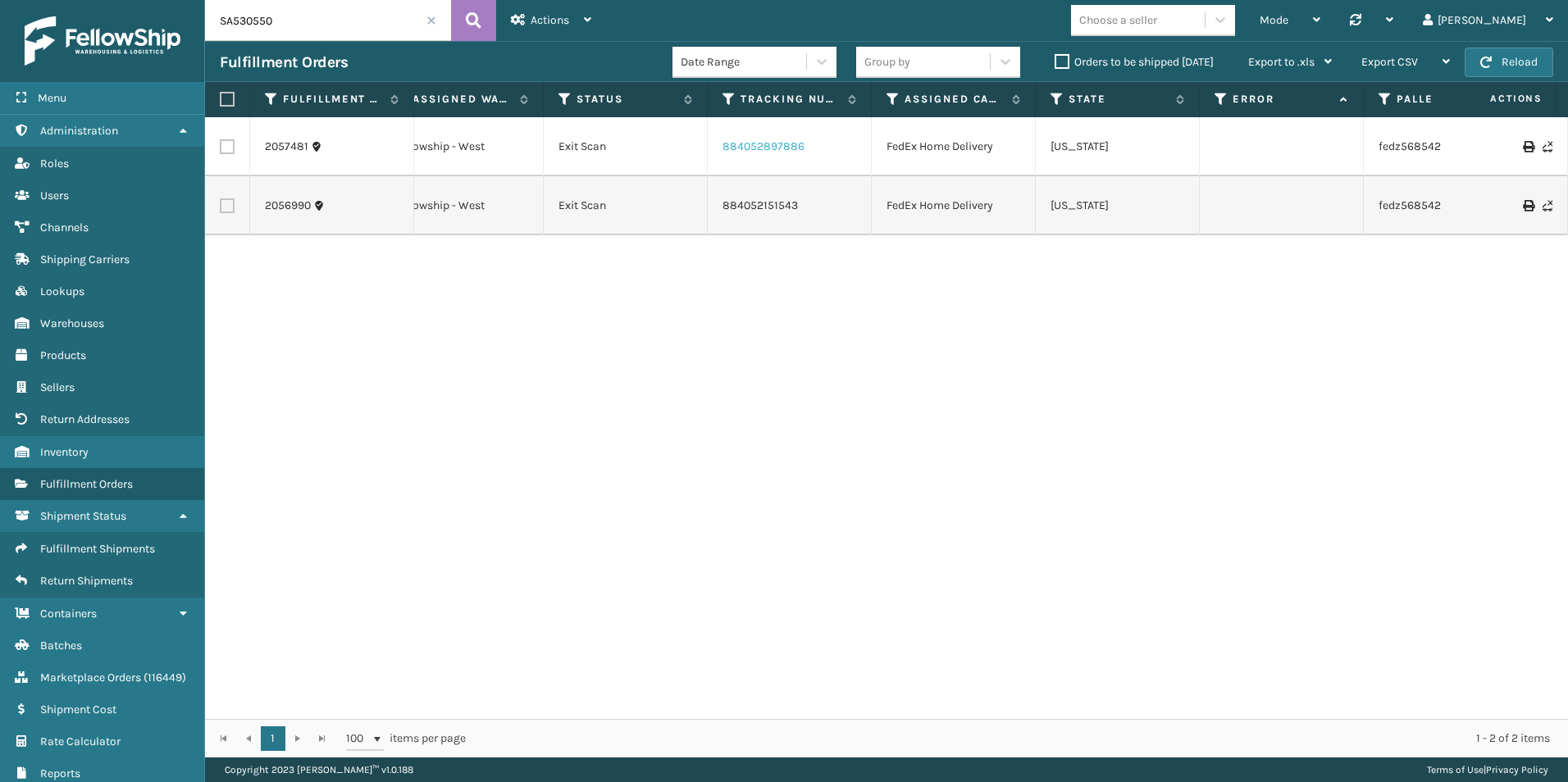
click at [732, 145] on link "884052897886" at bounding box center [764, 147] width 82 height 14
click at [536, 490] on div "2057481 SA530550 1 Fellowship - West Exit Scan 884052897886 FedEx Home Delivery…" at bounding box center [886, 417] width 1363 height 602
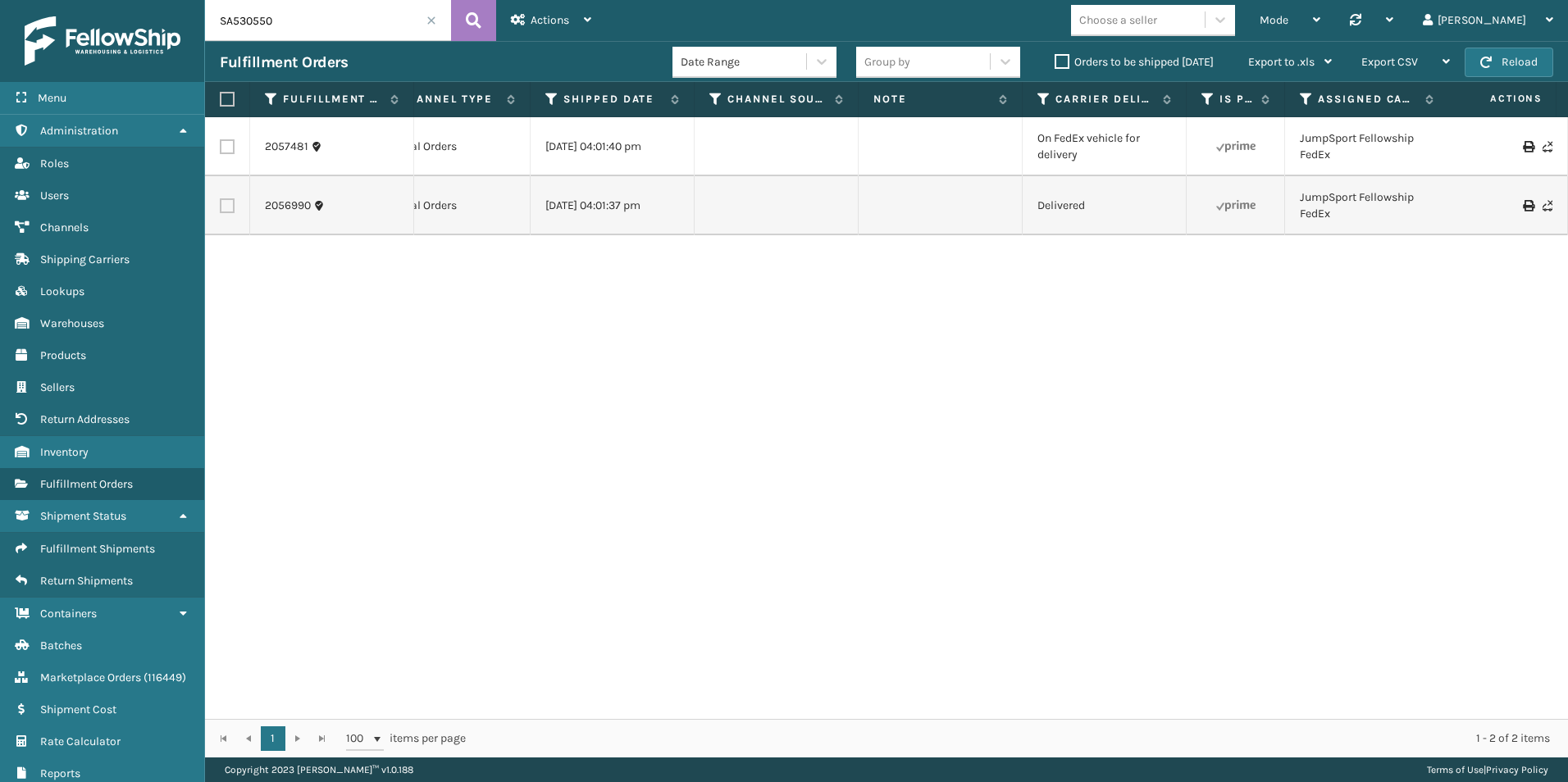
scroll to position [0, 1894]
click at [283, 204] on link "2056990" at bounding box center [288, 206] width 46 height 16
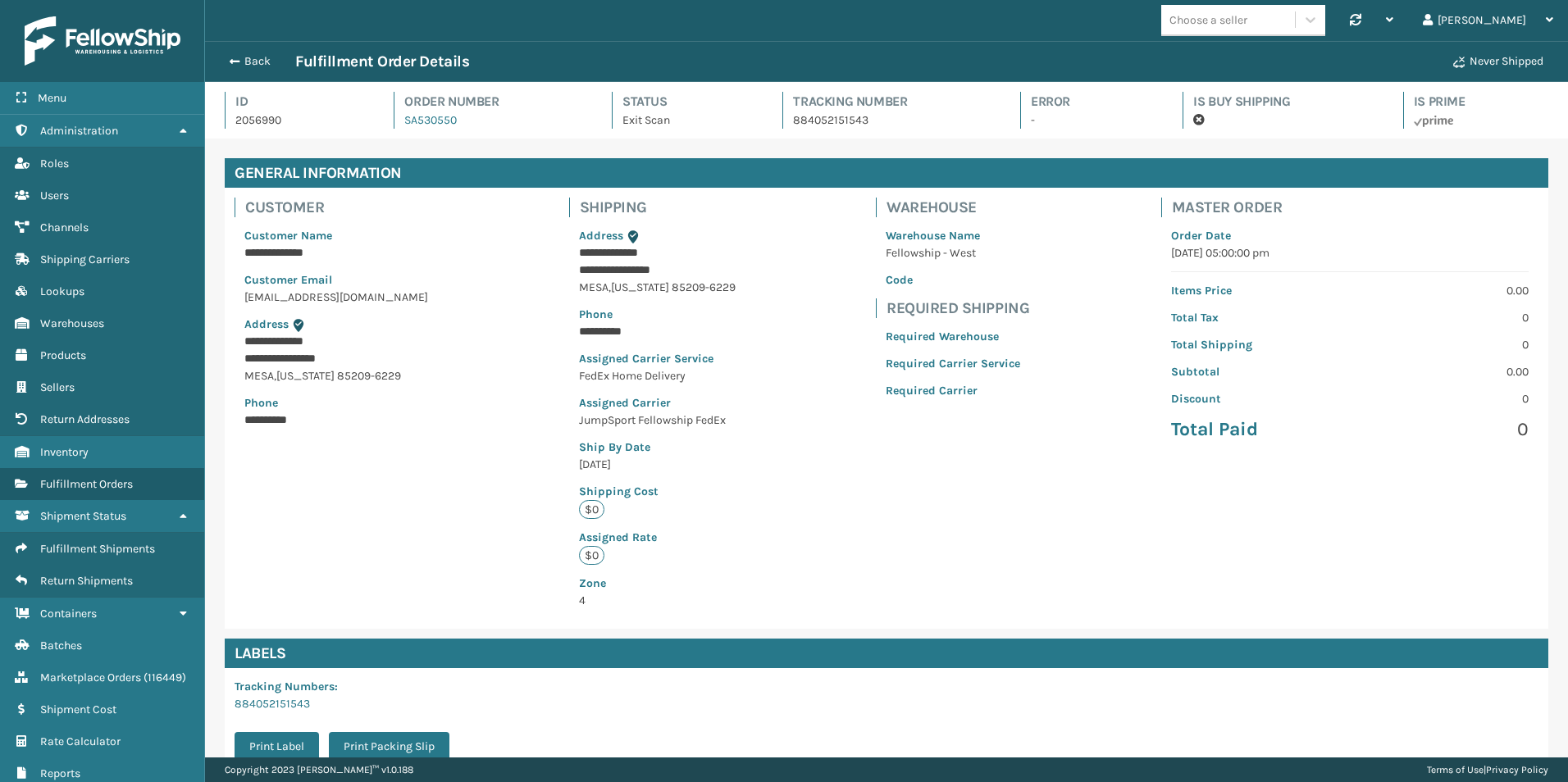
scroll to position [39, 1363]
click at [741, 460] on div "**********" at bounding box center [886, 408] width 1323 height 441
click at [235, 61] on span "button" at bounding box center [232, 61] width 10 height 11
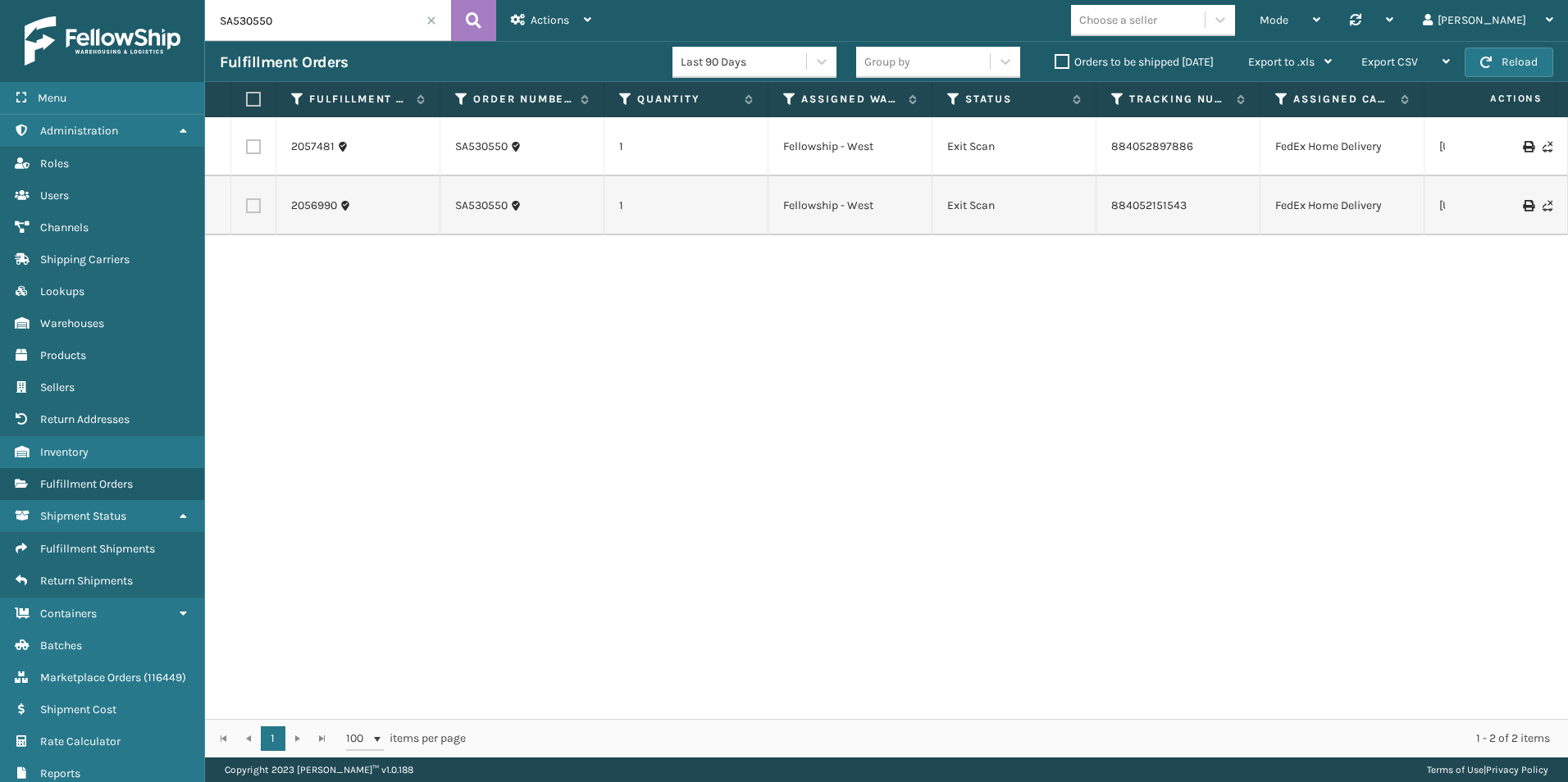
click at [339, 15] on input "SA530550" at bounding box center [328, 20] width 246 height 41
drag, startPoint x: 347, startPoint y: 25, endPoint x: 279, endPoint y: 28, distance: 68.1
click at [189, 0] on div "Menu Administration Roles Users Channels Shipping Carriers Lookups Warehouses P…" at bounding box center [784, 0] width 1568 height 0
paste input "205699"
type input "2056990"
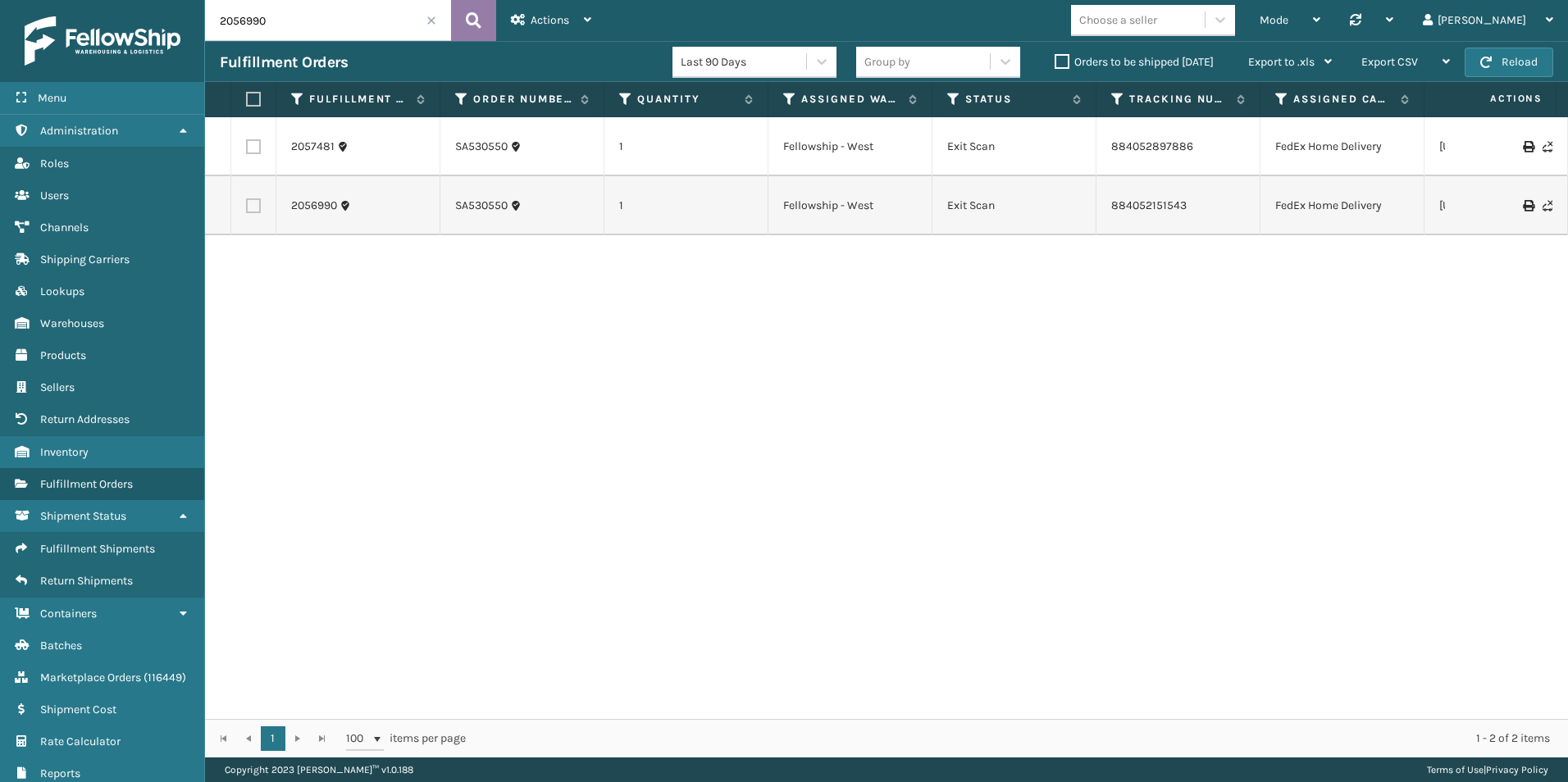
click at [482, 13] on button at bounding box center [473, 20] width 45 height 41
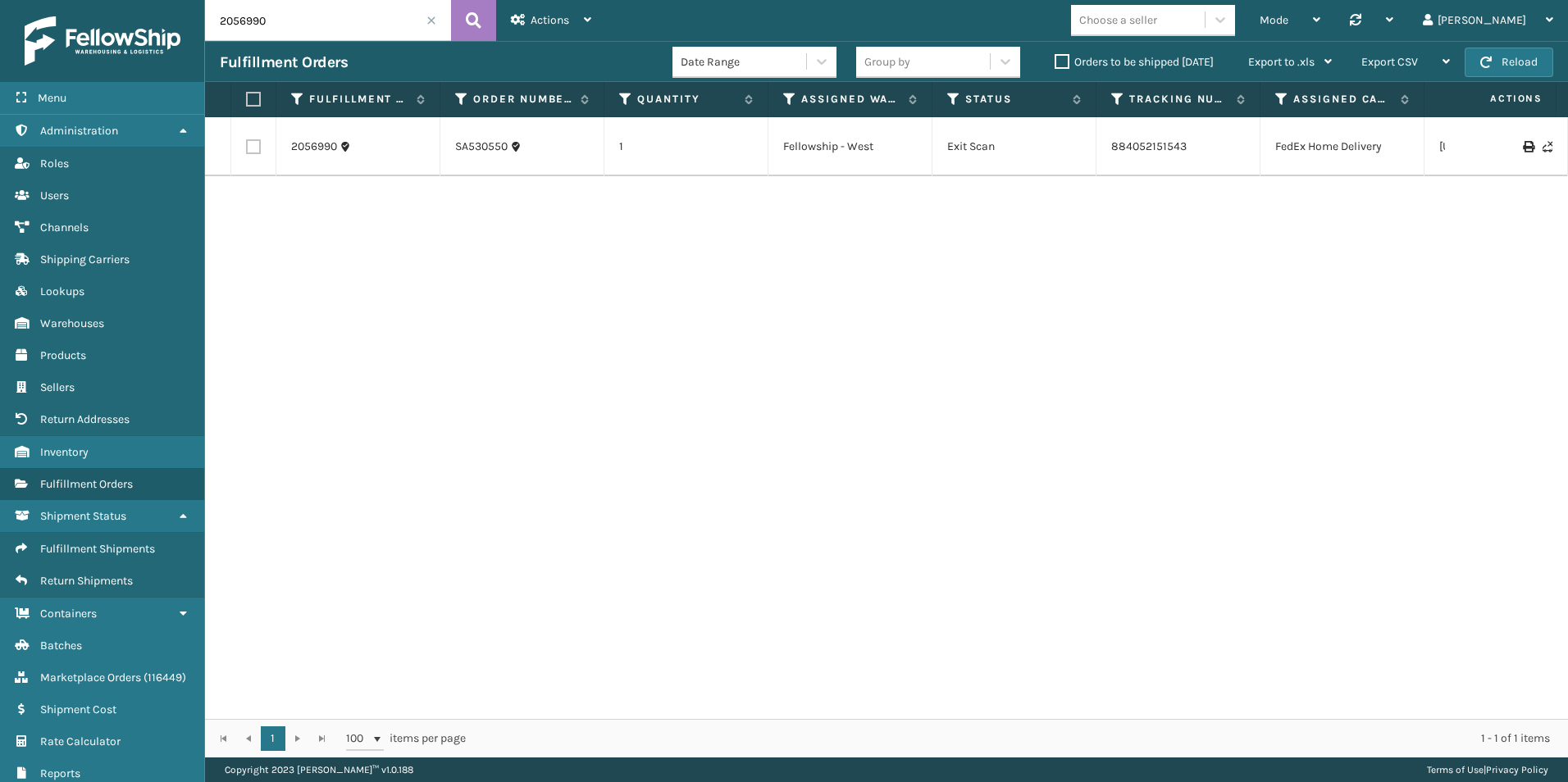
click at [432, 18] on span at bounding box center [431, 21] width 10 height 10
